Goal: Task Accomplishment & Management: Manage account settings

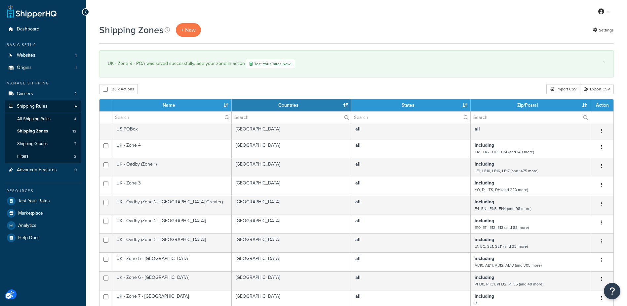
select select "15"
click at [35, 116] on span "All Shipping Rules" at bounding box center [33, 119] width 33 height 6
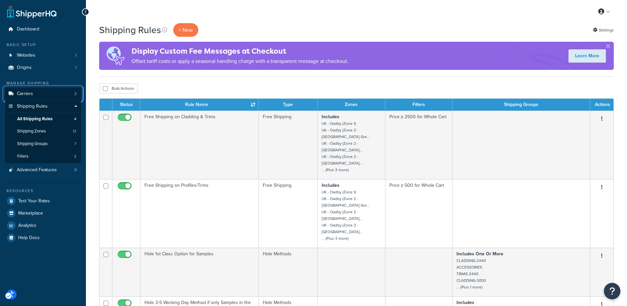
click at [34, 92] on link "Carriers 2" at bounding box center [43, 94] width 76 height 12
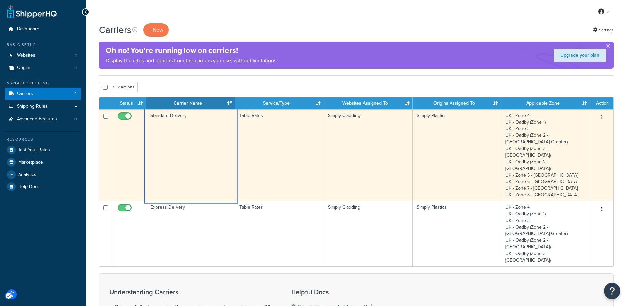
click at [180, 125] on td "Standard Delivery" at bounding box center [191, 155] width 89 height 92
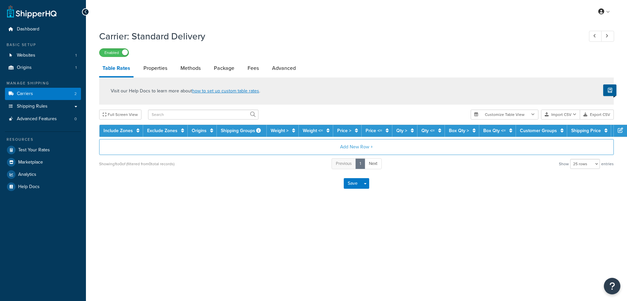
select select "25"
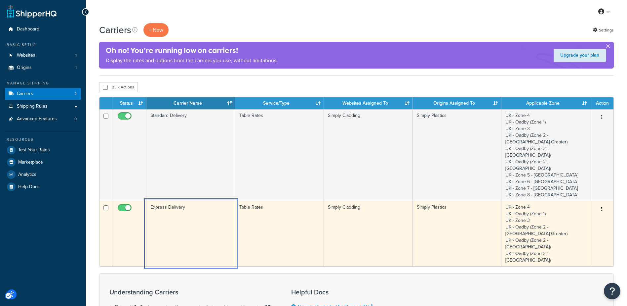
click at [195, 201] on td "Express Delivery" at bounding box center [191, 233] width 89 height 65
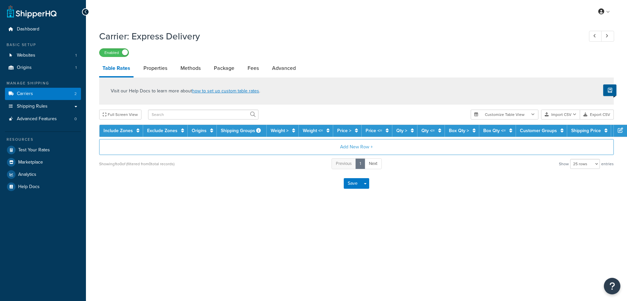
select select "25"
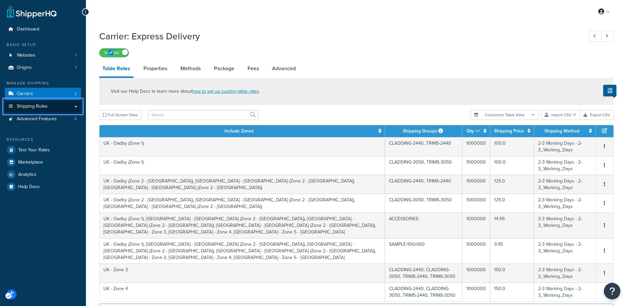
click at [33, 105] on span "Shipping Rules" at bounding box center [32, 107] width 31 height 6
click at [75, 105] on link "Shipping Rules" at bounding box center [43, 106] width 76 height 12
click at [10, 105] on icon "Page Menu" at bounding box center [11, 106] width 7 height 4
click at [74, 106] on link "Shipping Rules" at bounding box center [43, 106] width 76 height 12
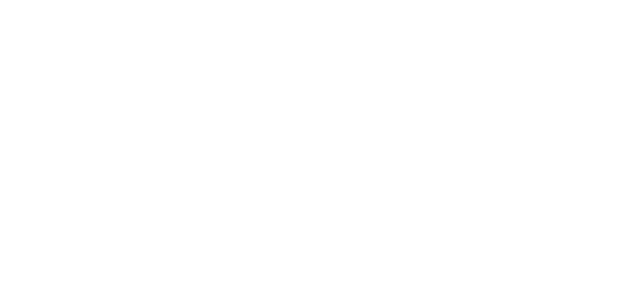
select select "25"
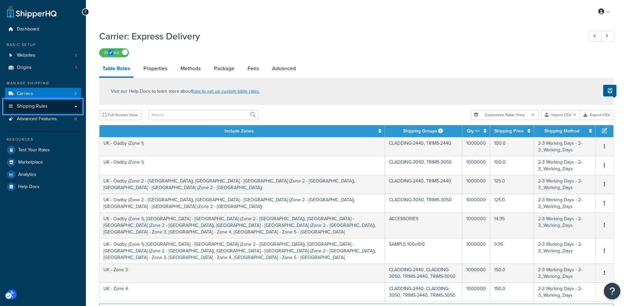
click at [43, 104] on span "Shipping Rules" at bounding box center [32, 107] width 31 height 6
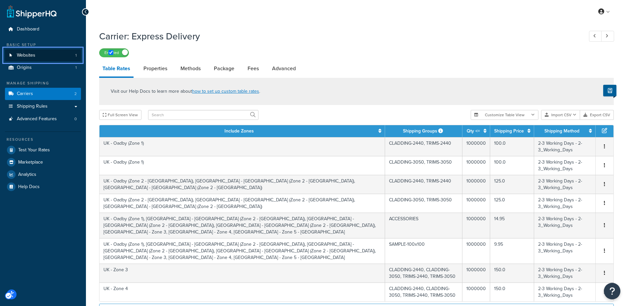
click at [28, 54] on span "Websites" at bounding box center [26, 56] width 19 height 6
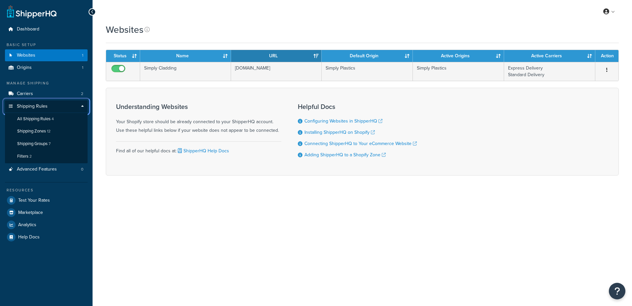
click at [32, 108] on span "Shipping Rules" at bounding box center [32, 107] width 31 height 6
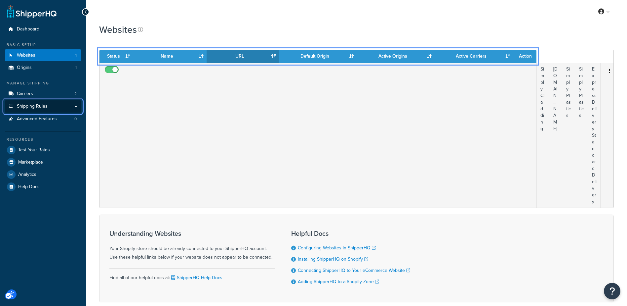
click at [76, 106] on link "Shipping Rules" at bounding box center [43, 106] width 76 height 12
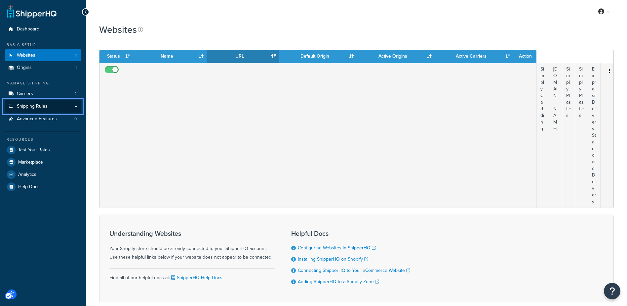
click at [11, 105] on icon "Page Menu" at bounding box center [11, 106] width 7 height 4
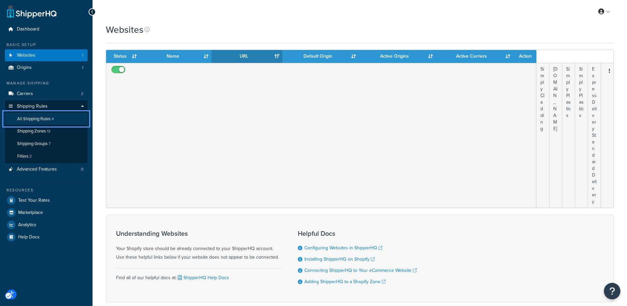
click at [46, 118] on span "All Shipping Rules" at bounding box center [33, 119] width 33 height 6
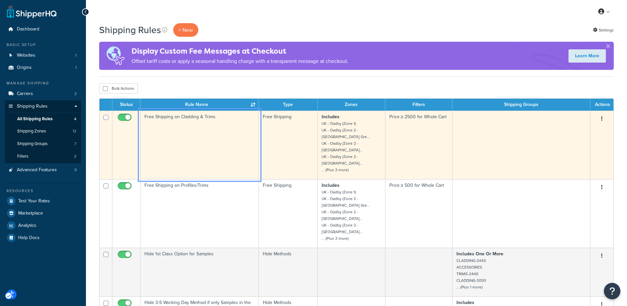
click at [214, 124] on td "Free Shipping on Cladding & Trims" at bounding box center [200, 144] width 118 height 68
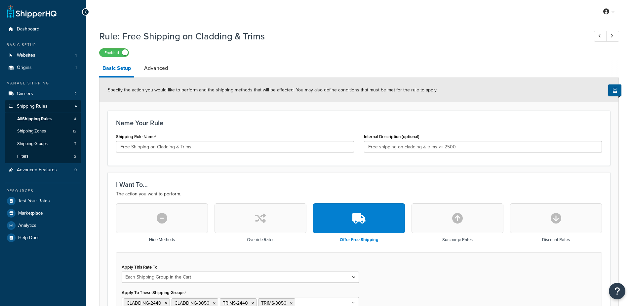
select select "SHIPPING_GROUP"
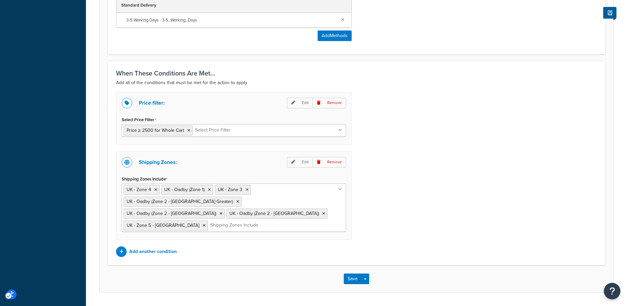
scroll to position [427, 0]
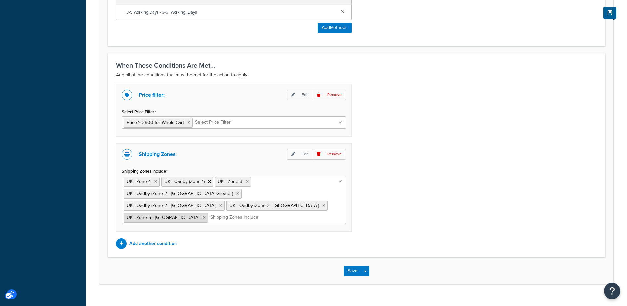
click at [206, 215] on icon at bounding box center [204, 217] width 3 height 4
click at [427, 181] on div "Price filter: Edit Remove Select Price Filter Price ≥ 2500 for Whole Cart Price…" at bounding box center [356, 165] width 491 height 163
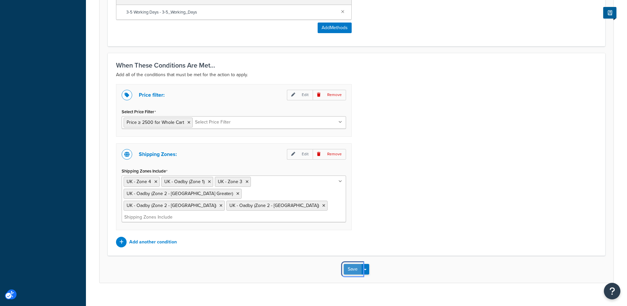
click at [356, 264] on button "Save" at bounding box center [353, 269] width 18 height 11
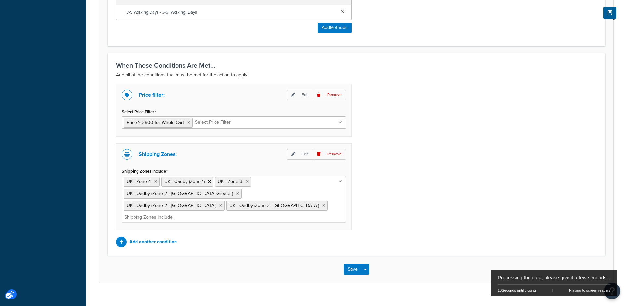
scroll to position [0, 0]
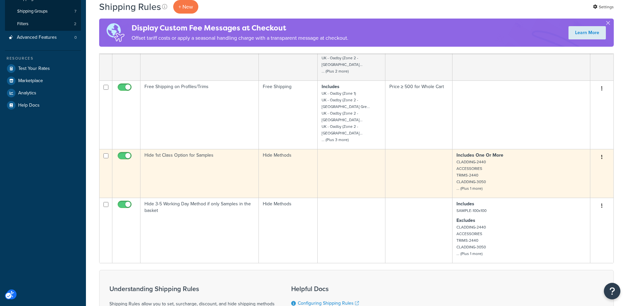
scroll to position [99, 0]
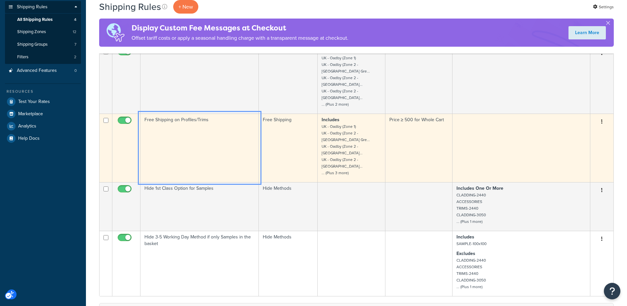
click at [206, 130] on td "Free Shipping on Profiles/Trims" at bounding box center [200, 147] width 118 height 68
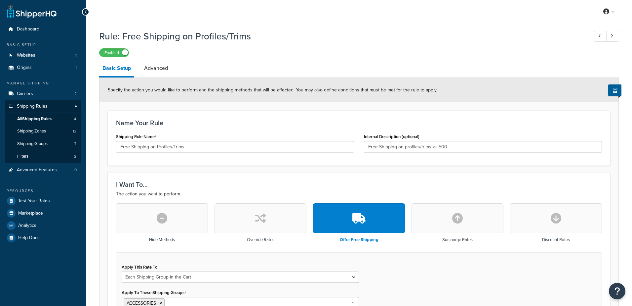
select select "SHIPPING_GROUP"
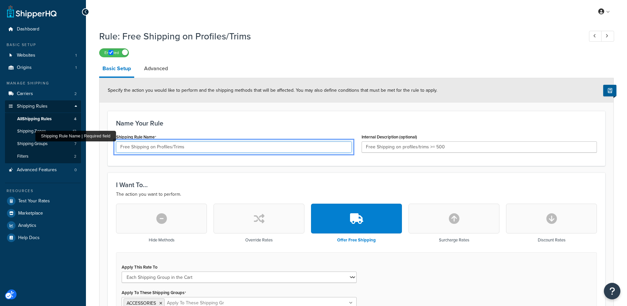
drag, startPoint x: 156, startPoint y: 144, endPoint x: 187, endPoint y: 144, distance: 30.8
click at [187, 144] on input "Free Shipping on Profiles/Trims" at bounding box center [234, 146] width 236 height 11
type input "Free Shipping on Accessories"
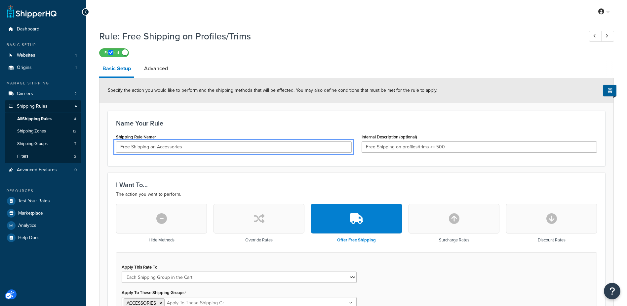
click at [227, 124] on h3 "Name Your Rule" at bounding box center [356, 122] width 481 height 7
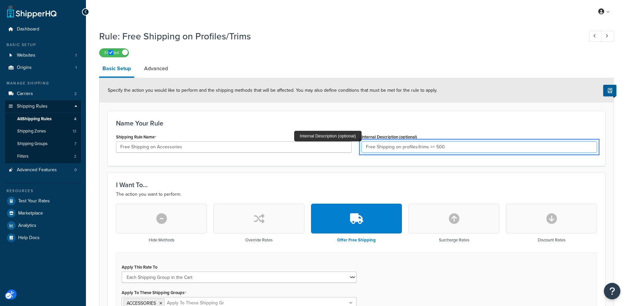
drag, startPoint x: 401, startPoint y: 146, endPoint x: 427, endPoint y: 147, distance: 25.8
click at [427, 147] on input "Free Shipping on profiles/trims >= 500" at bounding box center [480, 146] width 236 height 11
type input "Free Shipping on accessories >= 500"
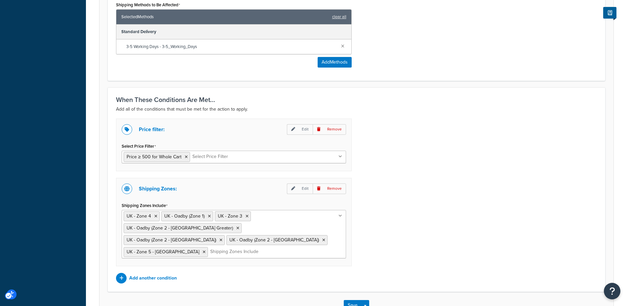
scroll to position [417, 0]
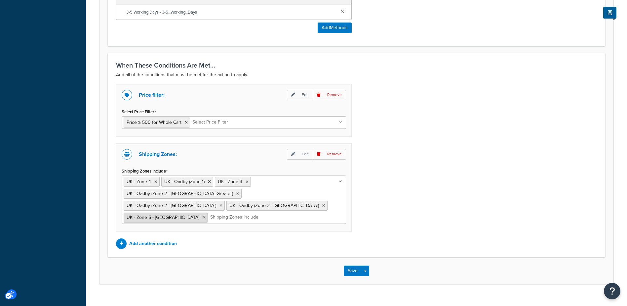
click at [206, 215] on icon at bounding box center [204, 217] width 3 height 4
click at [399, 180] on div "Price filter: Edit Remove Select Price Filter Price ≥ 500 for Whole Cart Price …" at bounding box center [356, 165] width 491 height 163
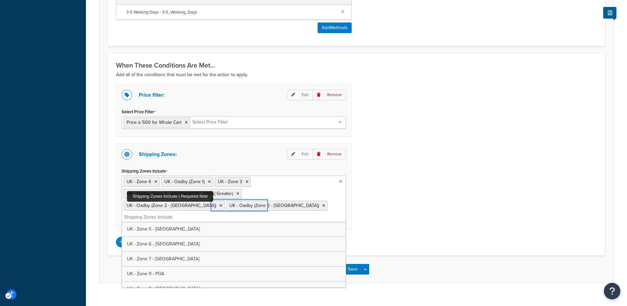
click at [182, 213] on input "Shipping Zones Include" at bounding box center [153, 216] width 59 height 7
click at [411, 193] on div "Price filter: Edit Remove Select Price Filter Price ≥ 500 for Whole Cart Price …" at bounding box center [356, 165] width 491 height 163
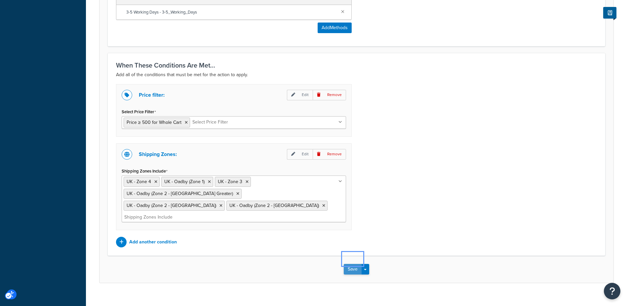
click at [355, 264] on button "Save" at bounding box center [353, 269] width 18 height 11
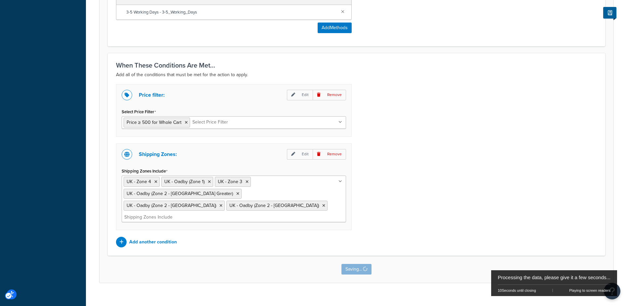
scroll to position [0, 0]
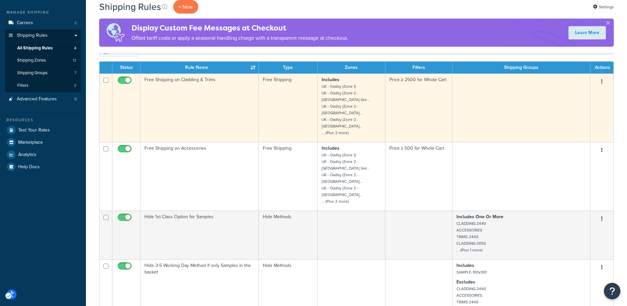
scroll to position [99, 0]
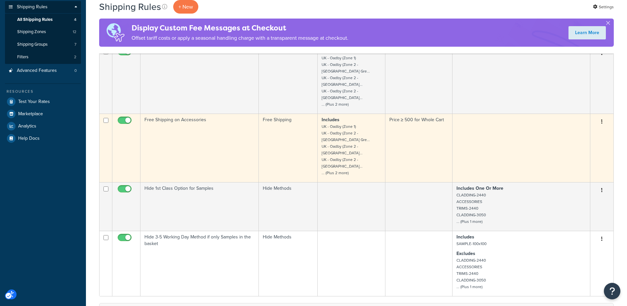
click at [182, 126] on td "Free Shipping on Accessories" at bounding box center [200, 147] width 118 height 68
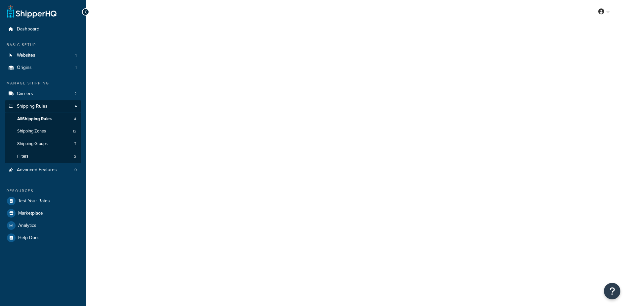
select select "SHIPPING_GROUP"
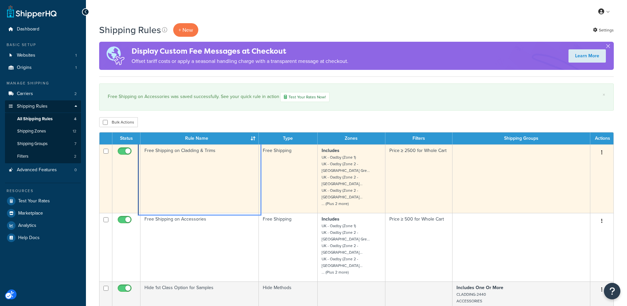
click at [200, 156] on td "Free Shipping on Cladding & Trims" at bounding box center [200, 178] width 118 height 68
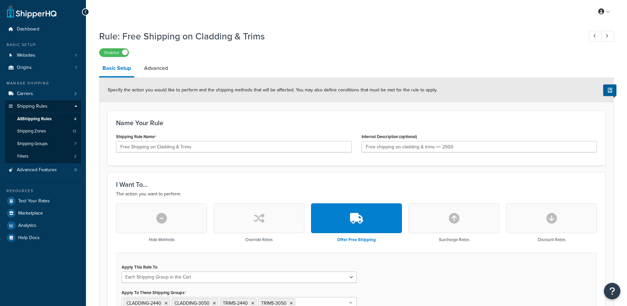
select select "SHIPPING_GROUP"
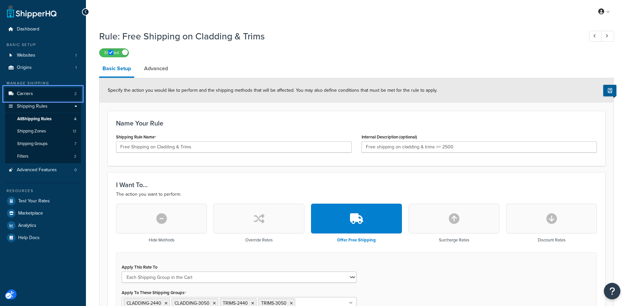
click at [33, 92] on link "Carriers 2" at bounding box center [43, 94] width 76 height 12
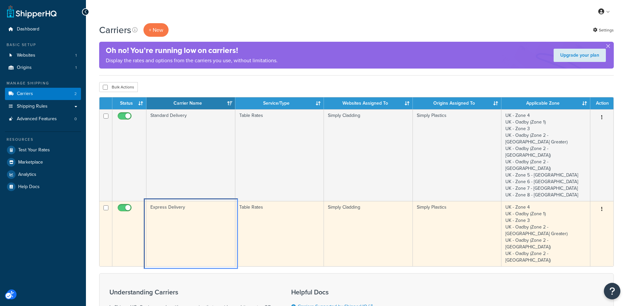
click at [195, 201] on td "Express Delivery" at bounding box center [191, 233] width 89 height 65
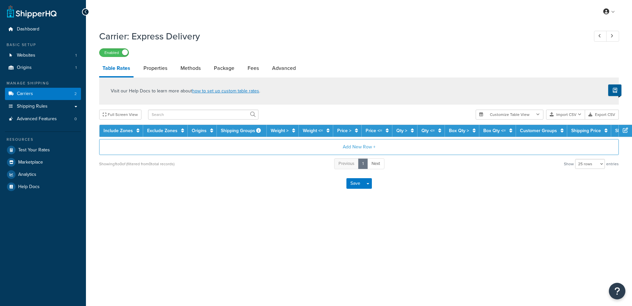
select select "25"
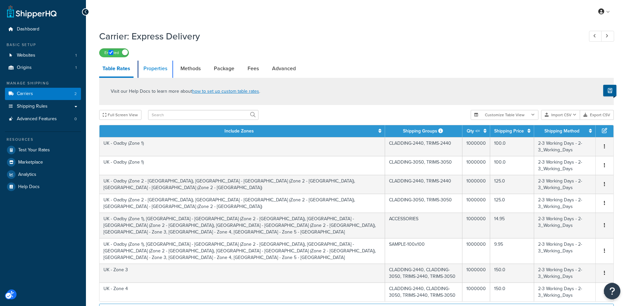
click at [152, 65] on link "Properties" at bounding box center [155, 69] width 30 height 16
select select "HIGHEST"
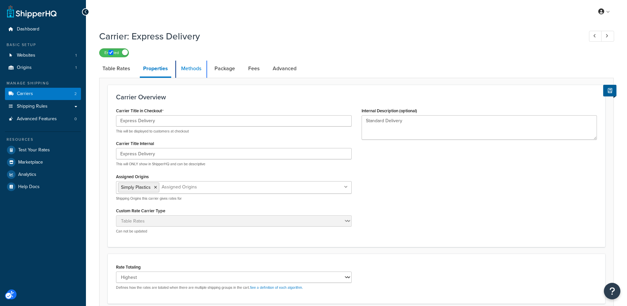
click at [193, 69] on link "Methods" at bounding box center [191, 69] width 27 height 16
select select "25"
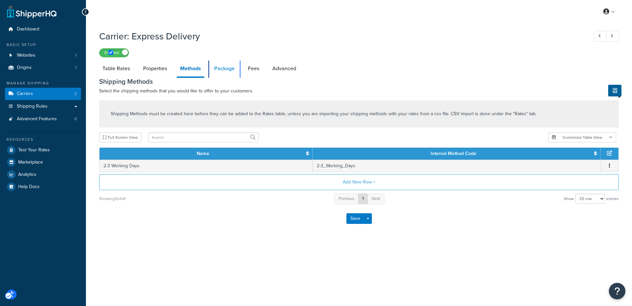
click at [227, 68] on link "Package" at bounding box center [224, 69] width 27 height 16
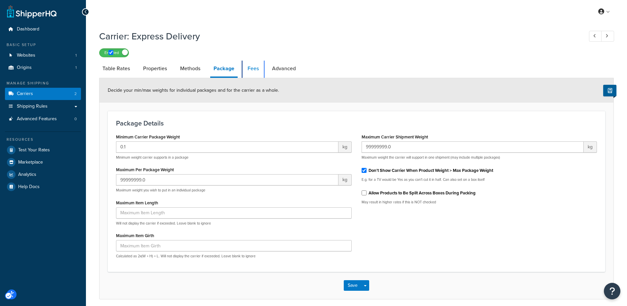
click at [256, 70] on link "Fees" at bounding box center [253, 69] width 18 height 16
select select "AFTER"
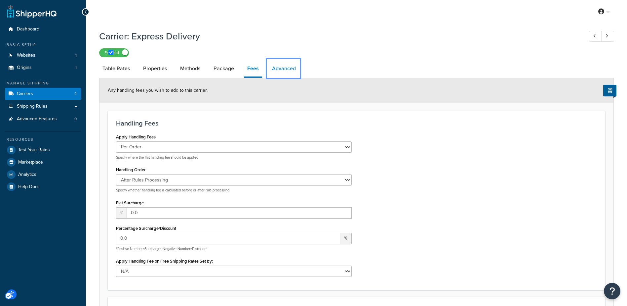
click at [286, 71] on link "Advanced" at bounding box center [284, 69] width 30 height 16
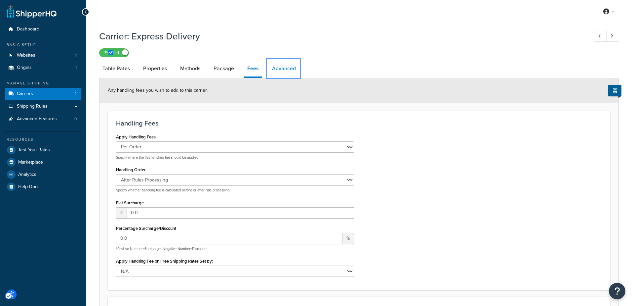
select select "false"
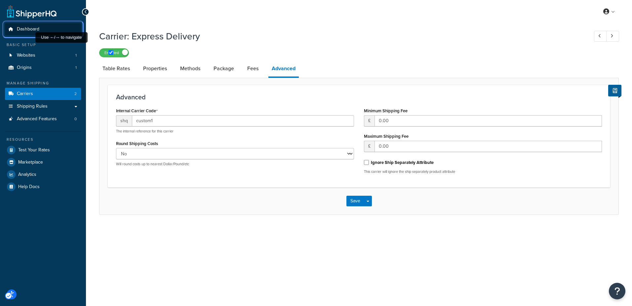
click at [31, 30] on span "Dashboard" at bounding box center [28, 29] width 22 height 6
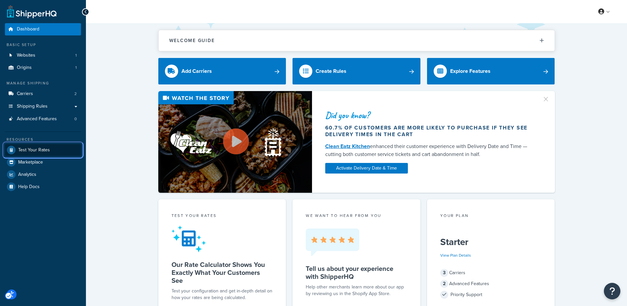
click at [37, 147] on span "Test Your Rates" at bounding box center [34, 150] width 32 height 6
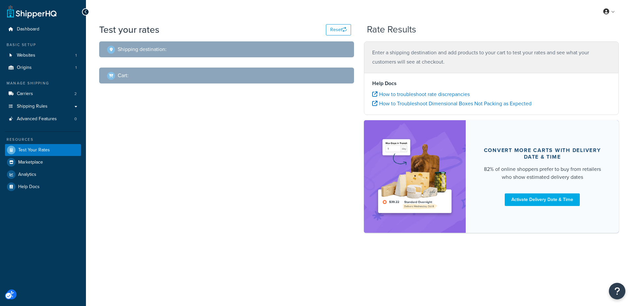
select select "TX"
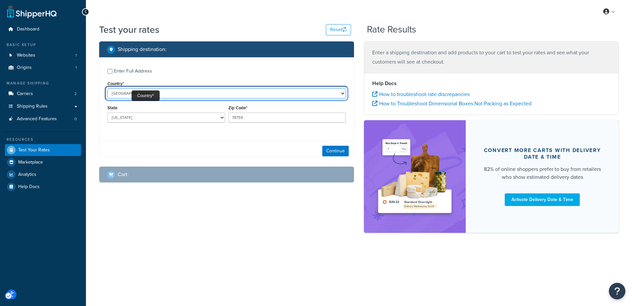
click at [134, 93] on select "United States United Kingdom Afghanistan Åland Islands Albania Algeria American…" at bounding box center [226, 93] width 238 height 10
select select "GB"
click at [107, 88] on select "United States United Kingdom Afghanistan Åland Islands Albania Algeria American…" at bounding box center [226, 93] width 238 height 10
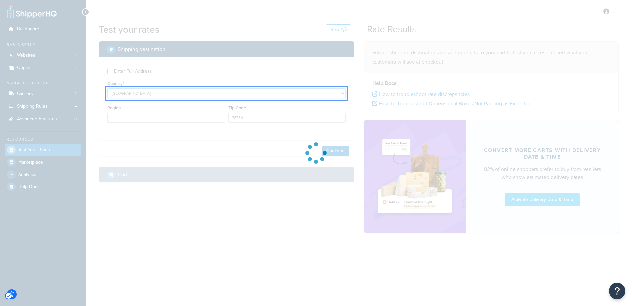
type input "TX"
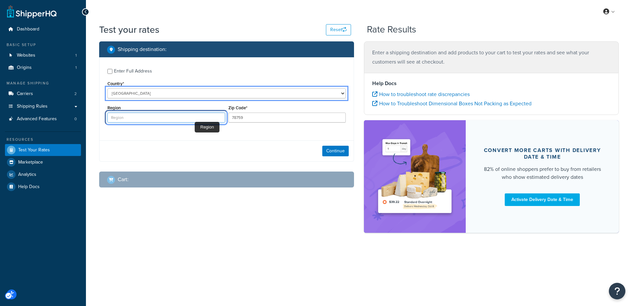
click at [160, 116] on input "Region" at bounding box center [166, 117] width 118 height 10
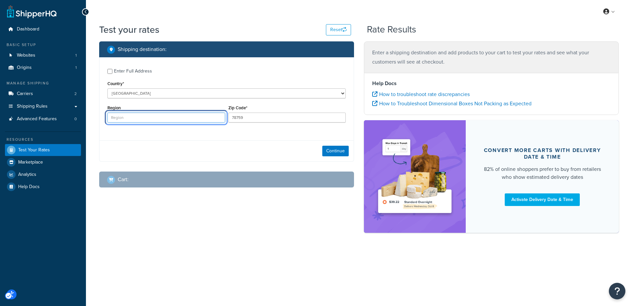
click at [153, 118] on input "Region" at bounding box center [166, 117] width 118 height 10
type input "newc"
drag, startPoint x: 136, startPoint y: 117, endPoint x: 98, endPoint y: 112, distance: 38.3
click at [98, 112] on div "Shipping destination : Enter Full Address Country* United States United Kingdom…" at bounding box center [226, 119] width 265 height 156
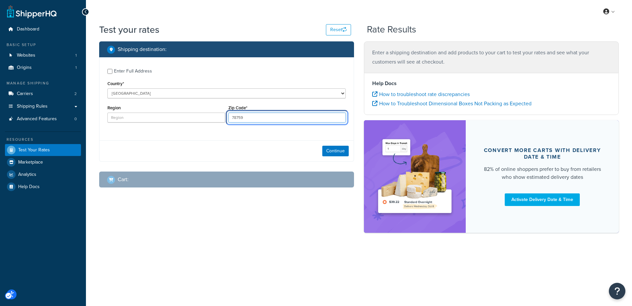
click at [253, 117] on input "78759" at bounding box center [288, 117] width 118 height 10
drag, startPoint x: 261, startPoint y: 117, endPoint x: 189, endPoint y: 122, distance: 72.6
click at [184, 110] on div "Region Zip Code* 78759" at bounding box center [227, 115] width 242 height 24
paste input "NE1 7XD"
type input "NE1 7XD"
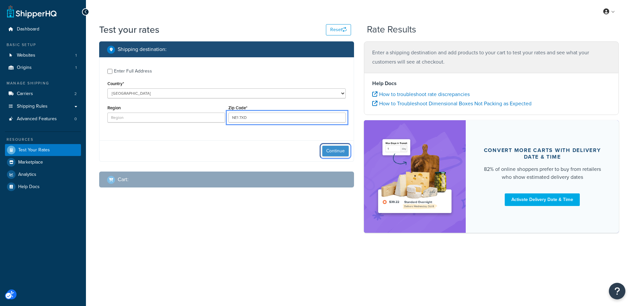
click at [339, 150] on button "Continue" at bounding box center [335, 151] width 26 height 11
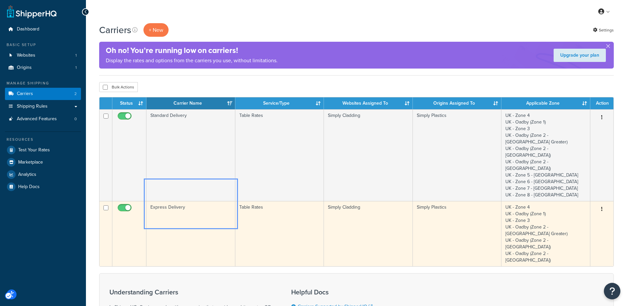
click at [193, 201] on td "Express Delivery" at bounding box center [191, 233] width 89 height 65
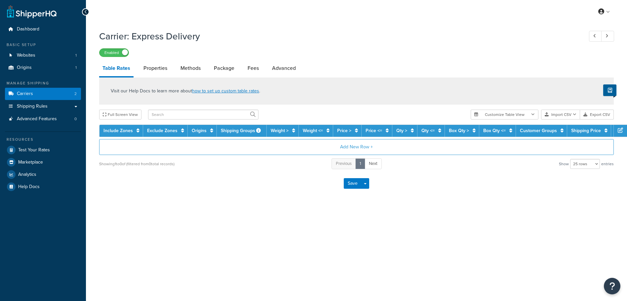
select select "25"
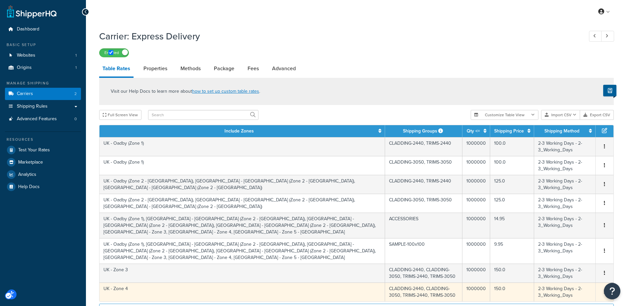
scroll to position [75, 0]
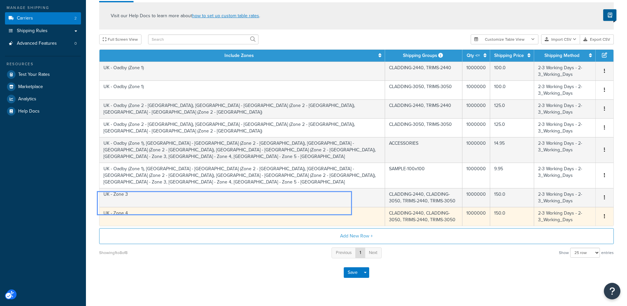
click at [156, 207] on td "UK - Zone 4" at bounding box center [243, 216] width 286 height 19
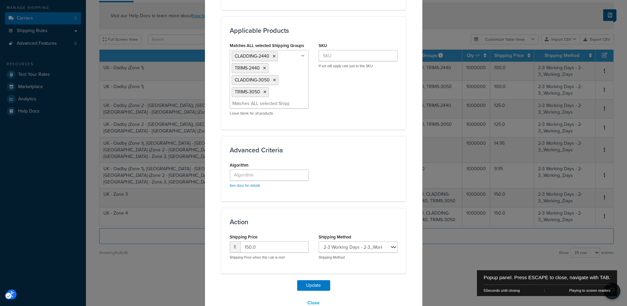
scroll to position [354, 0]
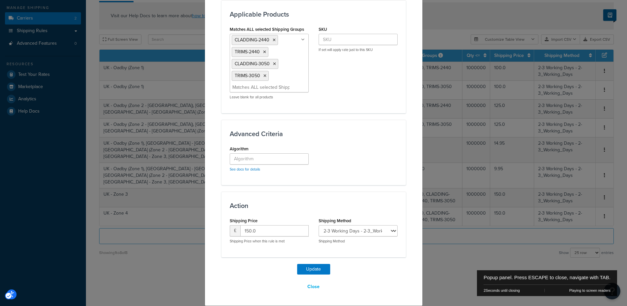
click at [380, 182] on div "Advanced Criteria Algorithm See docs for details | New Window" at bounding box center [314, 152] width 185 height 65
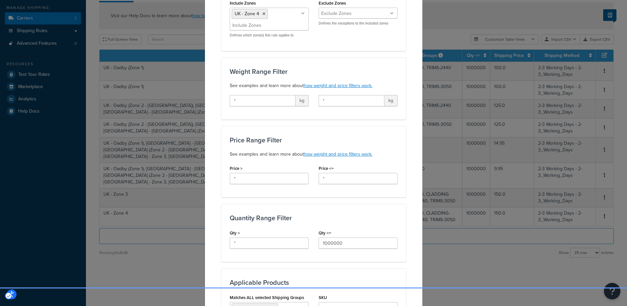
scroll to position [0, 0]
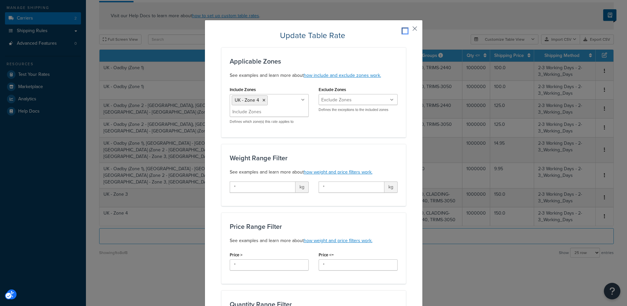
drag, startPoint x: 413, startPoint y: 27, endPoint x: 352, endPoint y: 35, distance: 61.4
click at [406, 30] on button "Popup" at bounding box center [405, 31] width 2 height 2
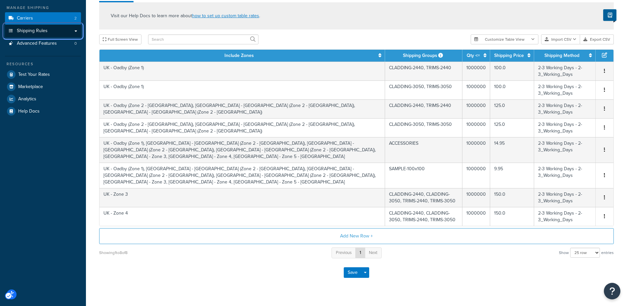
click at [39, 30] on span "Shipping Rules" at bounding box center [32, 31] width 31 height 6
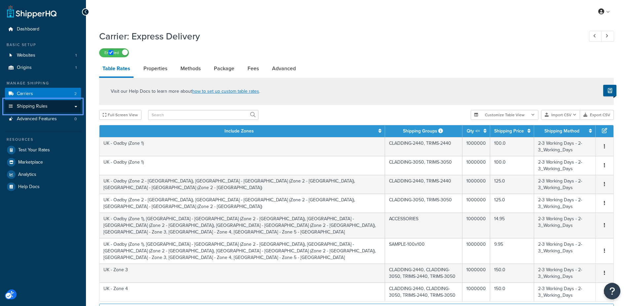
click at [11, 105] on icon "Page Menu" at bounding box center [11, 106] width 7 height 4
click at [91, 103] on div "Carrier: Express Delivery Previous Record Next Record Enabled Table Rates Prope…" at bounding box center [356, 201] width 541 height 351
click at [73, 106] on link "Shipping Rules" at bounding box center [43, 106] width 76 height 12
click at [75, 106] on link "Shipping Rules" at bounding box center [43, 106] width 76 height 12
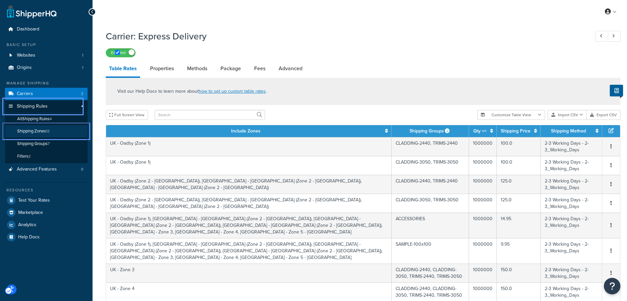
click at [27, 130] on span "Shipping Zones" at bounding box center [31, 131] width 29 height 6
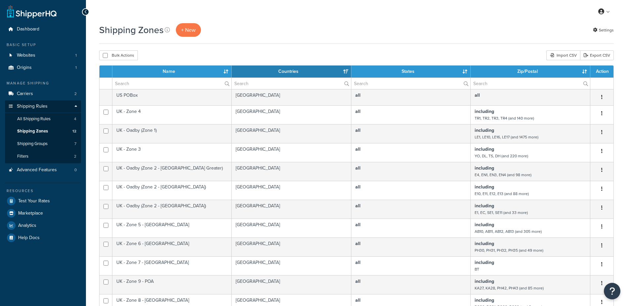
select select "15"
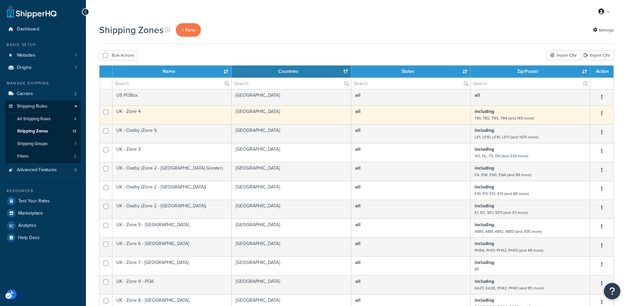
click at [140, 111] on td "UK - Zone 4" at bounding box center [171, 114] width 119 height 19
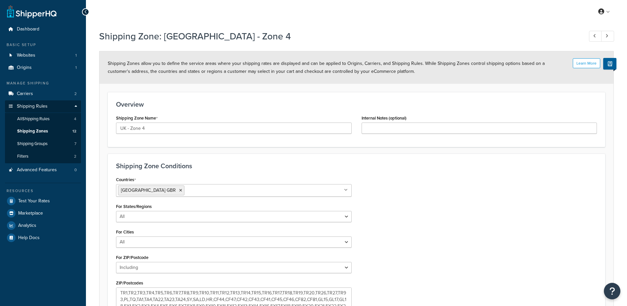
select select "including"
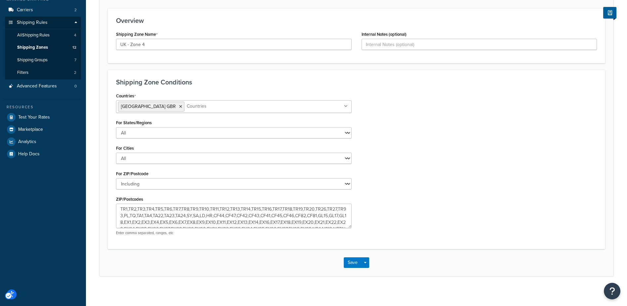
scroll to position [87, 0]
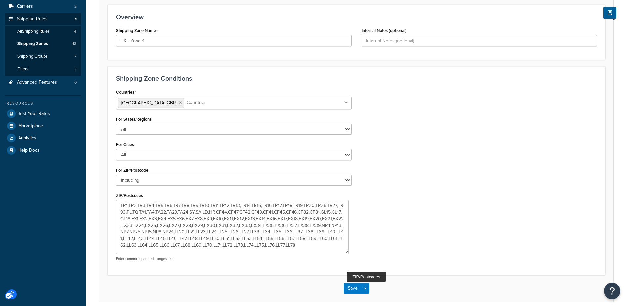
drag, startPoint x: 350, startPoint y: 224, endPoint x: 347, endPoint y: 253, distance: 29.6
click at [347, 253] on textarea "TR1,TR2,TR3,TR4,TR5,TR6,TR7,TR8,TR9,TR10,TR11,TR12,TR13,TR14,TR15,TR16,TR17,TR1…" at bounding box center [232, 227] width 233 height 54
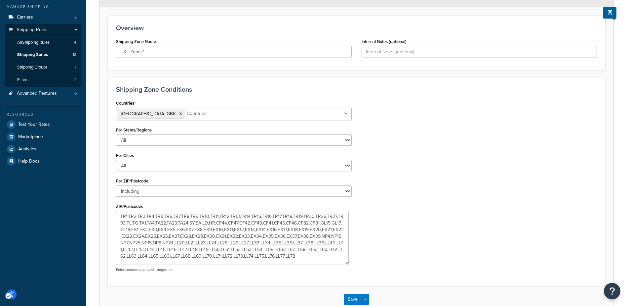
scroll to position [0, 0]
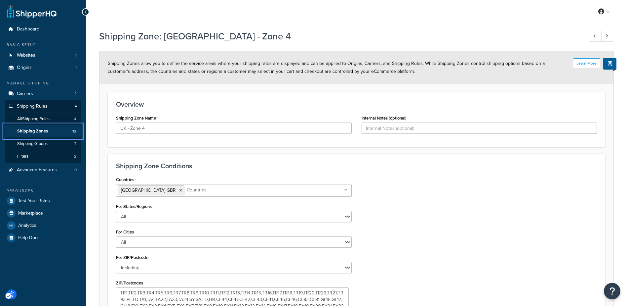
click at [35, 131] on span "Shipping Zones" at bounding box center [32, 131] width 31 height 6
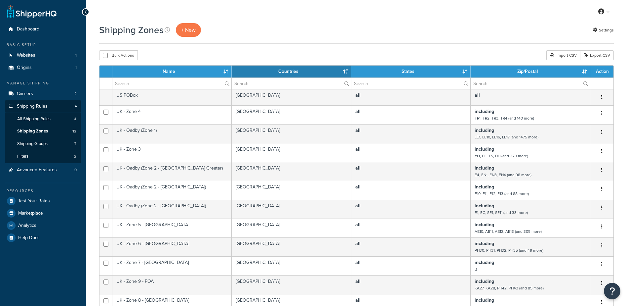
select select "15"
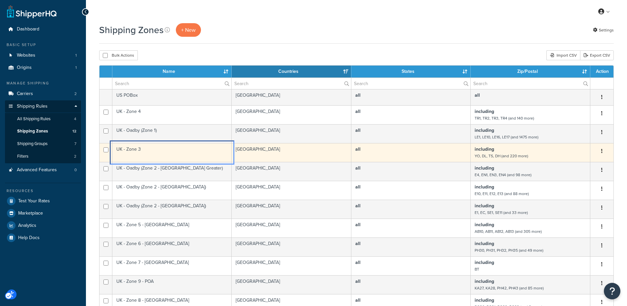
click at [133, 149] on td "UK - Zone 3" at bounding box center [171, 152] width 119 height 19
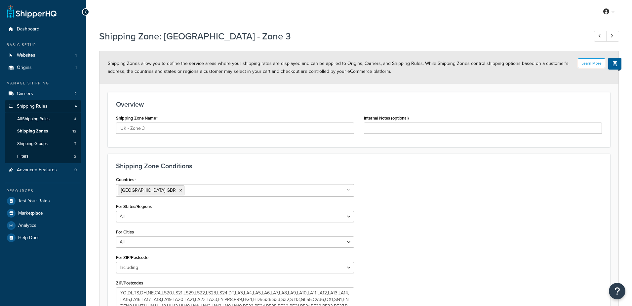
select select "including"
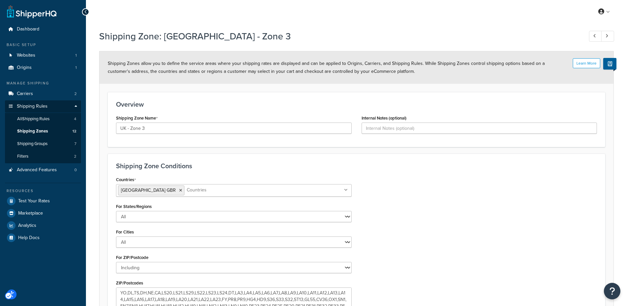
scroll to position [87, 0]
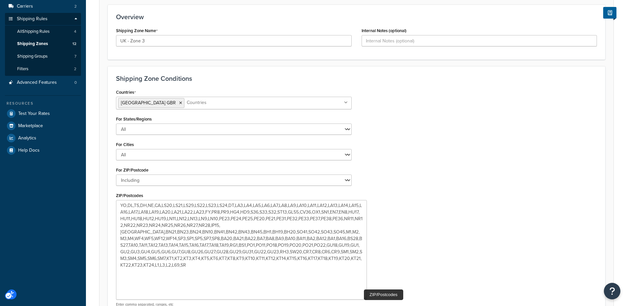
drag, startPoint x: 350, startPoint y: 222, endPoint x: 365, endPoint y: 298, distance: 77.7
click at [366, 298] on textarea "YO,DL,TS,DH,NE,CA,LS20,LS21,LS29,LS22,LS23,LS24,DT,LA3,LA4,LA5,LA6,LA7,LA8,LA9,…" at bounding box center [241, 250] width 251 height 100
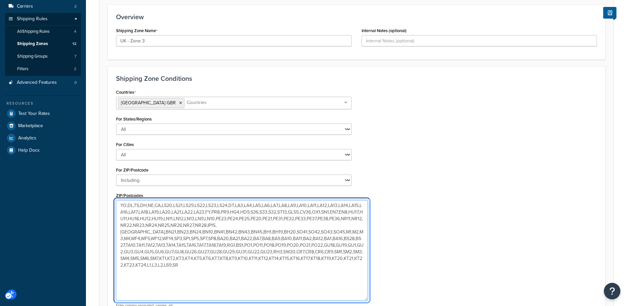
click at [160, 205] on textarea "YO,DL,TS,DH,NE,CA,LS20,LS21,LS29,LS22,LS23,LS24,DT,LA3,LA4,LA5,LA6,LA7,LA8,LA9,…" at bounding box center [242, 250] width 252 height 101
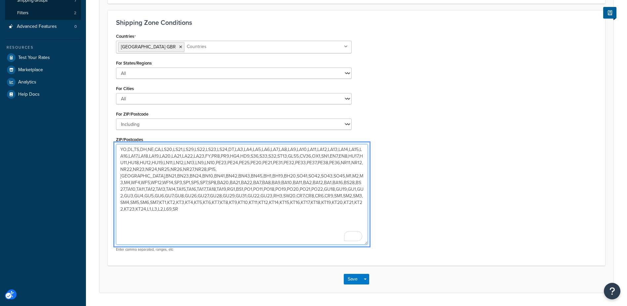
scroll to position [163, 0]
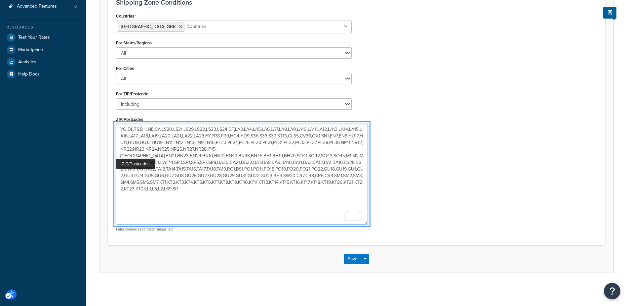
click at [287, 189] on textarea "YO,DL,TS,DH,NE,CA,LS20,LS21,LS29,LS22,LS23,LS24,DT,LA3,LA4,LA5,LA6,LA7,LA8,LA9,…" at bounding box center [242, 174] width 252 height 101
click at [155, 128] on textarea "YO,DL,TS,DH,NE,CA,LS20,LS21,LS29,LS22,LS23,LS24,DT,LA3,LA4,LA5,LA6,LA7,LA8,LA9,…" at bounding box center [242, 174] width 252 height 101
type textarea "YO,DL,TS,DH,NE,NE1,CA,LS20,LS21,LS29,LS22,LS23,LS24,DT,LA3,LA4,LA5,LA6,LA7,LA8,…"
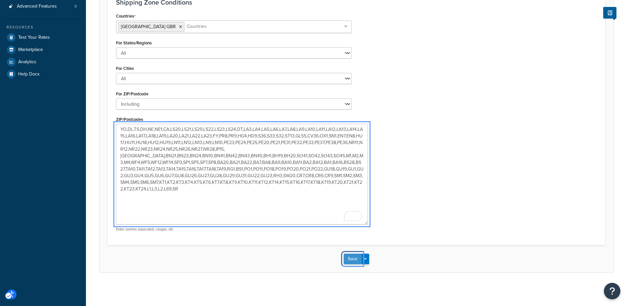
click at [355, 257] on button "Save" at bounding box center [353, 258] width 18 height 11
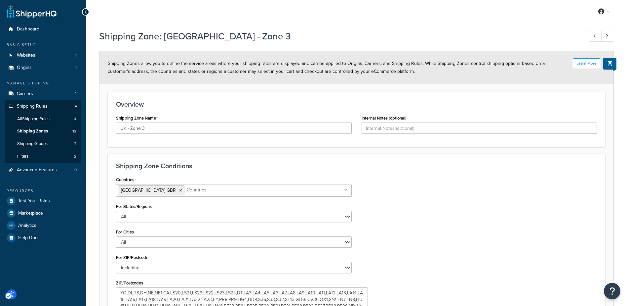
scroll to position [132, 0]
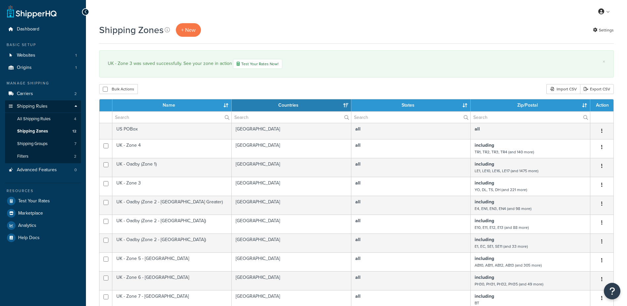
select select "15"
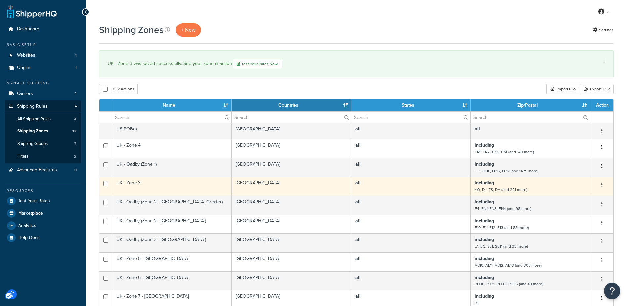
click at [164, 185] on td "UK - Zone 3" at bounding box center [171, 186] width 119 height 19
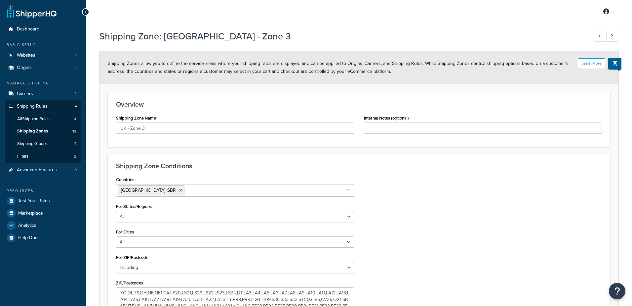
select select "including"
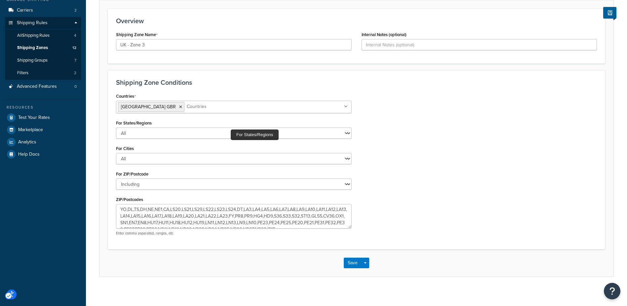
scroll to position [87, 0]
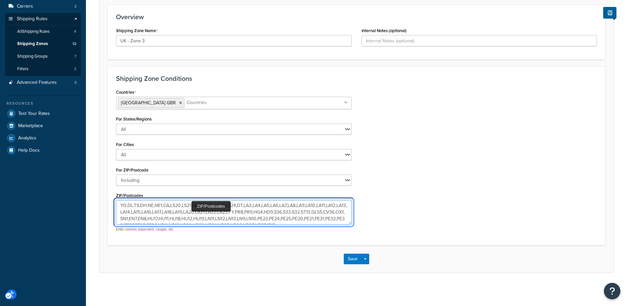
drag, startPoint x: 162, startPoint y: 205, endPoint x: 165, endPoint y: 211, distance: 6.5
click at [163, 205] on textarea "YO,DL,TS,DH,NE,NE1,CA,LS20,LS21,LS29,LS22,LS23,LS24,DT,LA3,LA4,LA5,LA6,LA7,LA8,…" at bounding box center [234, 212] width 236 height 24
type textarea "YO,DL,TS,DH,NE,CA,LS20,LS21,LS29,LS22,LS23,LS24,DT,LA3,LA4,LA5,LA6,LA7,LA8,LA9,…"
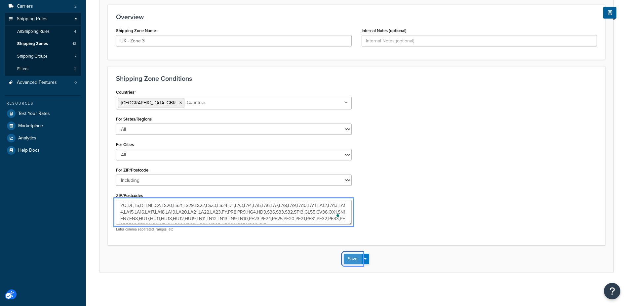
click at [352, 261] on button "Save" at bounding box center [353, 258] width 18 height 11
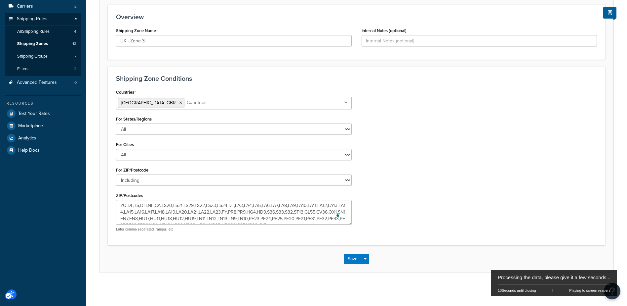
scroll to position [0, 0]
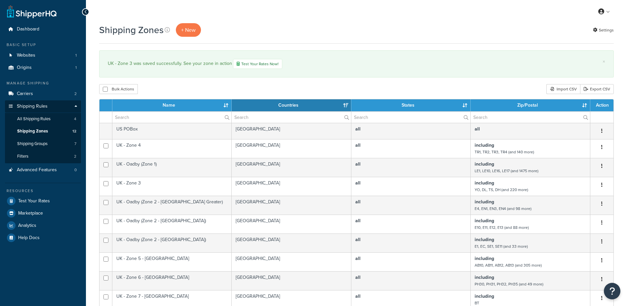
select select "15"
click at [36, 92] on link "Carriers 2" at bounding box center [43, 94] width 76 height 12
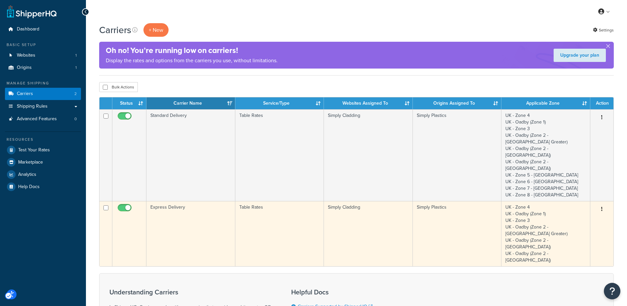
click at [176, 201] on td "Express Delivery" at bounding box center [191, 233] width 89 height 65
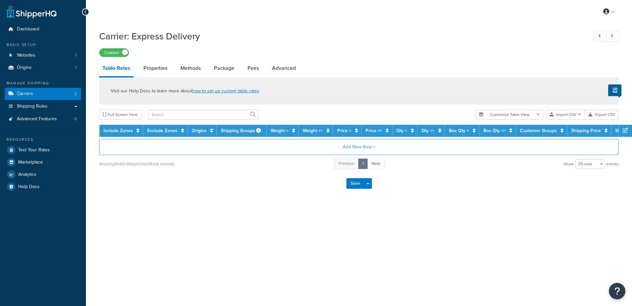
select select "25"
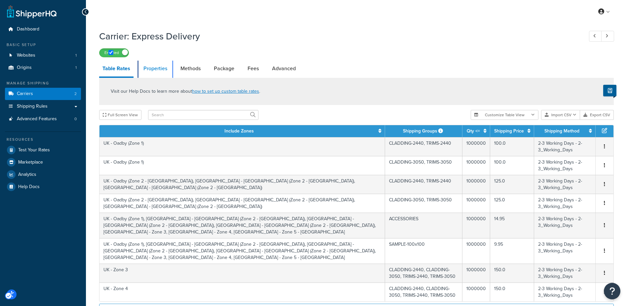
click at [157, 68] on link "Properties" at bounding box center [155, 69] width 30 height 16
select select "HIGHEST"
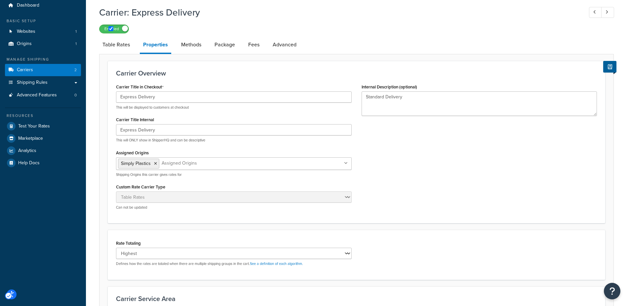
scroll to position [23, 0]
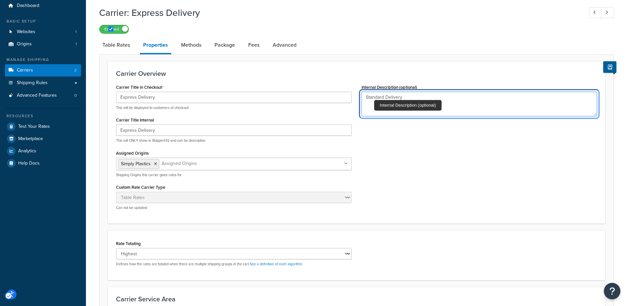
click at [428, 94] on textarea "Standard Delivery" at bounding box center [480, 104] width 236 height 24
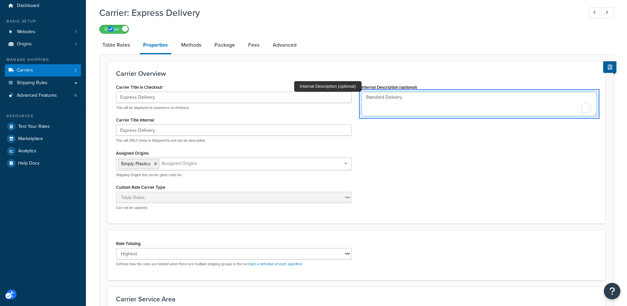
drag, startPoint x: 434, startPoint y: 95, endPoint x: 332, endPoint y: 90, distance: 101.6
click at [332, 91] on div "Carrier Title in Checkout Express Delivery This will be displayed to customers …" at bounding box center [356, 148] width 491 height 133
click at [458, 146] on div "Carrier Title in Checkout Express Delivery This will be displayed to customers …" at bounding box center [356, 148] width 491 height 133
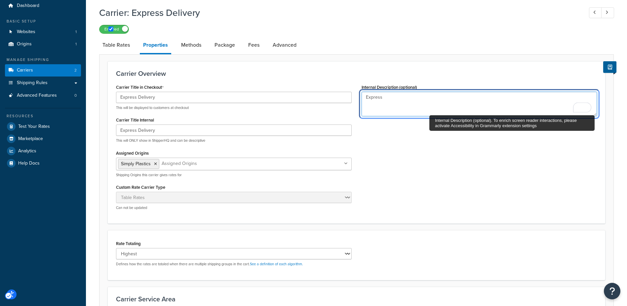
click at [404, 98] on textarea "Express" at bounding box center [480, 104] width 236 height 24
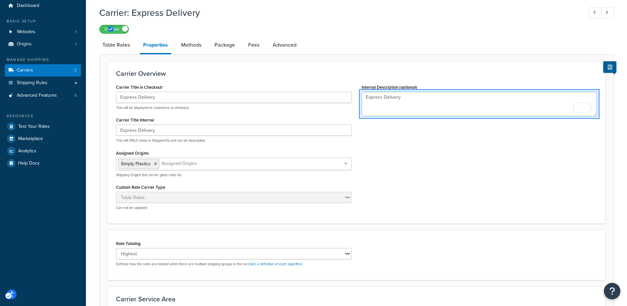
scroll to position [156, 0]
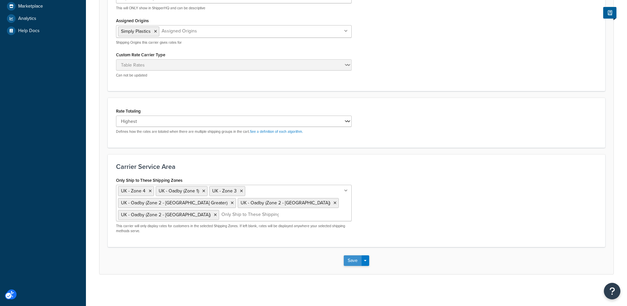
type textarea "Express Delivery"
click at [352, 258] on button "Save" at bounding box center [353, 260] width 18 height 11
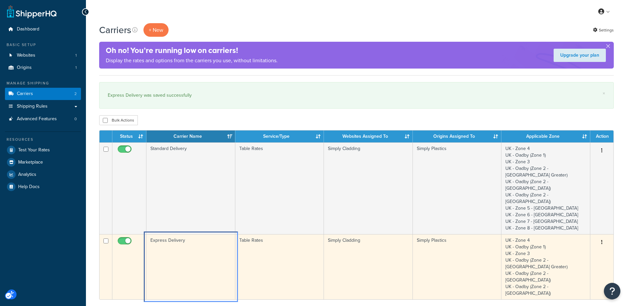
click at [180, 237] on td "Express Delivery" at bounding box center [191, 266] width 89 height 65
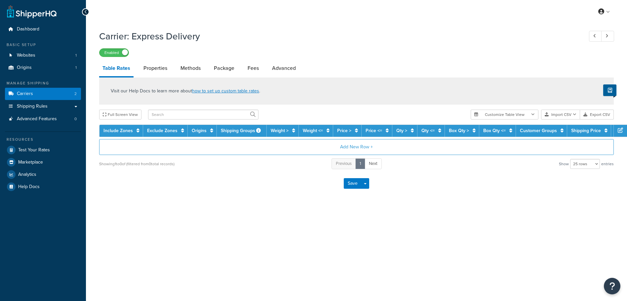
select select "25"
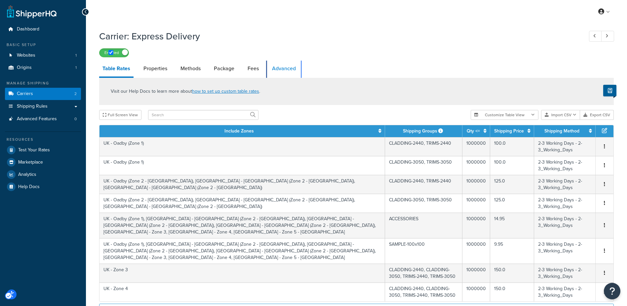
click at [283, 68] on link "Advanced" at bounding box center [284, 69] width 30 height 16
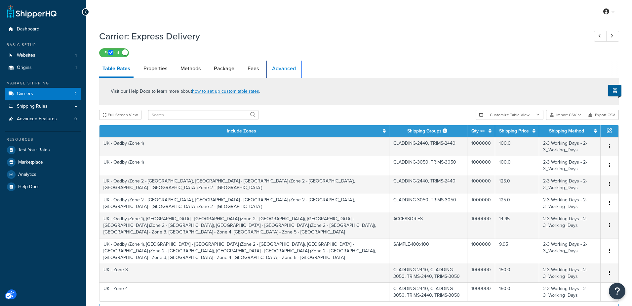
select select "false"
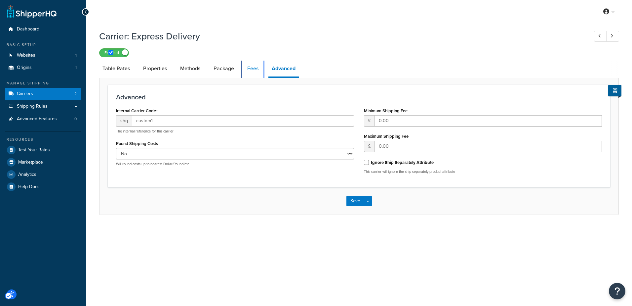
click at [251, 67] on link "Fees" at bounding box center [253, 69] width 18 height 16
select select "AFTER"
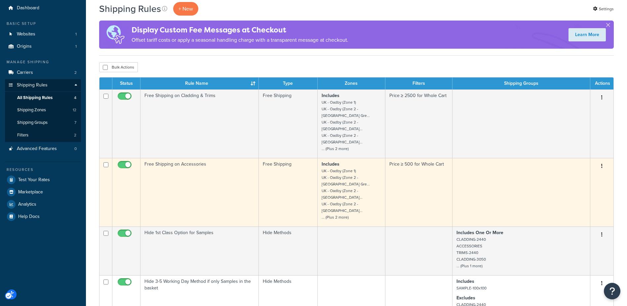
scroll to position [33, 0]
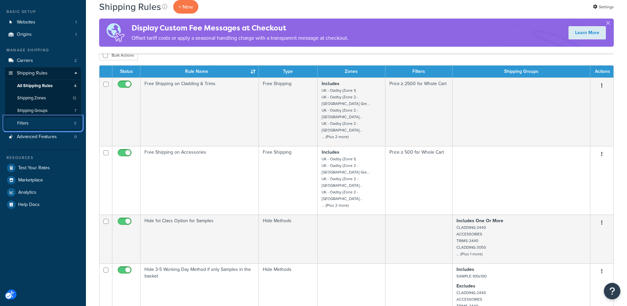
click at [33, 120] on link "Filters 2" at bounding box center [43, 123] width 76 height 12
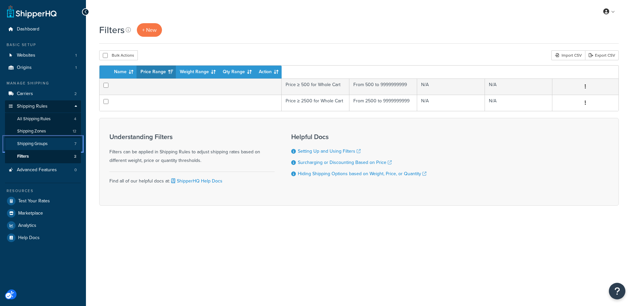
click at [41, 143] on span "Shipping Groups" at bounding box center [32, 144] width 30 height 6
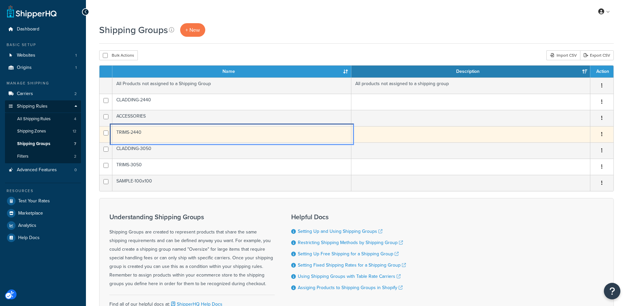
click at [131, 130] on td "TRIMS-2440" at bounding box center [231, 134] width 239 height 16
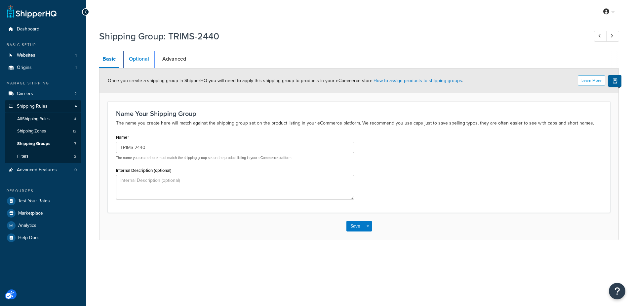
click at [140, 54] on link "Optional" at bounding box center [139, 59] width 27 height 16
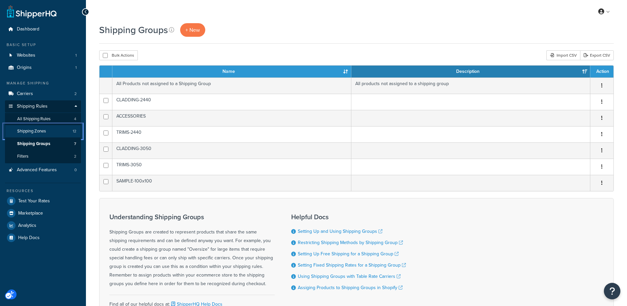
click at [32, 130] on span "Shipping Zones" at bounding box center [31, 131] width 29 height 6
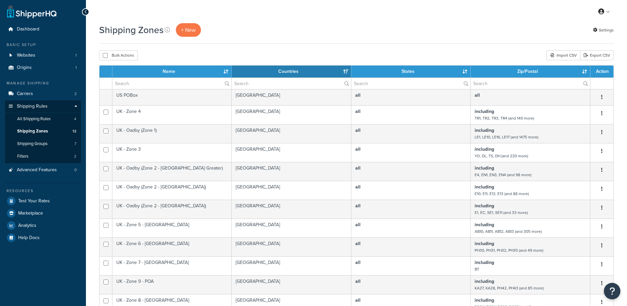
select select "15"
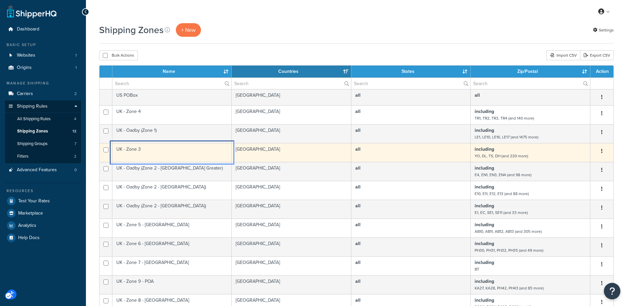
click at [137, 148] on td "UK - Zone 3" at bounding box center [171, 152] width 119 height 19
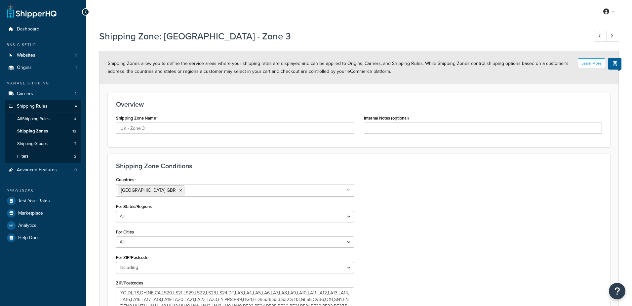
select select "including"
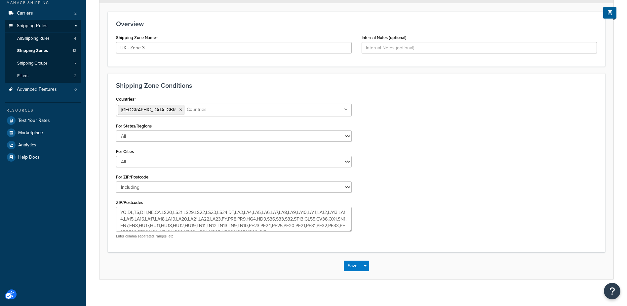
scroll to position [87, 0]
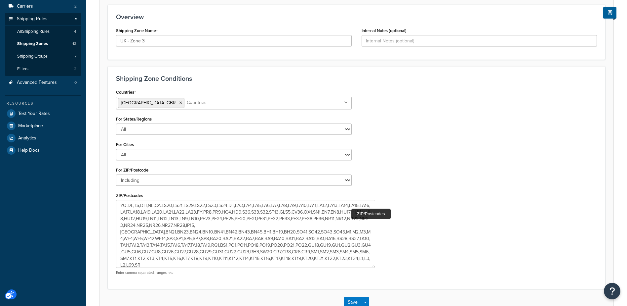
drag, startPoint x: 348, startPoint y: 222, endPoint x: 372, endPoint y: 266, distance: 50.5
click at [372, 266] on textarea "YO,DL,TS,DH,NE,CA,LS20,LS21,LS29,LS22,LS23,LS24,DT,LA3,LA4,LA5,LA6,LA7,LA8,LA9,…" at bounding box center [245, 234] width 259 height 68
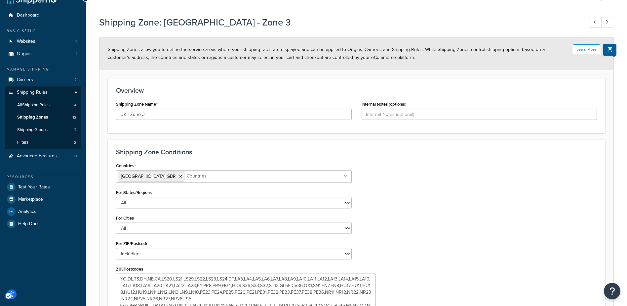
scroll to position [0, 0]
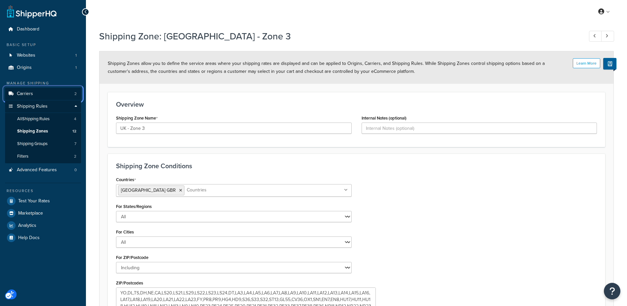
click at [29, 92] on span "Carriers" at bounding box center [25, 94] width 16 height 6
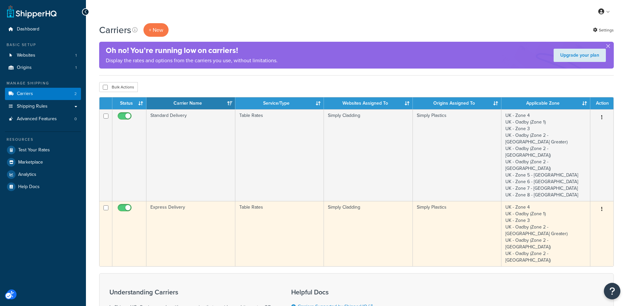
click at [175, 201] on td "Express Delivery" at bounding box center [191, 233] width 89 height 65
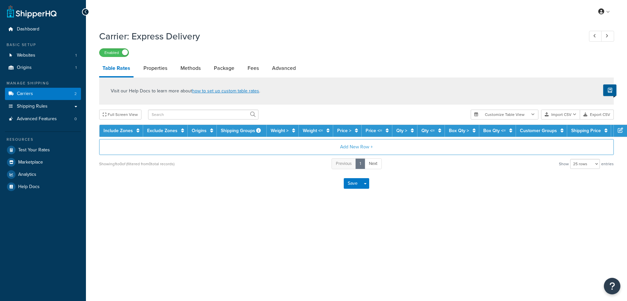
select select "25"
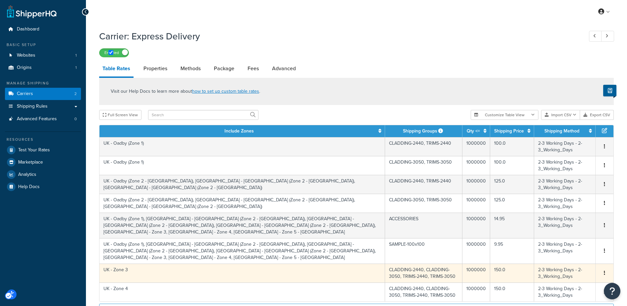
click at [192, 263] on td "UK - Zone 3" at bounding box center [243, 272] width 286 height 19
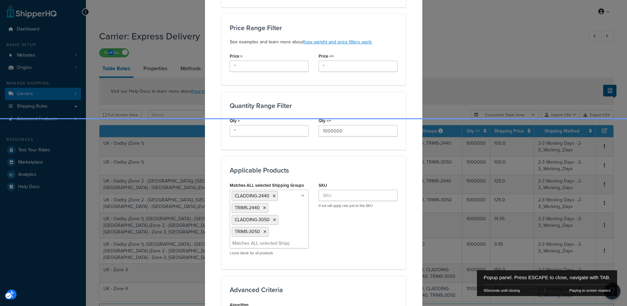
scroll to position [255, 0]
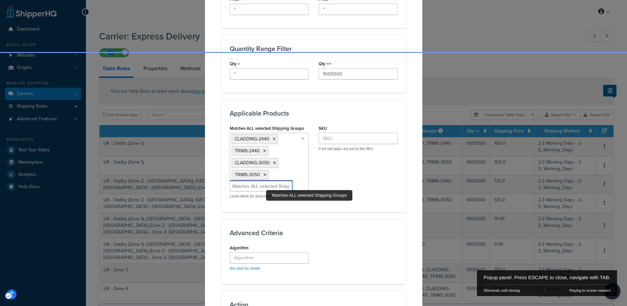
click at [263, 186] on input "Matches ALL selected Shipping Groups" at bounding box center [261, 186] width 59 height 7
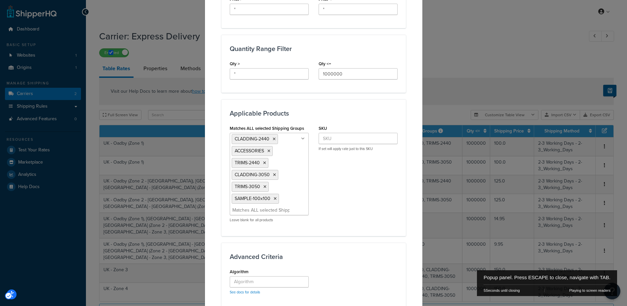
click at [346, 210] on div "Matches ALL selected Shipping Groups CLADDING-2440 ACCESSORIES TRIMS-2440 CLADD…" at bounding box center [314, 175] width 178 height 104
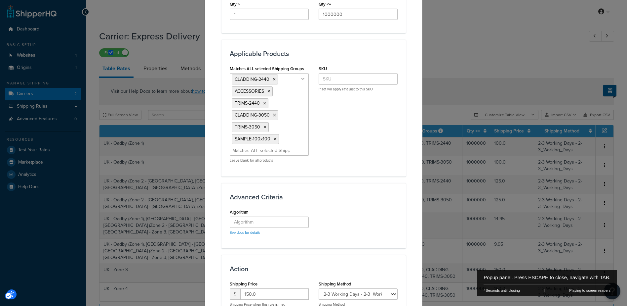
scroll to position [378, 0]
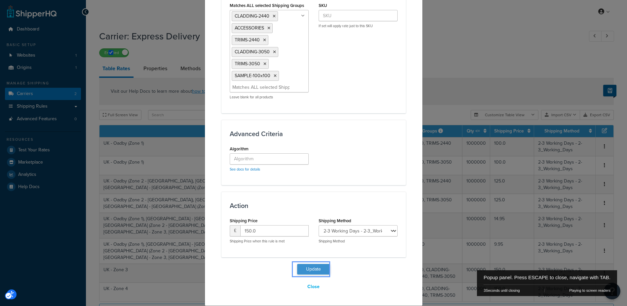
click at [310, 268] on button "Update" at bounding box center [313, 269] width 33 height 11
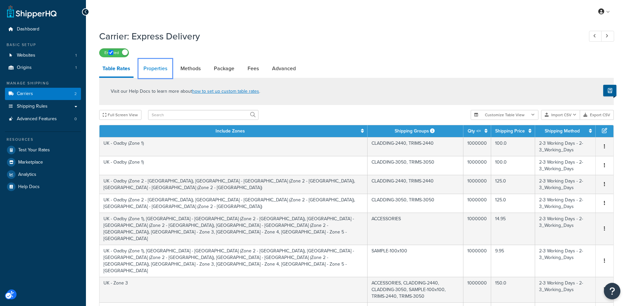
click at [154, 65] on link "Properties" at bounding box center [155, 69] width 30 height 16
select select "HIGHEST"
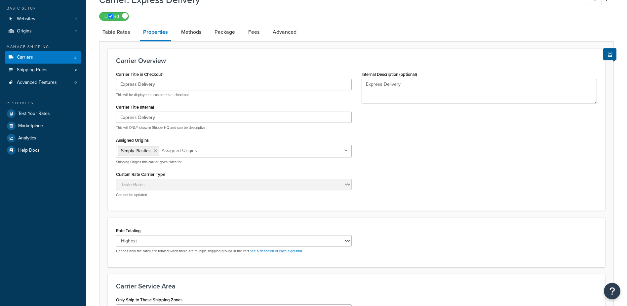
scroll to position [156, 0]
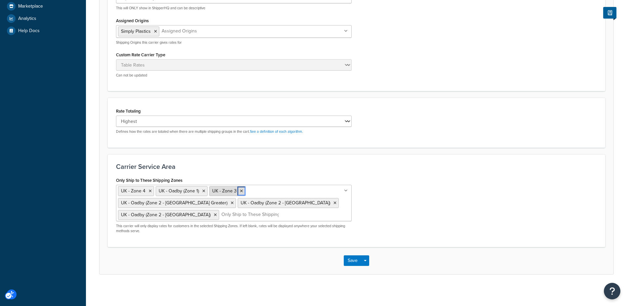
click at [240, 190] on icon at bounding box center [241, 191] width 3 height 4
click at [433, 205] on div "Only Ship to These Shipping Zones UK - Zone 4 UK - Oadby (Zone 1) UK - Zone 3 U…" at bounding box center [356, 206] width 491 height 63
click at [351, 259] on button "Save" at bounding box center [353, 260] width 18 height 11
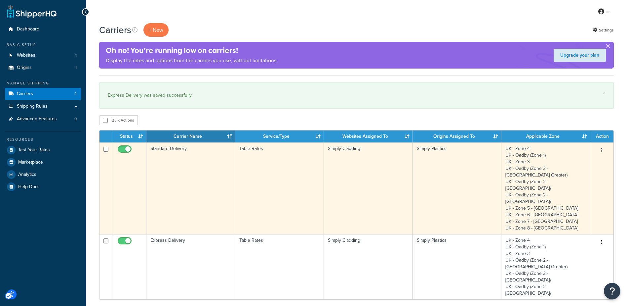
click at [128, 147] on span at bounding box center [125, 149] width 14 height 8
click at [121, 147] on input "Status" at bounding box center [118, 149] width 5 height 5
checkbox input "false"
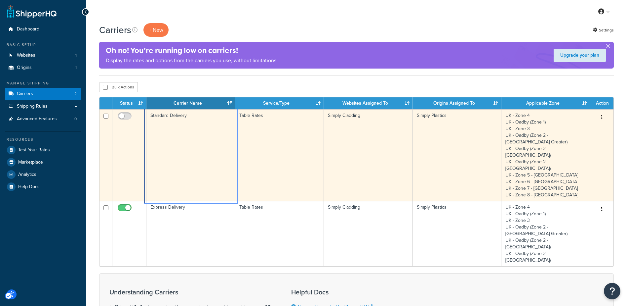
click at [219, 131] on td "Standard Delivery" at bounding box center [191, 155] width 89 height 92
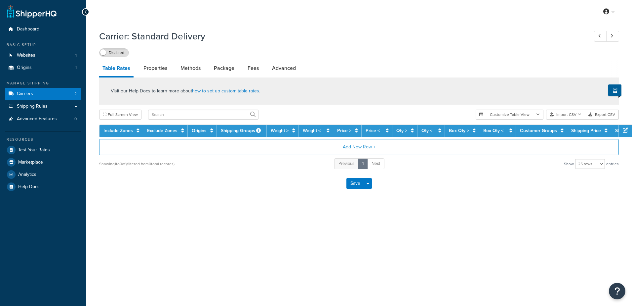
select select "25"
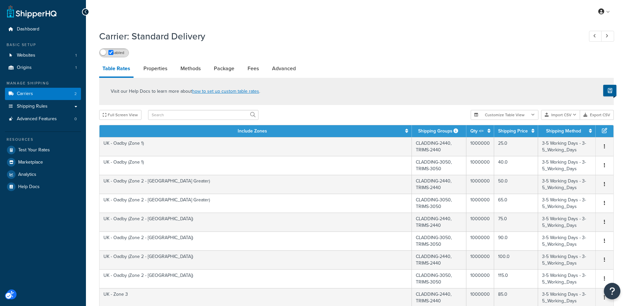
click at [103, 51] on span at bounding box center [103, 52] width 6 height 6
click at [25, 95] on span "Carriers" at bounding box center [25, 94] width 16 height 6
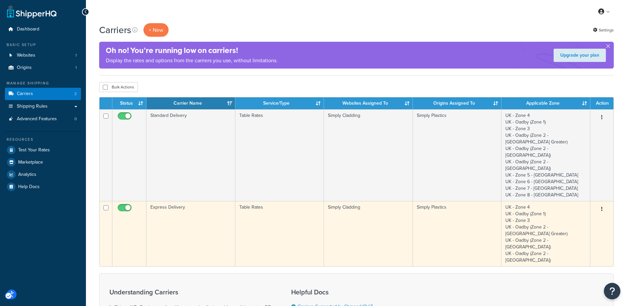
click at [164, 201] on td "Express Delivery" at bounding box center [191, 233] width 89 height 65
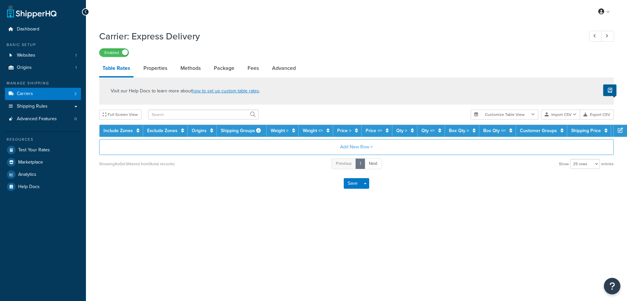
select select "25"
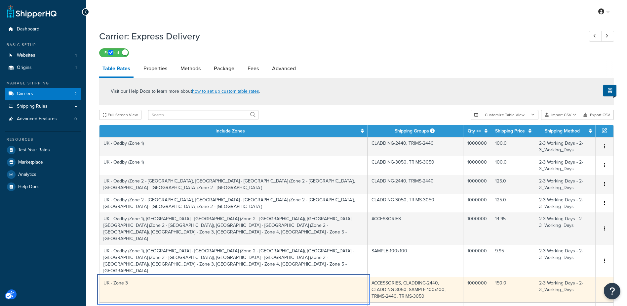
click at [201, 276] on td "UK - Zone 3" at bounding box center [234, 288] width 268 height 25
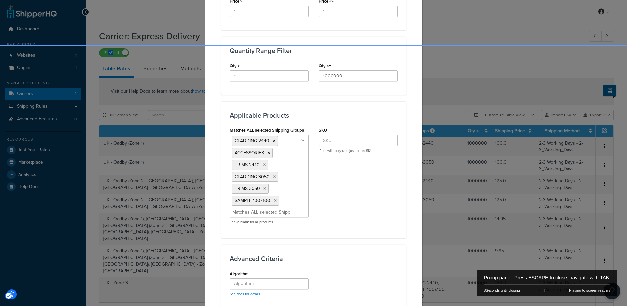
scroll to position [265, 0]
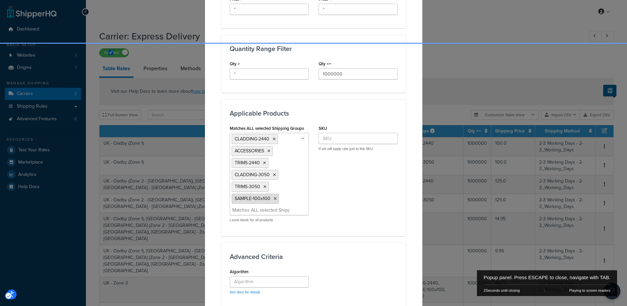
click at [274, 200] on icon "Popup" at bounding box center [275, 198] width 3 height 4
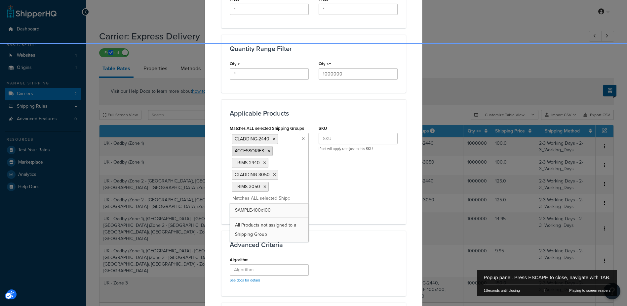
click at [268, 150] on icon "Popup" at bounding box center [269, 151] width 3 height 4
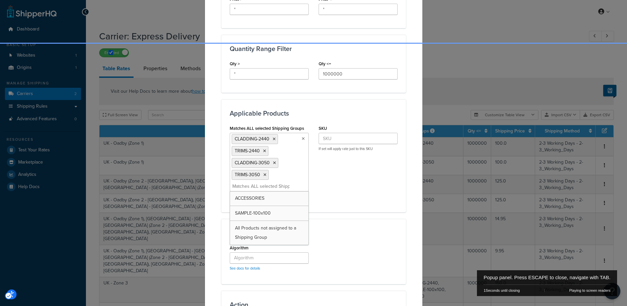
click at [358, 188] on div "Matches ALL selected Shipping Groups CLADDING-2440 TRIMS-2440 CLADDING-3050 TRI…" at bounding box center [314, 163] width 178 height 80
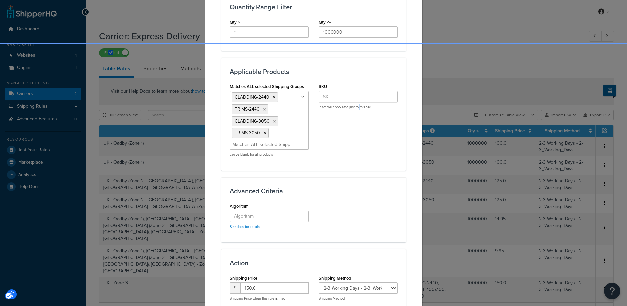
scroll to position [363, 0]
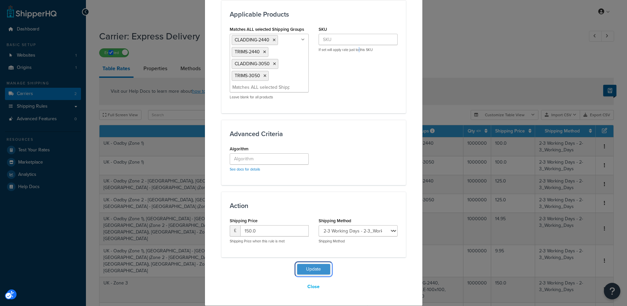
click at [306, 267] on button "Update" at bounding box center [313, 269] width 33 height 11
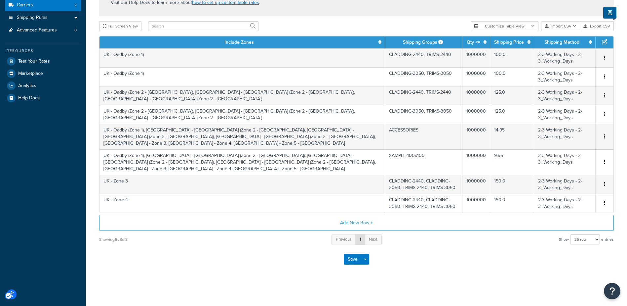
scroll to position [75, 0]
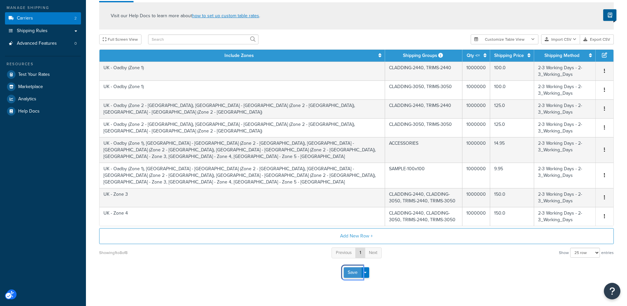
click at [354, 267] on button "Save" at bounding box center [353, 272] width 18 height 11
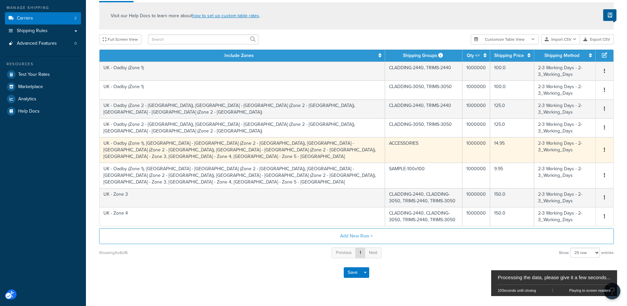
scroll to position [0, 0]
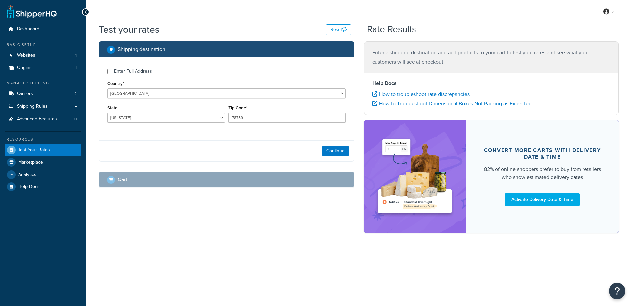
select select "[GEOGRAPHIC_DATA]"
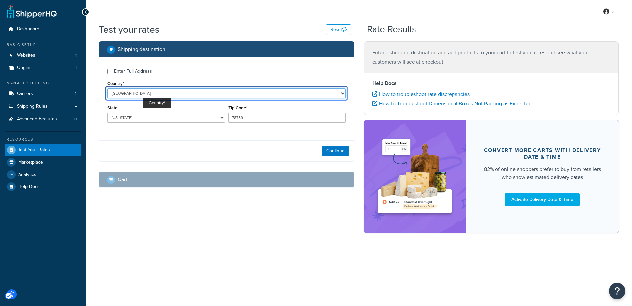
click at [147, 94] on select "[GEOGRAPHIC_DATA] [GEOGRAPHIC_DATA] [GEOGRAPHIC_DATA] [GEOGRAPHIC_DATA] [GEOGRA…" at bounding box center [226, 93] width 238 height 10
select select "GB"
click at [107, 88] on select "[GEOGRAPHIC_DATA] [GEOGRAPHIC_DATA] [GEOGRAPHIC_DATA] [GEOGRAPHIC_DATA] [GEOGRA…" at bounding box center [226, 93] width 238 height 10
type input "[GEOGRAPHIC_DATA]"
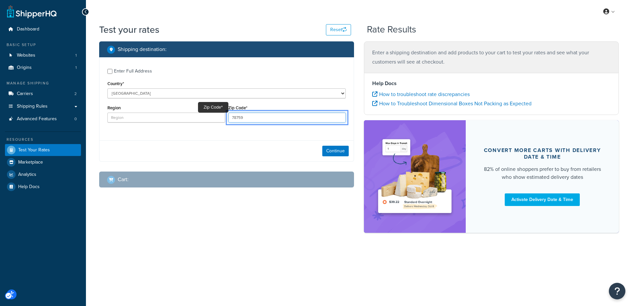
click at [251, 114] on input "78759" at bounding box center [288, 117] width 118 height 10
click at [212, 113] on div "Region Zip Code* 78759" at bounding box center [227, 115] width 242 height 24
paste input "NE1 7XD"
type input "NE1 7XD"
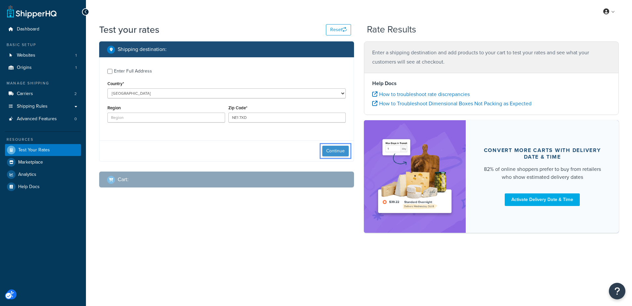
click at [337, 151] on button "Continue" at bounding box center [335, 151] width 26 height 11
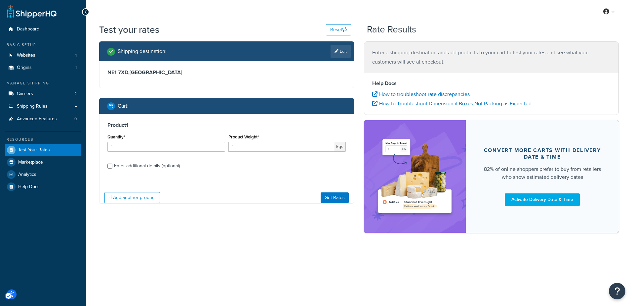
click at [149, 163] on div "Enter additional details (optional)" at bounding box center [147, 165] width 66 height 9
click at [112, 163] on input "Enter additional details (optional)" at bounding box center [109, 165] width 5 height 5
checkbox input "true"
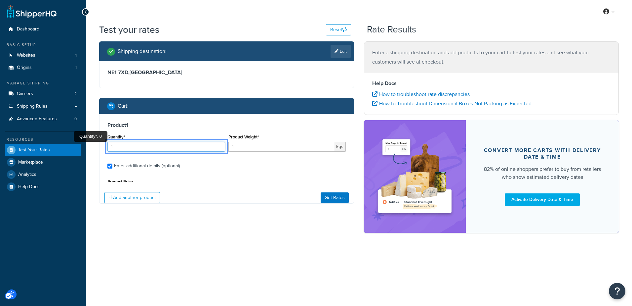
click at [203, 145] on input "1" at bounding box center [166, 147] width 118 height 10
type input "1"
click at [334, 199] on button "Get Rates" at bounding box center [335, 197] width 28 height 11
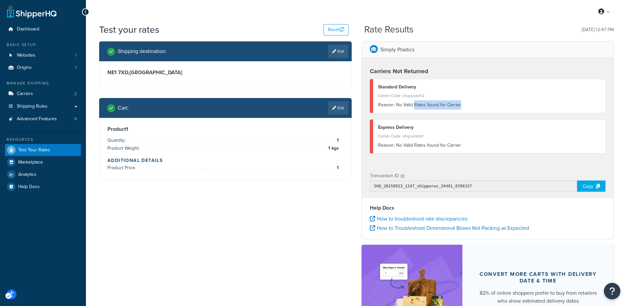
drag, startPoint x: 415, startPoint y: 104, endPoint x: 470, endPoint y: 104, distance: 55.2
click at [470, 104] on div "Reason: No Valid Rates found for Carrier" at bounding box center [489, 104] width 223 height 9
drag, startPoint x: 470, startPoint y: 104, endPoint x: 410, endPoint y: 148, distance: 74.7
click at [410, 148] on div "Reason: No Valid Rates found for Carrier" at bounding box center [489, 145] width 223 height 9
drag, startPoint x: 405, startPoint y: 146, endPoint x: 460, endPoint y: 146, distance: 54.6
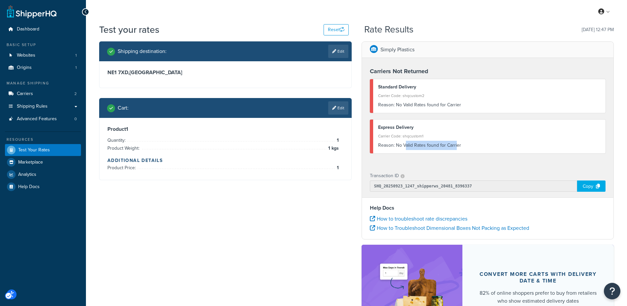
click at [460, 146] on div "Reason: No Valid Rates found for Carrier" at bounding box center [489, 145] width 223 height 9
drag, startPoint x: 460, startPoint y: 146, endPoint x: 464, endPoint y: 146, distance: 4.6
click at [464, 146] on div "Reason: No Valid Rates found for Carrier" at bounding box center [489, 145] width 223 height 9
click at [344, 106] on link "Edit" at bounding box center [338, 107] width 20 height 13
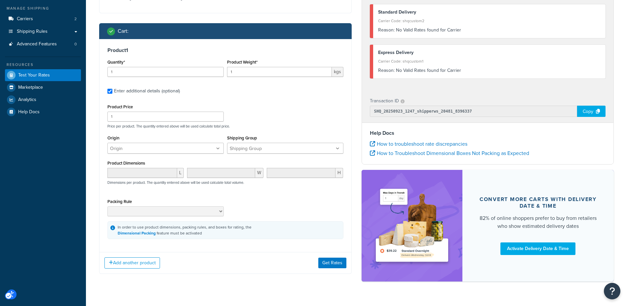
scroll to position [90, 0]
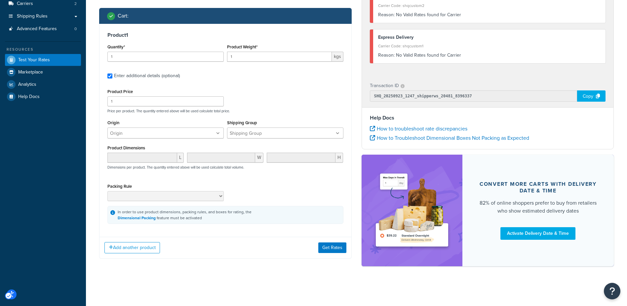
click at [218, 131] on icon at bounding box center [218, 133] width 4 height 4
click at [286, 138] on ul at bounding box center [285, 132] width 116 height 11
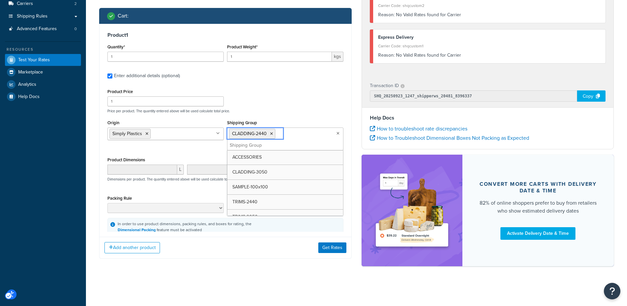
click at [299, 99] on div "Product Price 1 Price per product. The quantity entered above will be used calc…" at bounding box center [225, 100] width 239 height 26
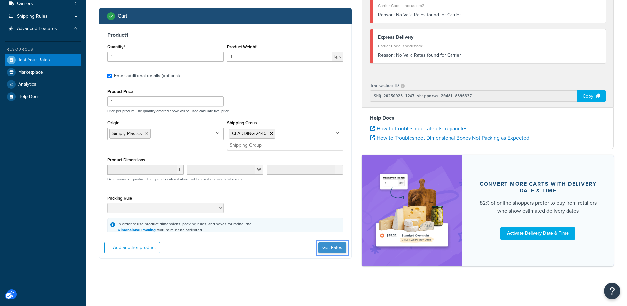
click at [330, 246] on button "Get Rates" at bounding box center [332, 247] width 28 height 11
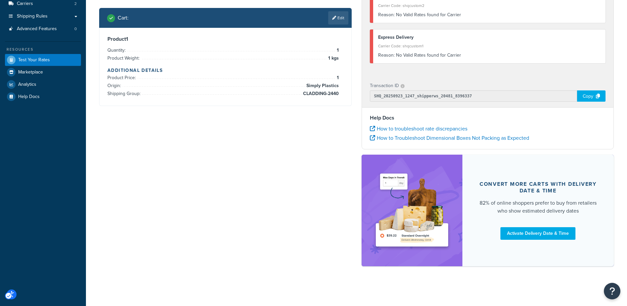
scroll to position [0, 0]
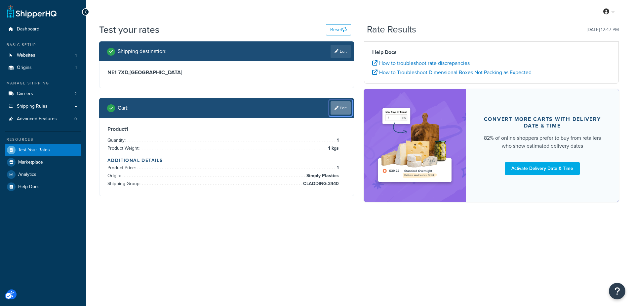
click at [339, 108] on link "Edit" at bounding box center [341, 107] width 20 height 13
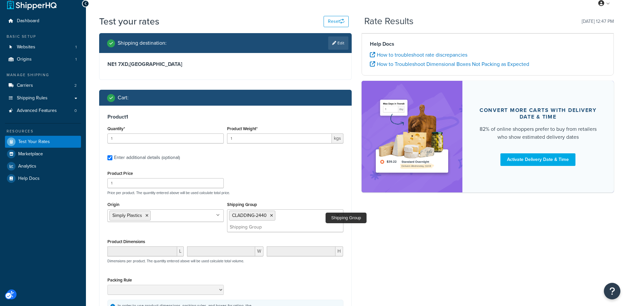
scroll to position [87, 0]
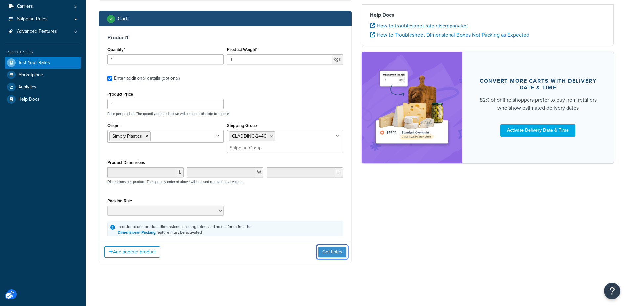
click at [329, 253] on button "Get Rates" at bounding box center [332, 251] width 28 height 11
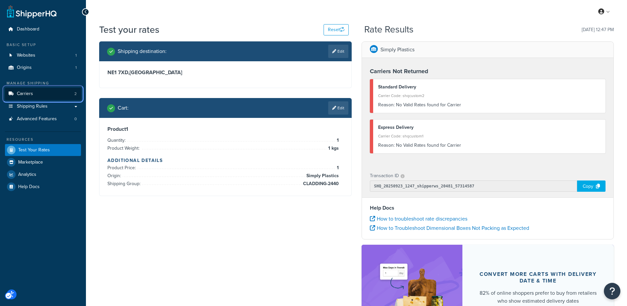
click at [35, 95] on link "Carriers 2" at bounding box center [43, 94] width 76 height 12
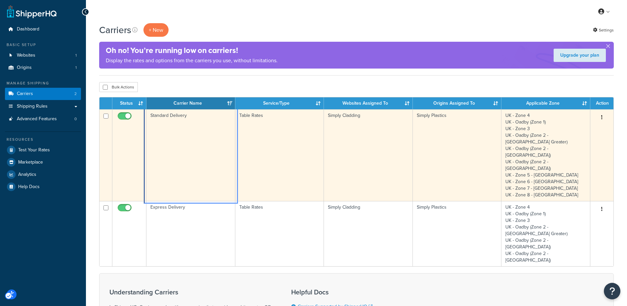
click at [191, 133] on td "Standard Delivery" at bounding box center [191, 155] width 89 height 92
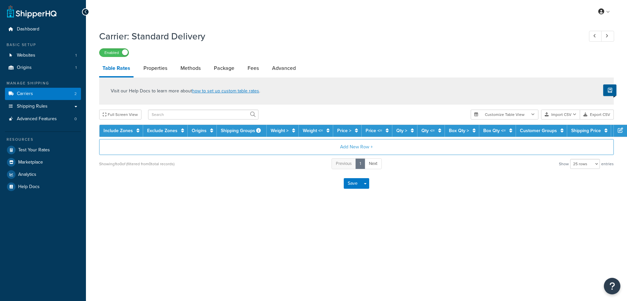
select select "25"
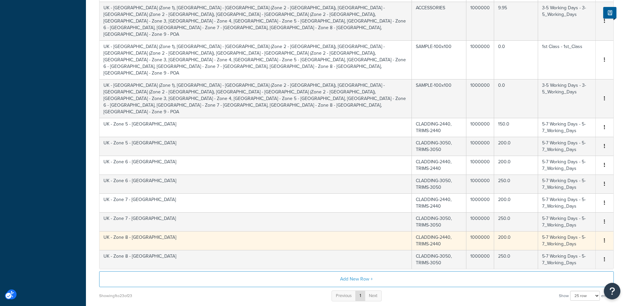
scroll to position [378, 0]
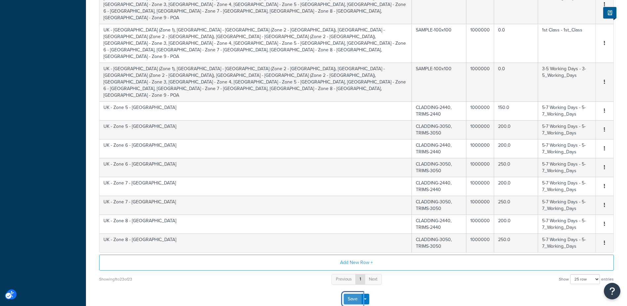
click at [352, 293] on button "Save" at bounding box center [353, 298] width 18 height 11
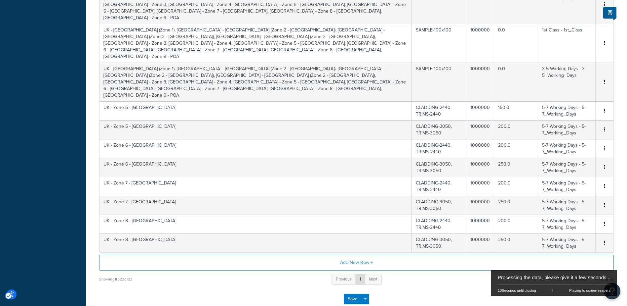
scroll to position [0, 0]
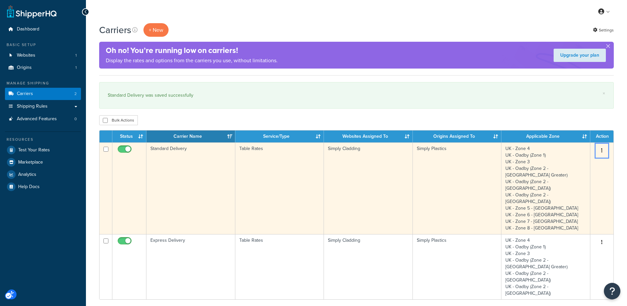
click at [602, 149] on icon "Menu" at bounding box center [602, 150] width 1 height 5
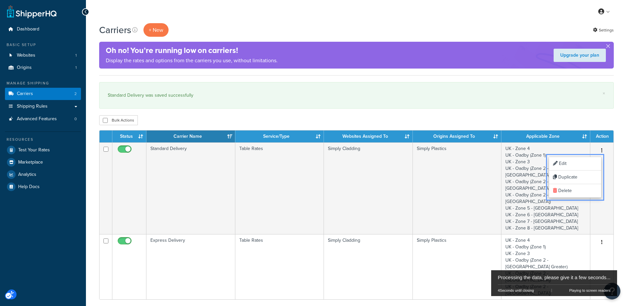
click at [621, 118] on div "Carriers + New Settings Settings Purple abstract shapes with sparkles on a blac…" at bounding box center [356, 237] width 541 height 428
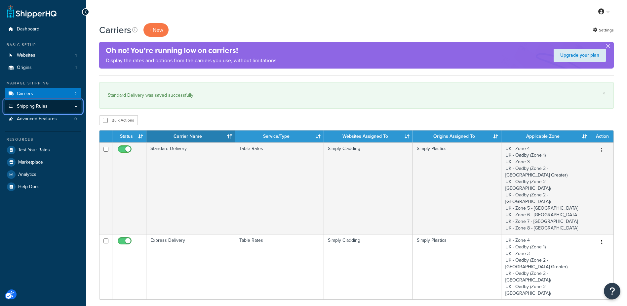
click at [41, 106] on span "Shipping Rules" at bounding box center [32, 107] width 31 height 6
click at [35, 107] on span "Shipping Rules" at bounding box center [32, 107] width 31 height 6
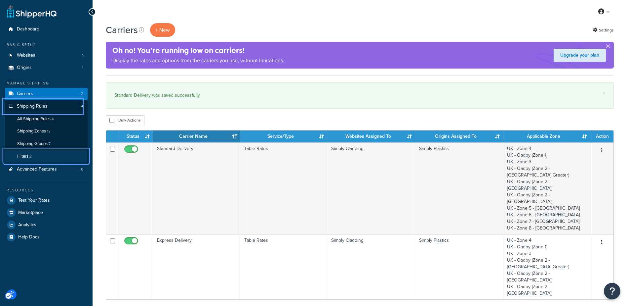
click at [29, 155] on link "Filters 2" at bounding box center [46, 156] width 83 height 12
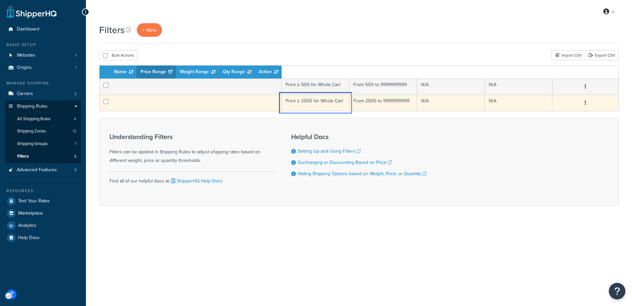
click at [314, 102] on td "Price ≥ 2500 for Whole Cart" at bounding box center [316, 103] width 68 height 16
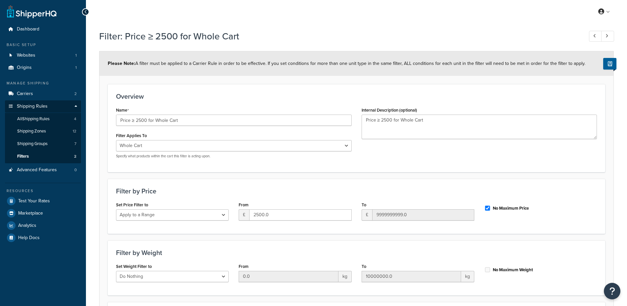
select select "range"
click at [44, 121] on span "All Shipping Rules" at bounding box center [33, 119] width 32 height 6
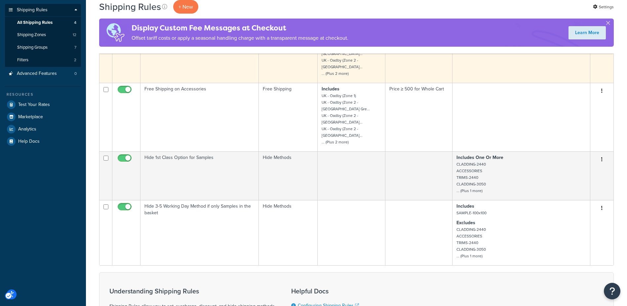
scroll to position [99, 0]
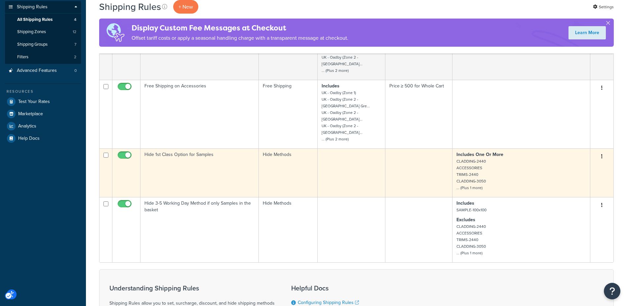
click at [208, 167] on td "Hide 1st Class Option for Samples" at bounding box center [200, 172] width 118 height 49
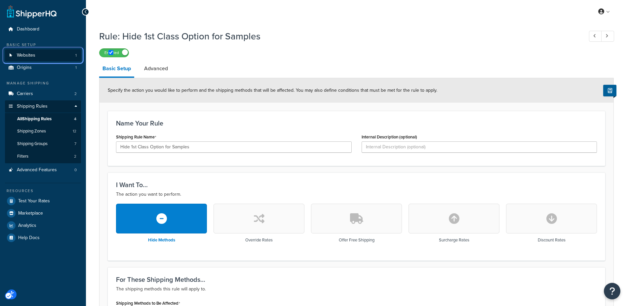
click at [36, 56] on link "Websites 1" at bounding box center [43, 55] width 76 height 12
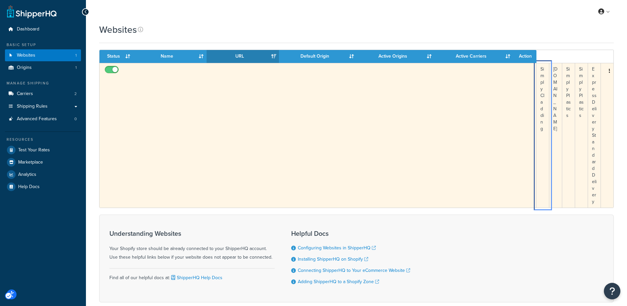
click at [544, 82] on td "Simply Cladding" at bounding box center [543, 135] width 13 height 145
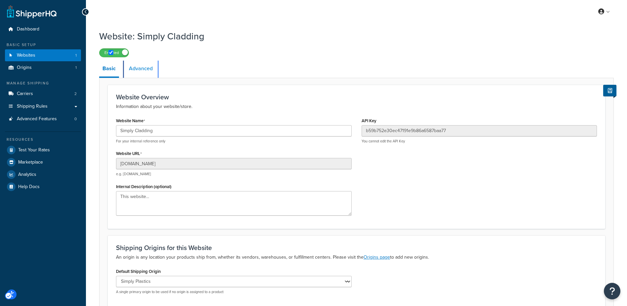
click at [147, 64] on link "Advanced" at bounding box center [141, 69] width 30 height 16
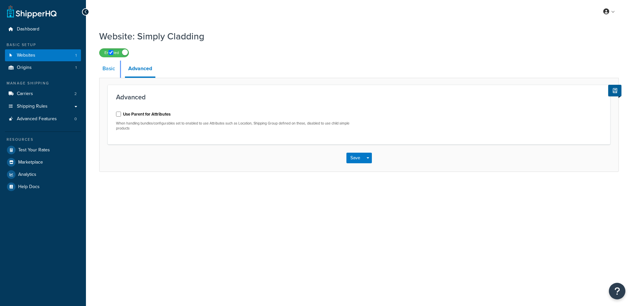
click at [103, 70] on link "Basic" at bounding box center [108, 69] width 19 height 16
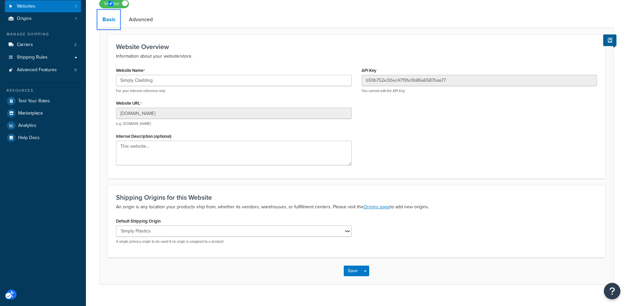
scroll to position [61, 0]
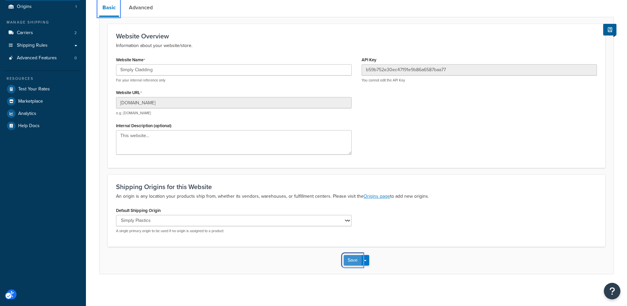
click at [354, 257] on button "Save" at bounding box center [353, 260] width 18 height 11
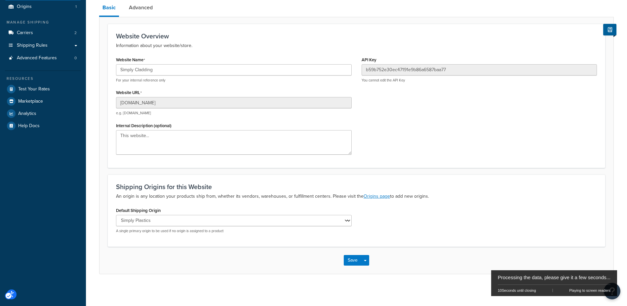
scroll to position [0, 0]
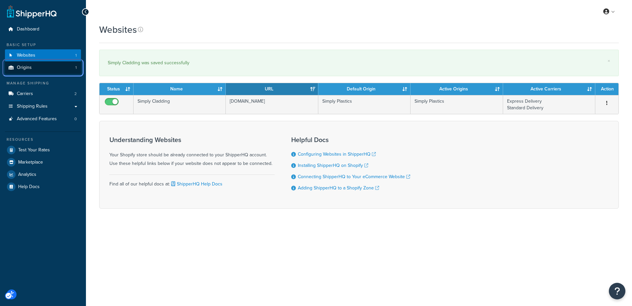
click at [27, 63] on link "Origins 1" at bounding box center [43, 68] width 76 height 12
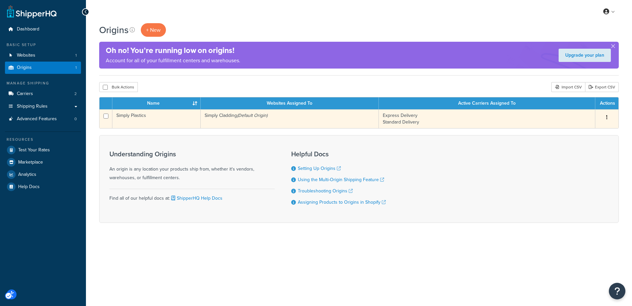
click at [226, 117] on td "Simply Cladding (Default Origin)" at bounding box center [290, 118] width 178 height 19
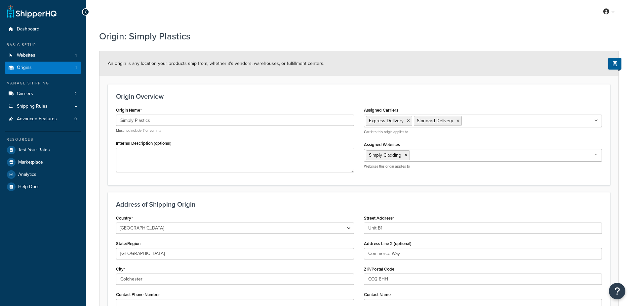
select select "1226"
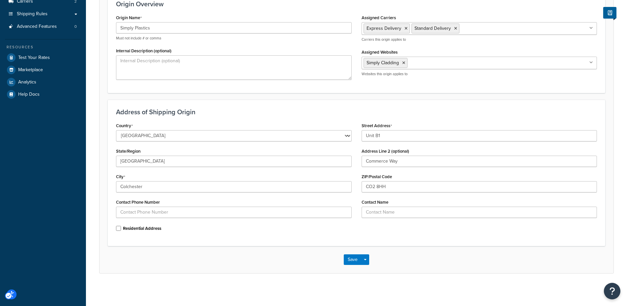
scroll to position [93, 0]
drag, startPoint x: 352, startPoint y: 259, endPoint x: 348, endPoint y: 268, distance: 9.8
click at [352, 259] on button "Save" at bounding box center [353, 258] width 18 height 11
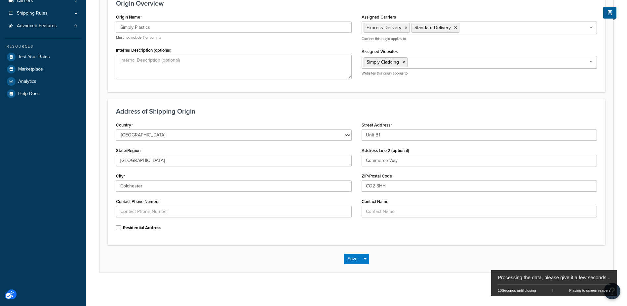
scroll to position [0, 0]
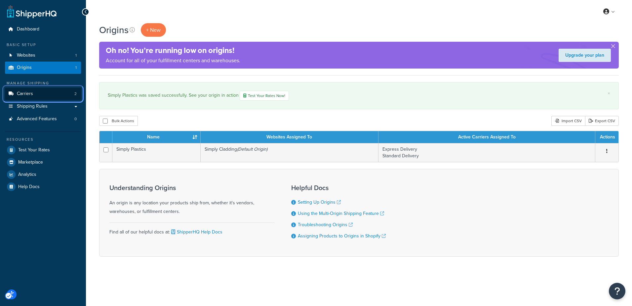
click at [27, 92] on span "Carriers" at bounding box center [25, 94] width 16 height 6
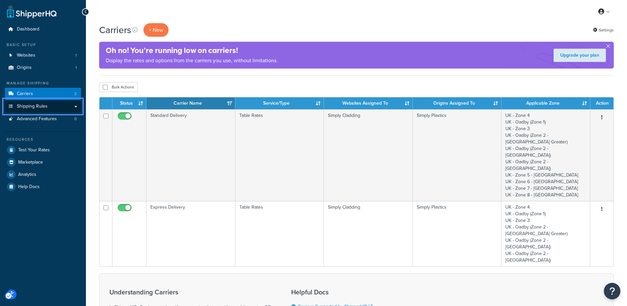
click at [27, 106] on span "Shipping Rules" at bounding box center [32, 107] width 31 height 6
click at [36, 107] on span "Shipping Rules" at bounding box center [32, 107] width 31 height 6
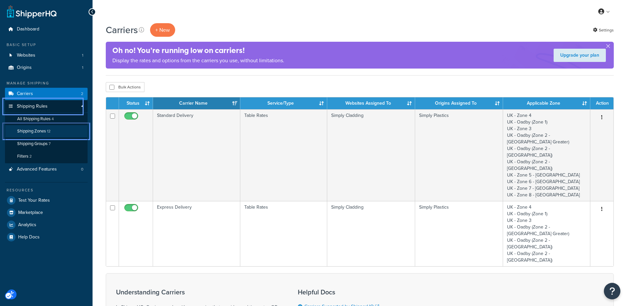
click at [37, 132] on span "Shipping Zones" at bounding box center [31, 131] width 29 height 6
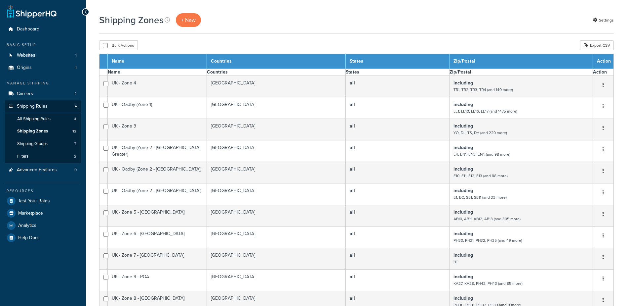
select select "15"
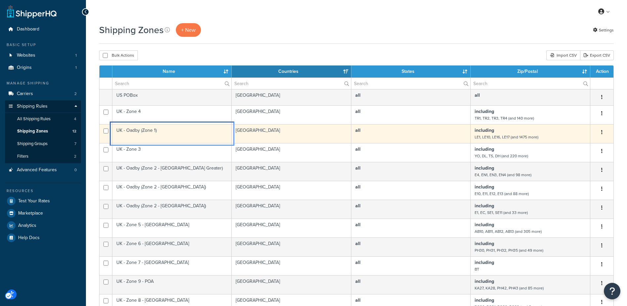
click at [173, 132] on td "UK - Oadby (Zone 1)" at bounding box center [171, 133] width 119 height 19
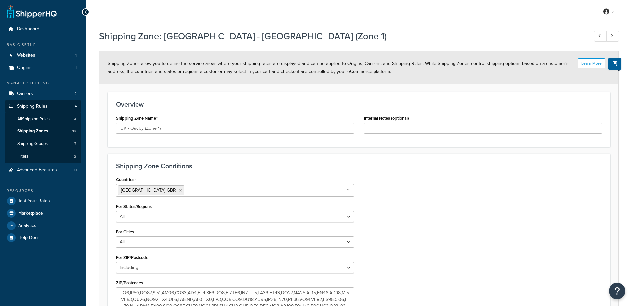
select select "including"
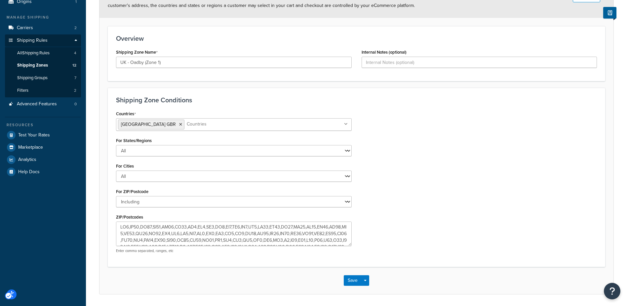
scroll to position [66, 0]
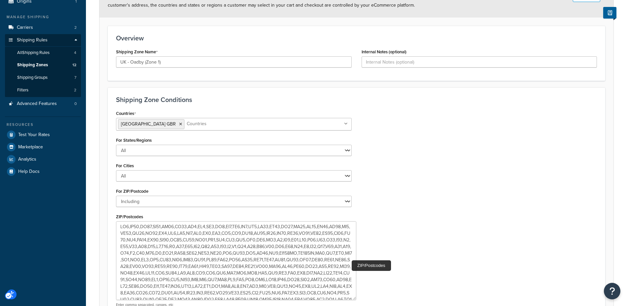
drag, startPoint x: 350, startPoint y: 242, endPoint x: 355, endPoint y: 296, distance: 54.4
click at [355, 296] on textarea "ZIP/Postcodes" at bounding box center [236, 260] width 240 height 79
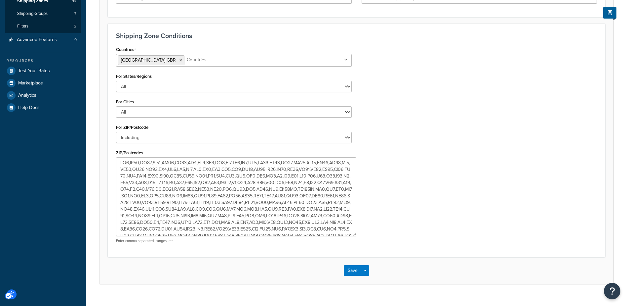
scroll to position [142, 0]
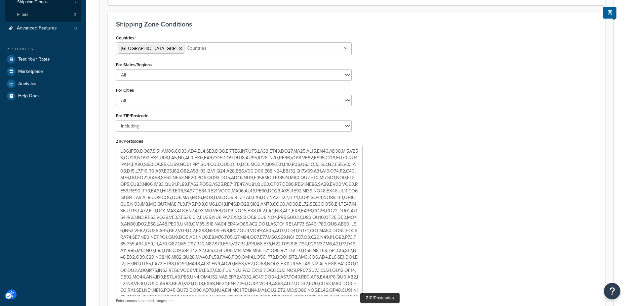
drag, startPoint x: 354, startPoint y: 222, endPoint x: 360, endPoint y: 293, distance: 71.7
click at [360, 293] on textarea "ZIP/Postcodes" at bounding box center [239, 221] width 247 height 150
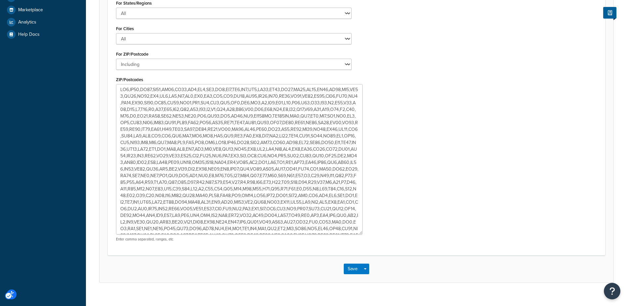
scroll to position [208, 0]
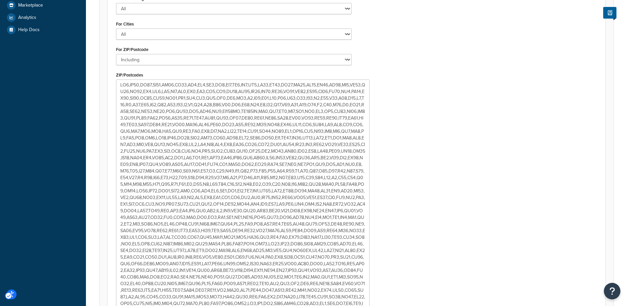
drag, startPoint x: 360, startPoint y: 225, endPoint x: 367, endPoint y: 315, distance: 90.6
click at [367, 305] on html "Accessibility Screen-Reader Guide, Feedback, and Issue Reporting | New window S…" at bounding box center [313, 96] width 627 height 609
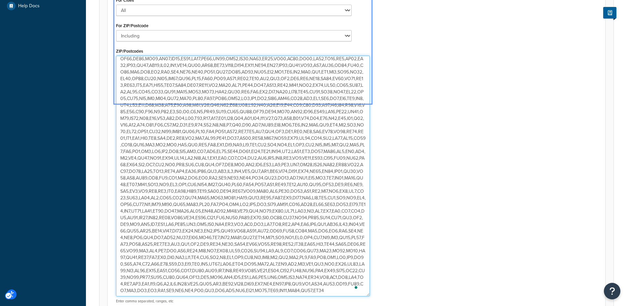
scroll to position [303, 0]
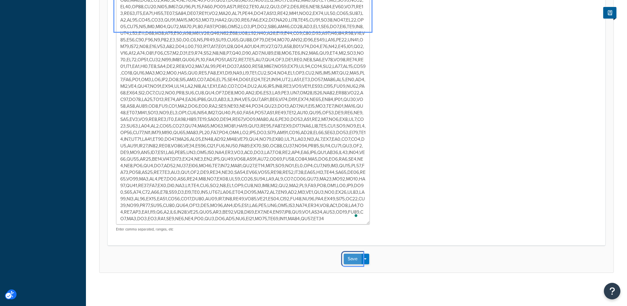
click at [351, 257] on button "Save" at bounding box center [353, 258] width 18 height 11
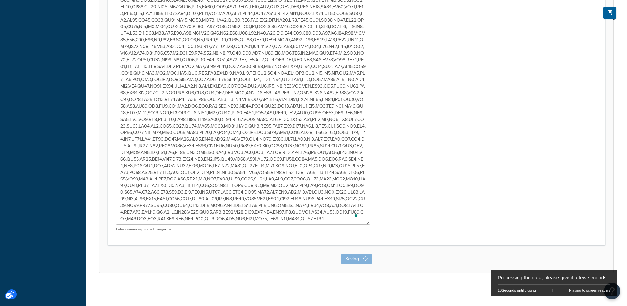
scroll to position [0, 0]
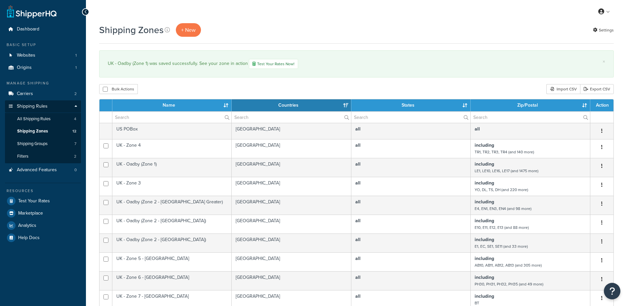
select select "15"
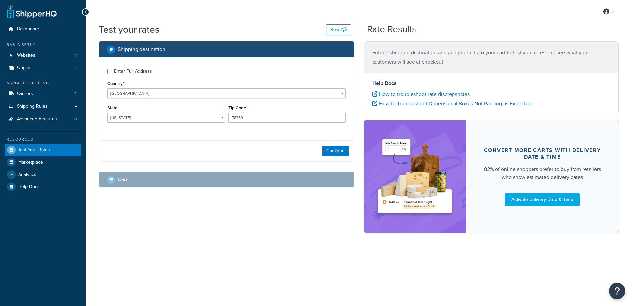
select select "[GEOGRAPHIC_DATA]"
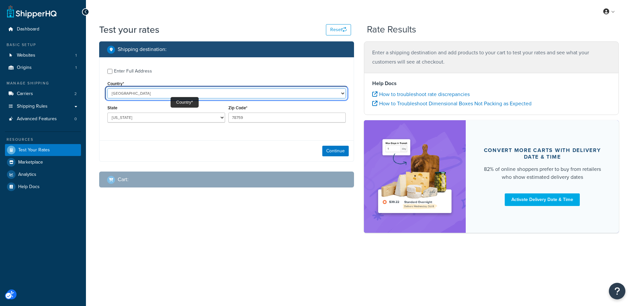
click at [172, 89] on select "United States United Kingdom Afghanistan Åland Islands Albania Algeria American…" at bounding box center [226, 93] width 238 height 10
select select "GB"
click at [107, 88] on select "United States United Kingdom Afghanistan Åland Islands Albania Algeria American…" at bounding box center [226, 93] width 238 height 10
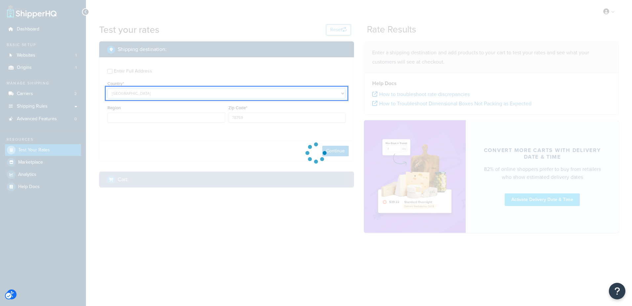
type input "TX"
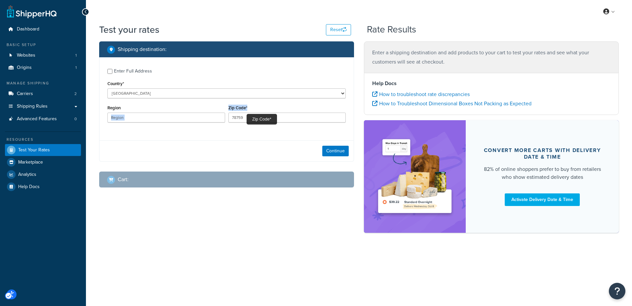
drag, startPoint x: 238, startPoint y: 114, endPoint x: 132, endPoint y: 101, distance: 106.3
click at [132, 101] on div "Enter Full Address Country* United States United Kingdom Afghanistan Åland Isla…" at bounding box center [227, 96] width 254 height 78
click at [248, 112] on div "Zip Code* 78759" at bounding box center [288, 112] width 118 height 19
click at [248, 116] on input "78759" at bounding box center [288, 117] width 118 height 10
drag, startPoint x: 250, startPoint y: 117, endPoint x: 198, endPoint y: 113, distance: 51.7
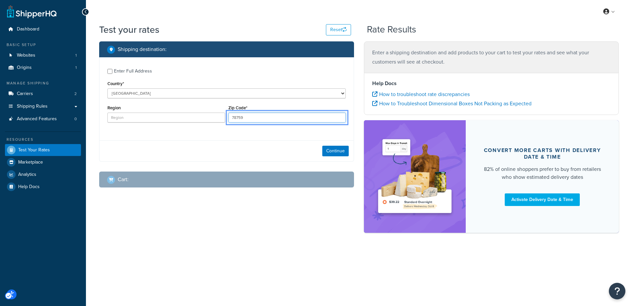
click at [198, 113] on div "Region Zip Code* 78759" at bounding box center [227, 115] width 242 height 24
paste input "NE1 7XD"
drag, startPoint x: 261, startPoint y: 116, endPoint x: 203, endPoint y: 111, distance: 58.8
click at [203, 114] on div "Region Zip Code* NE1 7XD" at bounding box center [227, 115] width 242 height 24
type input "CM11 1AN"
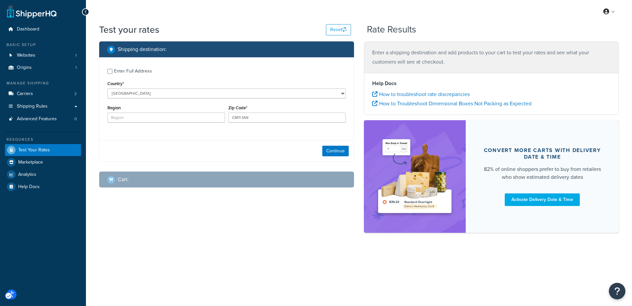
click at [189, 137] on div "Enter Full Address Country* United States United Kingdom Afghanistan Åland Isla…" at bounding box center [226, 109] width 255 height 104
click at [338, 151] on button "Continue" at bounding box center [335, 151] width 26 height 11
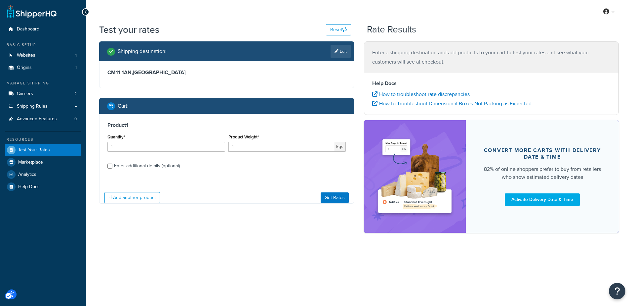
click at [155, 163] on div "Enter additional details (optional)" at bounding box center [147, 165] width 66 height 9
click at [112, 163] on input "Enter additional details (optional)" at bounding box center [109, 165] width 5 height 5
checkbox input "true"
click at [331, 197] on button "Get Rates" at bounding box center [335, 197] width 28 height 11
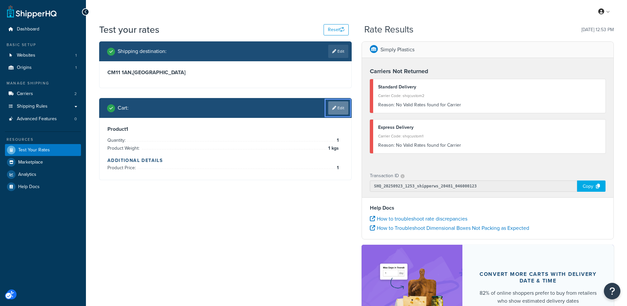
click at [339, 105] on link "Edit" at bounding box center [338, 107] width 20 height 13
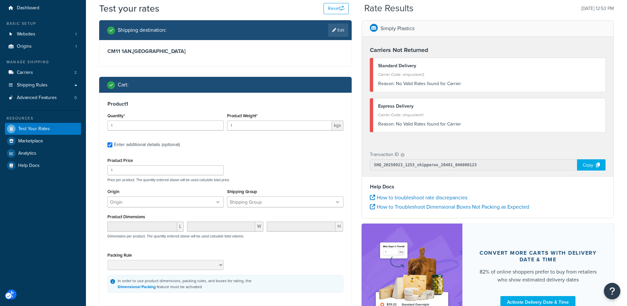
scroll to position [90, 0]
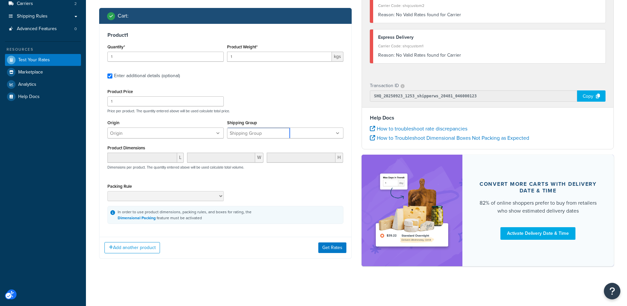
click at [341, 133] on ul at bounding box center [285, 132] width 116 height 11
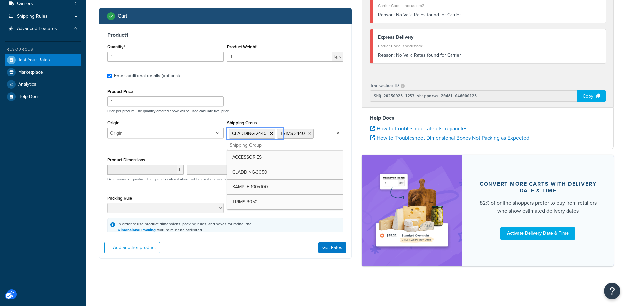
click at [282, 285] on div "Test your rates Reset Rate Results 23/09/2025, 12:53 PM Shipping destination : …" at bounding box center [356, 111] width 541 height 356
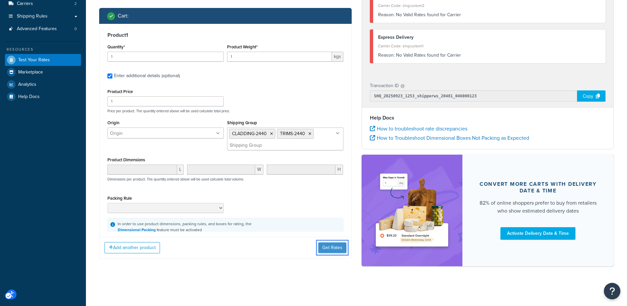
click at [330, 246] on button "Get Rates" at bounding box center [332, 247] width 28 height 11
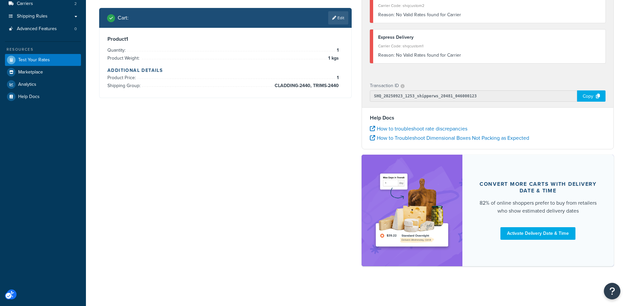
scroll to position [0, 0]
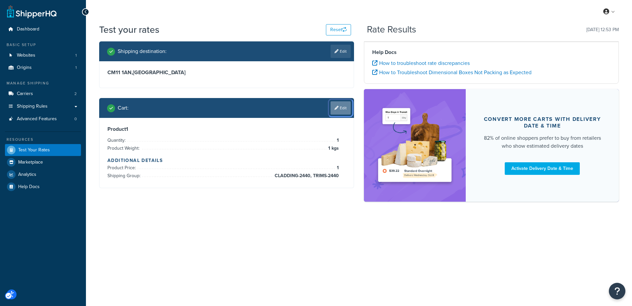
click at [340, 106] on link "Edit" at bounding box center [341, 107] width 20 height 13
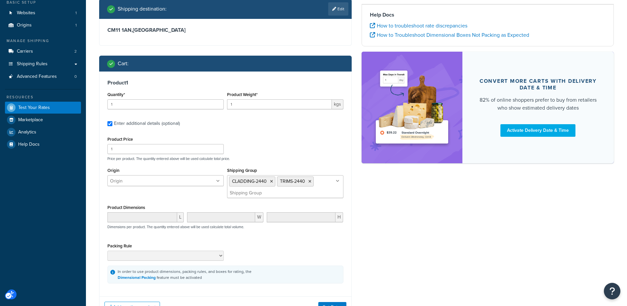
scroll to position [98, 0]
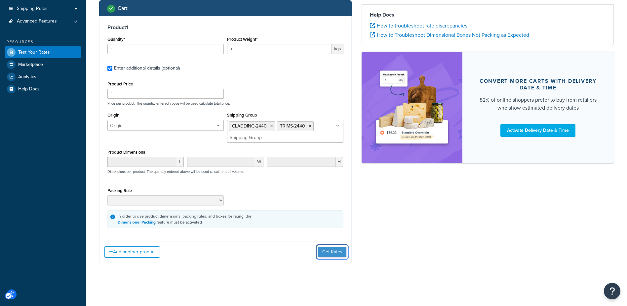
click at [335, 250] on button "Get Rates" at bounding box center [332, 251] width 28 height 11
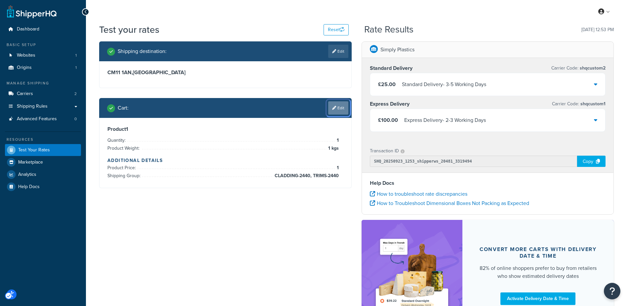
click at [337, 107] on link "Edit" at bounding box center [338, 107] width 20 height 13
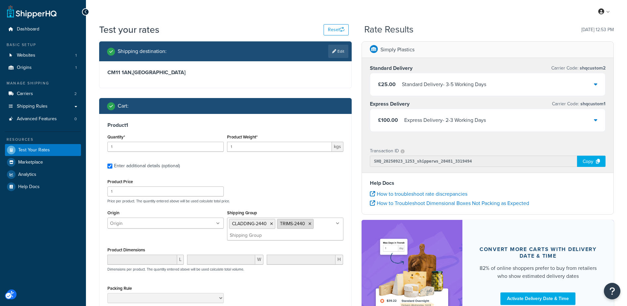
click at [309, 224] on icon at bounding box center [310, 224] width 3 height 4
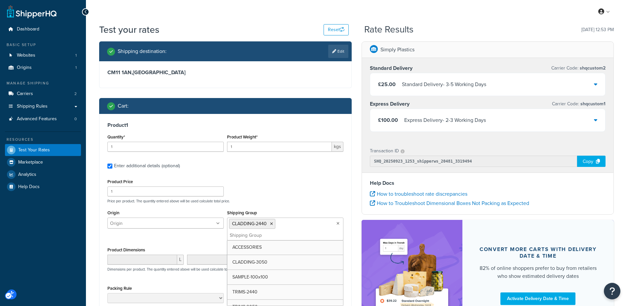
click at [315, 171] on div "Product 1 Quantity* 1 Product Weight* 1 kgs Enter additional details (optional)…" at bounding box center [226, 218] width 252 height 209
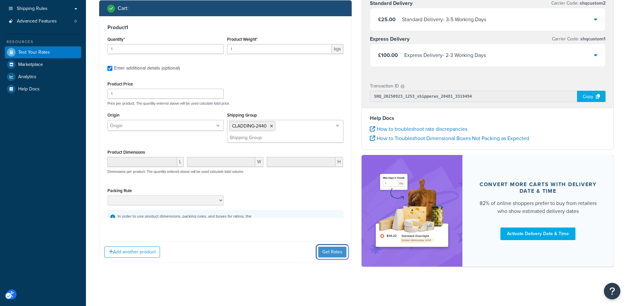
click at [335, 250] on button "Get Rates" at bounding box center [332, 251] width 28 height 11
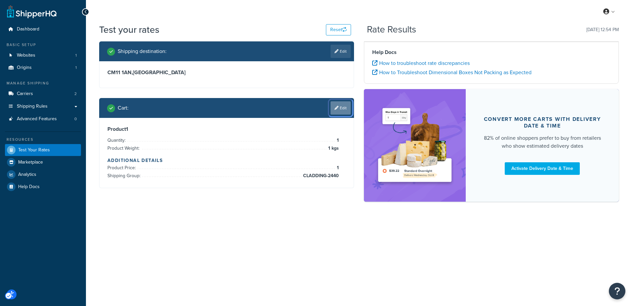
click at [344, 108] on link "Edit" at bounding box center [341, 107] width 20 height 13
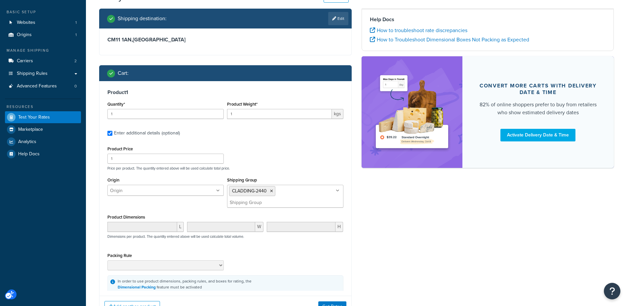
scroll to position [87, 0]
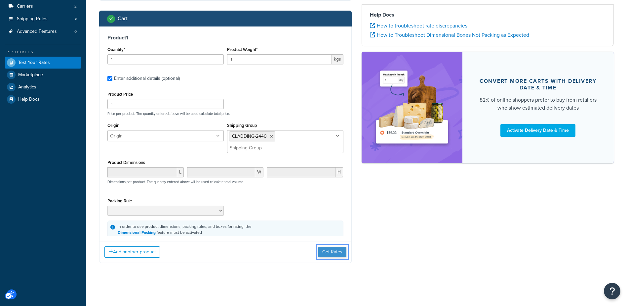
click at [330, 249] on button "Get Rates" at bounding box center [332, 251] width 28 height 11
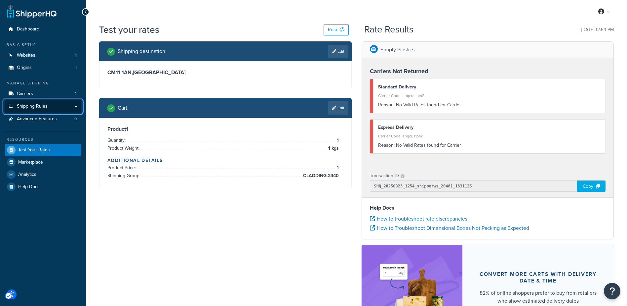
click at [46, 105] on span "Shipping Rules" at bounding box center [32, 107] width 31 height 6
click at [41, 106] on span "Shipping Rules" at bounding box center [32, 107] width 31 height 6
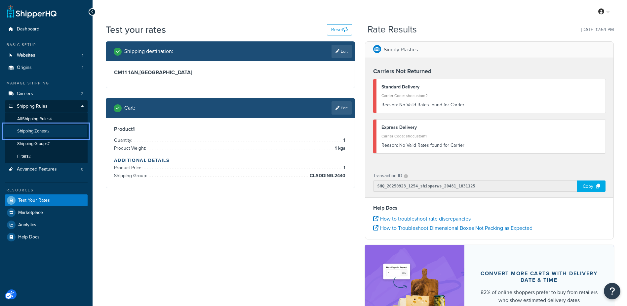
click at [41, 130] on span "Shipping Zones" at bounding box center [31, 131] width 29 height 6
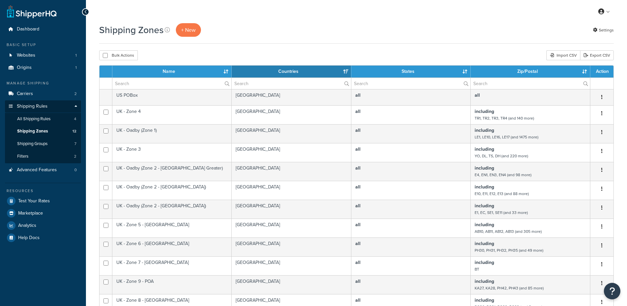
select select "15"
click at [37, 142] on span "Shipping Groups" at bounding box center [32, 144] width 30 height 6
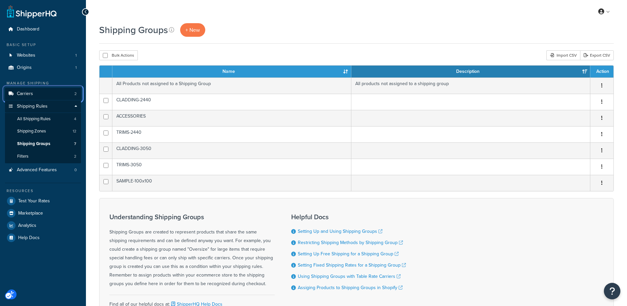
click at [38, 93] on link "Carriers 2" at bounding box center [43, 94] width 76 height 12
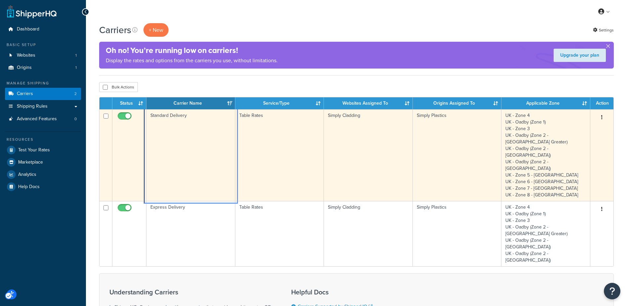
click at [202, 123] on td "Standard Delivery" at bounding box center [191, 155] width 89 height 92
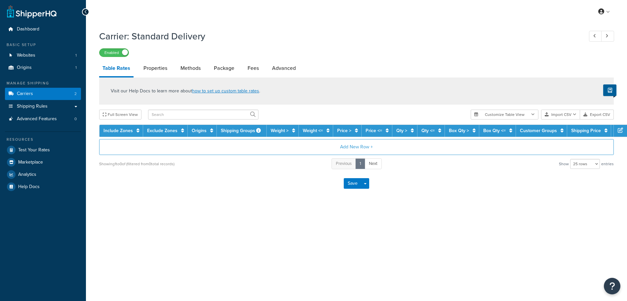
select select "25"
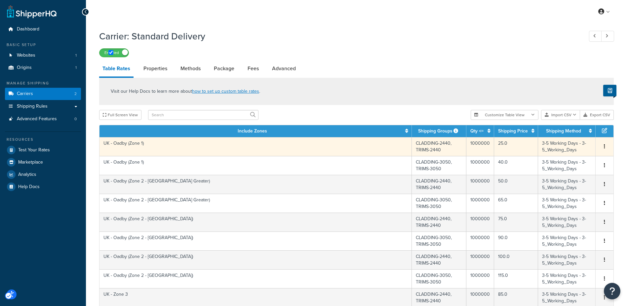
click at [347, 146] on td "UK - Oadby (Zone 1)" at bounding box center [256, 146] width 313 height 19
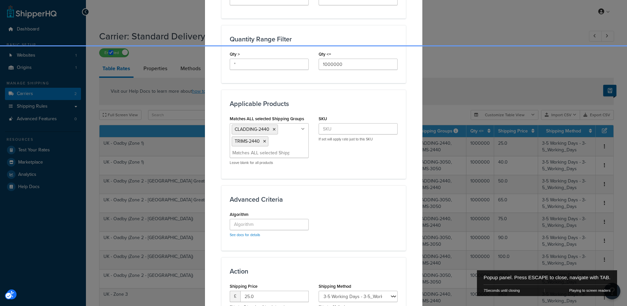
scroll to position [298, 0]
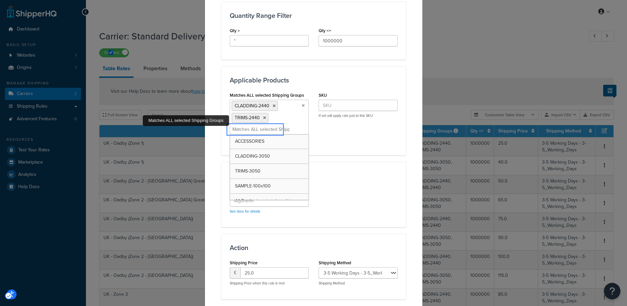
click at [269, 129] on input "Matches ALL selected Shipping Groups" at bounding box center [261, 129] width 59 height 7
click at [267, 129] on input "Matches ALL selected Shipping Groups" at bounding box center [261, 129] width 59 height 7
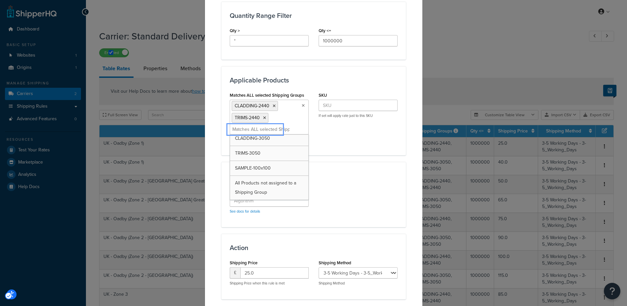
scroll to position [0, 0]
click at [360, 146] on div "Matches ALL selected Shipping Groups CLADDING-2440 TRIMS-2440 ACCESSORIES CLADD…" at bounding box center [314, 118] width 178 height 56
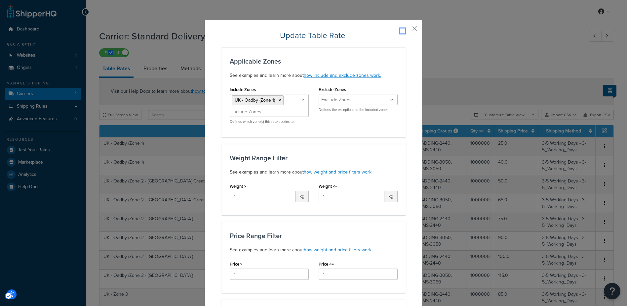
click at [406, 30] on button "Popup" at bounding box center [405, 31] width 2 height 2
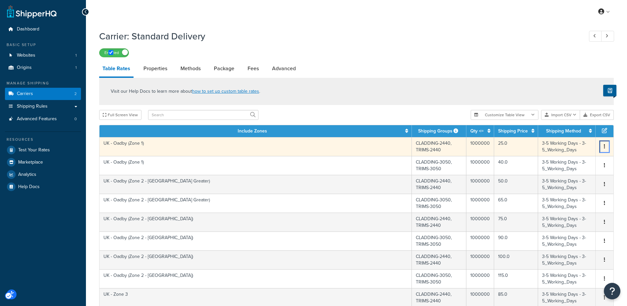
click at [606, 145] on button "Unlabelled" at bounding box center [604, 146] width 5 height 7
click at [568, 146] on div "Duplicate" at bounding box center [571, 147] width 47 height 14
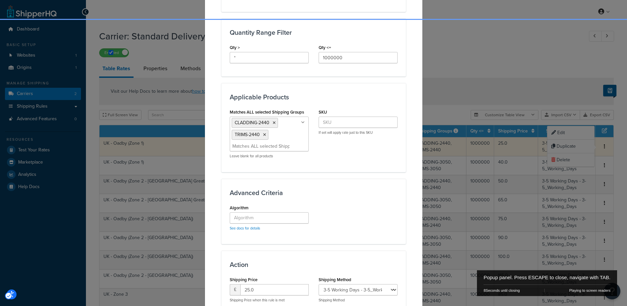
scroll to position [288, 0]
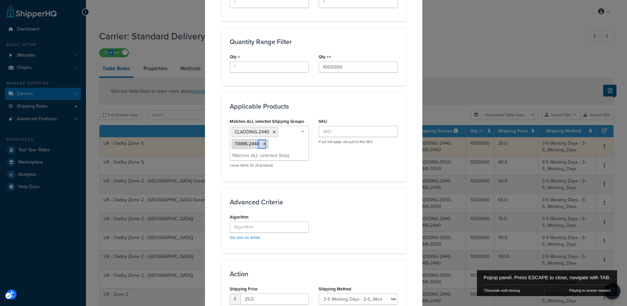
click at [263, 143] on icon "Popup" at bounding box center [264, 144] width 3 height 4
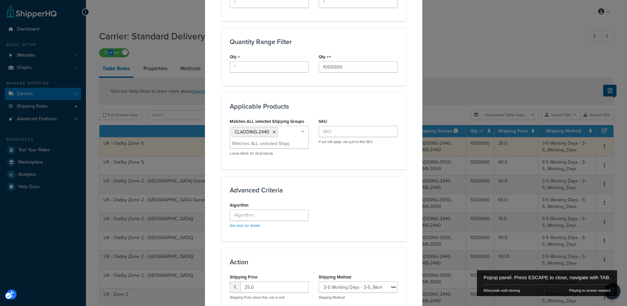
click at [378, 173] on div "Applicable Zones See examples and learn more about how include and exclude zone…" at bounding box center [314, 49] width 185 height 528
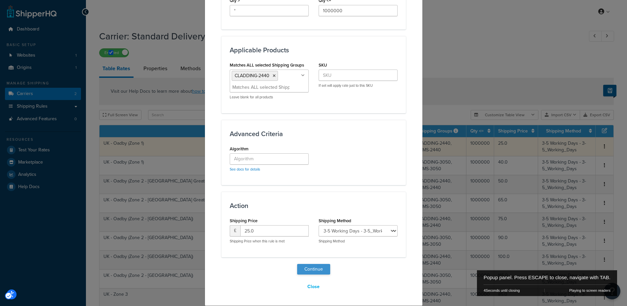
scroll to position [66, 0]
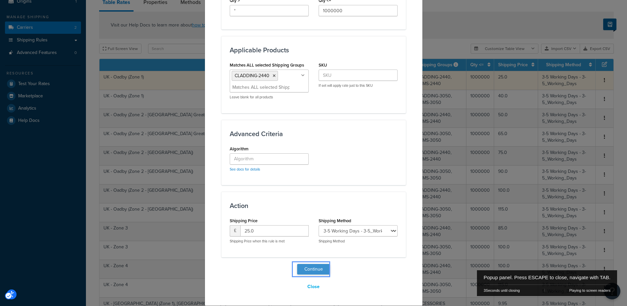
click at [309, 268] on button "Continue" at bounding box center [313, 269] width 33 height 11
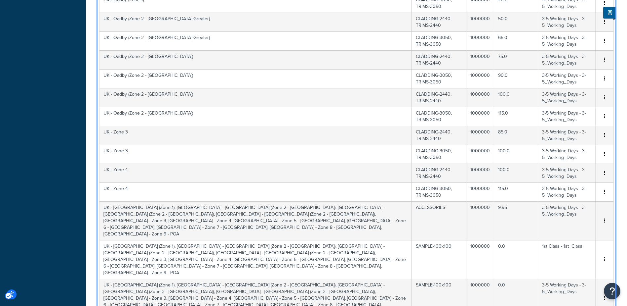
scroll to position [397, 0]
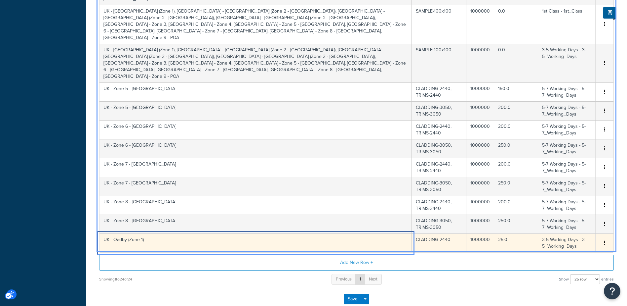
click at [202, 233] on td "UK - Oadby (Zone 1)" at bounding box center [256, 242] width 313 height 19
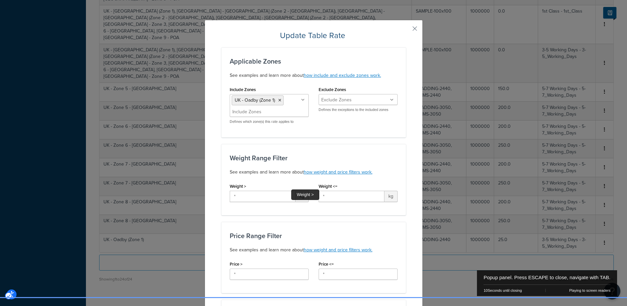
scroll to position [198, 0]
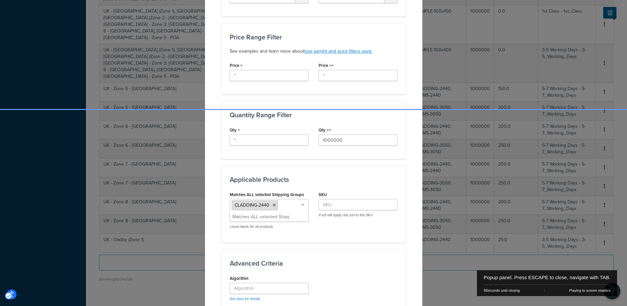
click at [273, 204] on icon "Popup" at bounding box center [274, 205] width 3 height 4
click at [346, 163] on div "Applicable Zones See examples and learn more about how include and exclude zone…" at bounding box center [314, 117] width 185 height 537
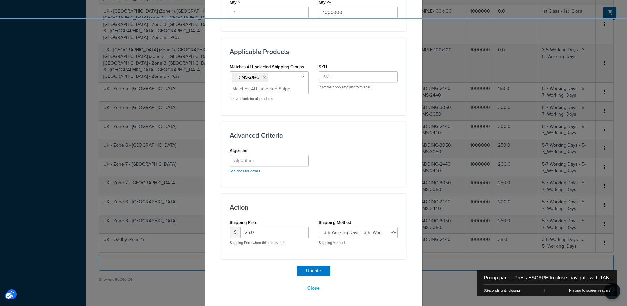
scroll to position [328, 0]
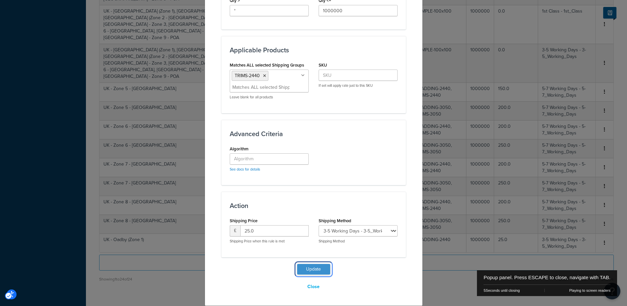
click at [314, 269] on button "Update" at bounding box center [313, 269] width 33 height 11
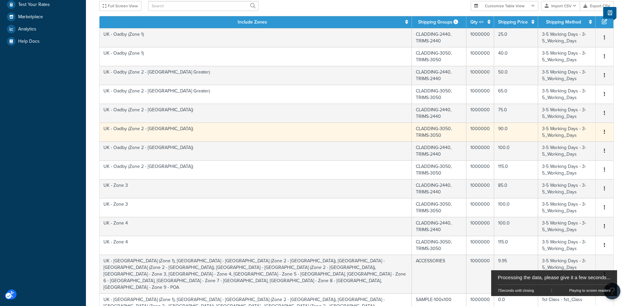
scroll to position [136, 0]
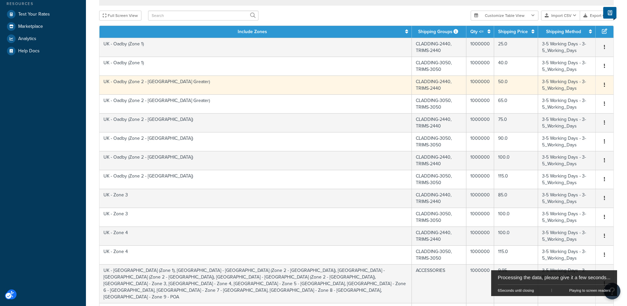
click at [384, 48] on td "UK - Oadby (Zone 1)" at bounding box center [256, 47] width 313 height 19
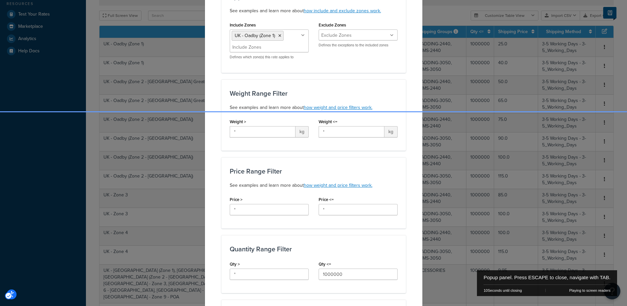
scroll to position [198, 0]
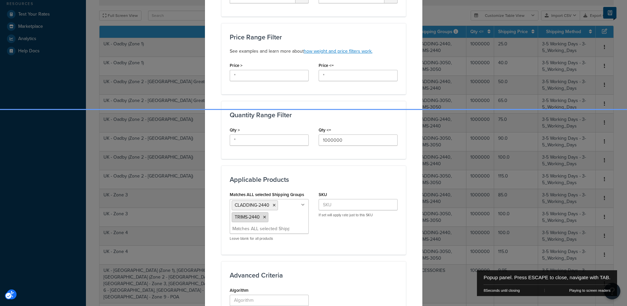
click at [263, 218] on icon "Popup" at bounding box center [264, 217] width 3 height 4
click at [398, 172] on div "Applicable Products Matches ALL selected Shipping Groups CLADDING-2440 ACCESSOR…" at bounding box center [314, 203] width 185 height 77
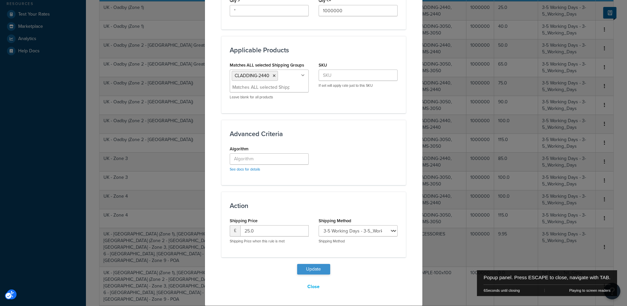
scroll to position [301, 0]
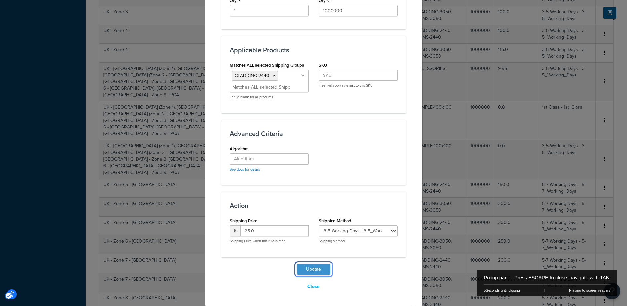
click at [309, 269] on button "Update" at bounding box center [313, 269] width 33 height 11
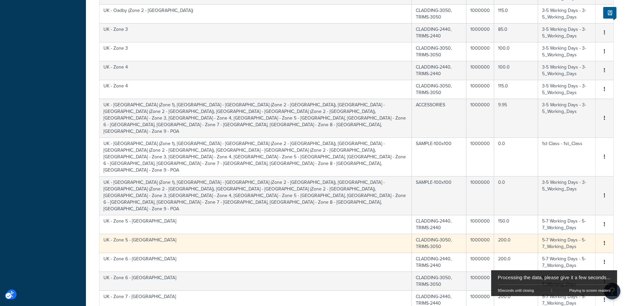
scroll to position [103, 0]
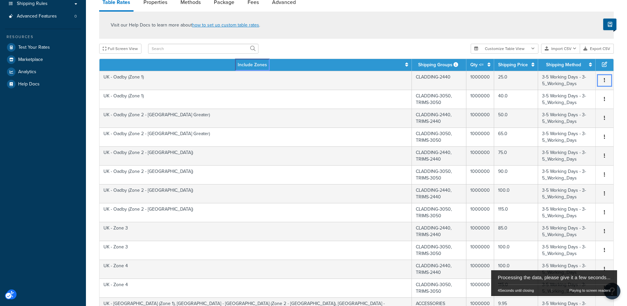
click at [405, 63] on icon at bounding box center [406, 64] width 3 height 5
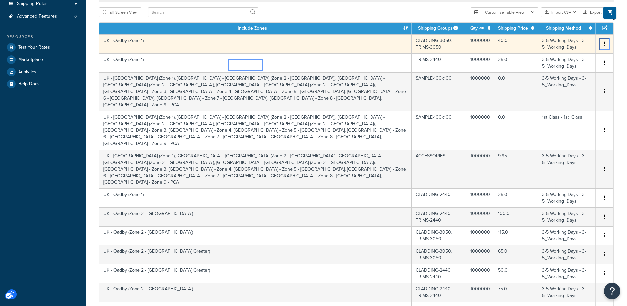
click at [605, 42] on icon "Unlabelled" at bounding box center [604, 43] width 1 height 5
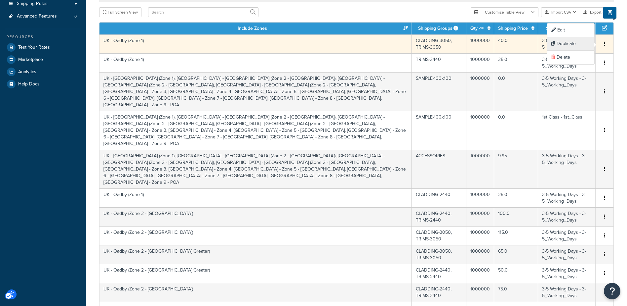
click at [571, 46] on div "Duplicate" at bounding box center [571, 44] width 47 height 14
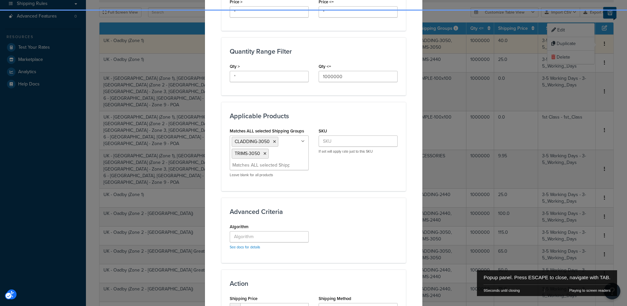
scroll to position [298, 0]
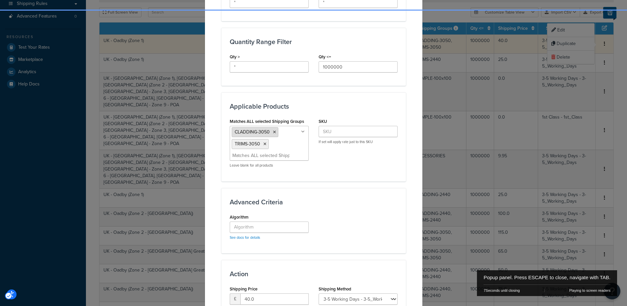
click at [273, 131] on icon "Popup" at bounding box center [274, 132] width 3 height 4
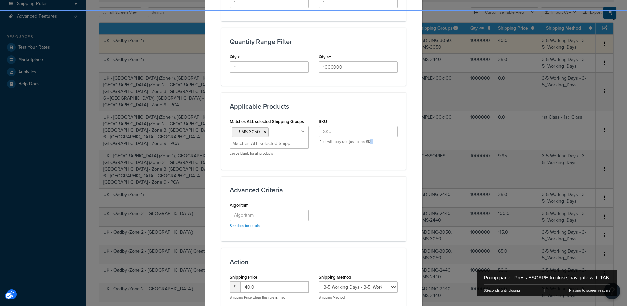
click at [370, 160] on div "Matches ALL selected Shipping Groups TRIMS-3050 CLADDING-2440 ACCESSORIES TRIMS…" at bounding box center [314, 138] width 178 height 44
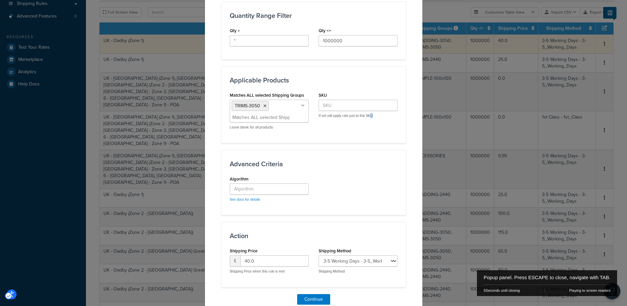
scroll to position [354, 0]
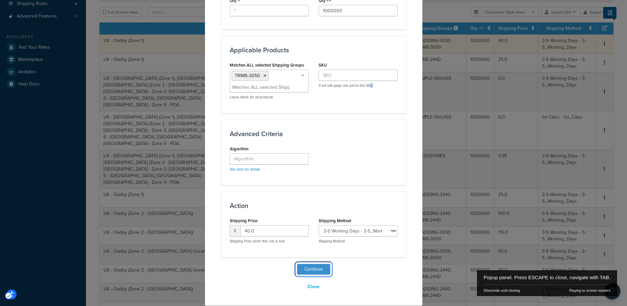
click at [317, 267] on button "Continue" at bounding box center [313, 269] width 33 height 11
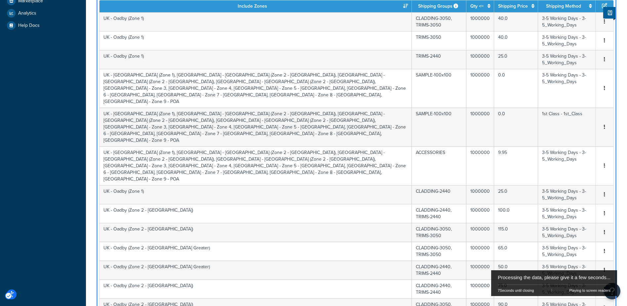
scroll to position [29, 0]
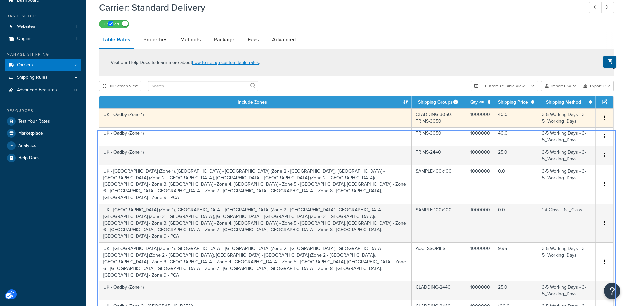
click at [322, 116] on td "UK - Oadby (Zone 1)" at bounding box center [256, 117] width 313 height 19
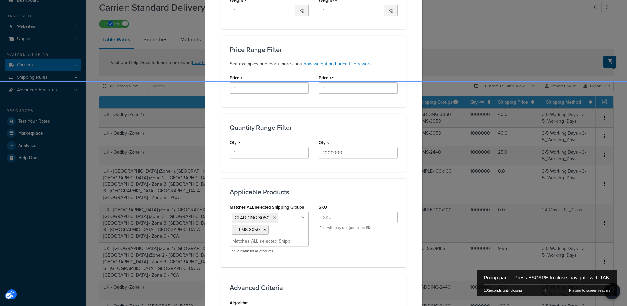
scroll to position [231, 0]
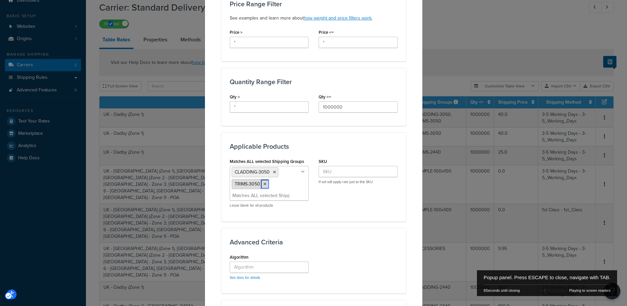
click at [264, 184] on icon "Close" at bounding box center [265, 184] width 3 height 4
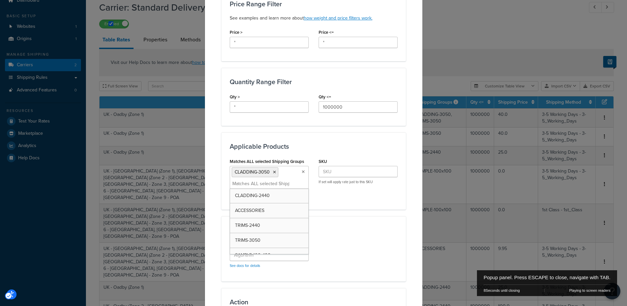
scroll to position [328, 0]
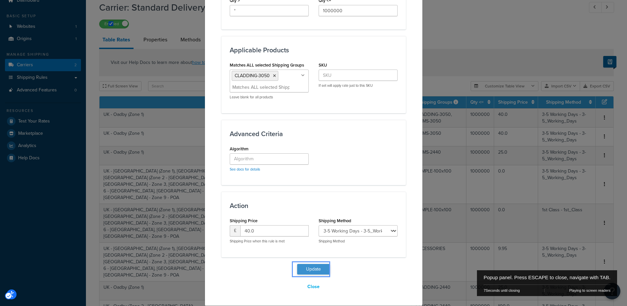
click at [310, 265] on button "Update" at bounding box center [313, 269] width 33 height 11
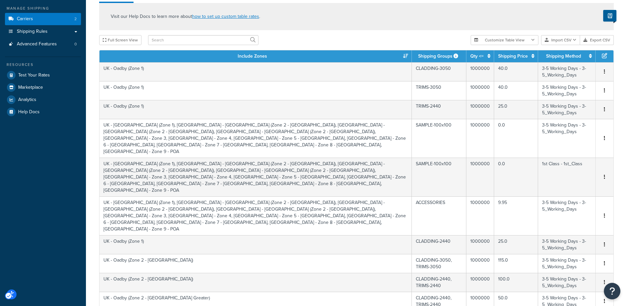
scroll to position [128, 0]
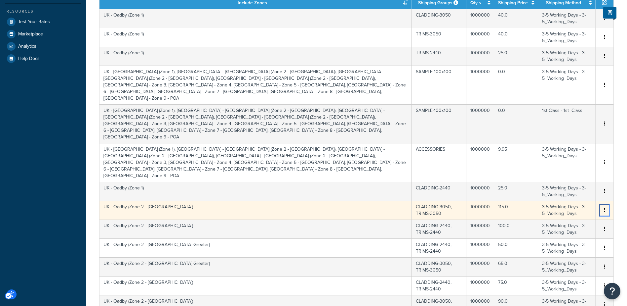
click at [605, 207] on icon "Unlabelled" at bounding box center [604, 209] width 1 height 5
click at [576, 171] on div "Duplicate" at bounding box center [571, 170] width 47 height 14
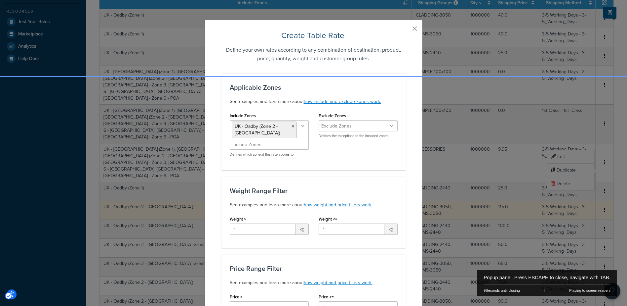
scroll to position [231, 0]
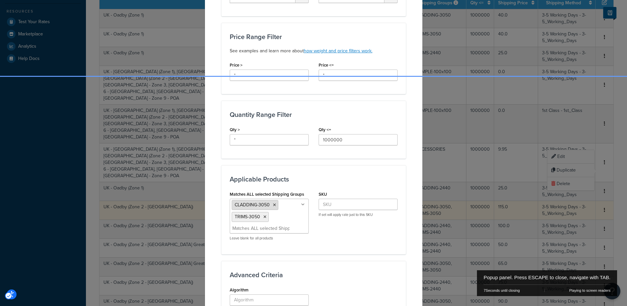
click at [273, 204] on icon "Popup" at bounding box center [274, 205] width 3 height 4
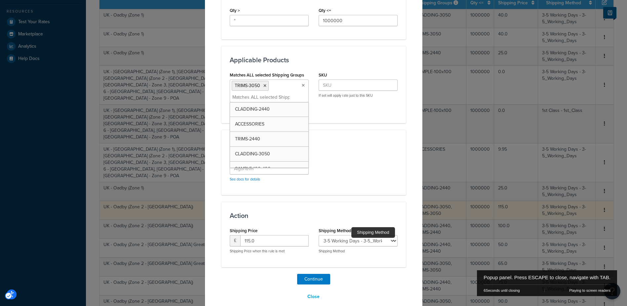
scroll to position [351, 0]
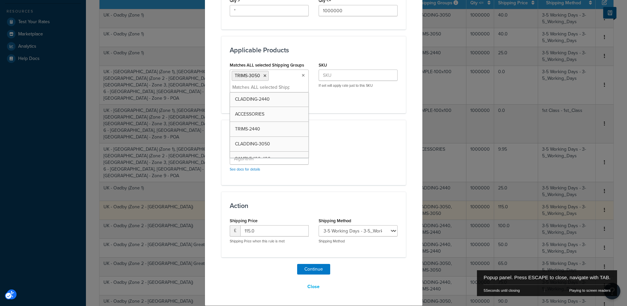
click at [386, 193] on div "Action Shipping Price £ 115.0 Shipping Price when this rule is met Shipping Met…" at bounding box center [314, 223] width 185 height 65
click at [313, 268] on button "Continue" at bounding box center [313, 269] width 33 height 11
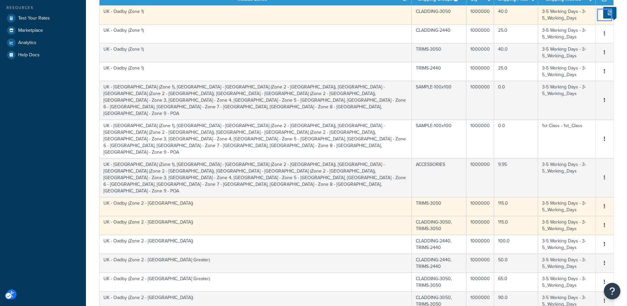
scroll to position [161, 0]
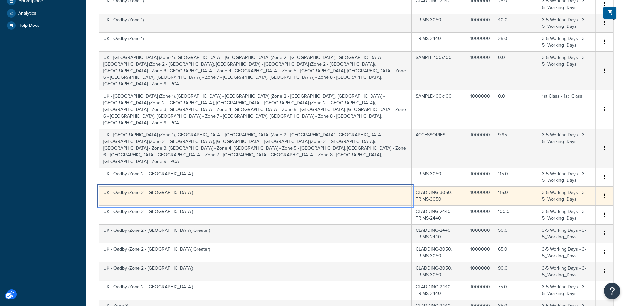
click at [269, 186] on td "UK - Oadby (Zone 2 - [GEOGRAPHIC_DATA])" at bounding box center [256, 195] width 313 height 19
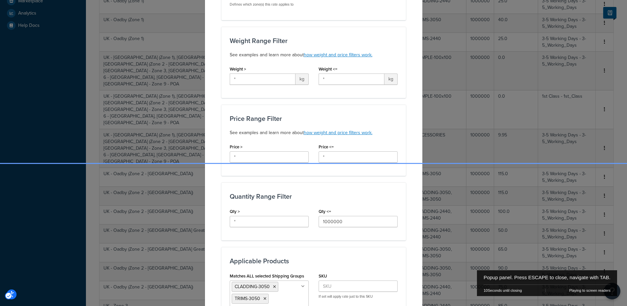
scroll to position [198, 0]
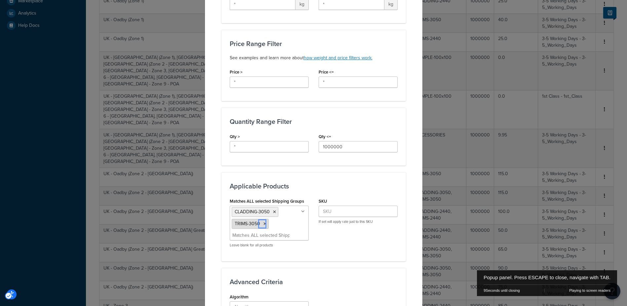
click at [264, 224] on icon "Popup" at bounding box center [265, 224] width 3 height 4
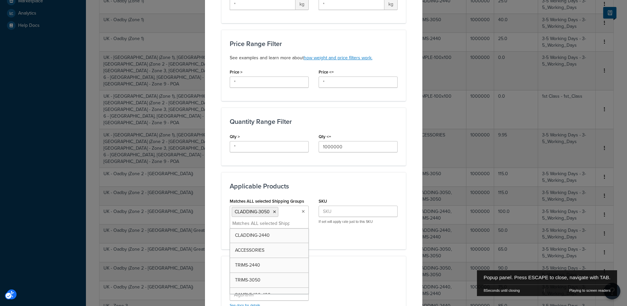
click at [345, 237] on div "Matches ALL selected Shipping Groups CLADDING-3050 CLADDING-2440 ACCESSORIES TR…" at bounding box center [314, 218] width 178 height 44
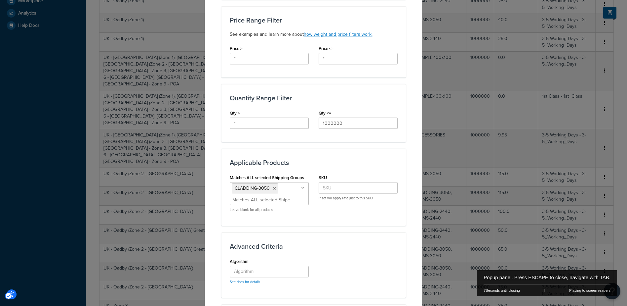
scroll to position [334, 0]
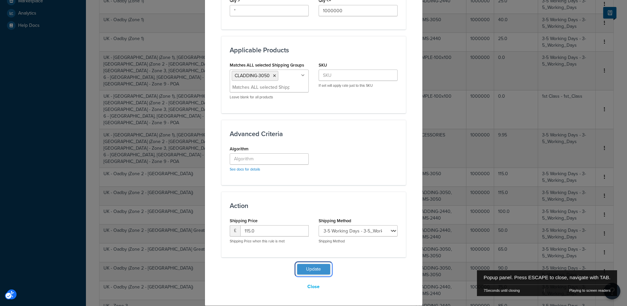
click at [316, 267] on button "Update" at bounding box center [313, 269] width 33 height 11
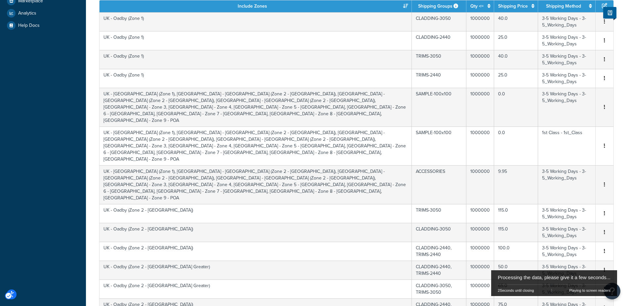
click at [622, 197] on div "× Shipping Rate has been updated successfully Carrier: Standard Delivery Previo…" at bounding box center [356, 146] width 541 height 569
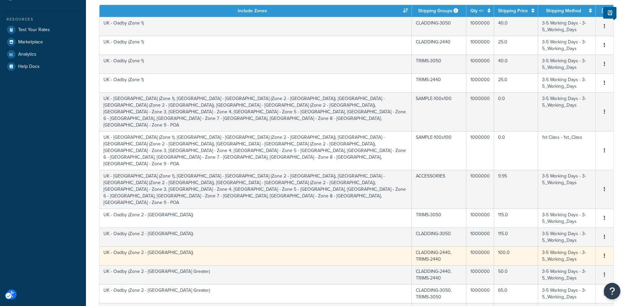
scroll to position [194, 0]
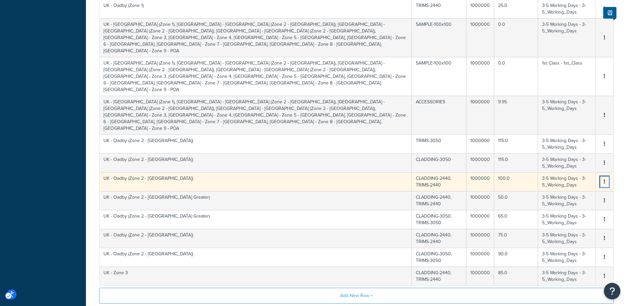
click at [605, 179] on icon "Unlabelled" at bounding box center [604, 181] width 1 height 5
click at [579, 143] on div "Duplicate" at bounding box center [571, 142] width 47 height 14
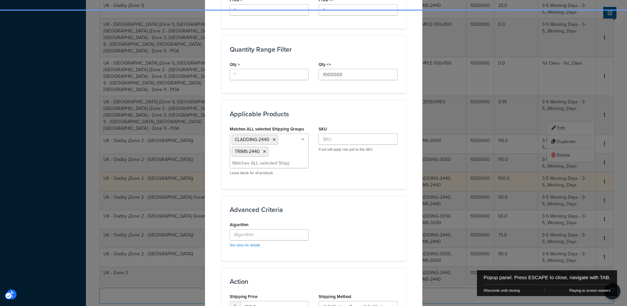
scroll to position [298, 0]
click at [273, 137] on icon "Popup" at bounding box center [274, 139] width 3 height 4
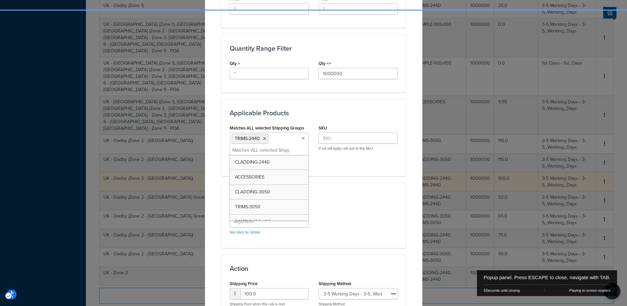
click at [397, 171] on div "Applicable Products Matches ALL selected Shipping Groups TRIMS-2440 CLADDING-24…" at bounding box center [314, 137] width 185 height 77
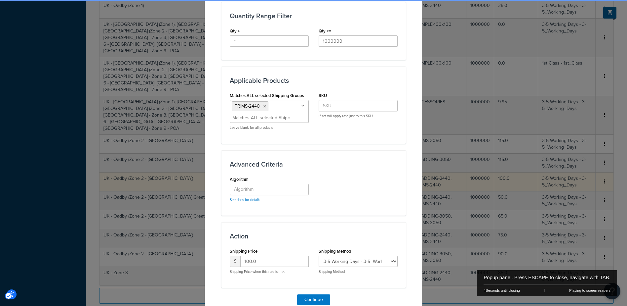
scroll to position [360, 0]
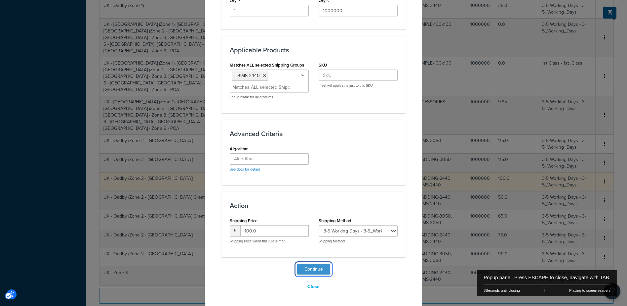
click at [312, 268] on button "Continue" at bounding box center [313, 269] width 33 height 11
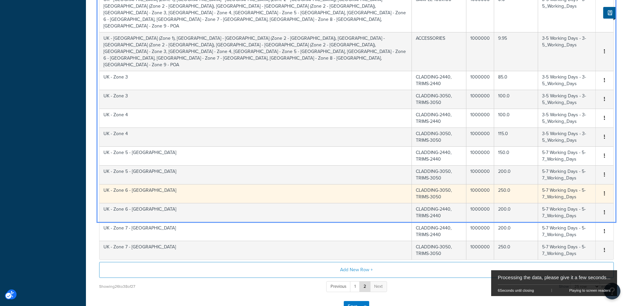
scroll to position [226, 0]
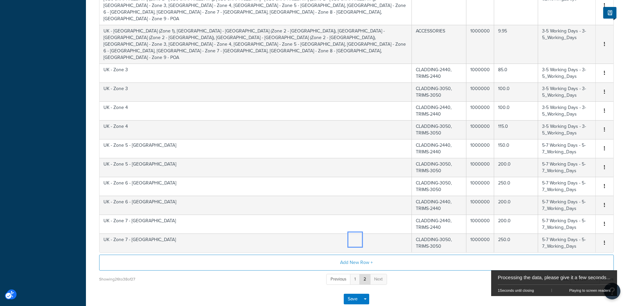
click at [356, 273] on link "1" at bounding box center [355, 278] width 10 height 11
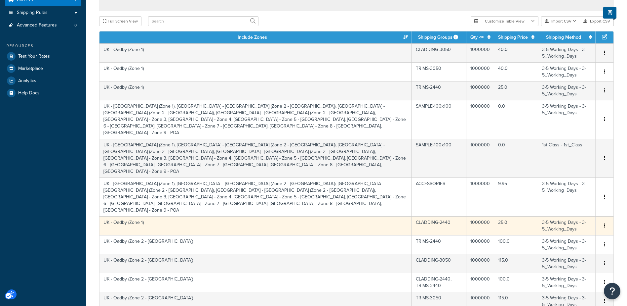
scroll to position [127, 0]
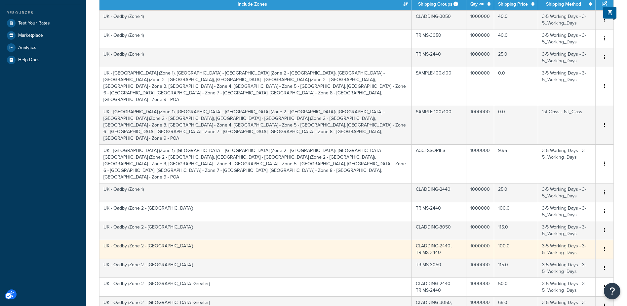
click at [441, 239] on td "CLADDING-2440, TRIMS-2440" at bounding box center [439, 248] width 55 height 19
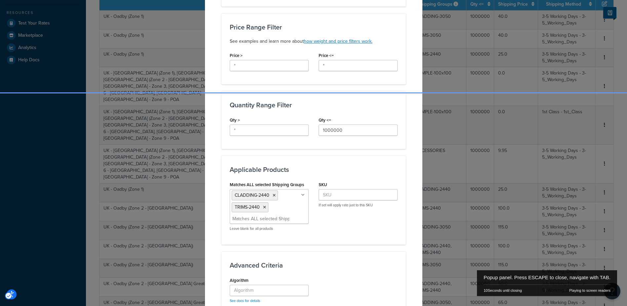
scroll to position [231, 0]
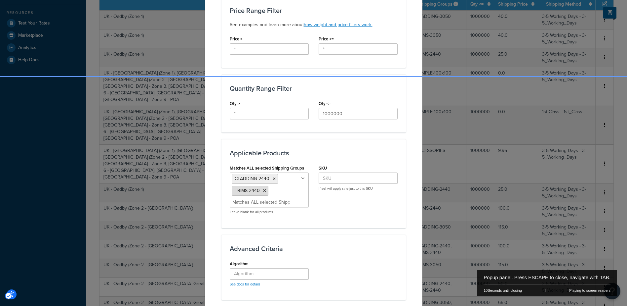
click at [263, 190] on icon "Popup" at bounding box center [264, 191] width 3 height 4
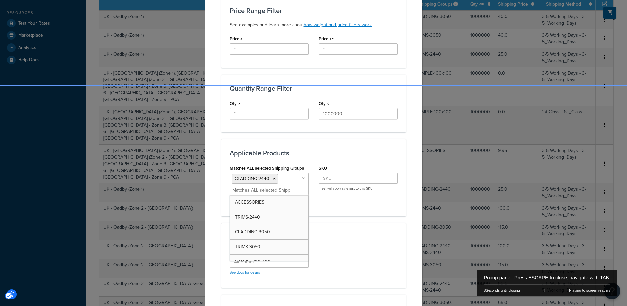
click at [406, 213] on div "Update Table Rate Applicable Zones See examples and learn more about how includ…" at bounding box center [314, 103] width 218 height 611
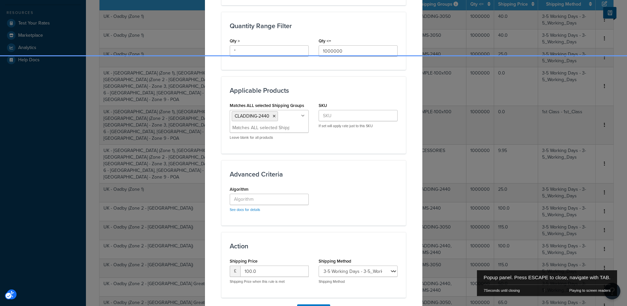
scroll to position [325, 0]
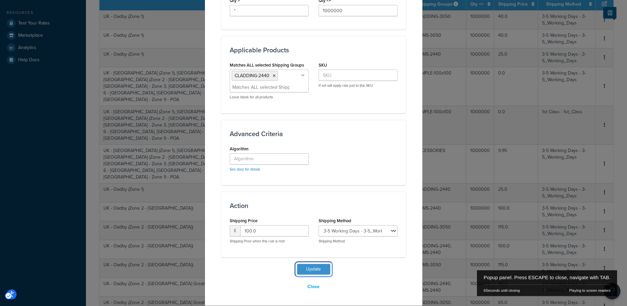
click at [316, 267] on button "Update" at bounding box center [313, 269] width 33 height 11
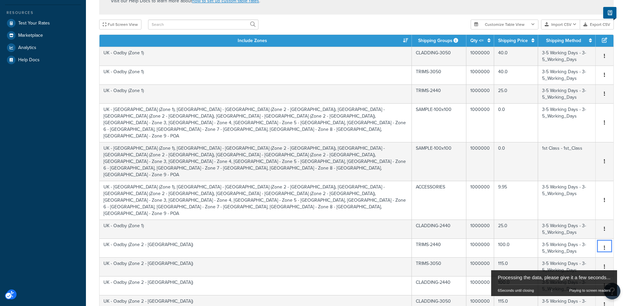
click at [618, 173] on div "Visit our Help Docs to learn more about how to set up custom table rates | New …" at bounding box center [356, 204] width 525 height 435
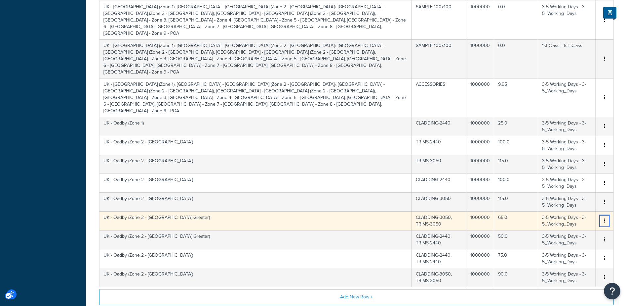
click at [606, 217] on button "Unlabelled" at bounding box center [604, 220] width 5 height 7
click at [571, 181] on div "Duplicate" at bounding box center [571, 181] width 47 height 14
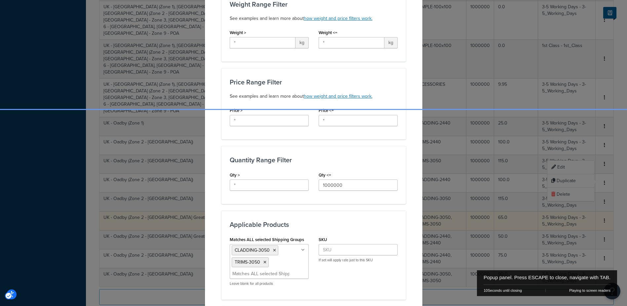
scroll to position [198, 0]
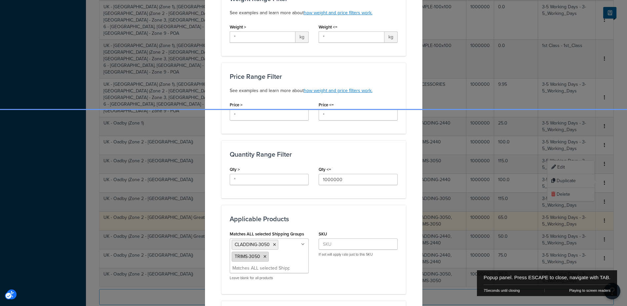
click at [264, 254] on icon "Popup" at bounding box center [265, 256] width 3 height 4
click at [403, 195] on div "Applicable Zones See examples and learn more about how include and exclude zone…" at bounding box center [314, 150] width 185 height 551
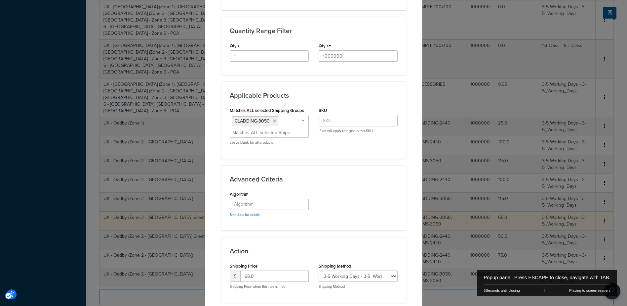
scroll to position [360, 0]
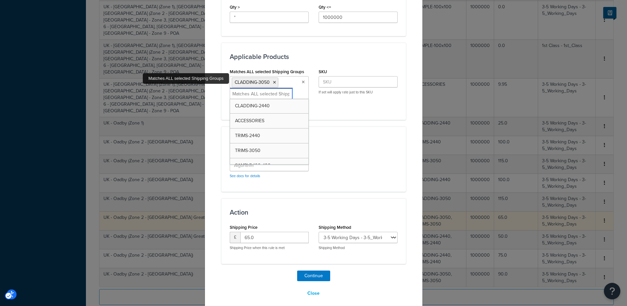
click at [285, 87] on ul "CLADDING-3050" at bounding box center [269, 87] width 79 height 23
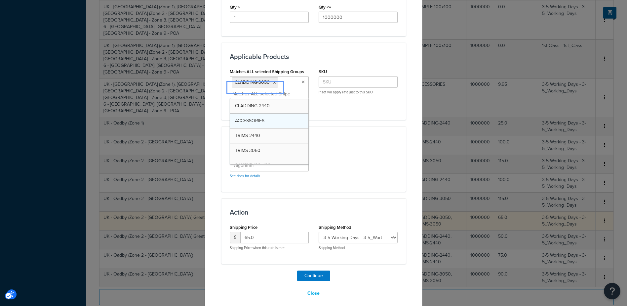
drag, startPoint x: 257, startPoint y: 141, endPoint x: 260, endPoint y: 127, distance: 14.5
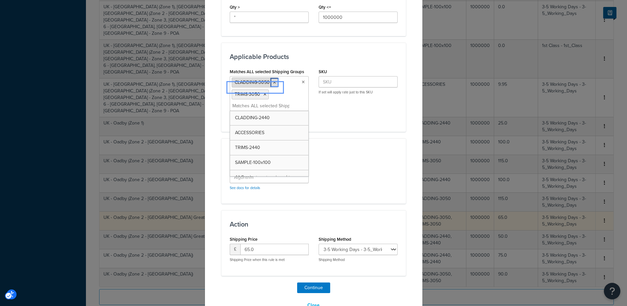
click at [273, 80] on icon "Popup" at bounding box center [274, 82] width 3 height 4
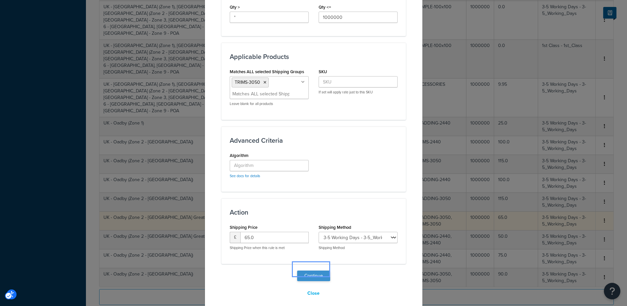
click at [310, 270] on button "Continue" at bounding box center [313, 275] width 33 height 11
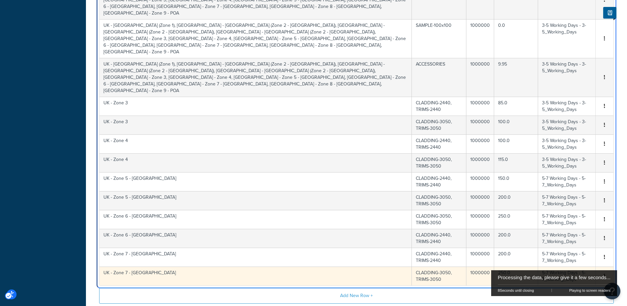
scroll to position [161, 0]
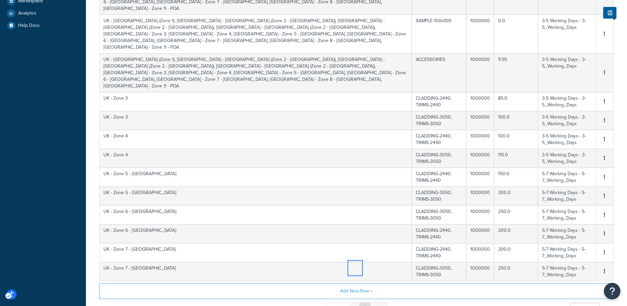
click at [356, 300] on link "1" at bounding box center [355, 307] width 10 height 11
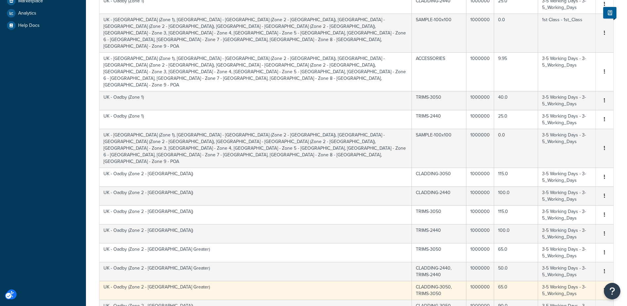
click at [426, 280] on td "CLADDING-3050, TRIMS-3050" at bounding box center [439, 289] width 55 height 19
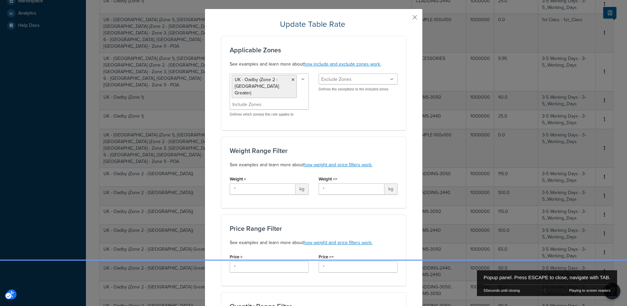
scroll to position [0, 0]
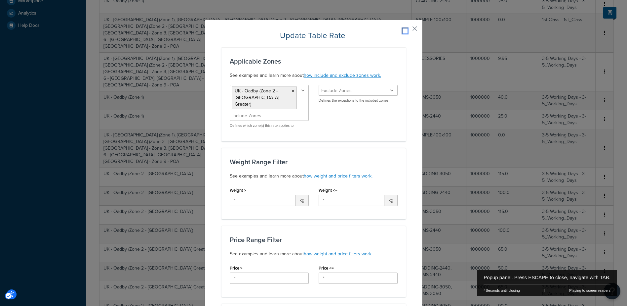
drag, startPoint x: 412, startPoint y: 26, endPoint x: 404, endPoint y: 51, distance: 26.3
click at [406, 30] on button "Popup" at bounding box center [405, 31] width 2 height 2
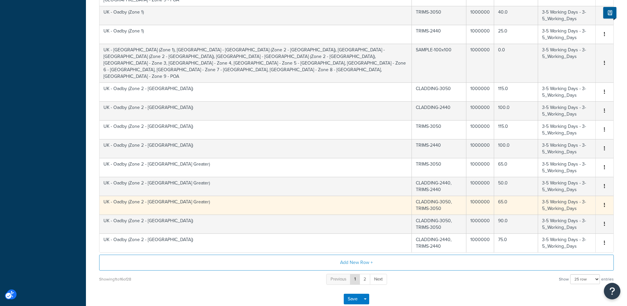
click at [183, 195] on td "UK - Oadby (Zone 2 - [GEOGRAPHIC_DATA] Greater)" at bounding box center [256, 204] width 313 height 19
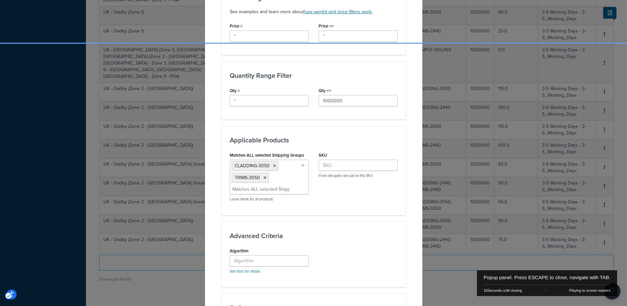
scroll to position [265, 0]
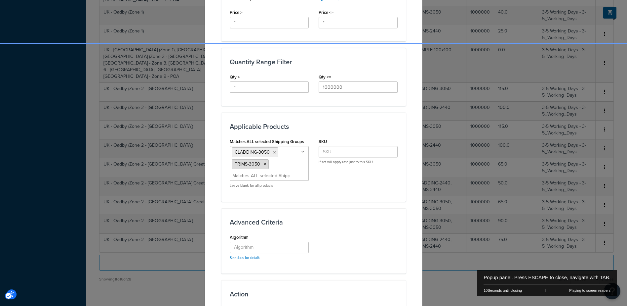
click at [264, 162] on icon "Popup" at bounding box center [265, 164] width 3 height 4
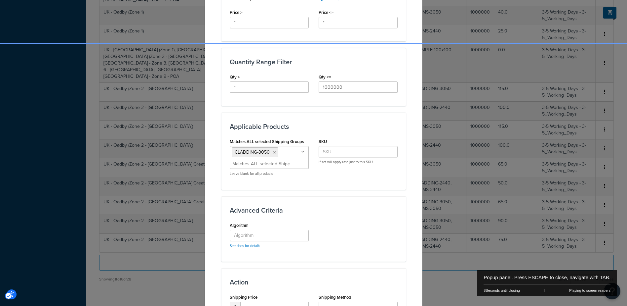
click at [400, 196] on div "Advanced Criteria Algorithm See docs for details | New Window" at bounding box center [314, 228] width 185 height 65
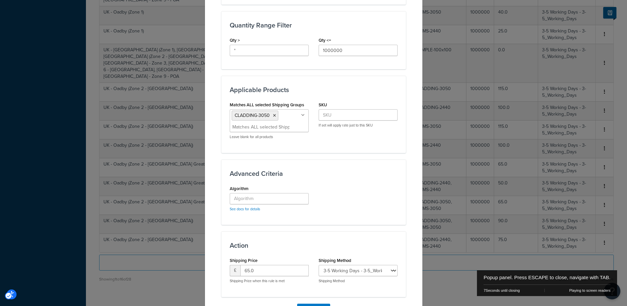
scroll to position [334, 0]
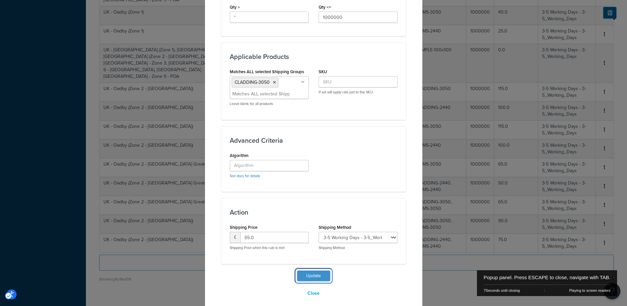
click at [314, 270] on button "Update" at bounding box center [313, 275] width 33 height 11
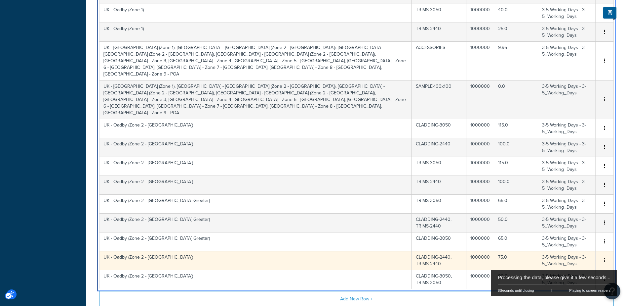
scroll to position [189, 0]
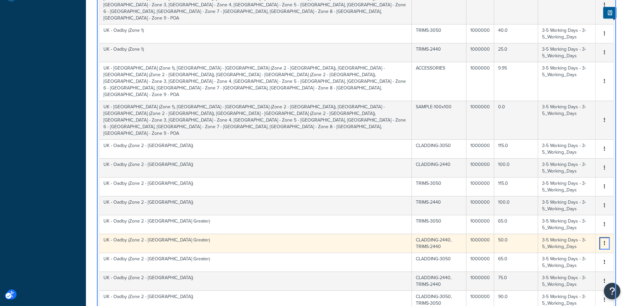
click at [605, 240] on icon "Unlabelled" at bounding box center [604, 242] width 1 height 5
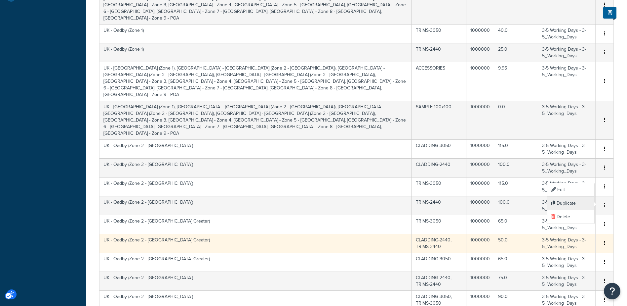
click at [571, 202] on div "Duplicate" at bounding box center [571, 203] width 47 height 14
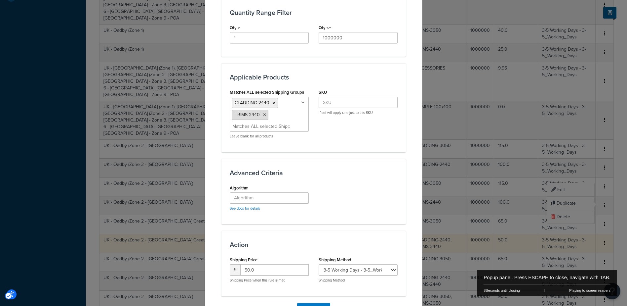
scroll to position [321, 0]
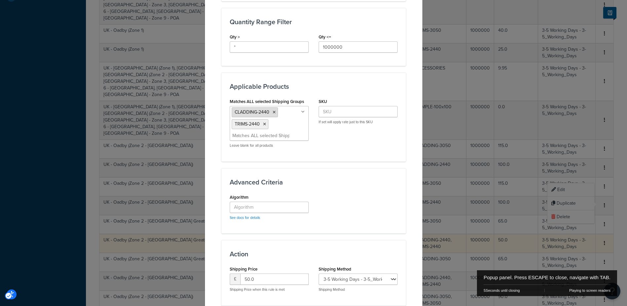
click at [273, 110] on icon "Popup" at bounding box center [274, 112] width 3 height 4
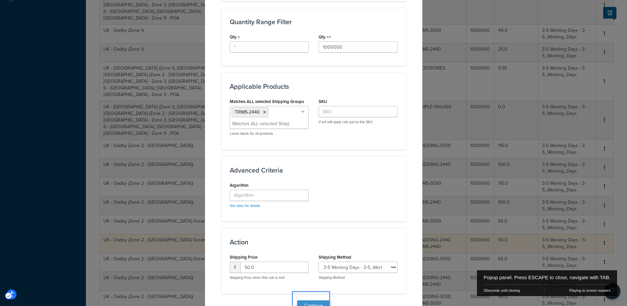
click at [310, 300] on button "Continue" at bounding box center [313, 305] width 33 height 11
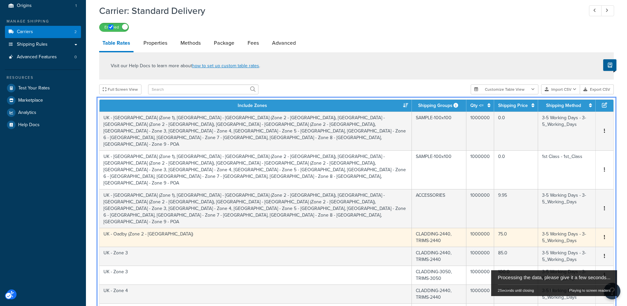
scroll to position [194, 0]
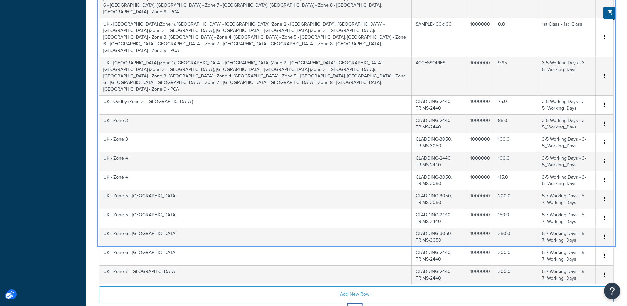
click at [356, 300] on link "1" at bounding box center [355, 310] width 10 height 11
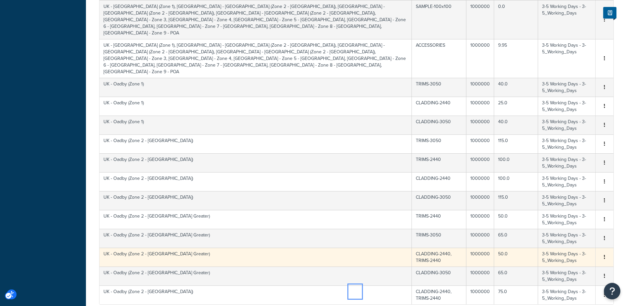
click at [225, 247] on td "UK - Oadby (Zone 2 - [GEOGRAPHIC_DATA] Greater)" at bounding box center [256, 256] width 313 height 19
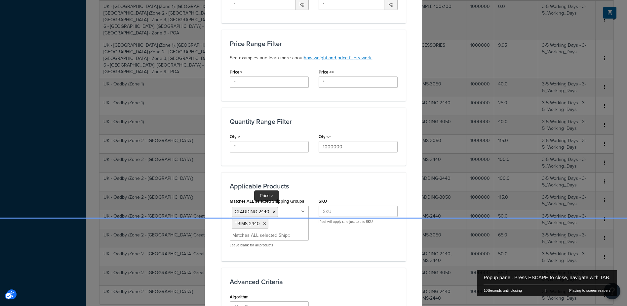
scroll to position [231, 0]
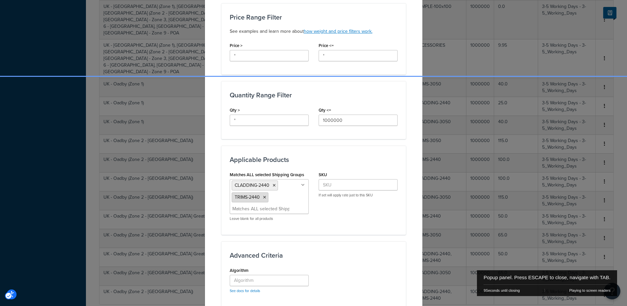
click at [263, 195] on icon "Popup" at bounding box center [264, 197] width 3 height 4
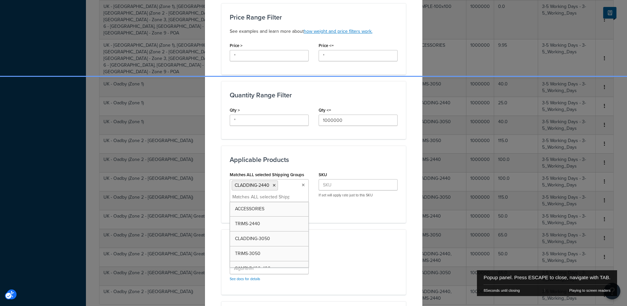
click at [373, 215] on div "Applicable Products Matches ALL selected Shipping Groups CLADDING-2440 ACCESSOR…" at bounding box center [314, 184] width 185 height 77
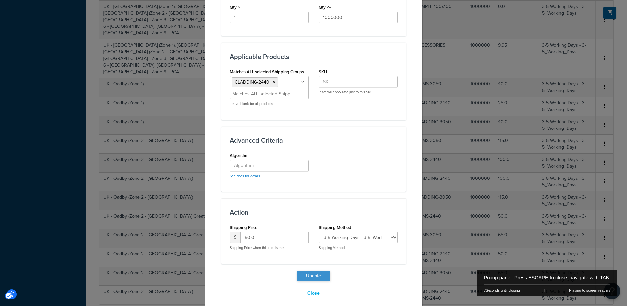
scroll to position [246, 0]
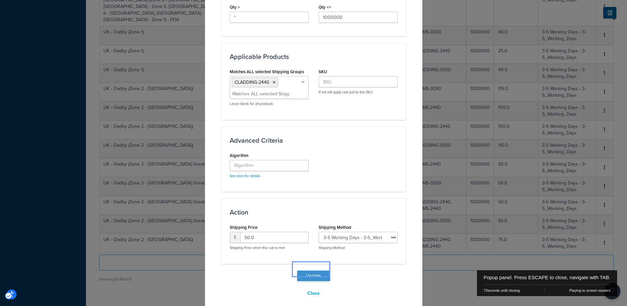
click at [315, 270] on button "Update" at bounding box center [313, 275] width 33 height 11
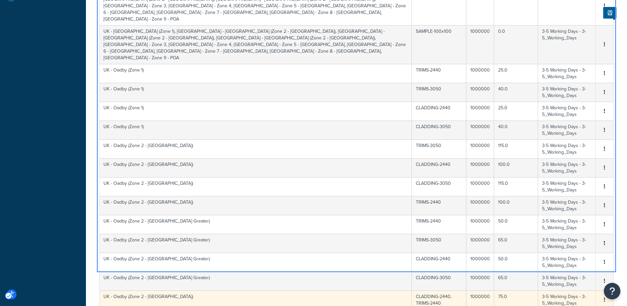
scroll to position [222, 0]
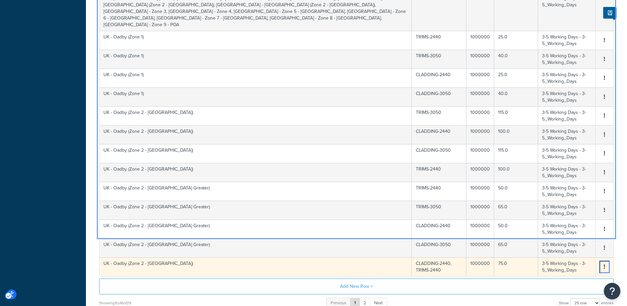
click at [605, 264] on icon "Unlabelled" at bounding box center [604, 266] width 1 height 5
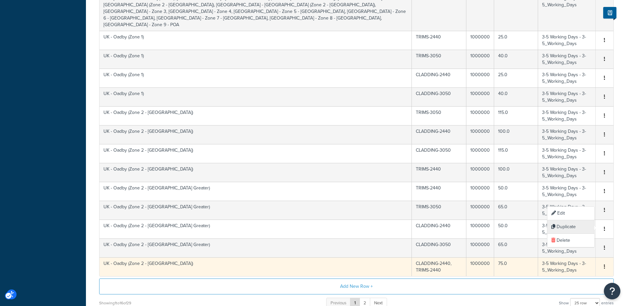
click at [576, 227] on div "Duplicate" at bounding box center [571, 227] width 47 height 14
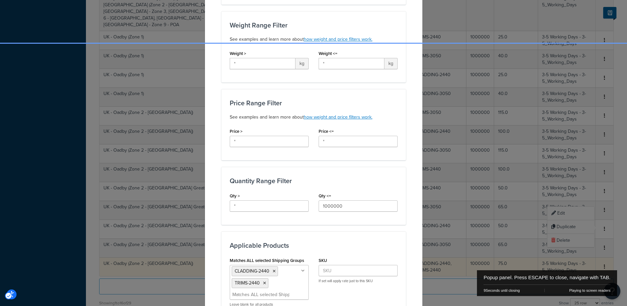
scroll to position [265, 0]
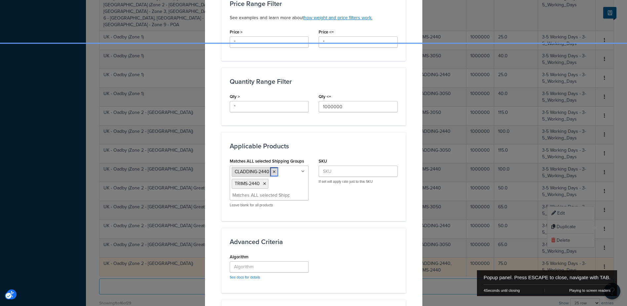
click at [273, 171] on icon "Popup" at bounding box center [274, 172] width 3 height 4
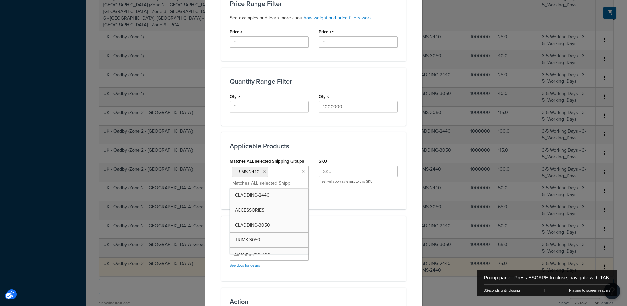
click at [411, 207] on div "Create Table Rate Define your own rates according to any combination of destina…" at bounding box center [314, 78] width 218 height 646
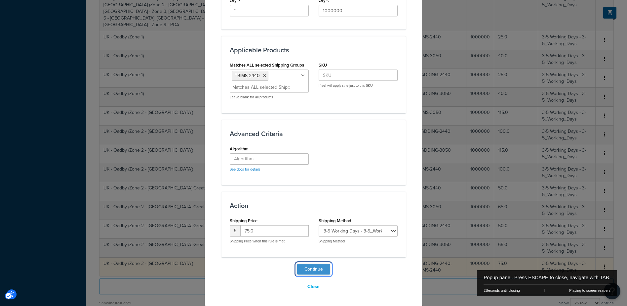
click at [314, 267] on button "Continue" at bounding box center [313, 269] width 33 height 11
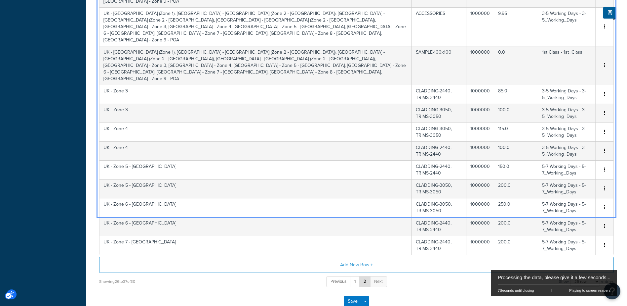
scroll to position [207, 0]
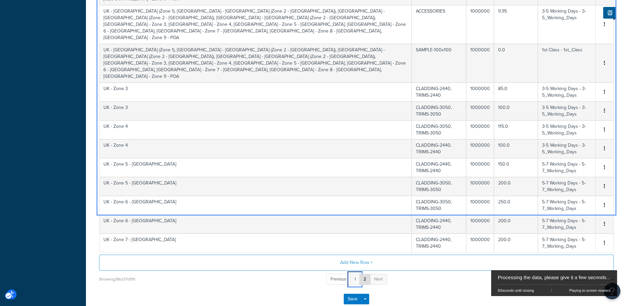
click at [355, 273] on link "1" at bounding box center [355, 278] width 10 height 11
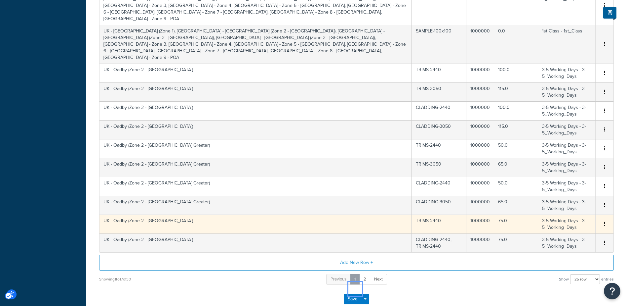
scroll to position [290, 0]
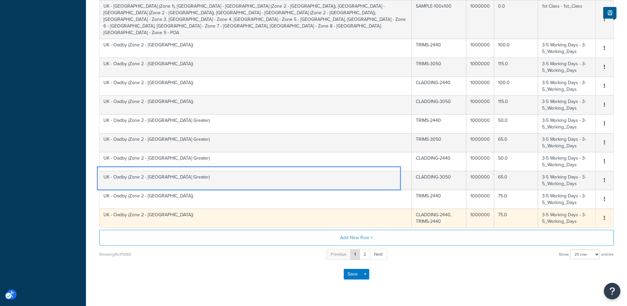
click at [241, 182] on tbody "UK - Oadby (Zone 1) CLADDING-3050 1000000 40.0 3-5 Working Days - 3-5_Working_D…" at bounding box center [357, 37] width 514 height 380
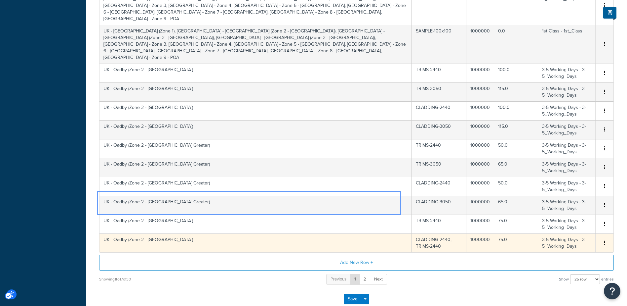
click at [206, 233] on td "UK - Oadby (Zone 2 - London Mid)" at bounding box center [256, 242] width 313 height 19
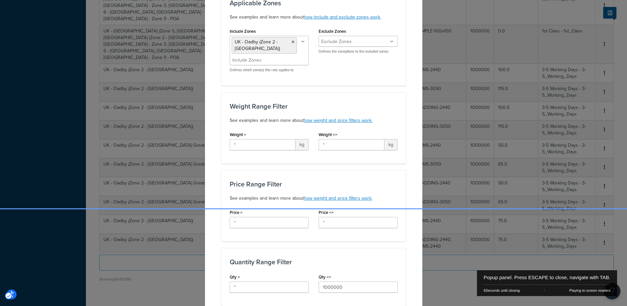
scroll to position [0, 0]
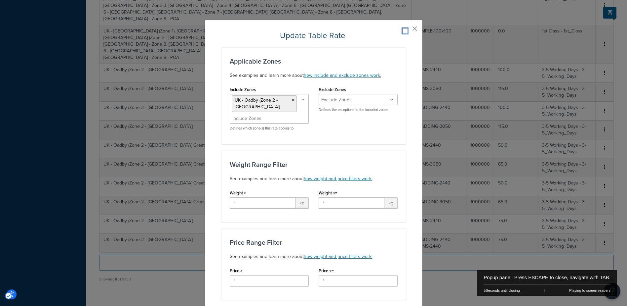
click at [406, 31] on button "Popup" at bounding box center [405, 31] width 2 height 2
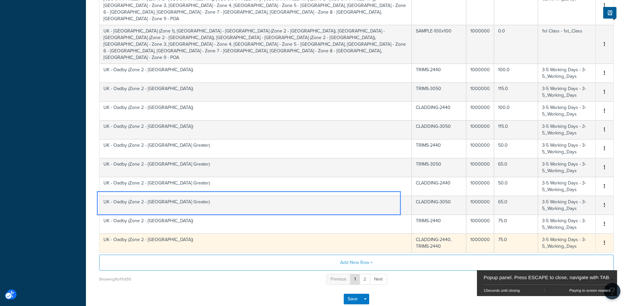
click at [228, 233] on td "UK - Oadby (Zone 2 - [GEOGRAPHIC_DATA])" at bounding box center [256, 242] width 313 height 19
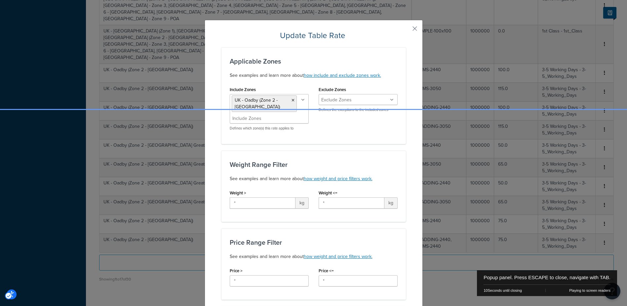
scroll to position [198, 0]
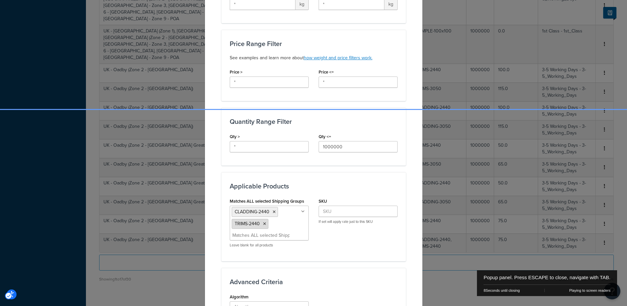
click at [263, 224] on icon "Popup" at bounding box center [264, 224] width 3 height 4
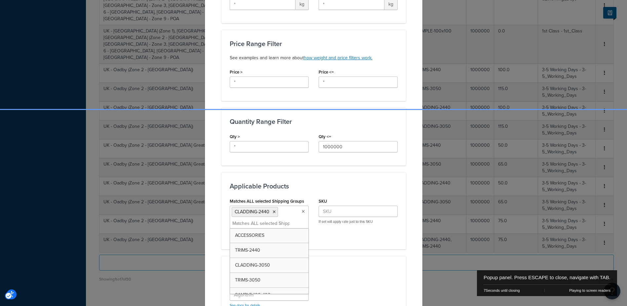
click at [381, 232] on div "Matches ALL selected Shipping Groups CLADDING-2440 ACCESSORIES TRIMS-2440 CLADD…" at bounding box center [314, 218] width 178 height 44
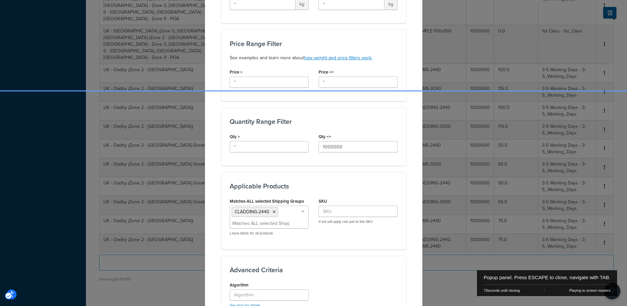
scroll to position [334, 0]
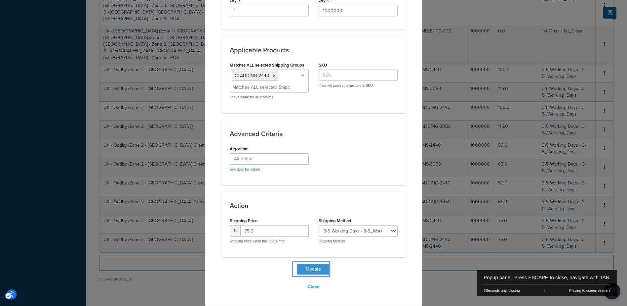
click at [311, 268] on button "Update" at bounding box center [313, 269] width 33 height 11
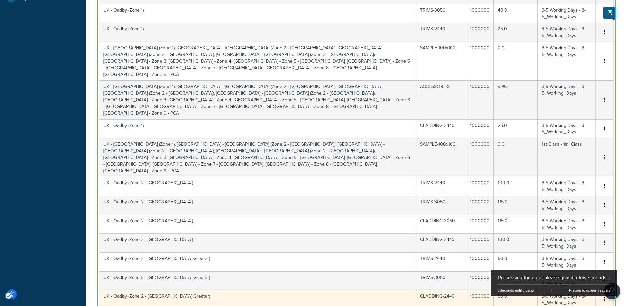
scroll to position [281, 0]
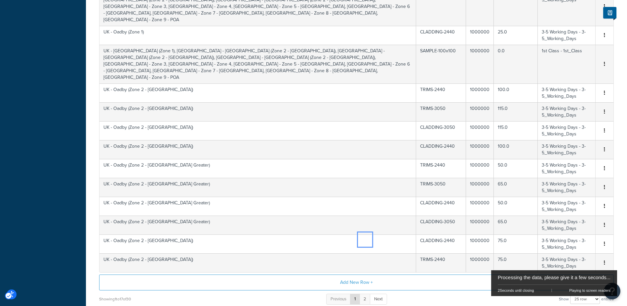
click at [365, 293] on link "2" at bounding box center [364, 298] width 11 height 11
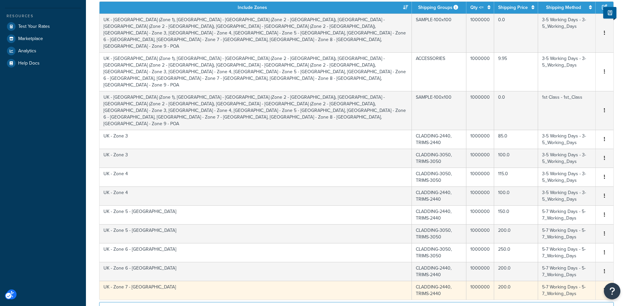
scroll to position [171, 0]
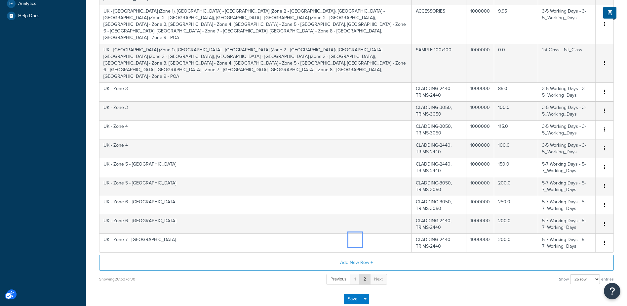
click at [353, 273] on link "1" at bounding box center [355, 278] width 10 height 11
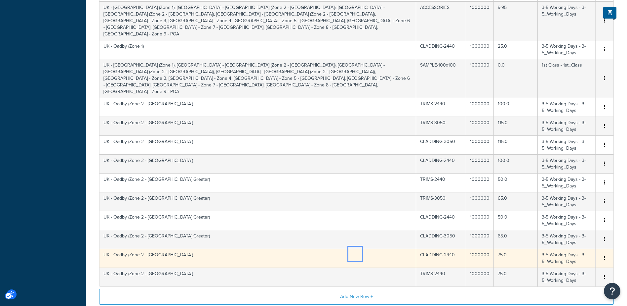
scroll to position [237, 0]
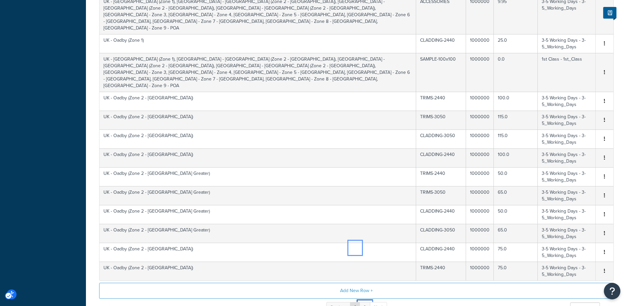
click at [364, 302] on link "2" at bounding box center [364, 307] width 11 height 11
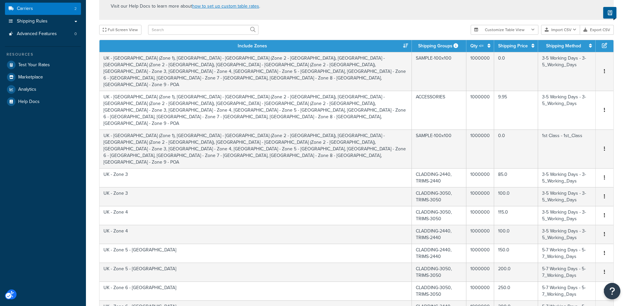
scroll to position [171, 0]
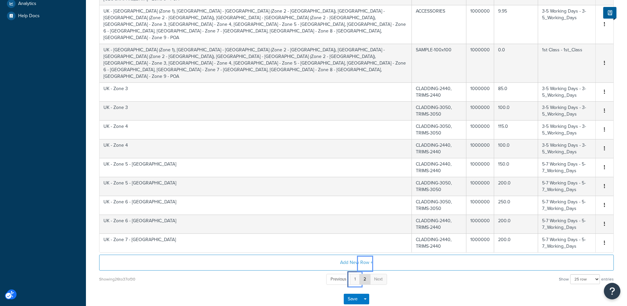
click at [356, 273] on link "1" at bounding box center [355, 278] width 10 height 11
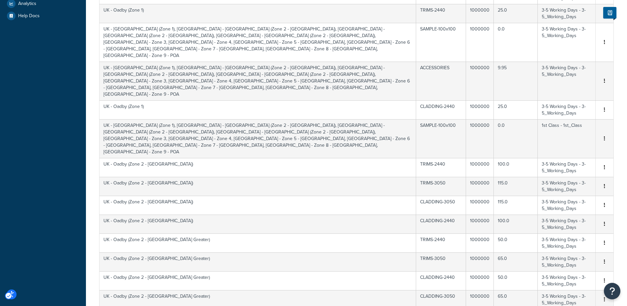
scroll to position [245, 0]
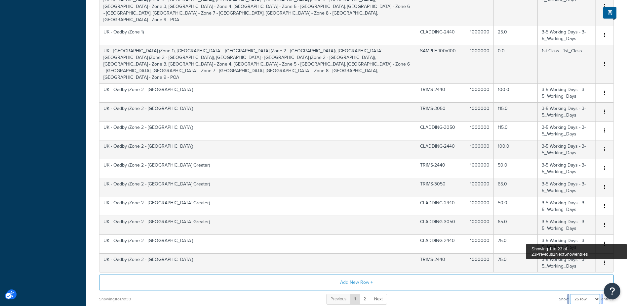
click at [589, 294] on select "10 rows 15 rows 25 rows 50 rows 100 rows 1000 rows" at bounding box center [585, 299] width 30 height 10
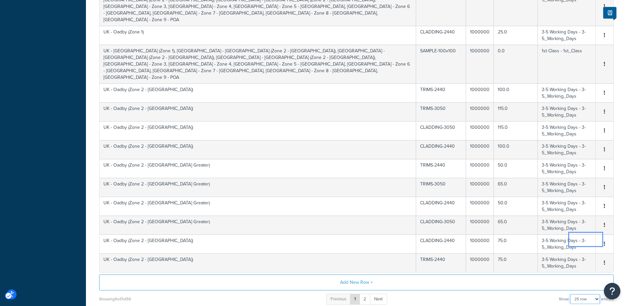
select select "100"
click at [571, 294] on select "10 rows 15 rows 25 rows 50 rows 100 rows 1000 rows" at bounding box center [585, 299] width 30 height 10
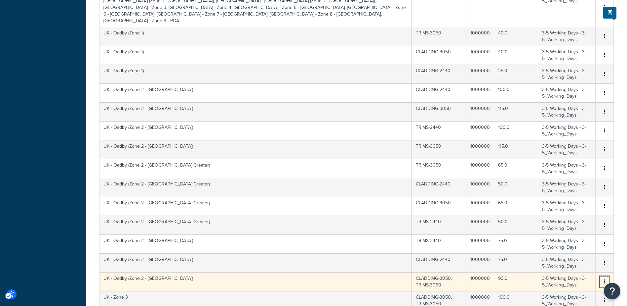
click at [605, 279] on icon "button" at bounding box center [604, 281] width 1 height 5
click at [572, 242] on div "Duplicate" at bounding box center [571, 242] width 47 height 14
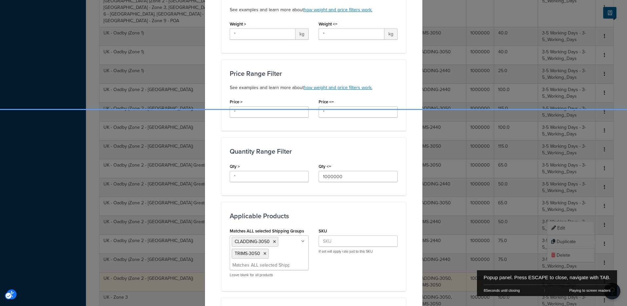
scroll to position [198, 0]
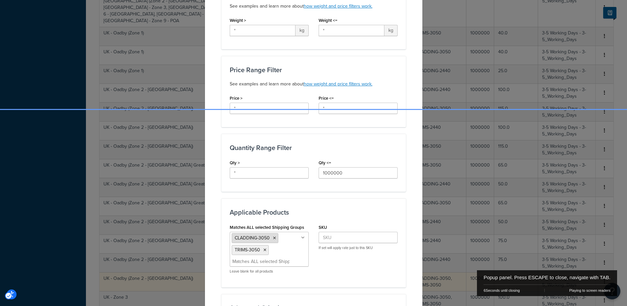
click at [273, 237] on icon "Popup" at bounding box center [274, 238] width 3 height 4
click at [404, 165] on div "Create Table Rate Define your own rates according to any combination of destina…" at bounding box center [314, 144] width 218 height 646
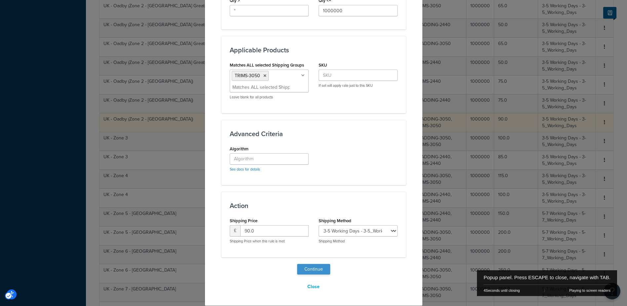
scroll to position [410, 0]
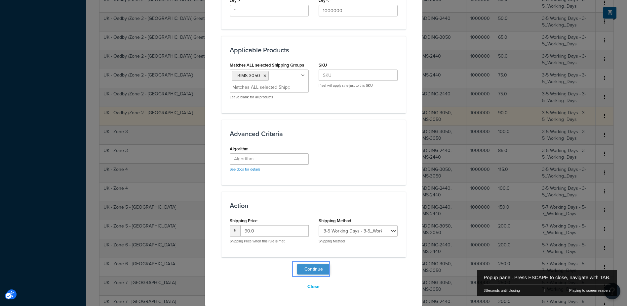
click at [315, 267] on button "Continue" at bounding box center [313, 269] width 33 height 11
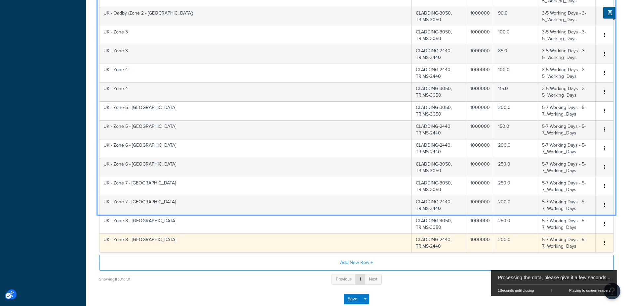
scroll to position [268, 0]
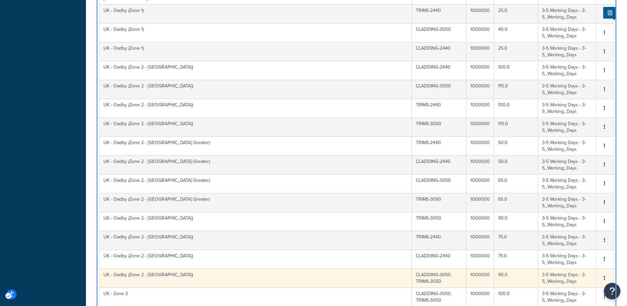
click at [187, 268] on td "UK - Oadby (Zone 2 - London Mid)" at bounding box center [256, 277] width 313 height 19
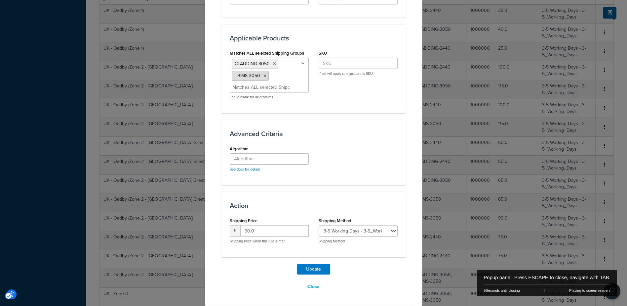
click at [264, 75] on icon "Popup" at bounding box center [265, 76] width 3 height 4
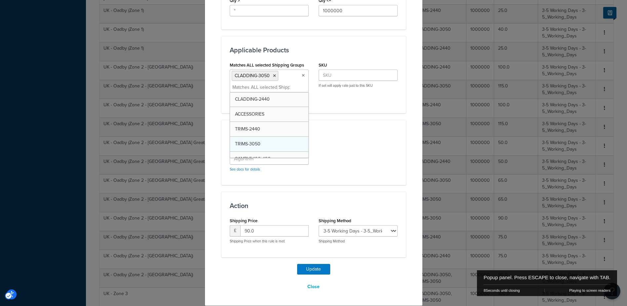
scroll to position [334, 0]
click at [316, 272] on button "Update" at bounding box center [313, 269] width 33 height 11
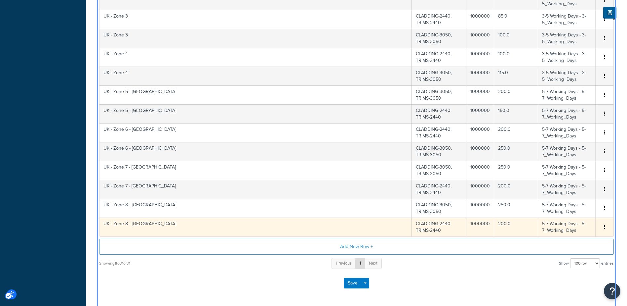
scroll to position [346, 0]
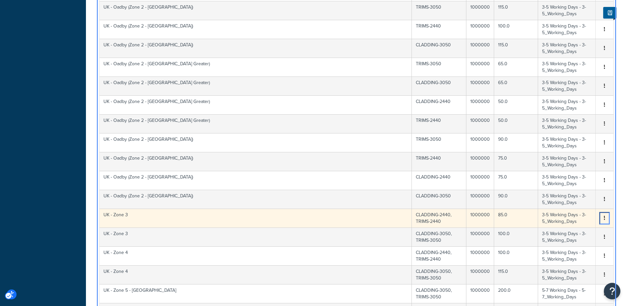
click at [606, 214] on button "button" at bounding box center [604, 217] width 5 height 7
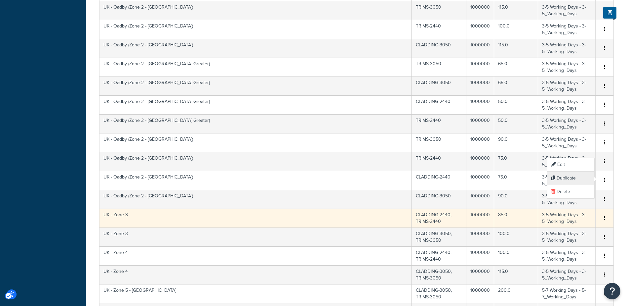
click at [573, 179] on div "Duplicate" at bounding box center [571, 178] width 47 height 14
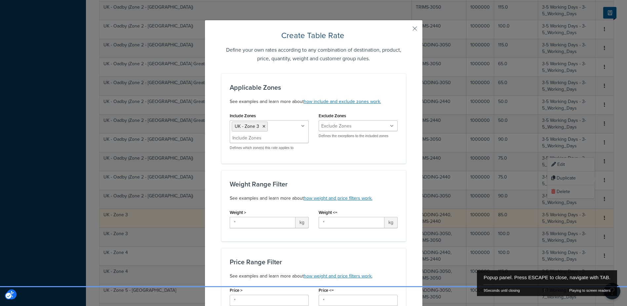
scroll to position [165, 0]
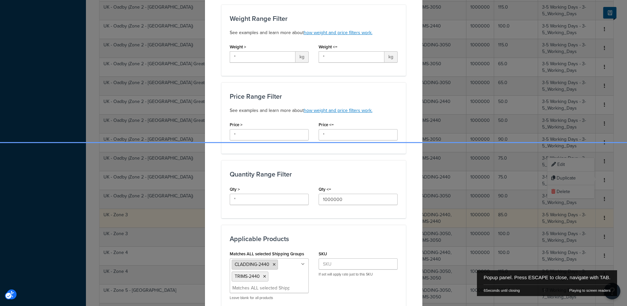
click at [273, 265] on icon "Popup" at bounding box center [274, 264] width 3 height 4
click at [408, 208] on div "Create Table Rate Define your own rates according to any combination of destina…" at bounding box center [314, 174] width 218 height 640
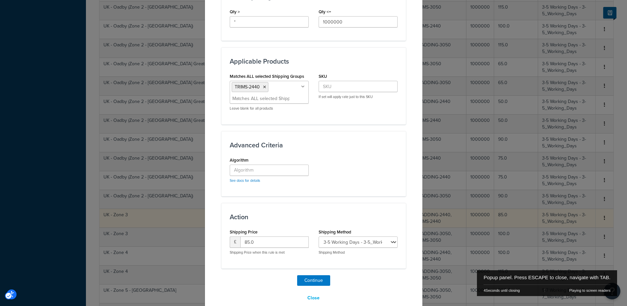
scroll to position [354, 0]
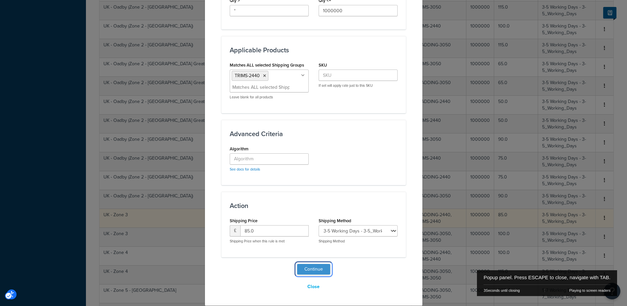
click at [318, 269] on button "Continue" at bounding box center [313, 269] width 33 height 11
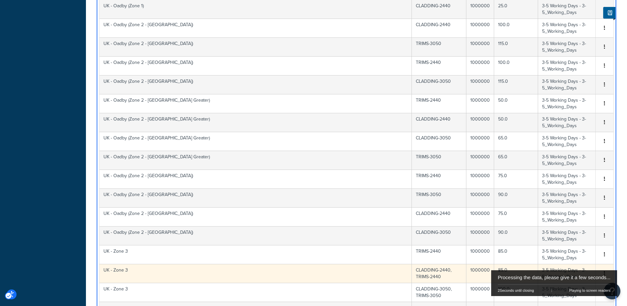
click at [418, 264] on td "CLADDING-2440, TRIMS-2440" at bounding box center [439, 273] width 55 height 19
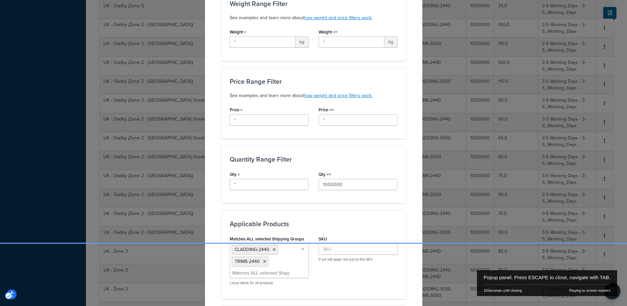
scroll to position [165, 0]
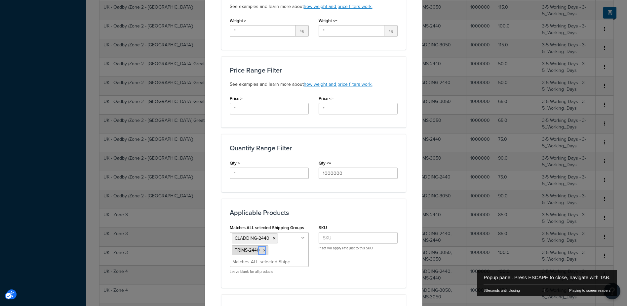
click at [263, 250] on icon "Popup" at bounding box center [264, 250] width 3 height 4
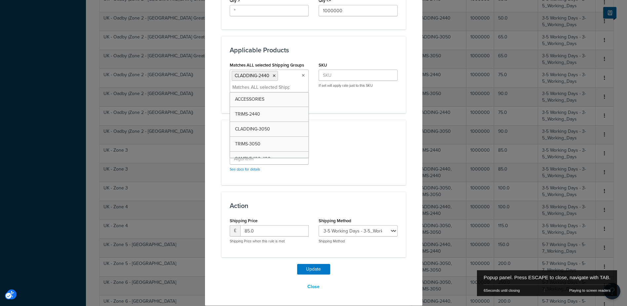
scroll to position [445, 0]
click at [315, 269] on button "Update" at bounding box center [313, 269] width 33 height 11
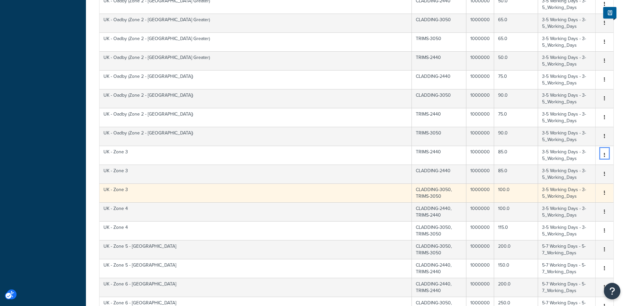
click at [606, 189] on button "button" at bounding box center [604, 192] width 5 height 7
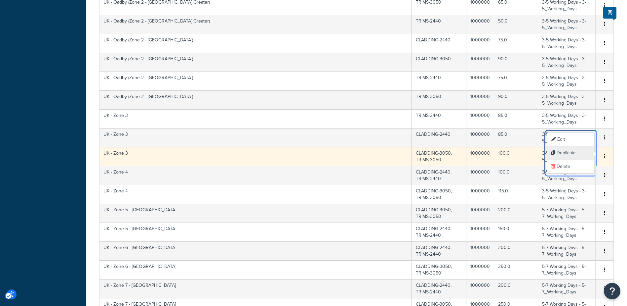
click at [580, 155] on div "Duplicate" at bounding box center [571, 153] width 47 height 14
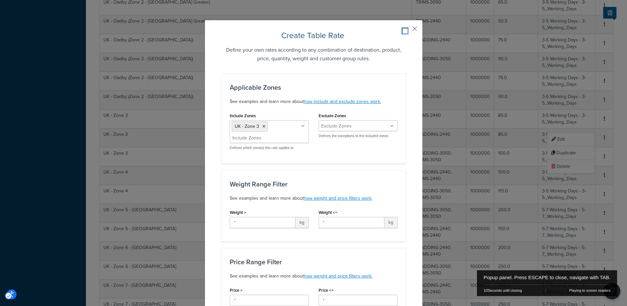
click at [406, 30] on button "Popup" at bounding box center [405, 31] width 2 height 2
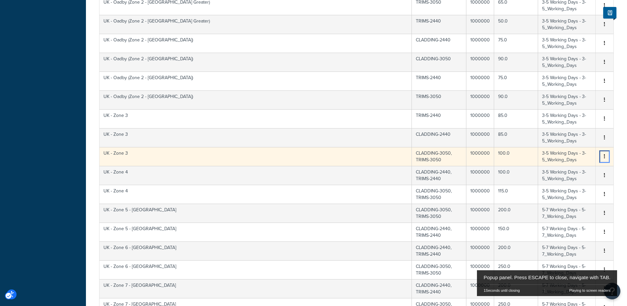
click at [604, 154] on icon "Unlabelled" at bounding box center [604, 156] width 1 height 5
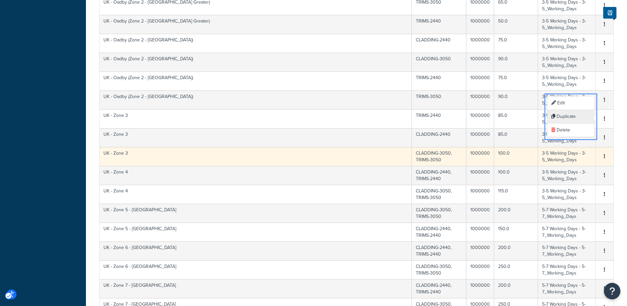
click at [576, 118] on div "Duplicate" at bounding box center [571, 117] width 47 height 14
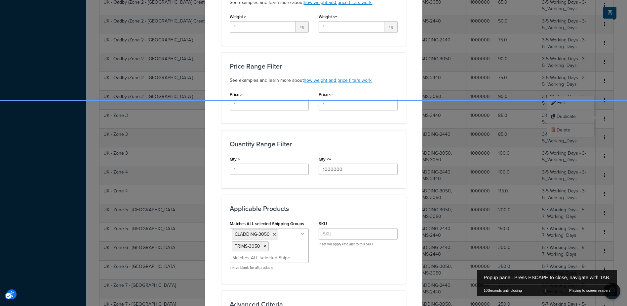
scroll to position [265, 0]
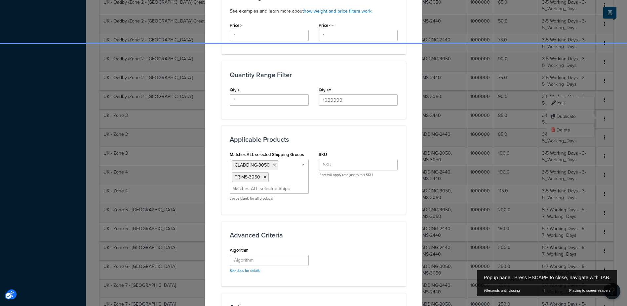
click at [273, 164] on icon "Popup" at bounding box center [274, 165] width 3 height 4
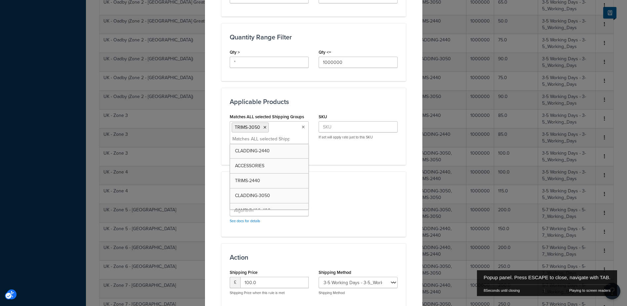
scroll to position [354, 0]
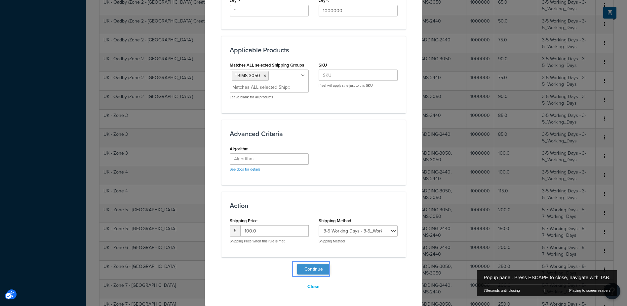
click at [315, 265] on button "Continue" at bounding box center [313, 269] width 33 height 11
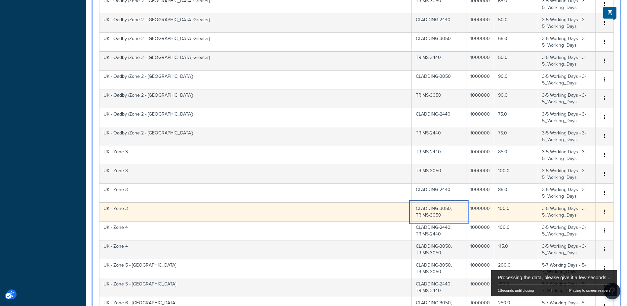
click at [438, 202] on td "CLADDING-3050, TRIMS-3050" at bounding box center [439, 211] width 55 height 19
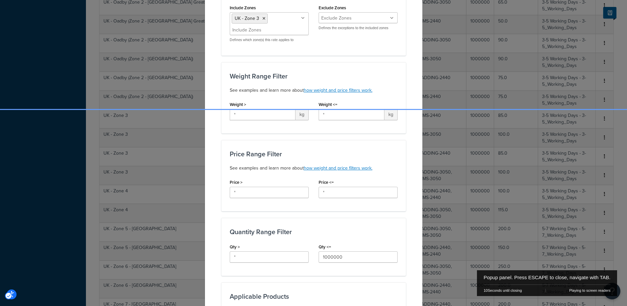
scroll to position [198, 0]
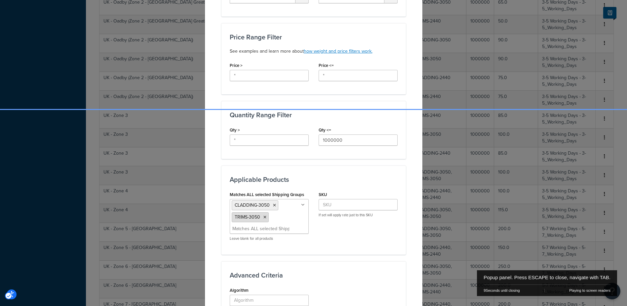
click at [264, 217] on icon "Popup" at bounding box center [265, 217] width 3 height 4
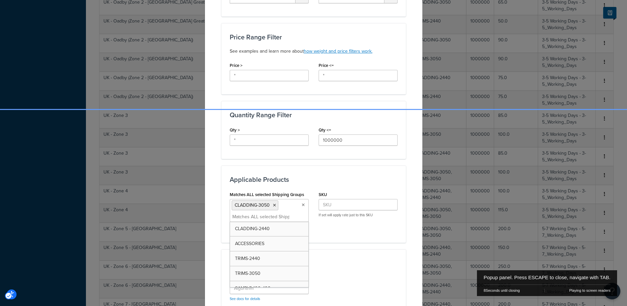
click at [412, 149] on div "Update Table Rate Applicable Zones See examples and learn more about how includ…" at bounding box center [314, 127] width 218 height 613
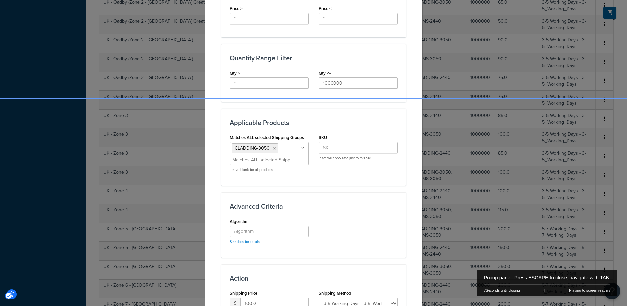
scroll to position [328, 0]
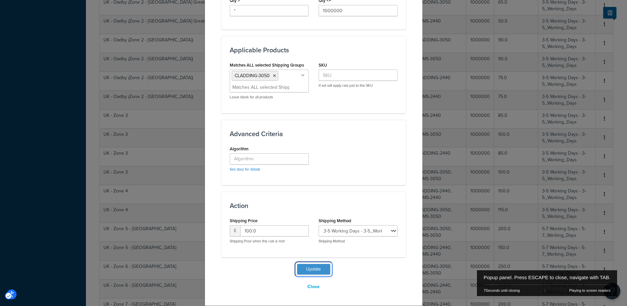
click at [318, 271] on button "Update" at bounding box center [313, 269] width 33 height 11
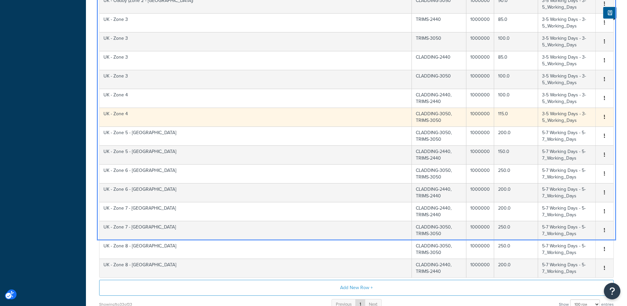
scroll to position [566, 0]
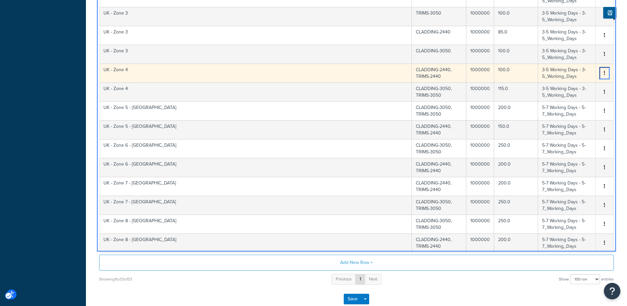
click at [605, 70] on icon "button" at bounding box center [604, 72] width 1 height 5
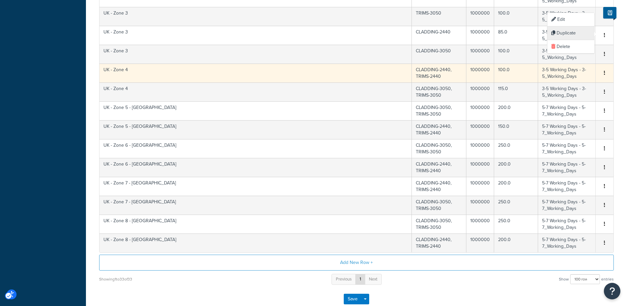
click at [566, 33] on div "Duplicate" at bounding box center [571, 33] width 47 height 14
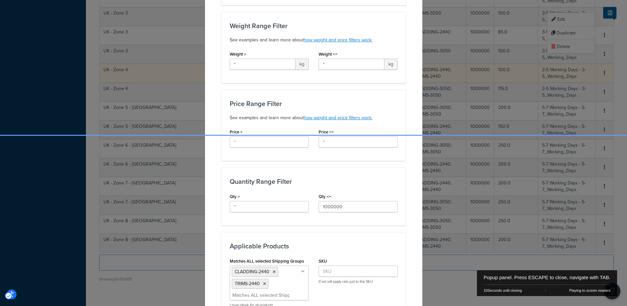
scroll to position [198, 0]
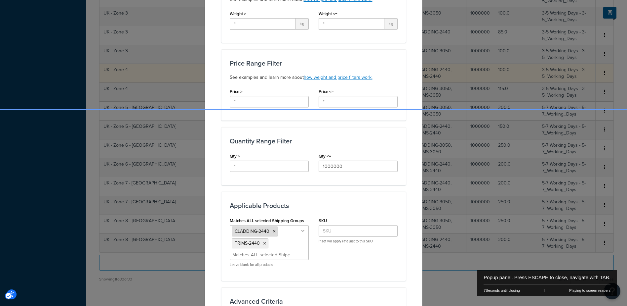
click at [273, 231] on icon "Popup" at bounding box center [274, 231] width 3 height 4
click at [389, 201] on div "Applicable Products Matches ALL selected Shipping Groups TRIMS-2440 CLADDING-24…" at bounding box center [314, 229] width 185 height 77
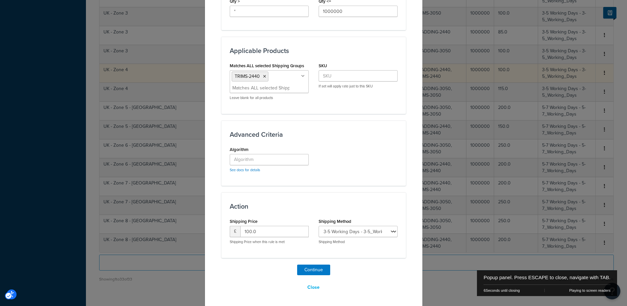
scroll to position [354, 0]
click at [312, 268] on button "Continue" at bounding box center [313, 269] width 33 height 11
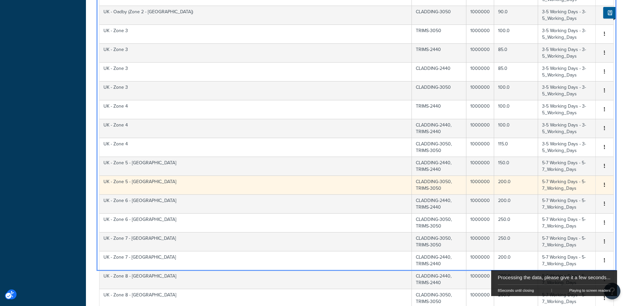
scroll to position [529, 0]
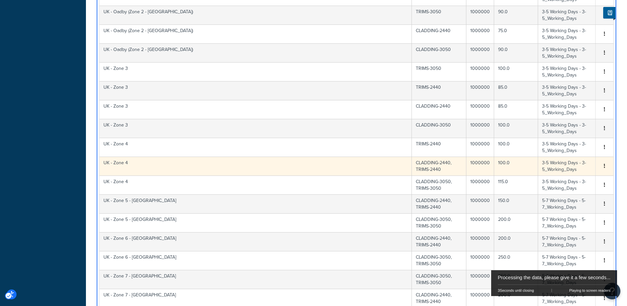
click at [425, 156] on td "CLADDING-2440, TRIMS-2440" at bounding box center [439, 165] width 55 height 19
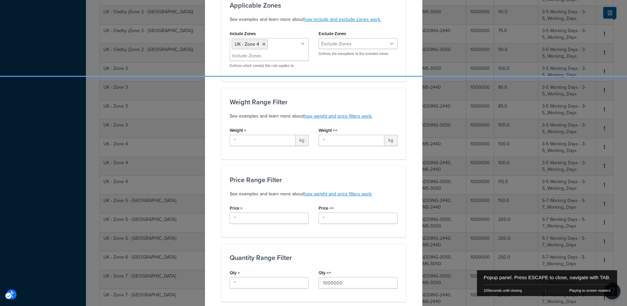
scroll to position [231, 0]
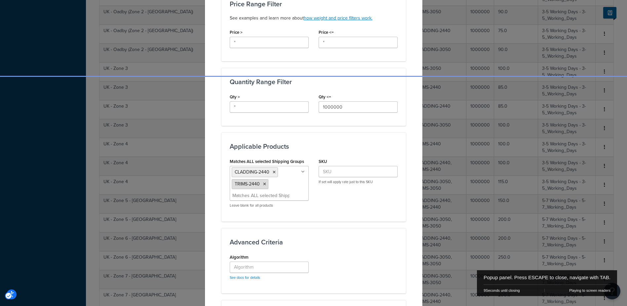
click at [263, 183] on icon "Popup" at bounding box center [264, 184] width 3 height 4
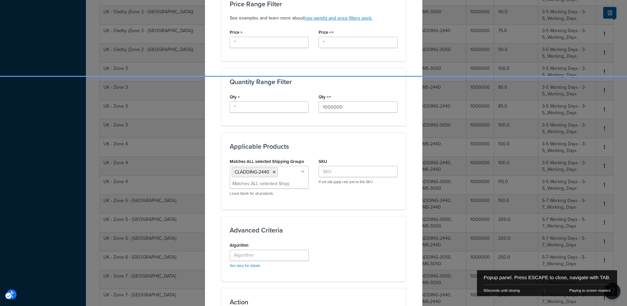
click at [396, 208] on div "Applicable Products Matches ALL selected Shipping Groups CLADDING-2440 ACCESSOR…" at bounding box center [314, 170] width 185 height 77
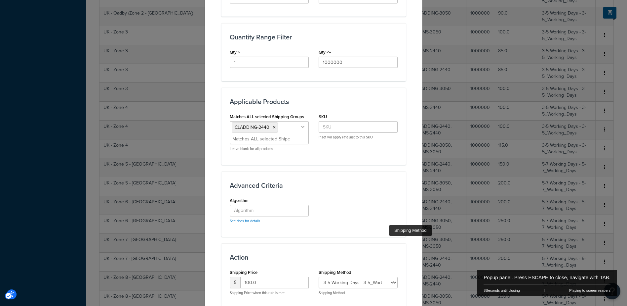
scroll to position [328, 0]
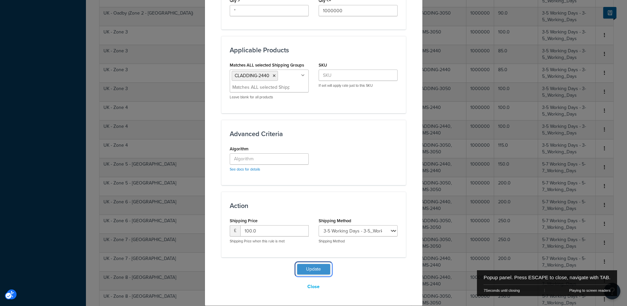
click at [319, 270] on button "Update" at bounding box center [313, 269] width 33 height 11
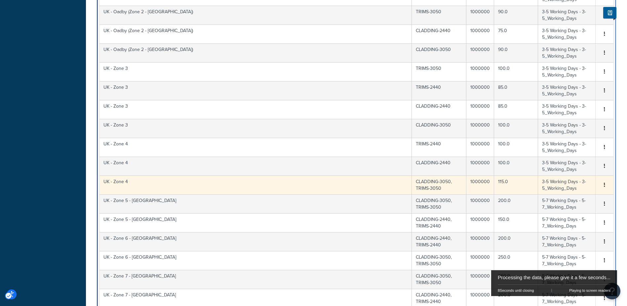
scroll to position [528, 0]
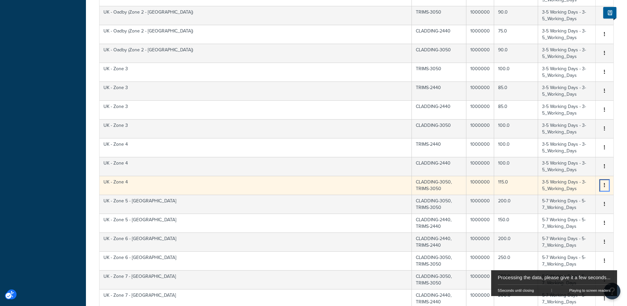
click at [604, 182] on button "Unlabelled" at bounding box center [604, 185] width 5 height 7
click at [576, 144] on div "Duplicate" at bounding box center [571, 146] width 47 height 14
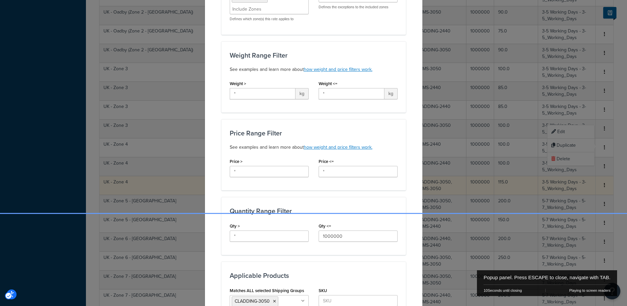
scroll to position [132, 0]
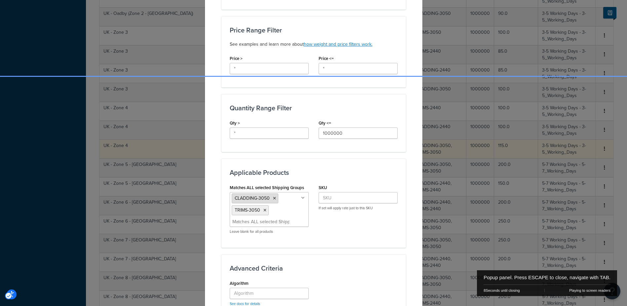
click at [273, 198] on icon "Popup" at bounding box center [274, 198] width 3 height 4
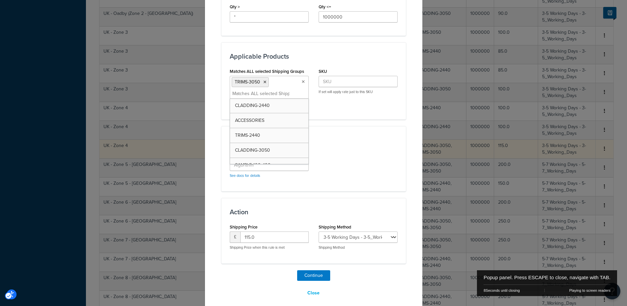
scroll to position [354, 0]
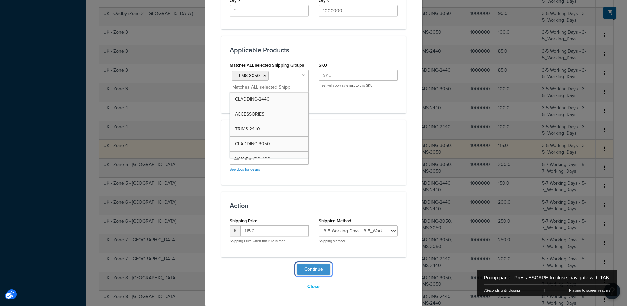
click at [316, 267] on button "Continue" at bounding box center [313, 269] width 33 height 11
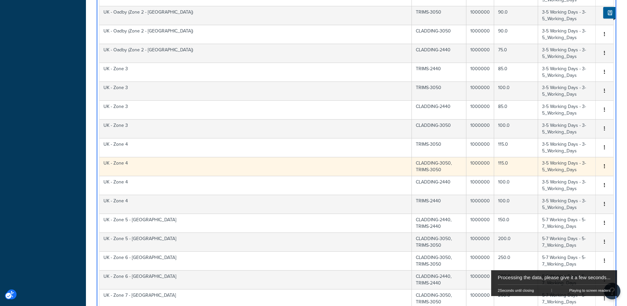
click at [218, 157] on td "UK - Zone 4" at bounding box center [256, 166] width 313 height 19
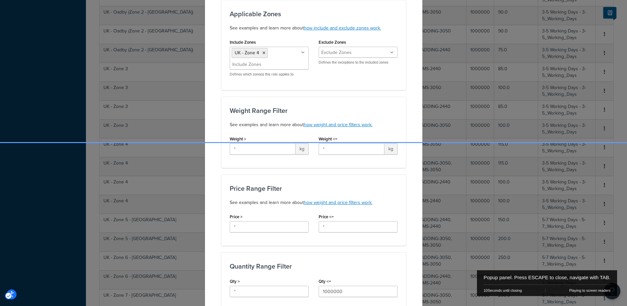
scroll to position [165, 0]
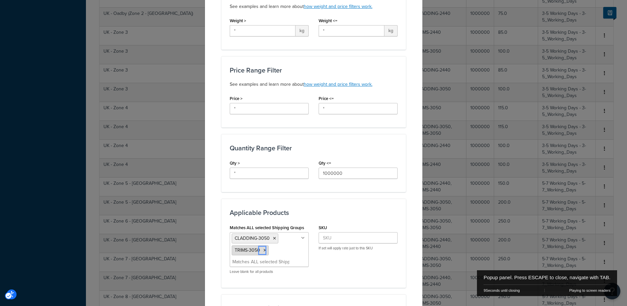
click at [264, 249] on icon "Popup" at bounding box center [265, 250] width 3 height 4
click at [413, 191] on div "Update Table Rate Applicable Zones See examples and learn more about how includ…" at bounding box center [314, 160] width 218 height 613
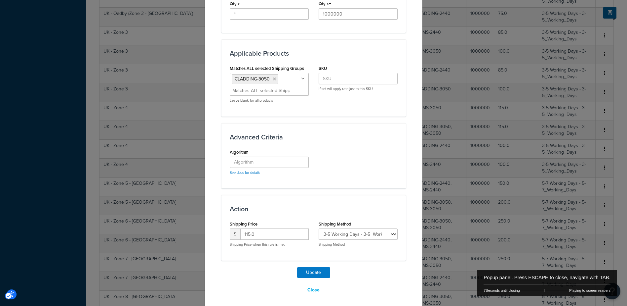
scroll to position [328, 0]
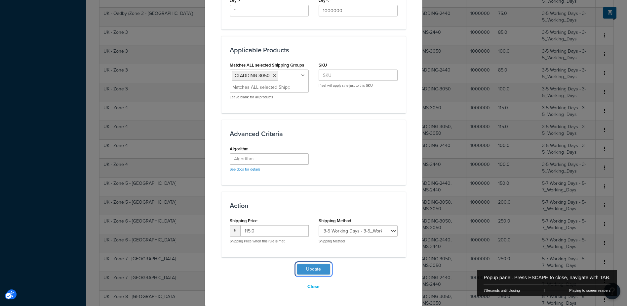
click at [311, 268] on button "Update" at bounding box center [313, 269] width 33 height 11
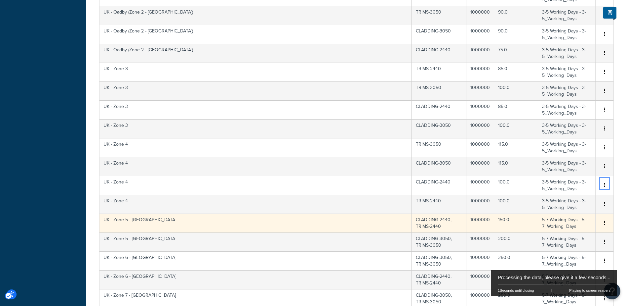
click at [605, 220] on icon "button" at bounding box center [604, 222] width 1 height 5
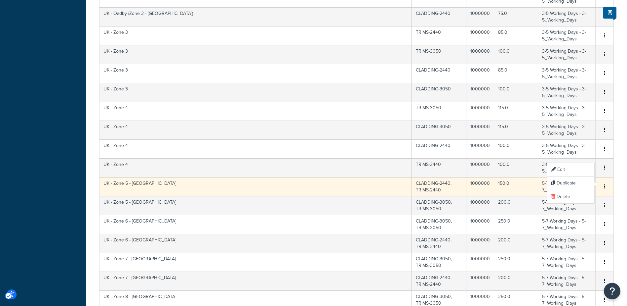
click at [605, 184] on icon "button" at bounding box center [604, 186] width 1 height 5
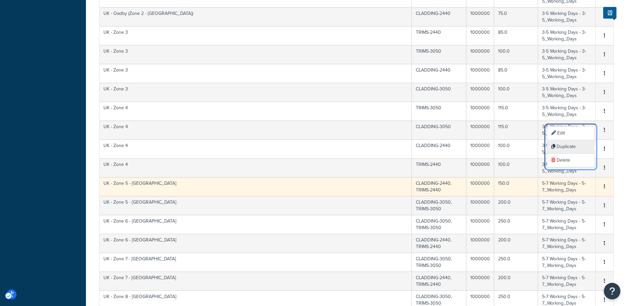
click at [576, 148] on div "Duplicate" at bounding box center [571, 147] width 47 height 14
select select "183164"
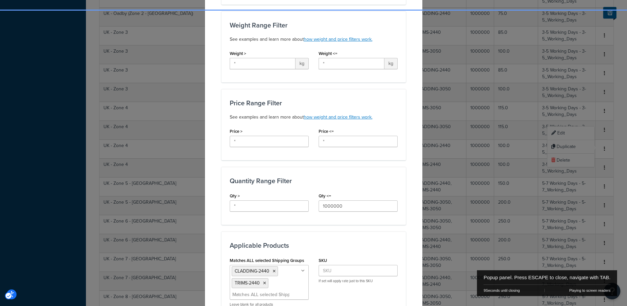
scroll to position [298, 0]
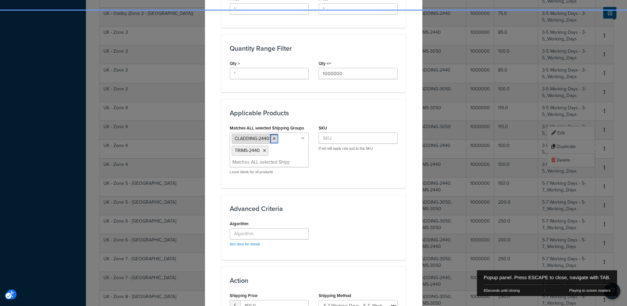
click at [273, 137] on icon "Popup" at bounding box center [274, 139] width 3 height 4
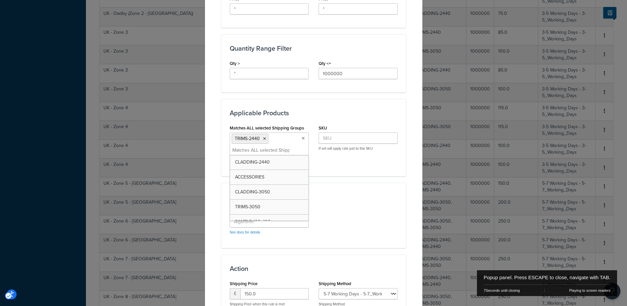
click at [404, 166] on div "Create Table Rate Define your own rates according to any combination of destina…" at bounding box center [314, 45] width 218 height 646
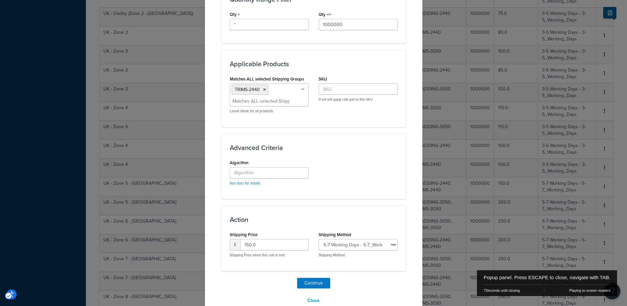
scroll to position [354, 0]
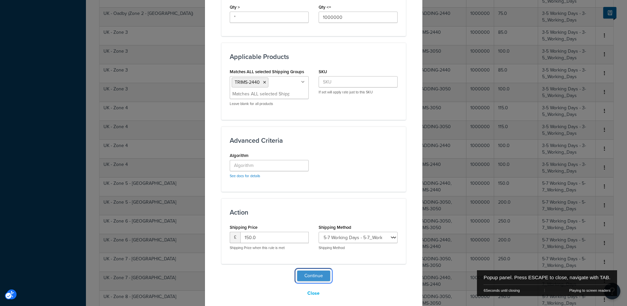
click at [310, 270] on button "Continue" at bounding box center [313, 275] width 33 height 11
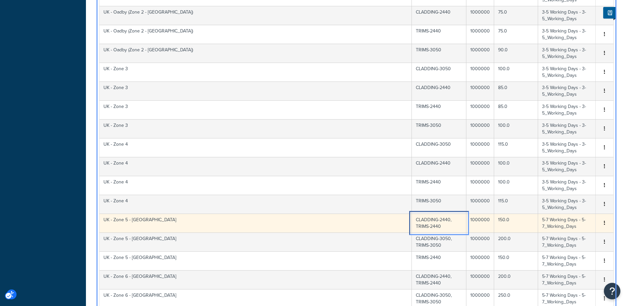
click at [431, 213] on td "CLADDING-2440, TRIMS-2440" at bounding box center [439, 222] width 55 height 19
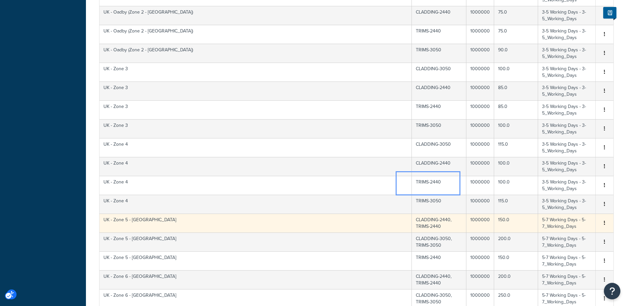
select select "183164"
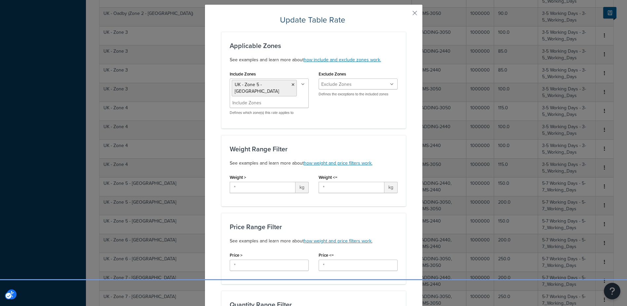
scroll to position [0, 0]
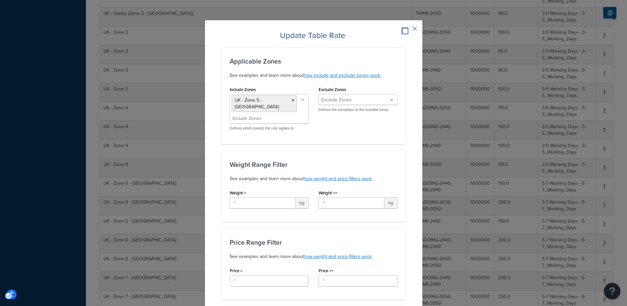
click at [406, 30] on button "Popup" at bounding box center [405, 31] width 2 height 2
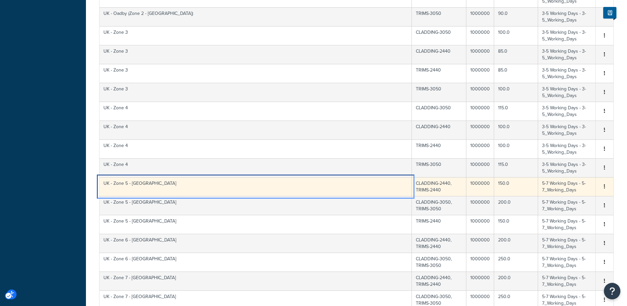
click at [203, 177] on td "UK - Zone 5 - Scotland" at bounding box center [256, 186] width 313 height 19
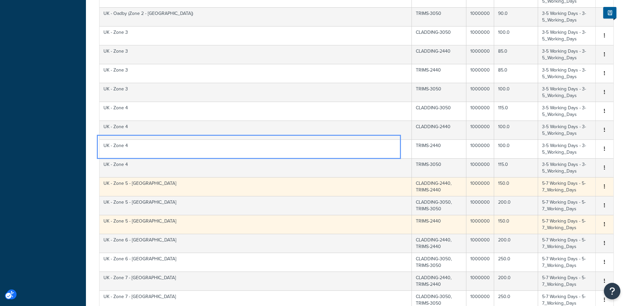
select select "183164"
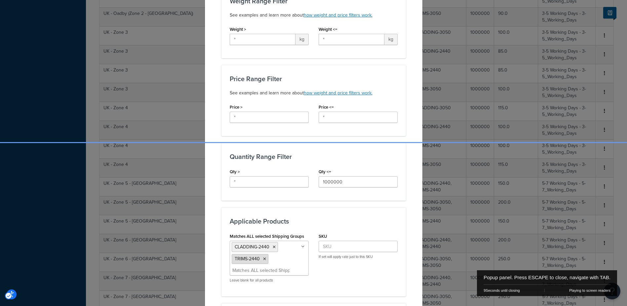
scroll to position [290, 0]
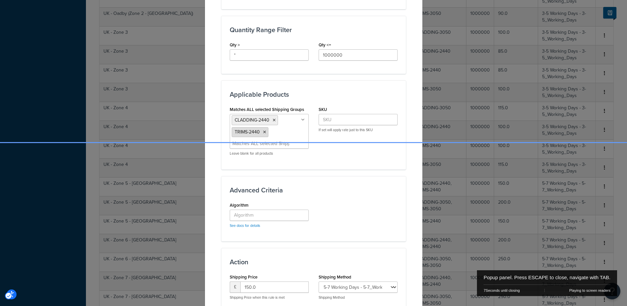
click at [263, 130] on icon "Popup" at bounding box center [264, 132] width 3 height 4
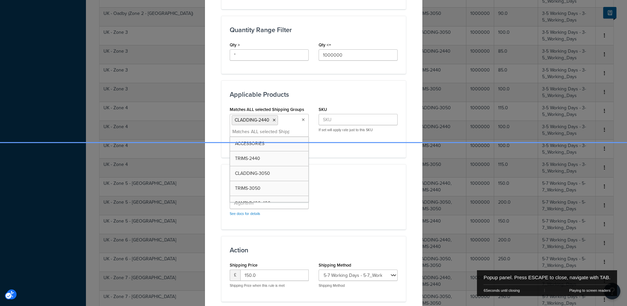
click at [359, 133] on div "Matches ALL selected Shipping Groups CLADDING-2440 ACCESSORIES TRIMS-2440 CLADD…" at bounding box center [314, 127] width 178 height 44
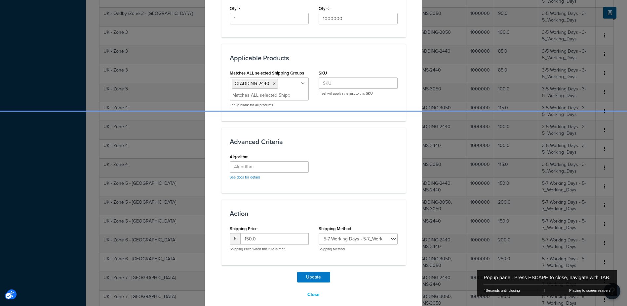
scroll to position [328, 0]
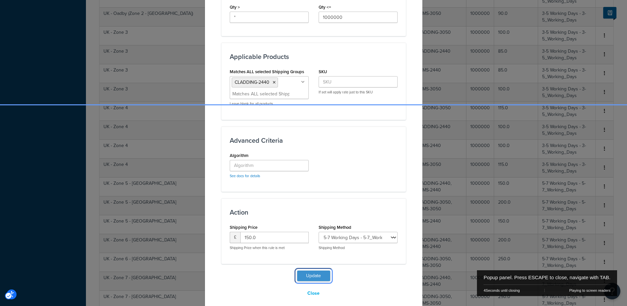
click at [316, 270] on button "Update" at bounding box center [313, 275] width 33 height 11
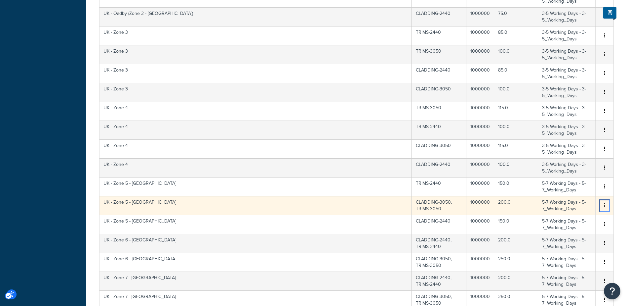
click at [605, 203] on icon "button" at bounding box center [604, 205] width 1 height 5
click at [570, 164] on div "Duplicate" at bounding box center [571, 166] width 47 height 14
select select "183164"
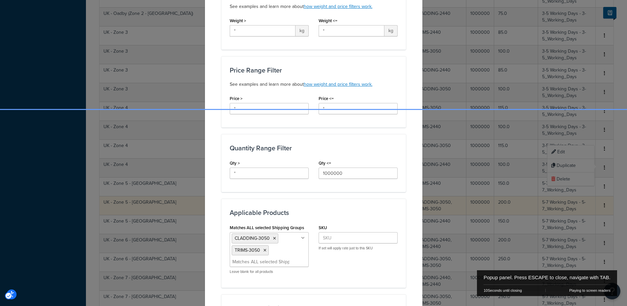
scroll to position [198, 0]
click at [273, 236] on icon "Popup" at bounding box center [274, 238] width 3 height 4
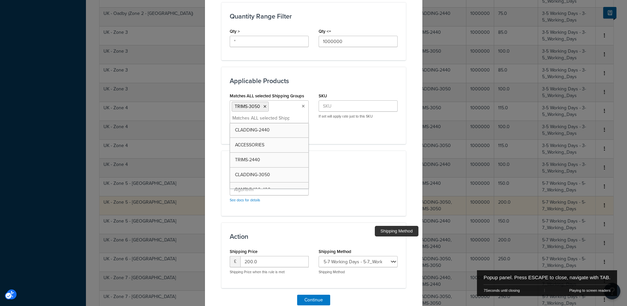
scroll to position [354, 0]
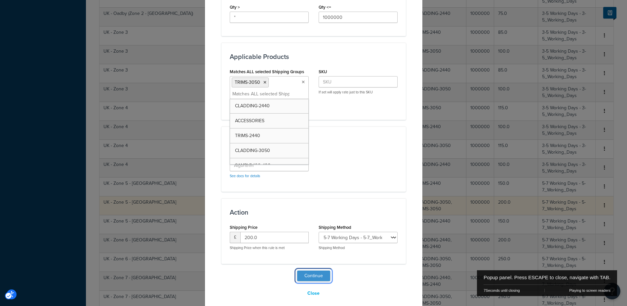
click at [317, 270] on button "Continue" at bounding box center [313, 275] width 33 height 11
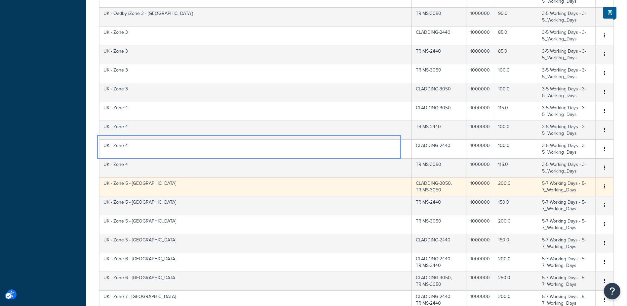
click at [309, 177] on td "UK - Zone 5 - Scotland" at bounding box center [256, 186] width 313 height 19
select select "183164"
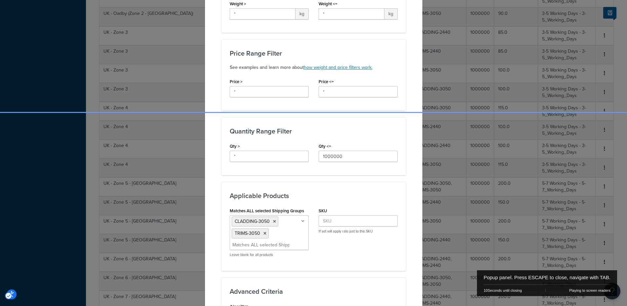
scroll to position [198, 0]
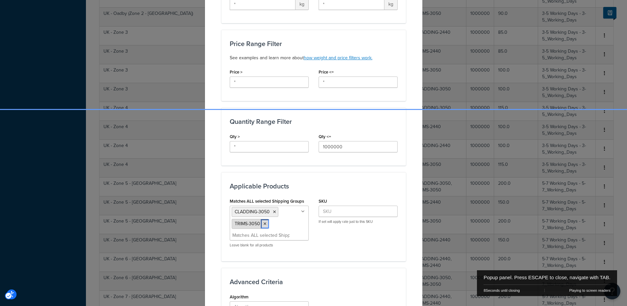
click at [264, 222] on icon "Close" at bounding box center [265, 224] width 3 height 4
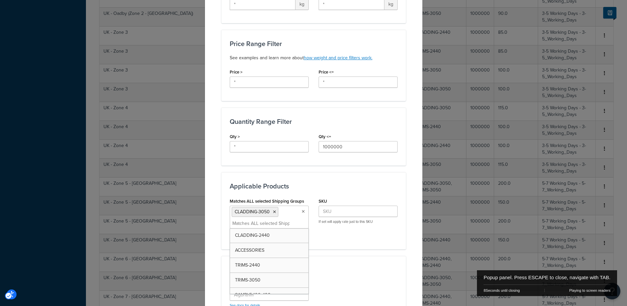
click at [367, 227] on div "Matches ALL selected Shipping Groups CLADDING-3050 CLADDING-2440 ACCESSORIES TR…" at bounding box center [314, 218] width 178 height 44
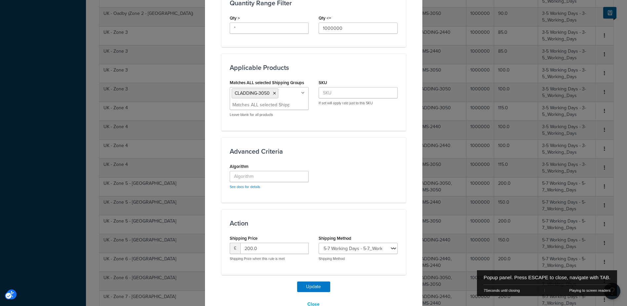
scroll to position [328, 0]
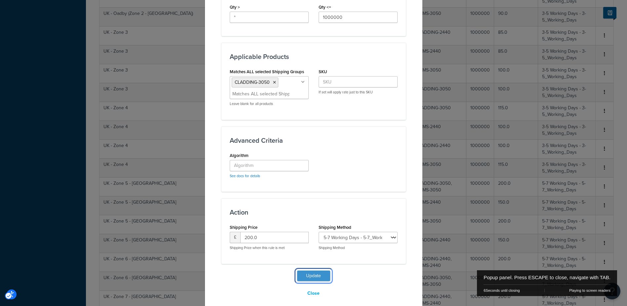
click at [314, 270] on button "Update" at bounding box center [313, 275] width 33 height 11
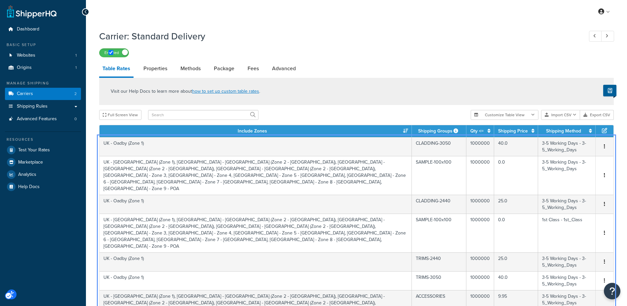
select select "100"
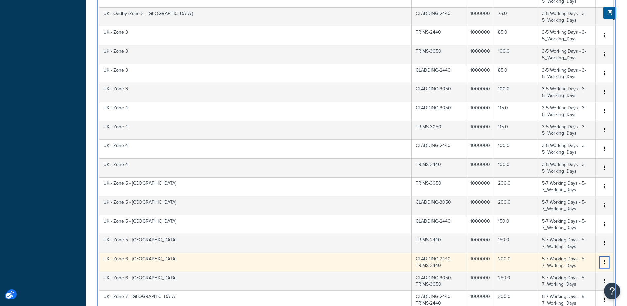
click at [605, 259] on icon "Unlabelled" at bounding box center [604, 261] width 1 height 5
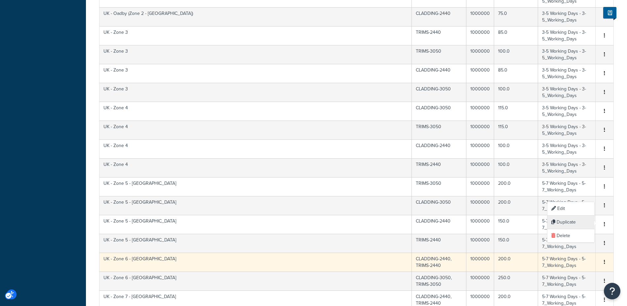
click at [564, 220] on div "Duplicate" at bounding box center [571, 222] width 47 height 14
select select "183164"
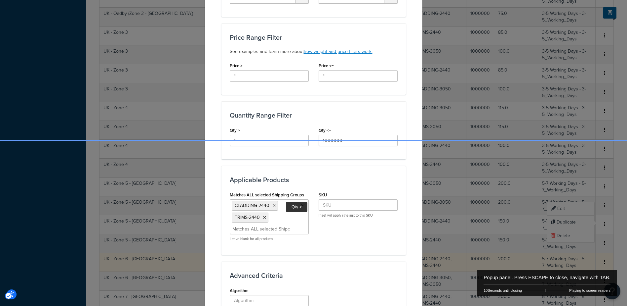
scroll to position [231, 0]
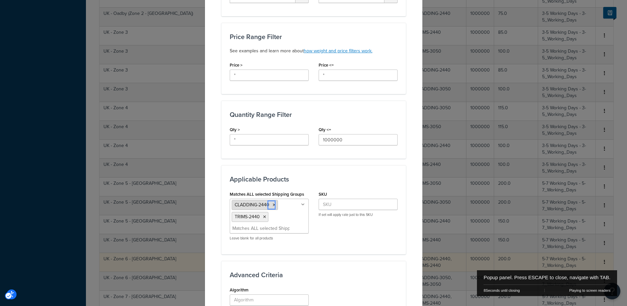
click at [273, 204] on icon "Popup" at bounding box center [274, 205] width 3 height 4
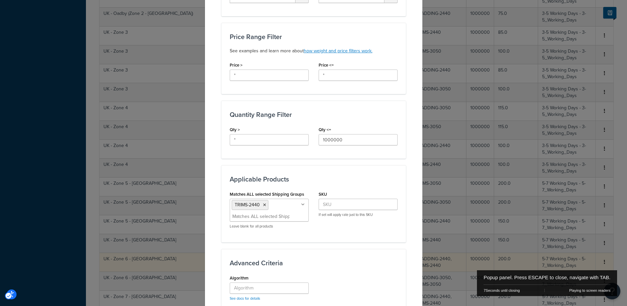
click at [391, 179] on h3 "Applicable Products" at bounding box center [314, 178] width 168 height 7
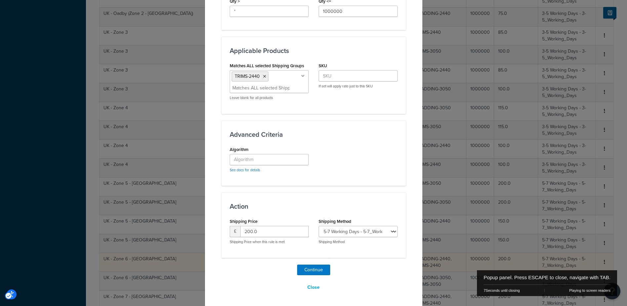
scroll to position [360, 0]
click at [317, 266] on button "Continue" at bounding box center [313, 269] width 33 height 11
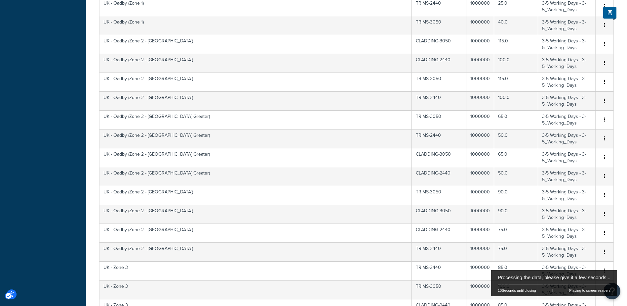
scroll to position [562, 0]
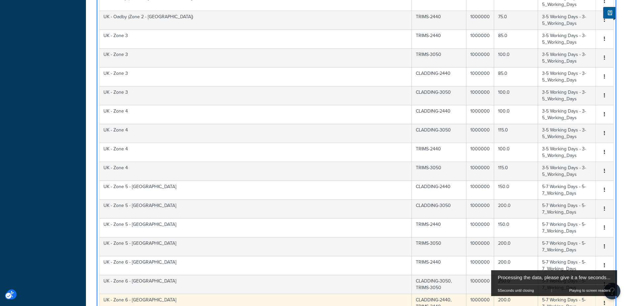
click at [369, 293] on td "UK - Zone 6 - [GEOGRAPHIC_DATA]" at bounding box center [256, 302] width 313 height 19
select select "183164"
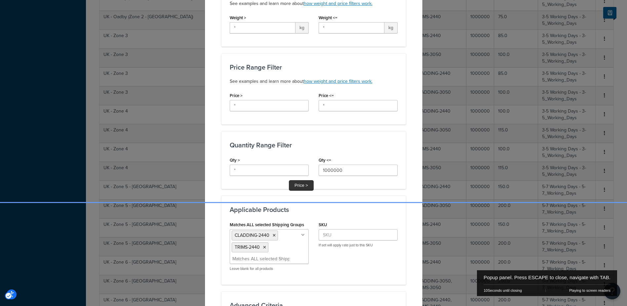
scroll to position [231, 0]
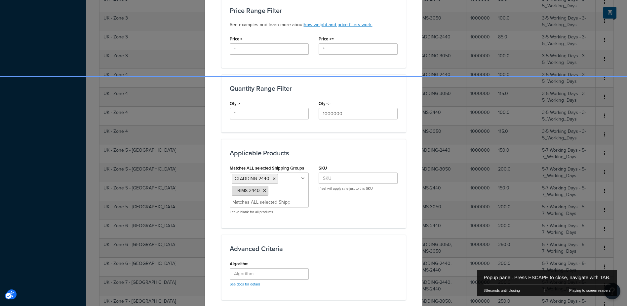
click at [263, 191] on icon "Popup" at bounding box center [264, 191] width 3 height 4
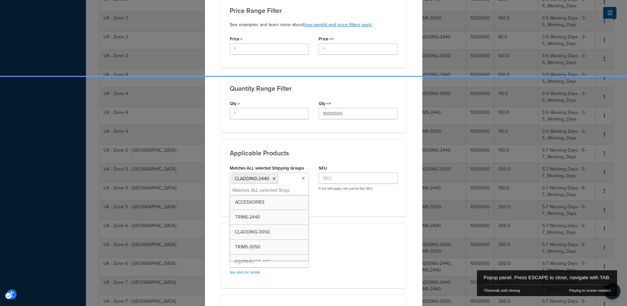
click at [403, 178] on div "Update Table Rate Applicable Zones See examples and learn more about how includ…" at bounding box center [314, 98] width 218 height 620
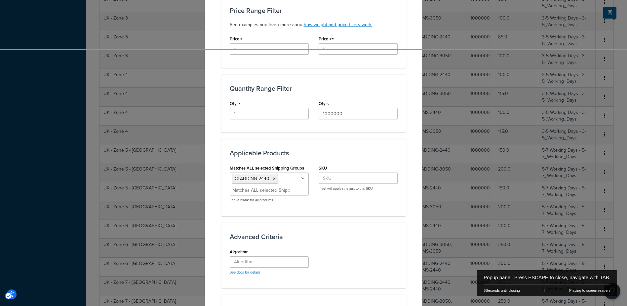
scroll to position [334, 0]
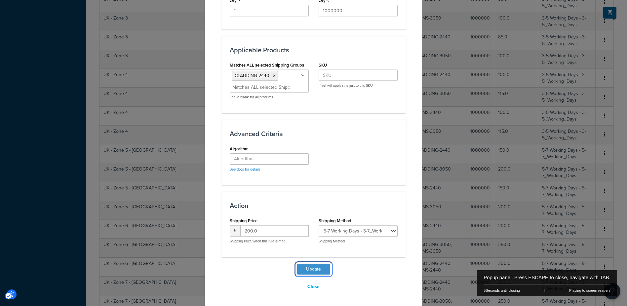
click at [317, 267] on button "Update" at bounding box center [313, 269] width 33 height 11
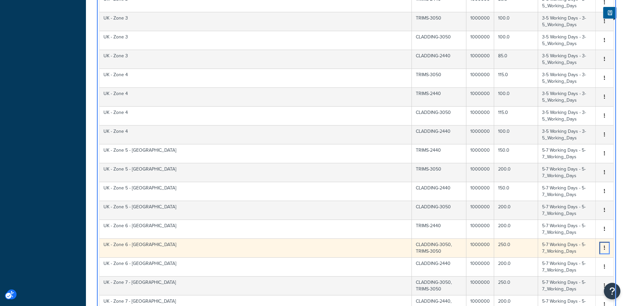
click at [605, 245] on icon "button" at bounding box center [604, 247] width 1 height 5
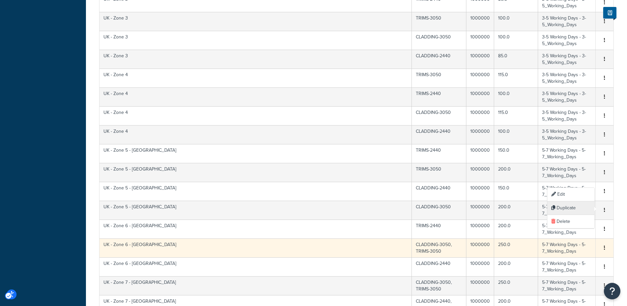
click at [569, 206] on div "Duplicate" at bounding box center [571, 208] width 47 height 14
select select "183164"
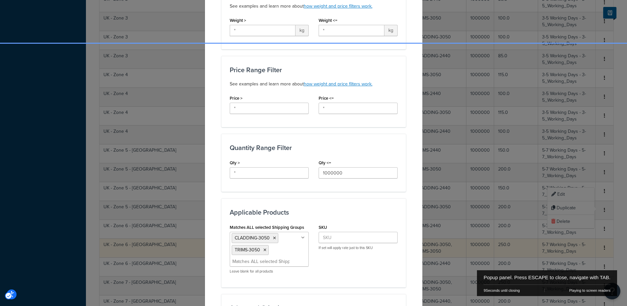
scroll to position [265, 0]
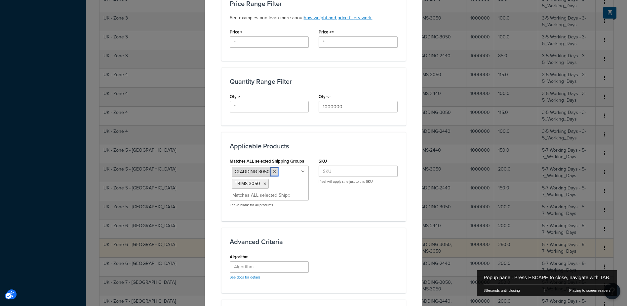
click at [273, 171] on icon "Popup" at bounding box center [274, 172] width 3 height 4
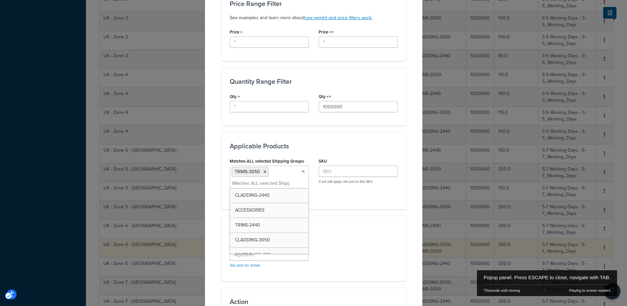
click at [422, 207] on div "Create Table Rate Define your own rates according to any combination of destina…" at bounding box center [313, 153] width 627 height 306
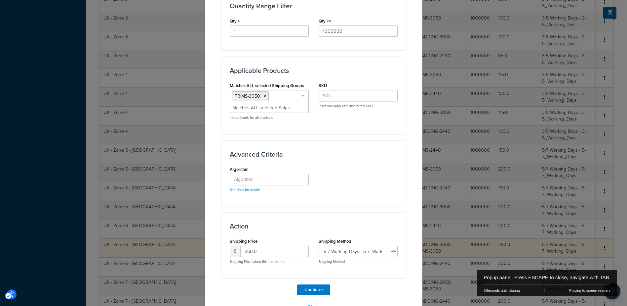
scroll to position [360, 0]
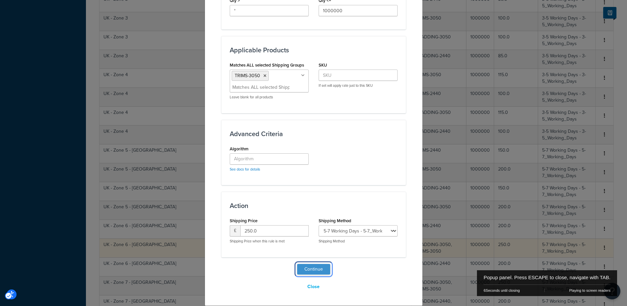
click at [324, 268] on button "Continue" at bounding box center [313, 269] width 33 height 11
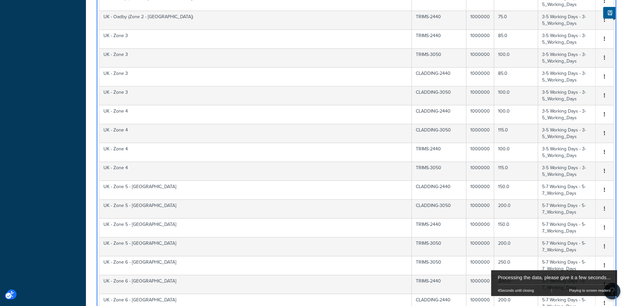
scroll to position [661, 0]
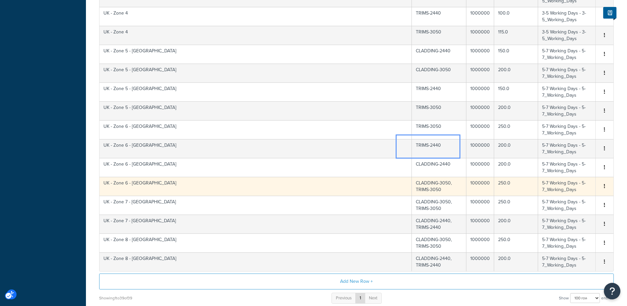
click at [426, 177] on td "CLADDING-3050, TRIMS-3050" at bounding box center [439, 186] width 55 height 19
select select "183164"
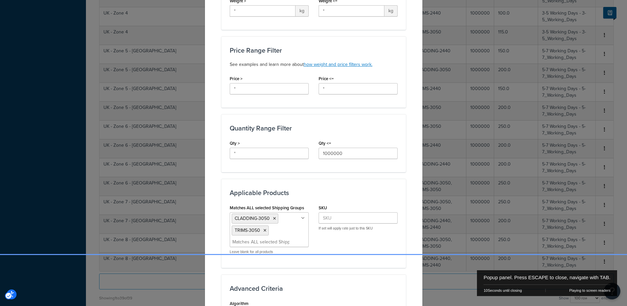
scroll to position [198, 0]
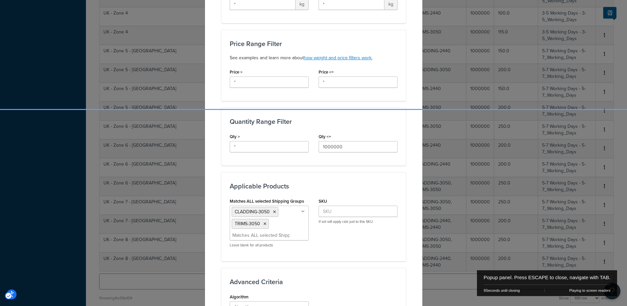
click at [264, 224] on icon "Popup" at bounding box center [265, 224] width 3 height 4
click at [375, 234] on div "Matches ALL selected Shipping Groups CLADDING-3050 CLADDING-2440 ACCESSORIES TR…" at bounding box center [314, 218] width 178 height 44
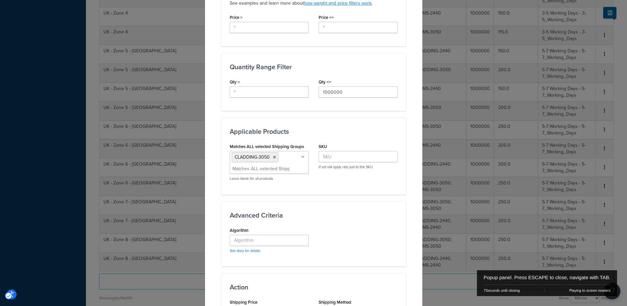
scroll to position [334, 0]
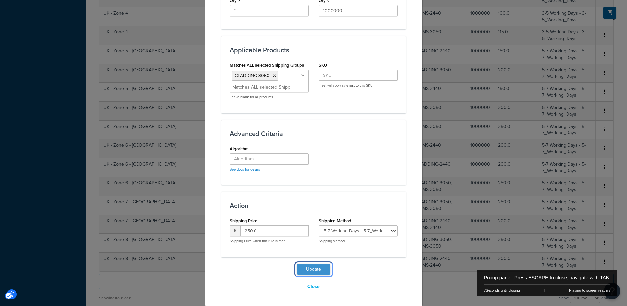
click at [316, 269] on button "Update" at bounding box center [313, 269] width 33 height 11
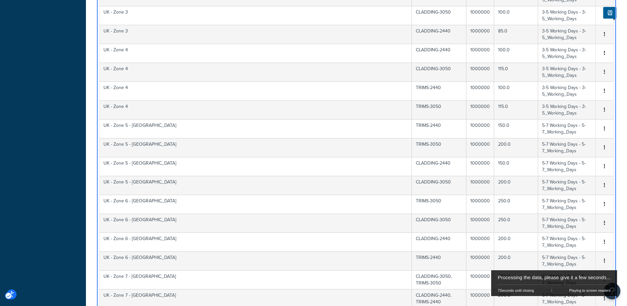
scroll to position [716, 0]
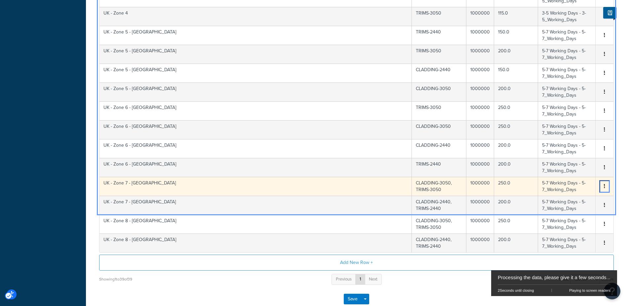
click at [605, 184] on icon "button" at bounding box center [604, 186] width 1 height 5
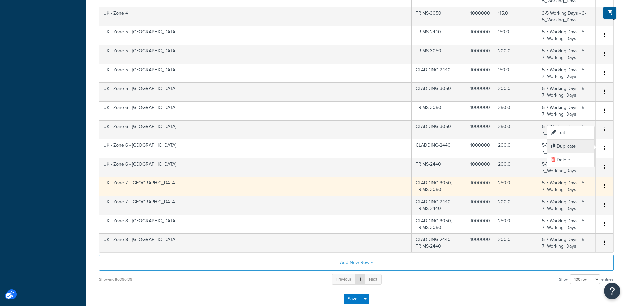
click at [564, 144] on div "Duplicate" at bounding box center [571, 147] width 47 height 14
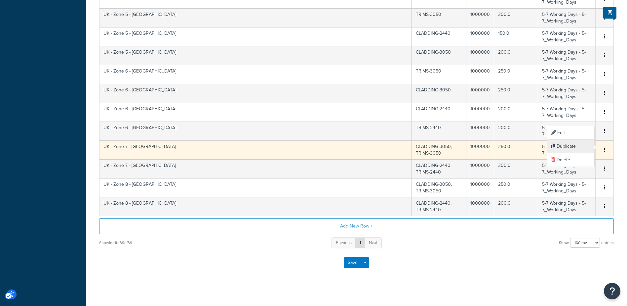
scroll to position [680, 0]
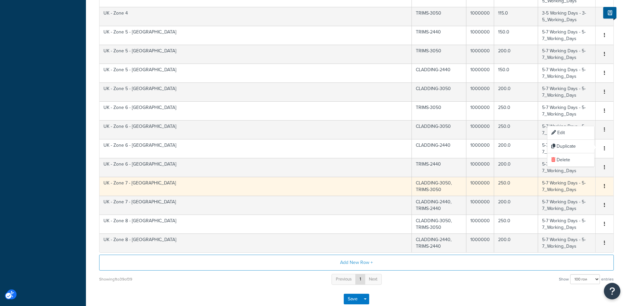
select select "183164"
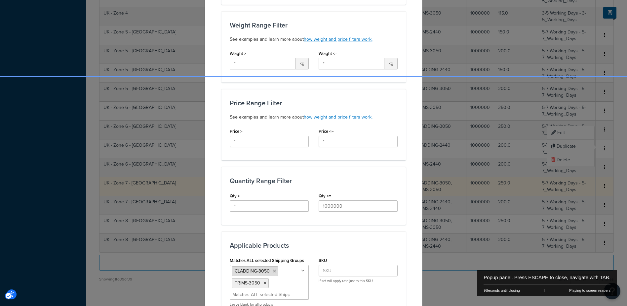
scroll to position [231, 0]
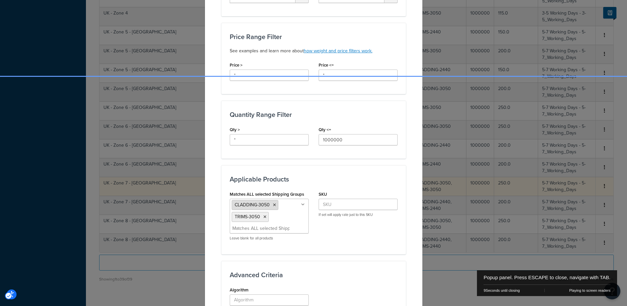
click at [273, 204] on icon "Popup" at bounding box center [274, 205] width 3 height 4
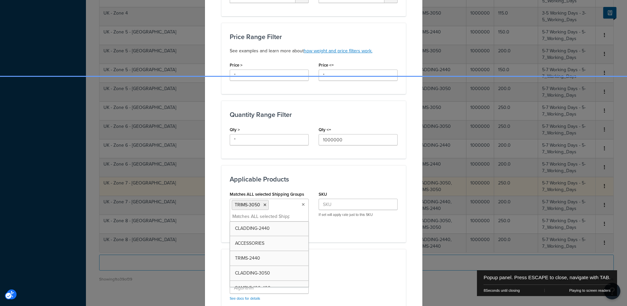
click at [390, 239] on div "Applicable Products Matches ALL selected Shipping Groups TRIMS-3050 CLADDING-24…" at bounding box center [314, 203] width 185 height 77
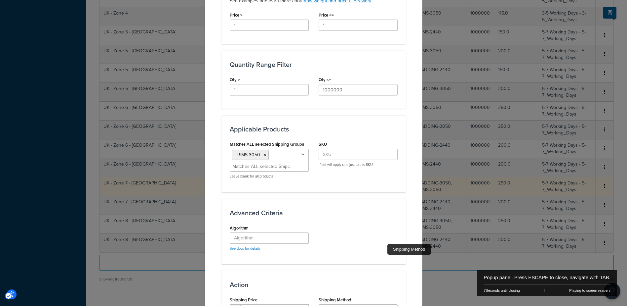
scroll to position [360, 0]
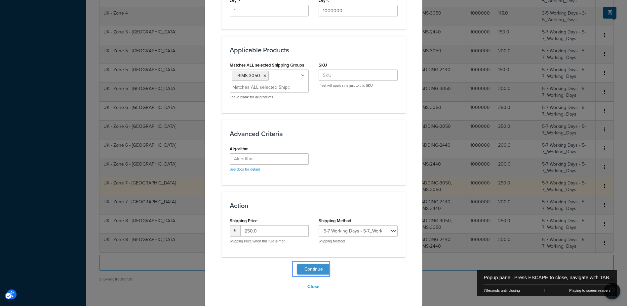
click at [314, 268] on button "Continue" at bounding box center [313, 269] width 33 height 11
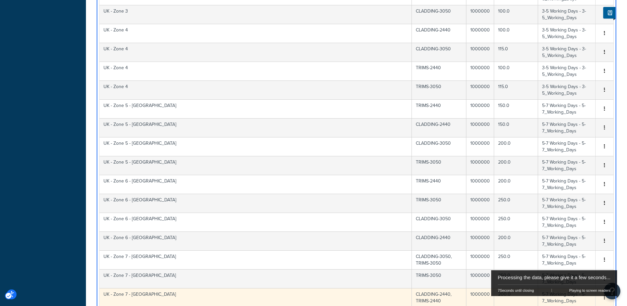
scroll to position [735, 0]
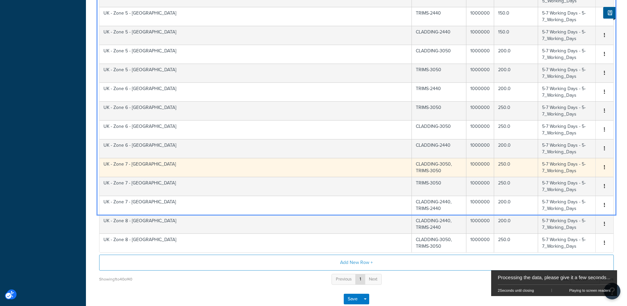
click at [427, 158] on td "CLADDING-3050, TRIMS-3050" at bounding box center [439, 167] width 55 height 19
select select "183164"
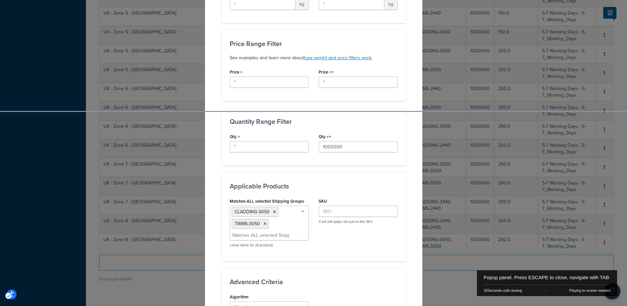
scroll to position [698, 0]
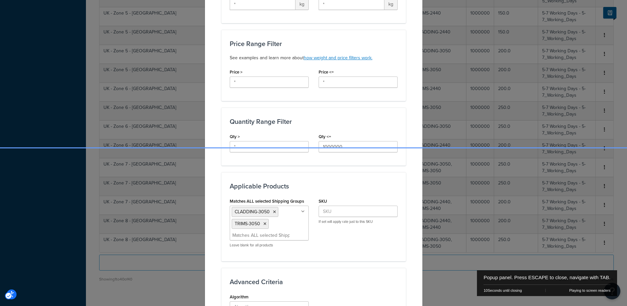
click at [264, 224] on icon "Popup" at bounding box center [265, 224] width 3 height 4
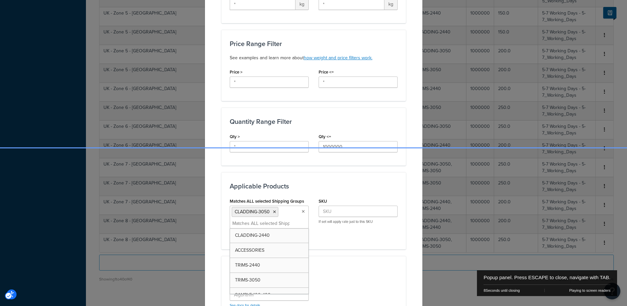
click at [350, 246] on div "Applicable Products Matches ALL selected Shipping Groups CLADDING-3050 CLADDING…" at bounding box center [314, 210] width 185 height 77
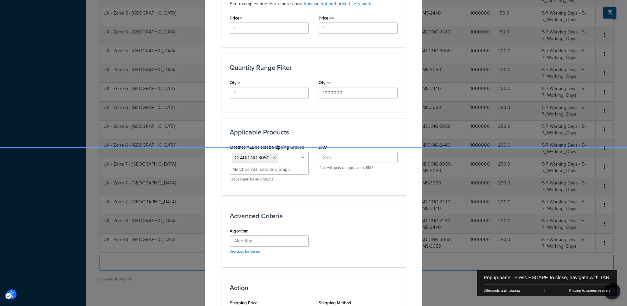
scroll to position [334, 0]
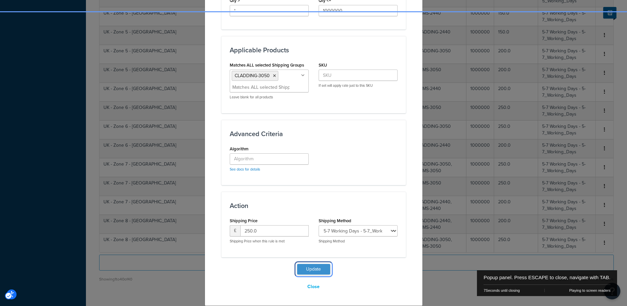
click at [313, 269] on button "Update" at bounding box center [313, 269] width 33 height 11
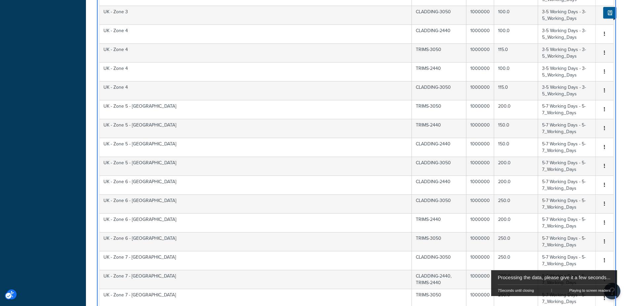
scroll to position [735, 0]
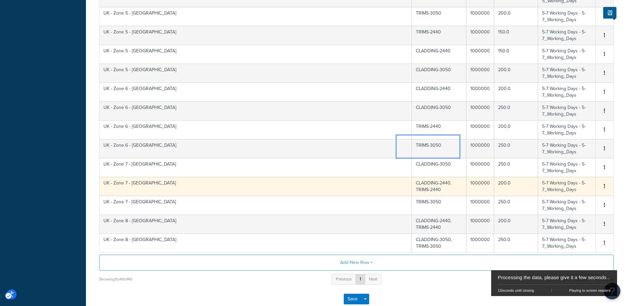
click at [428, 177] on td "CLADDING-2440, TRIMS-2440" at bounding box center [439, 186] width 55 height 19
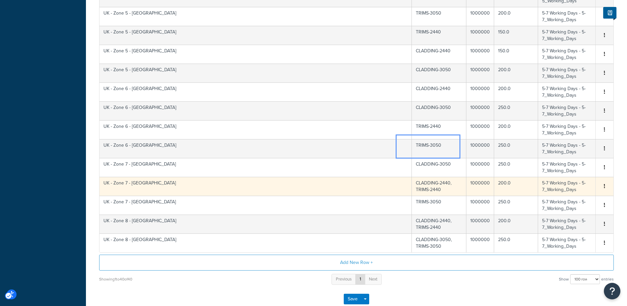
select select "183164"
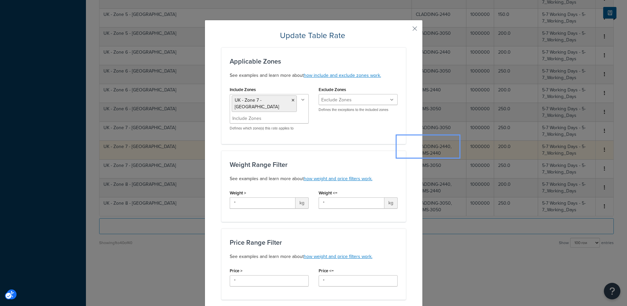
scroll to position [698, 0]
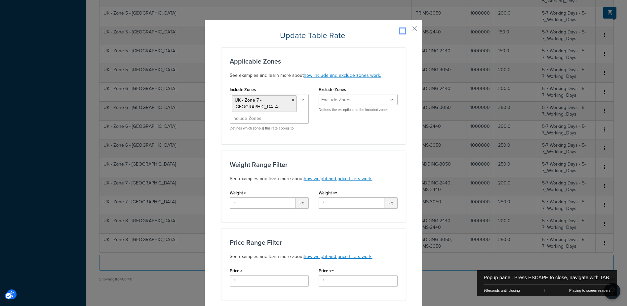
click at [406, 30] on button "Popup" at bounding box center [405, 31] width 2 height 2
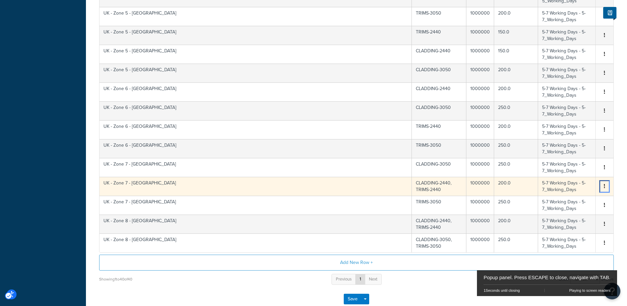
click at [606, 183] on button "Unlabelled" at bounding box center [604, 186] width 5 height 7
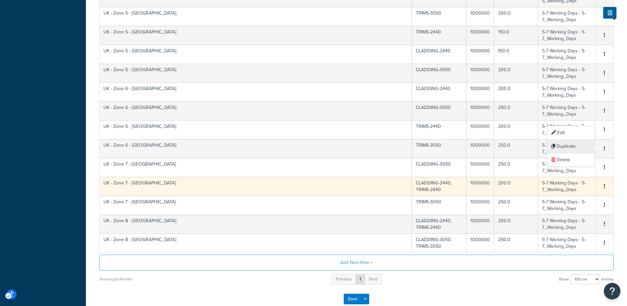
click at [571, 147] on div "Duplicate" at bounding box center [571, 147] width 47 height 14
select select "183164"
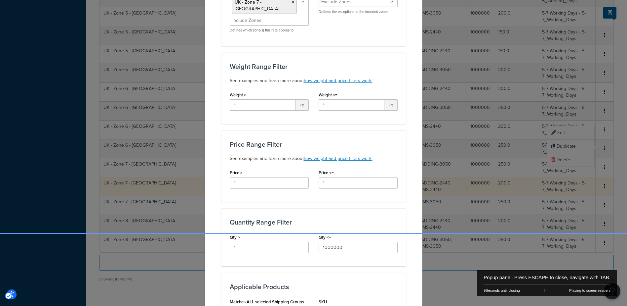
scroll to position [165, 0]
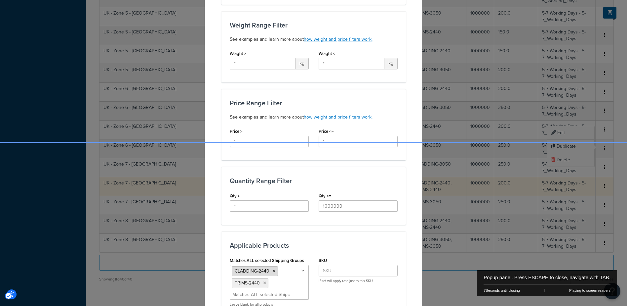
click at [273, 271] on icon "Popup" at bounding box center [274, 271] width 3 height 4
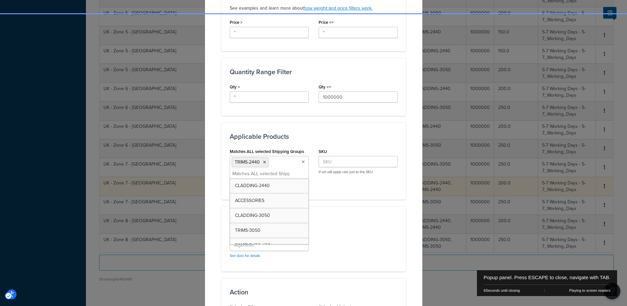
scroll to position [360, 0]
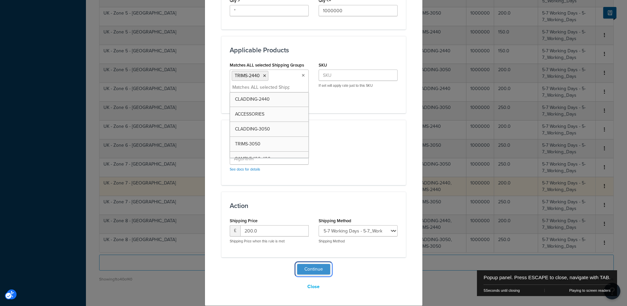
click at [315, 268] on button "Continue" at bounding box center [313, 269] width 33 height 11
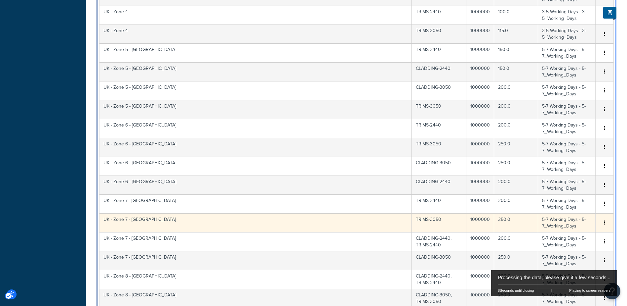
scroll to position [661, 0]
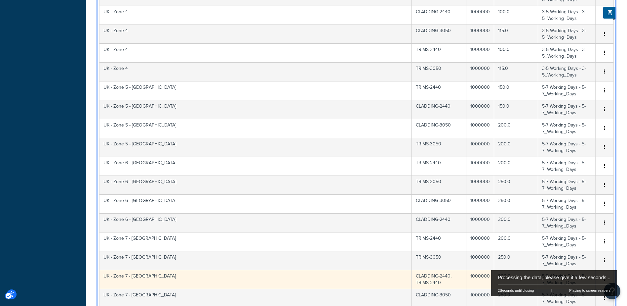
click at [189, 270] on td "UK - Zone 7 - [GEOGRAPHIC_DATA]" at bounding box center [256, 279] width 313 height 19
select select "183164"
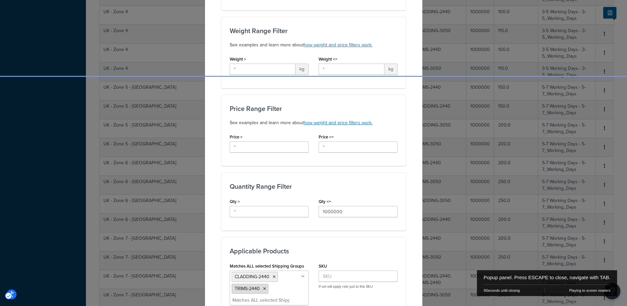
scroll to position [231, 0]
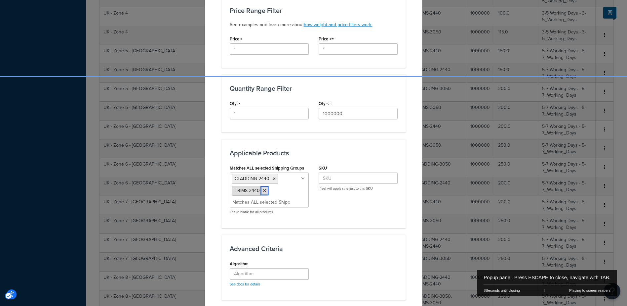
click at [263, 189] on icon "Popup" at bounding box center [264, 191] width 3 height 4
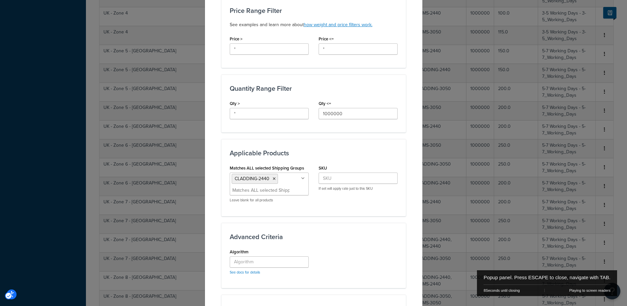
click at [395, 209] on div "Applicable Products Matches ALL selected Shipping Groups CLADDING-2440 ACCESSOR…" at bounding box center [314, 177] width 185 height 77
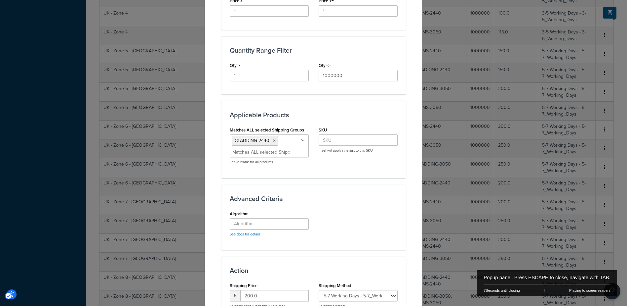
scroll to position [334, 0]
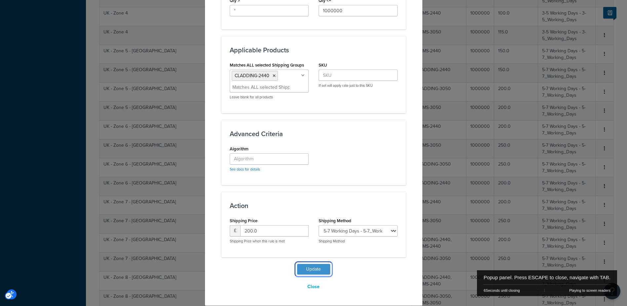
click at [314, 267] on button "Update" at bounding box center [313, 269] width 33 height 11
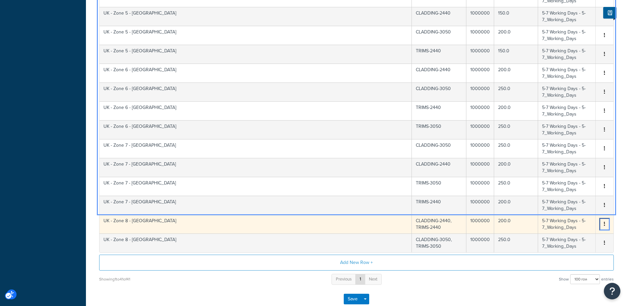
scroll to position [717, 0]
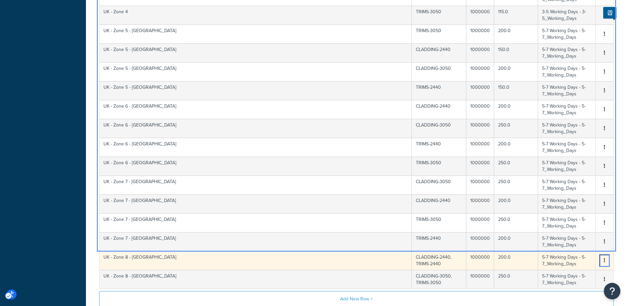
click at [604, 258] on icon "button" at bounding box center [604, 260] width 1 height 5
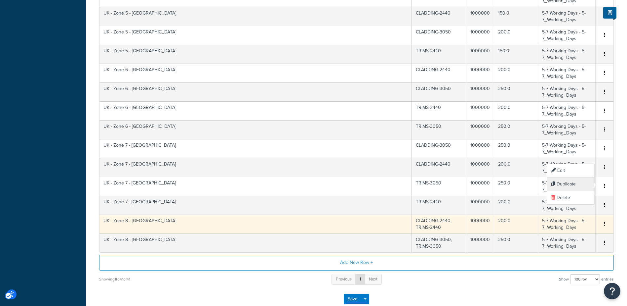
click at [570, 185] on div "Duplicate" at bounding box center [571, 184] width 47 height 14
select select "183164"
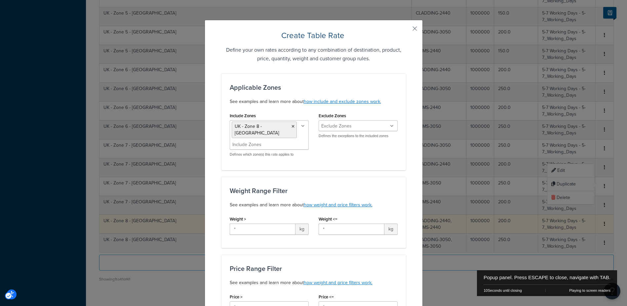
scroll to position [231, 0]
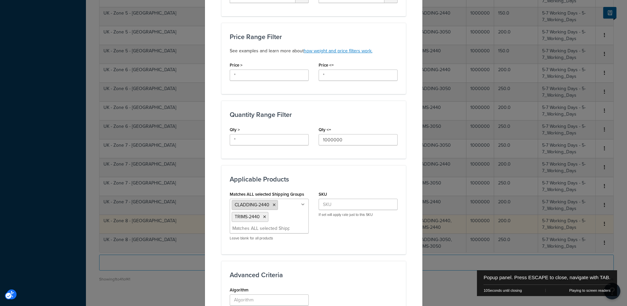
click at [273, 203] on icon "Popup" at bounding box center [274, 205] width 3 height 4
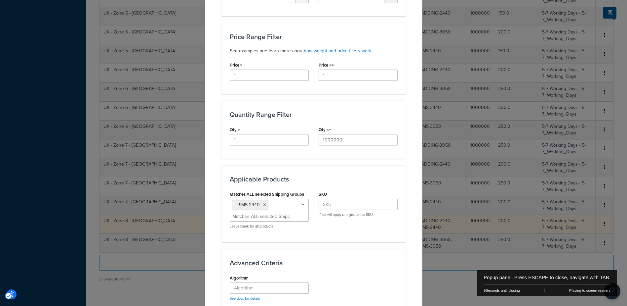
click at [404, 194] on div "Create Table Rate Define your own rates according to any combination of destina…" at bounding box center [314, 111] width 218 height 646
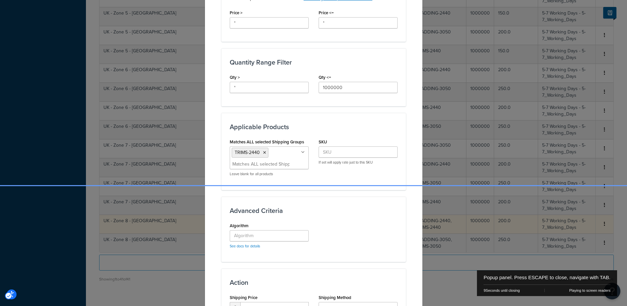
scroll to position [354, 0]
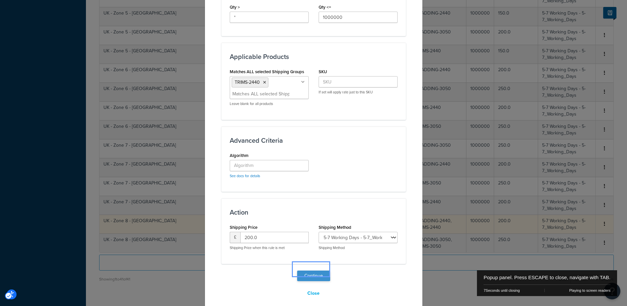
click at [309, 270] on button "Continue" at bounding box center [313, 275] width 33 height 11
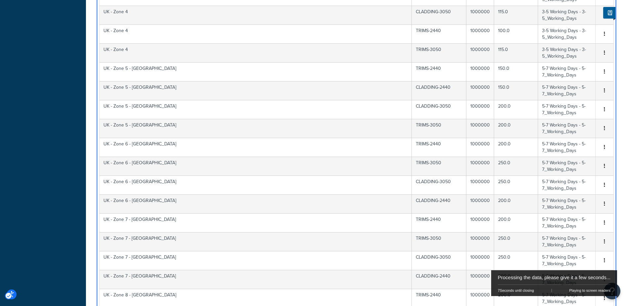
scroll to position [773, 0]
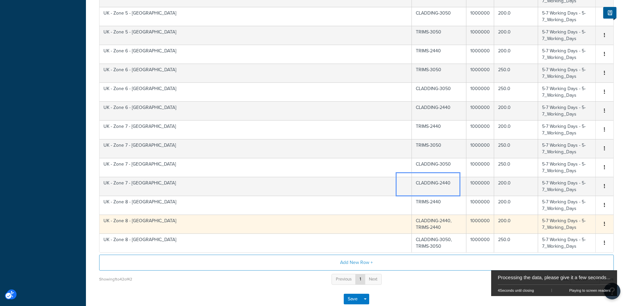
click at [419, 214] on td "CLADDING-2440, TRIMS-2440" at bounding box center [439, 223] width 55 height 19
select select "183164"
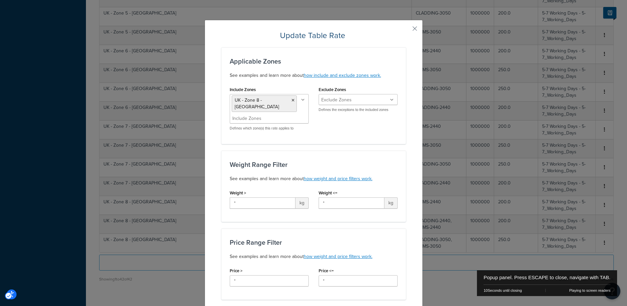
scroll to position [231, 0]
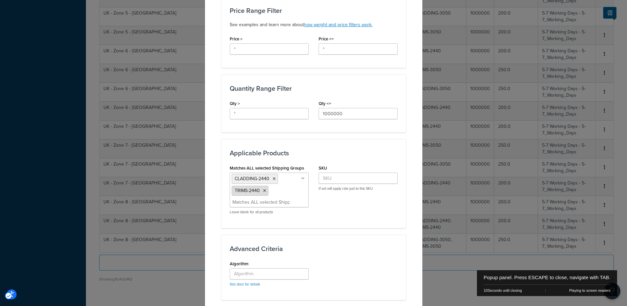
click at [263, 189] on icon "Popup" at bounding box center [264, 191] width 3 height 4
click at [382, 207] on div "Applicable Products Matches ALL selected Shipping Groups CLADDING-2440 ACCESSOR…" at bounding box center [314, 177] width 185 height 77
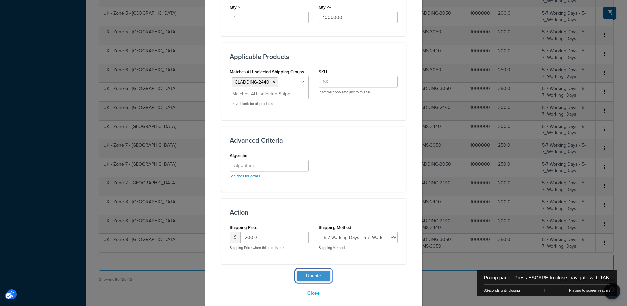
click at [319, 270] on button "Update" at bounding box center [313, 275] width 33 height 11
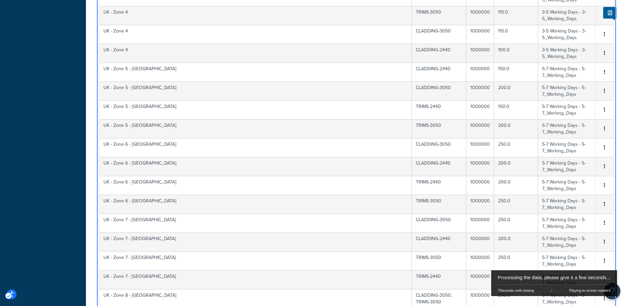
scroll to position [773, 0]
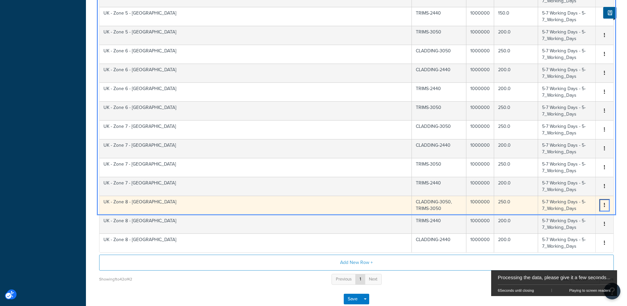
click at [605, 202] on icon "Unlabelled" at bounding box center [604, 204] width 1 height 5
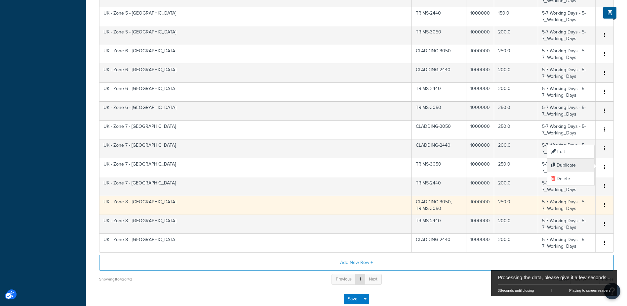
click at [566, 164] on div "Duplicate" at bounding box center [571, 165] width 47 height 14
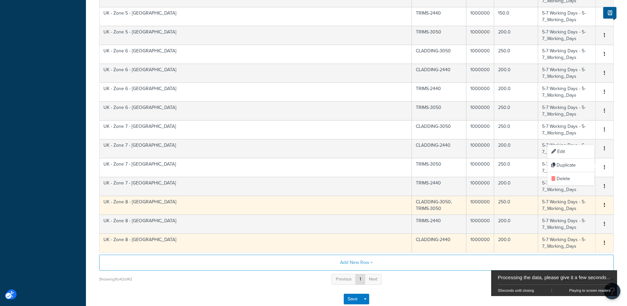
select select "183164"
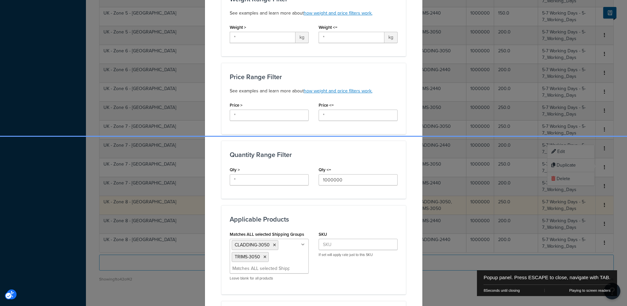
scroll to position [231, 0]
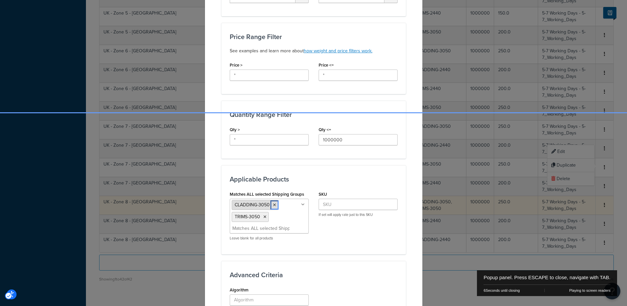
click at [273, 203] on icon "Popup" at bounding box center [274, 205] width 3 height 4
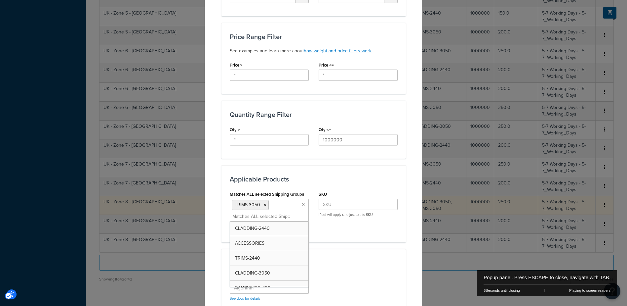
click at [371, 240] on div "Applicable Zones See examples and learn more about how include and exclude zone…" at bounding box center [314, 114] width 185 height 544
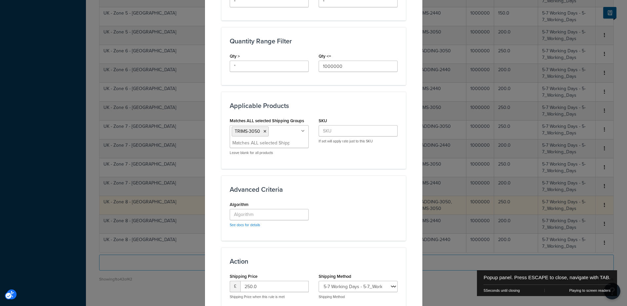
scroll to position [354, 0]
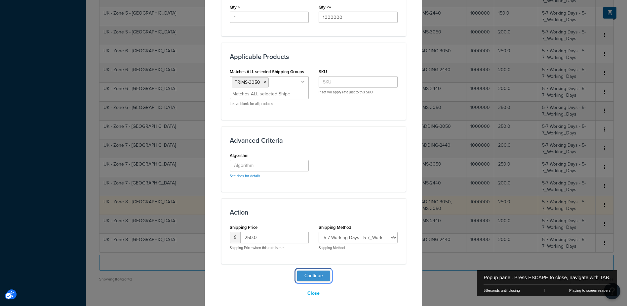
click at [314, 270] on button "Continue" at bounding box center [313, 275] width 33 height 11
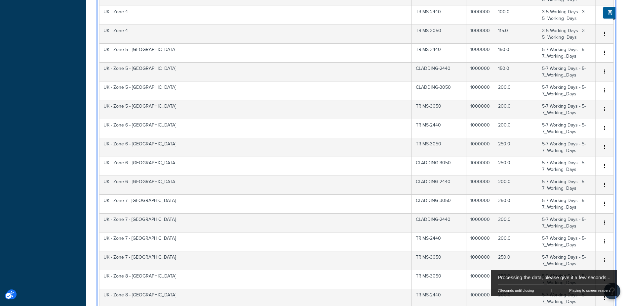
scroll to position [791, 0]
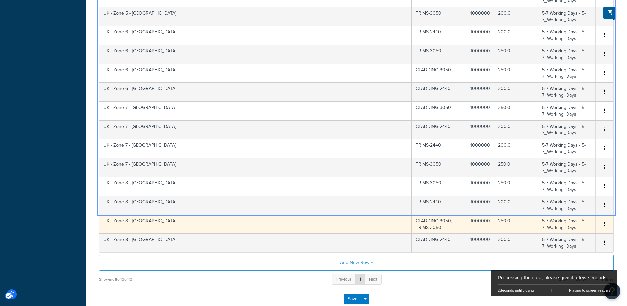
click at [418, 214] on td "CLADDING-3050, TRIMS-3050" at bounding box center [439, 223] width 55 height 19
select select "183164"
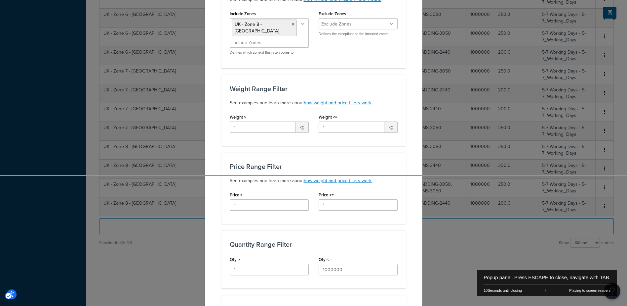
scroll to position [755, 0]
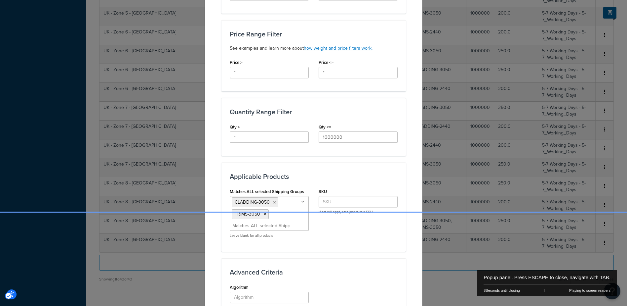
click at [264, 212] on icon "Popup" at bounding box center [265, 214] width 3 height 4
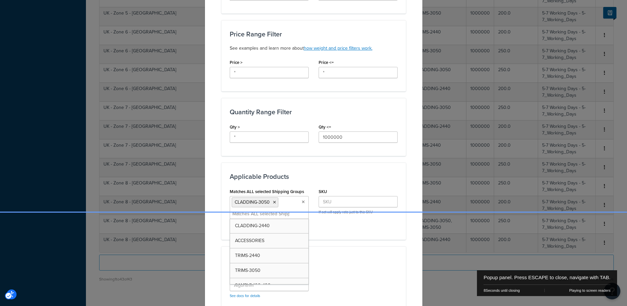
click at [396, 257] on div "Advanced Criteria Algorithm See docs for details | New Window" at bounding box center [314, 278] width 185 height 65
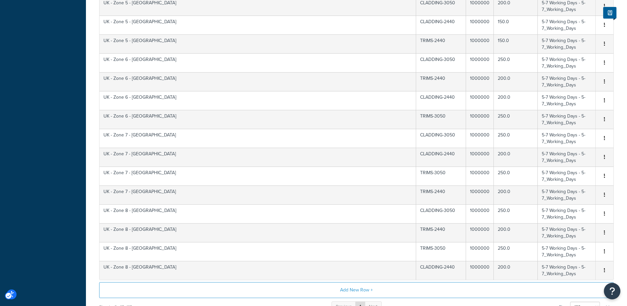
scroll to position [735, 0]
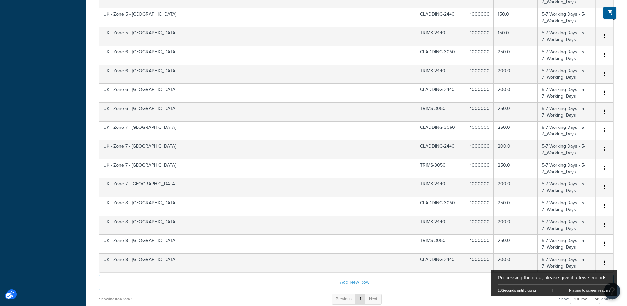
scroll to position [0, 0]
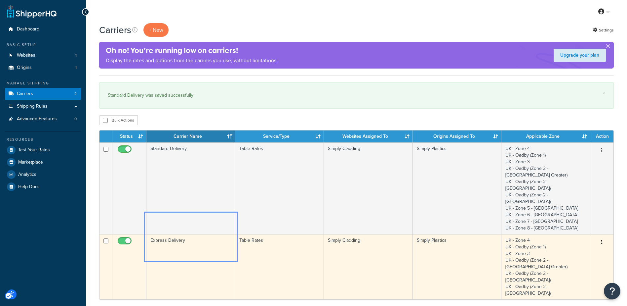
click at [166, 234] on td "Express Delivery" at bounding box center [191, 266] width 89 height 65
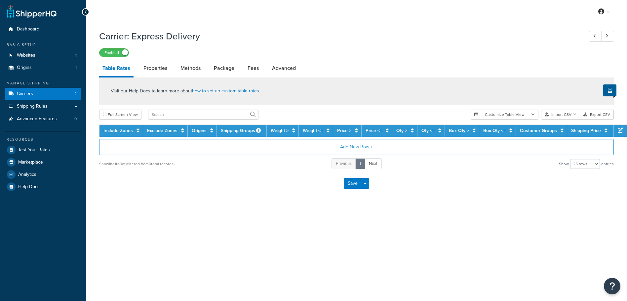
select select "25"
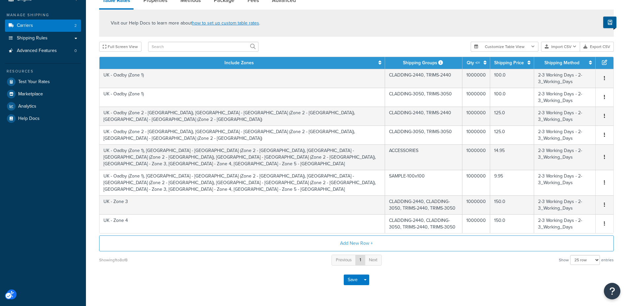
scroll to position [75, 0]
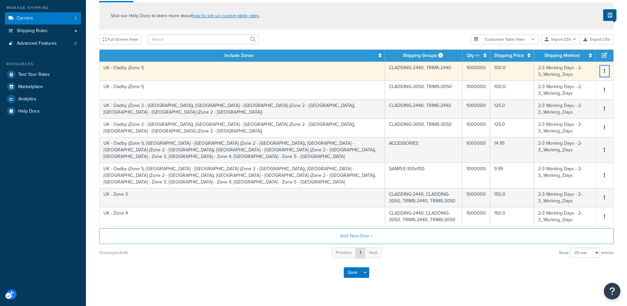
click at [605, 70] on icon "Unlabelled" at bounding box center [604, 70] width 1 height 5
click at [566, 71] on div "Duplicate" at bounding box center [571, 71] width 47 height 14
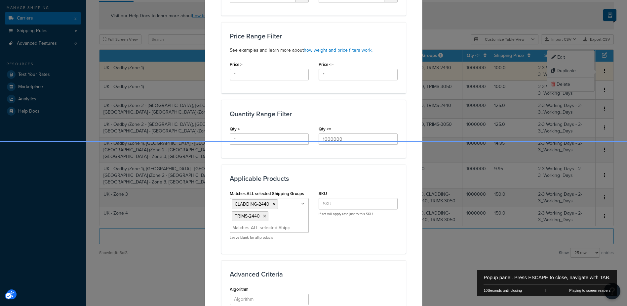
scroll to position [231, 0]
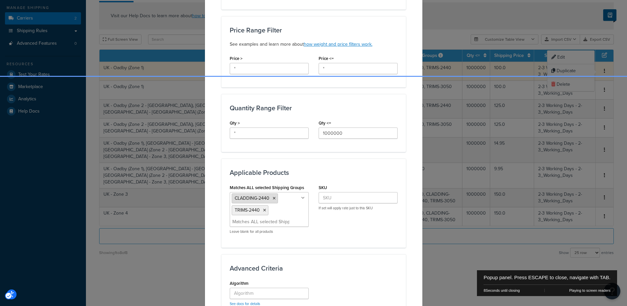
click at [273, 197] on icon "Popup" at bounding box center [274, 198] width 3 height 4
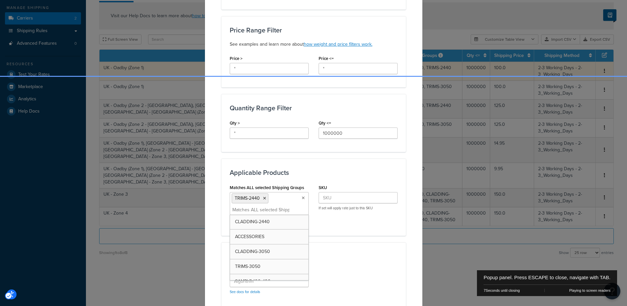
click at [381, 224] on div "Matches ALL selected Shipping Groups TRIMS-2440 CLADDING-2440 ACCESSORIES CLADD…" at bounding box center [314, 205] width 178 height 44
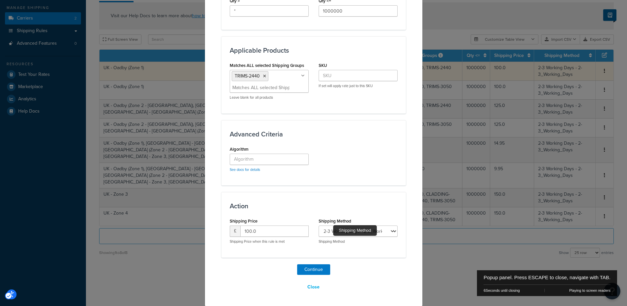
scroll to position [354, 0]
click at [314, 271] on button "Continue" at bounding box center [313, 269] width 33 height 11
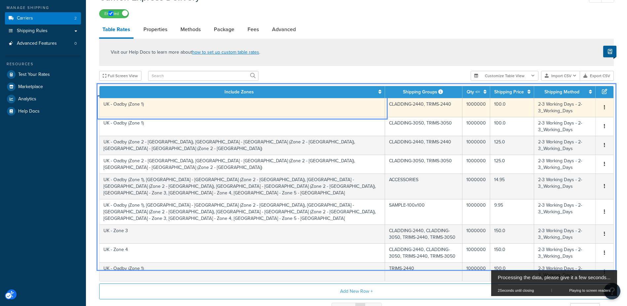
click at [333, 103] on td "UK - Oadby (Zone 1)" at bounding box center [243, 107] width 286 height 19
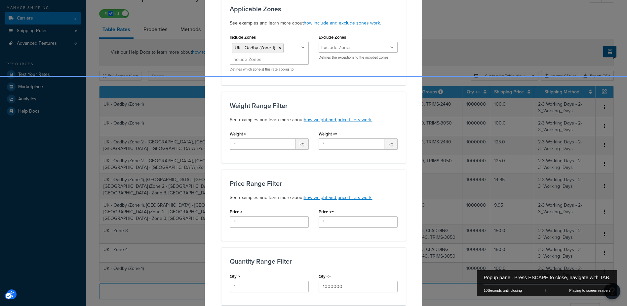
scroll to position [231, 0]
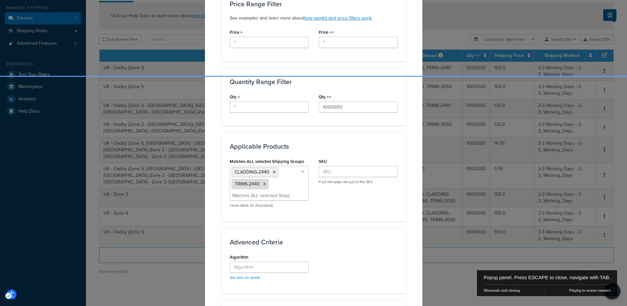
click at [263, 183] on icon "Popup" at bounding box center [264, 184] width 3 height 4
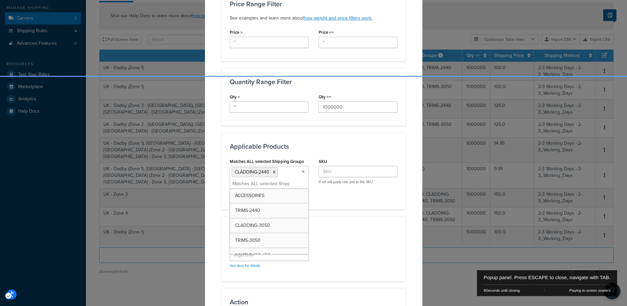
click at [387, 200] on div "Matches ALL selected Shipping Groups CLADDING-2440 ACCESSORIES TRIMS-2440 CLADD…" at bounding box center [314, 178] width 178 height 44
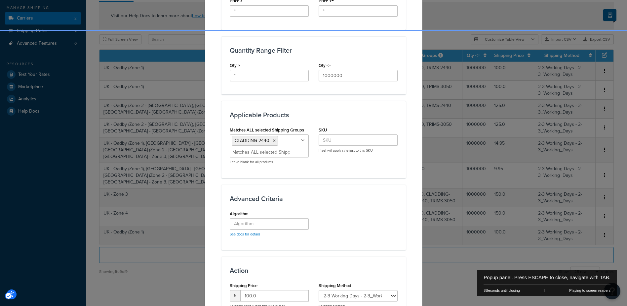
scroll to position [328, 0]
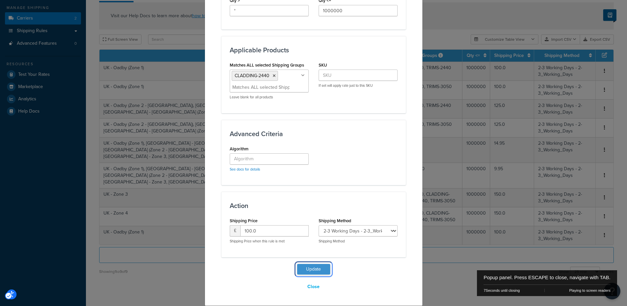
click at [313, 265] on button "Update" at bounding box center [313, 269] width 33 height 11
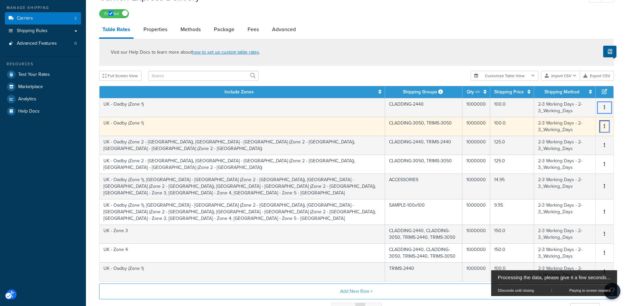
click at [604, 125] on button "Unlabelled" at bounding box center [604, 126] width 5 height 7
click at [566, 126] on div "Duplicate" at bounding box center [571, 126] width 47 height 14
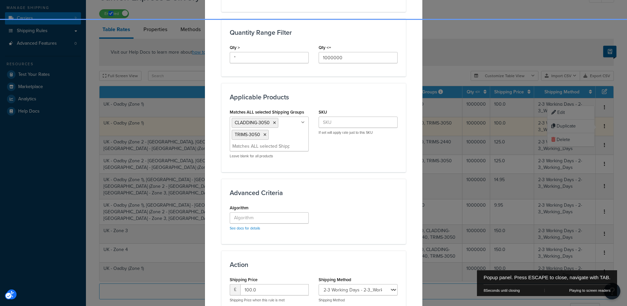
scroll to position [288, 0]
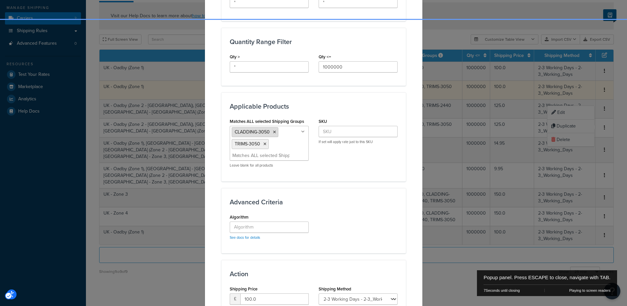
click at [273, 131] on icon "Popup" at bounding box center [274, 132] width 3 height 4
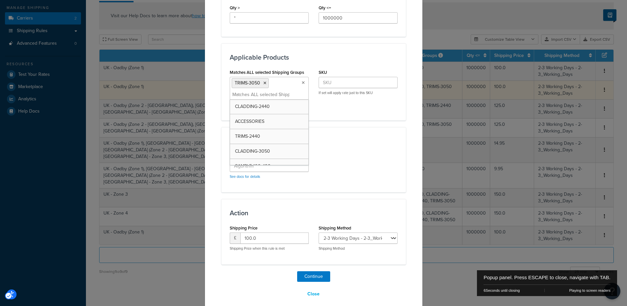
scroll to position [345, 0]
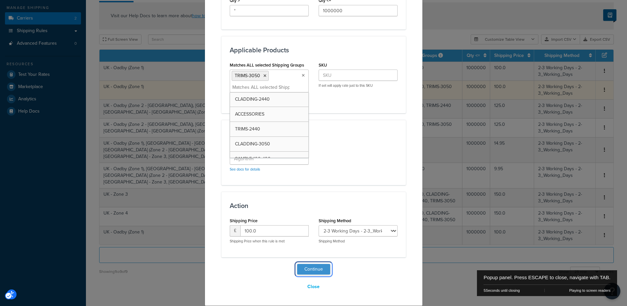
click at [316, 267] on button "Continue" at bounding box center [313, 269] width 33 height 11
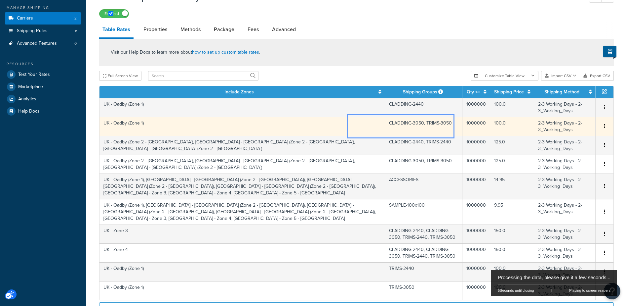
click at [385, 124] on td "CLADDING-3050, TRIMS-3050" at bounding box center [423, 126] width 77 height 19
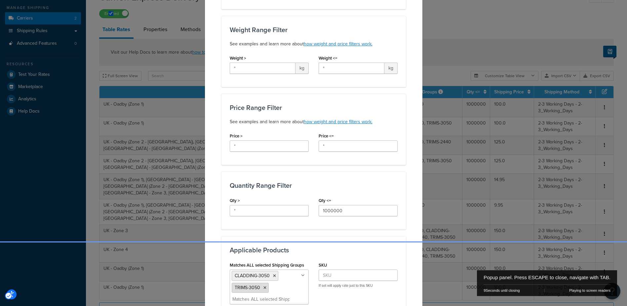
scroll to position [194, 0]
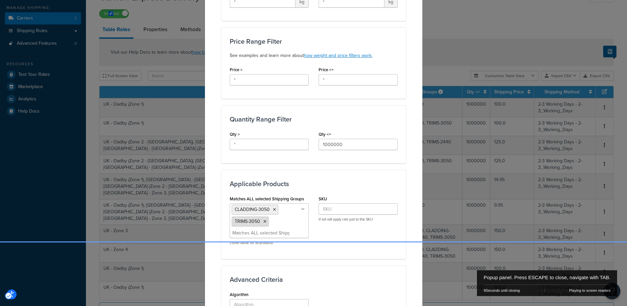
click at [264, 223] on icon "Popup" at bounding box center [265, 221] width 3 height 4
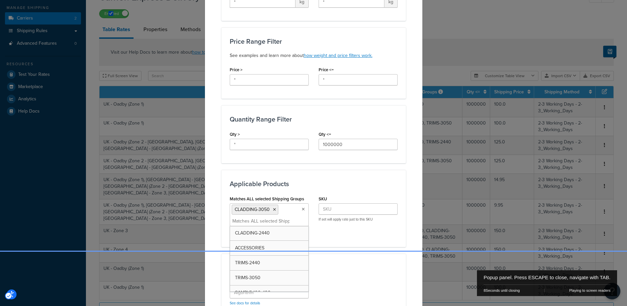
click at [387, 226] on div "SKU If set will apply rate just to this SKU" at bounding box center [358, 210] width 89 height 33
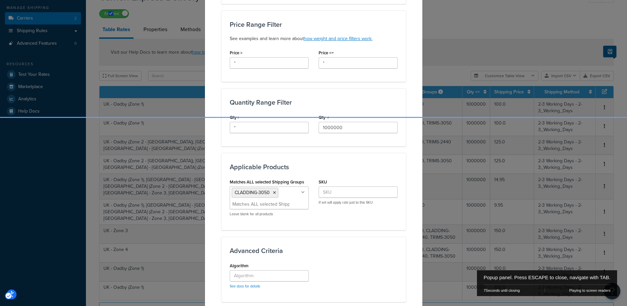
scroll to position [318, 0]
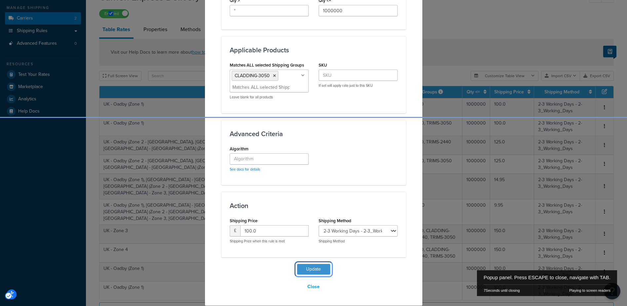
click at [317, 268] on button "Update" at bounding box center [313, 269] width 33 height 11
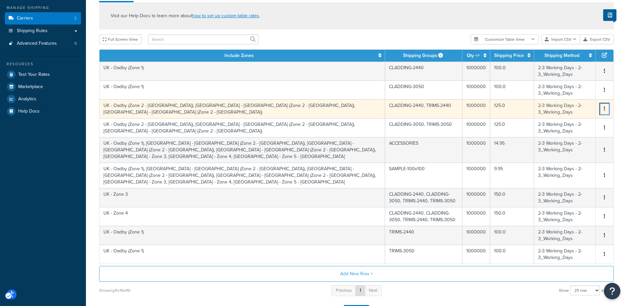
click at [605, 109] on icon "Unlabelled" at bounding box center [604, 108] width 1 height 5
click at [572, 110] on div "Duplicate" at bounding box center [571, 109] width 47 height 14
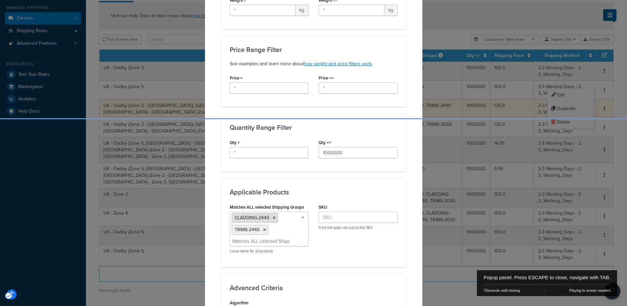
scroll to position [244, 0]
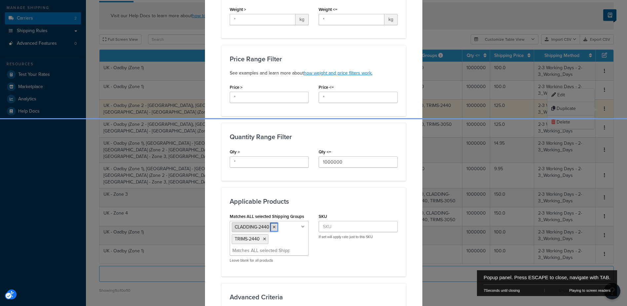
click at [273, 225] on icon "Popup" at bounding box center [274, 227] width 3 height 4
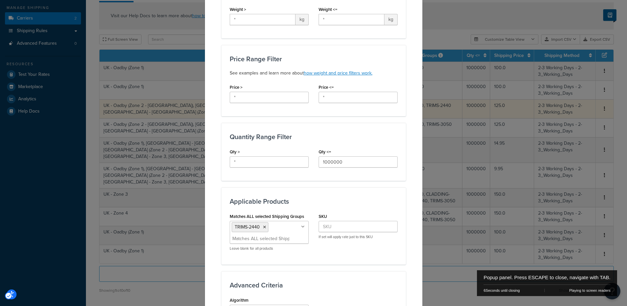
click at [413, 188] on div "Create Table Rate Define your own rates according to any combination of destina…" at bounding box center [314, 116] width 218 height 681
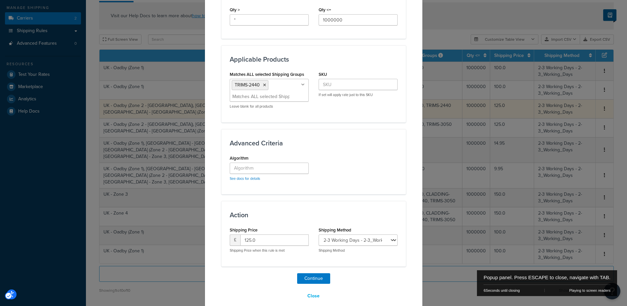
scroll to position [388, 0]
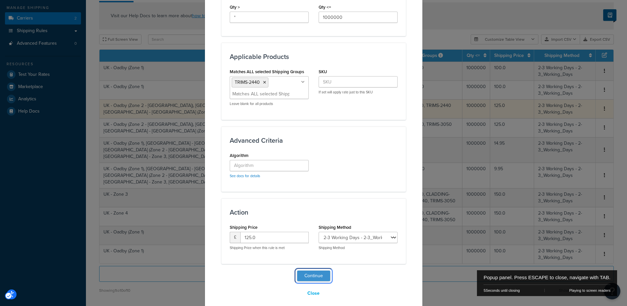
click at [312, 270] on button "Continue" at bounding box center [313, 275] width 33 height 11
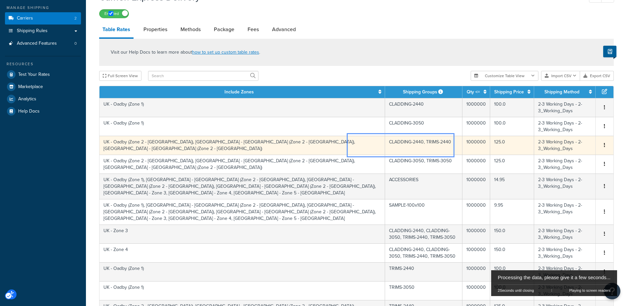
click at [385, 143] on td "CLADDING-2440, TRIMS-2440" at bounding box center [423, 145] width 77 height 19
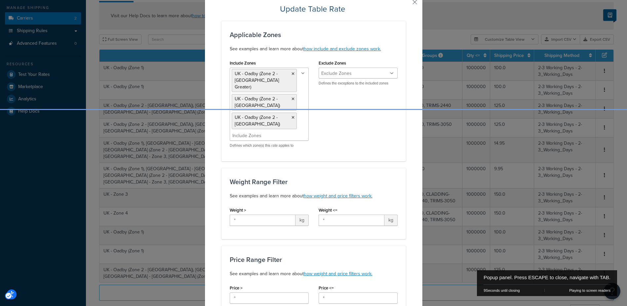
scroll to position [225, 0]
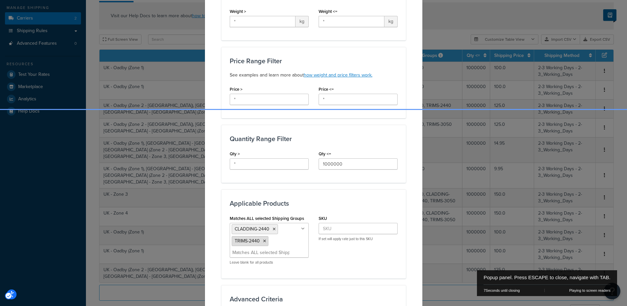
click at [263, 239] on icon "Popup" at bounding box center [264, 241] width 3 height 4
click at [384, 179] on div "Applicable Zones See examples and learn more about how include and exclude zone…" at bounding box center [314, 116] width 185 height 588
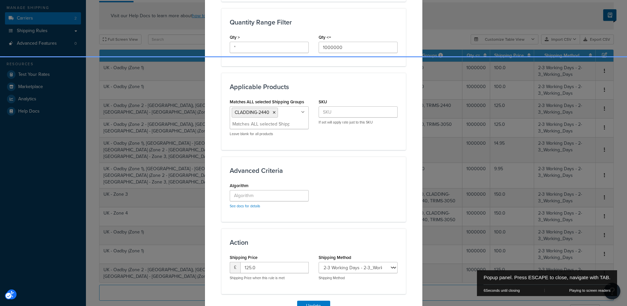
scroll to position [362, 0]
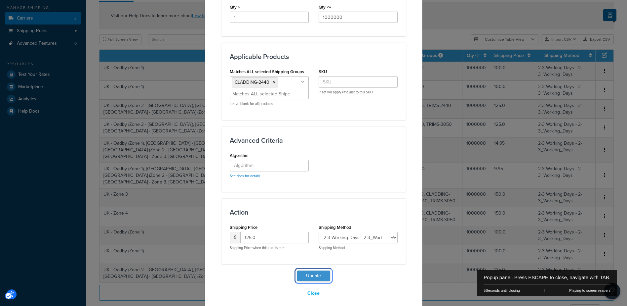
click at [311, 270] on button "Update" at bounding box center [313, 275] width 33 height 11
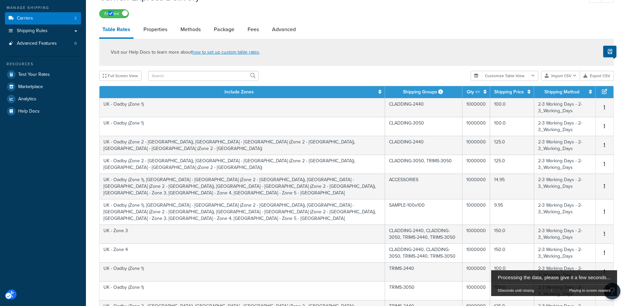
click at [605, 162] on icon "button" at bounding box center [604, 163] width 1 height 5
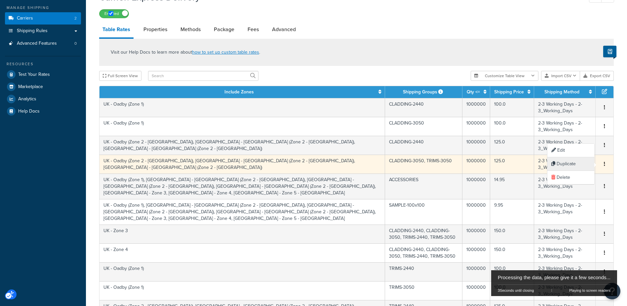
click at [575, 163] on div "Duplicate" at bounding box center [571, 164] width 47 height 14
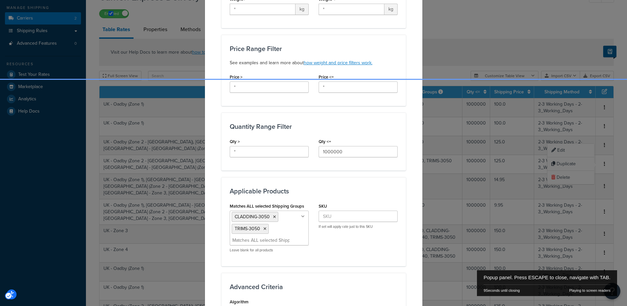
scroll to position [255, 0]
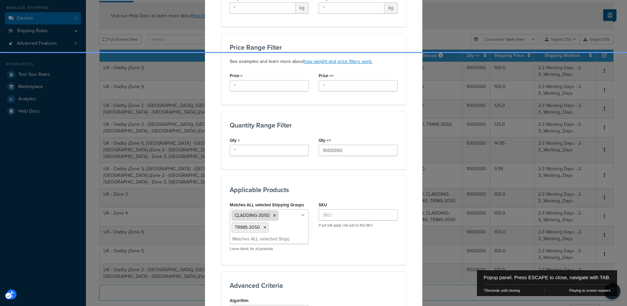
click at [273, 213] on icon "Popup" at bounding box center [274, 215] width 3 height 4
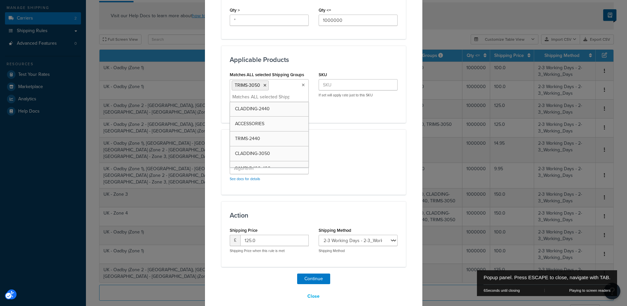
scroll to position [388, 0]
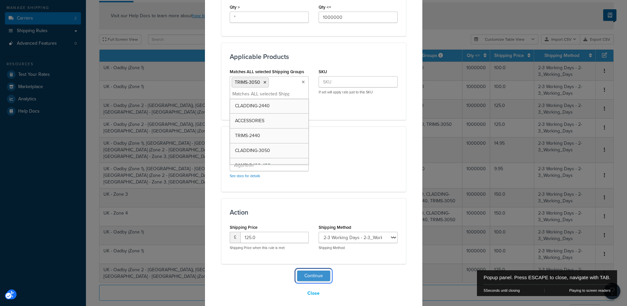
click at [318, 270] on button "Continue" at bounding box center [313, 275] width 33 height 11
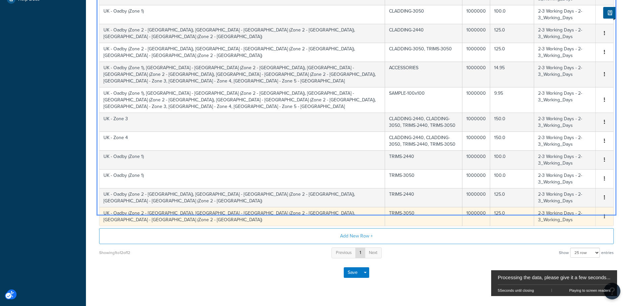
scroll to position [55, 0]
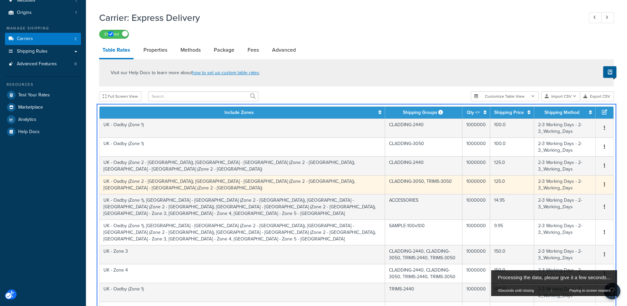
click at [385, 180] on td "CLADDING-3050, TRIMS-3050" at bounding box center [423, 184] width 77 height 19
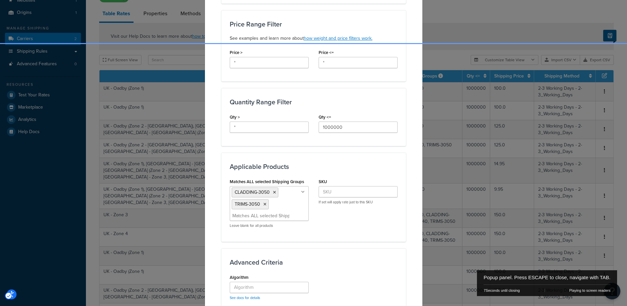
scroll to position [265, 0]
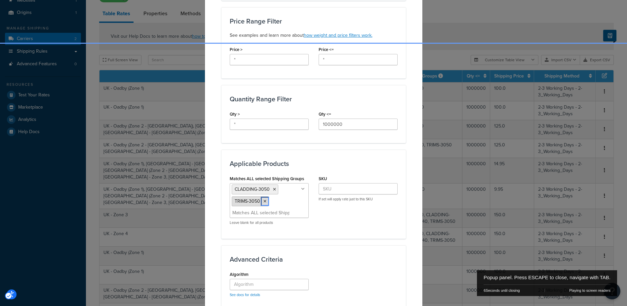
click at [264, 199] on icon "Popup" at bounding box center [265, 201] width 3 height 4
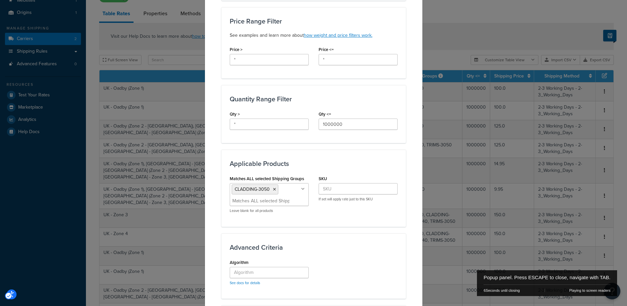
click at [385, 210] on div "Matches ALL selected Shipping Groups CLADDING-3050 CLADDING-2440 ACCESSORIES TR…" at bounding box center [314, 196] width 178 height 44
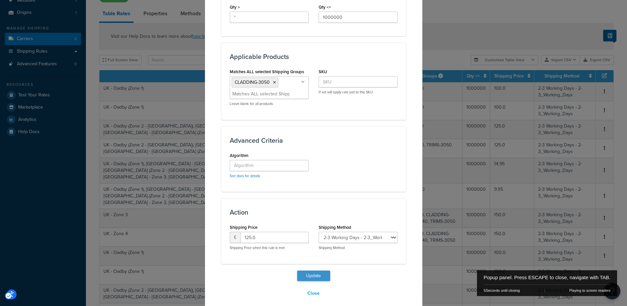
scroll to position [151, 0]
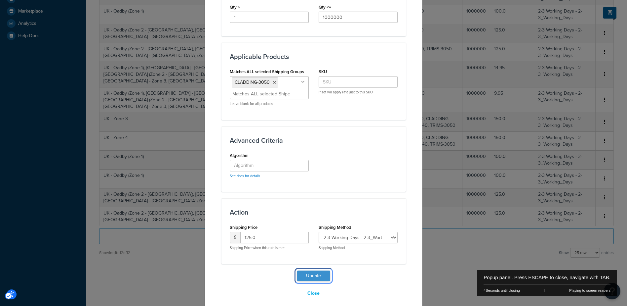
click at [314, 270] on button "Update" at bounding box center [313, 275] width 33 height 11
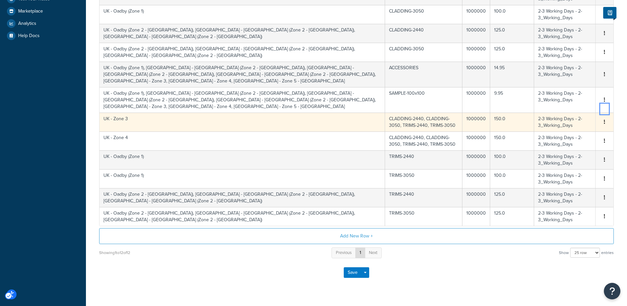
click at [605, 119] on icon "Unlabelled" at bounding box center [604, 121] width 1 height 5
click at [566, 108] on div "Duplicate" at bounding box center [571, 109] width 47 height 14
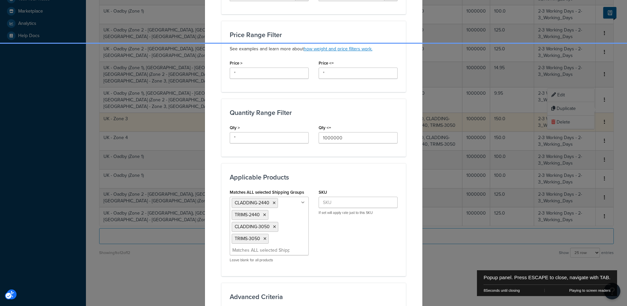
scroll to position [265, 0]
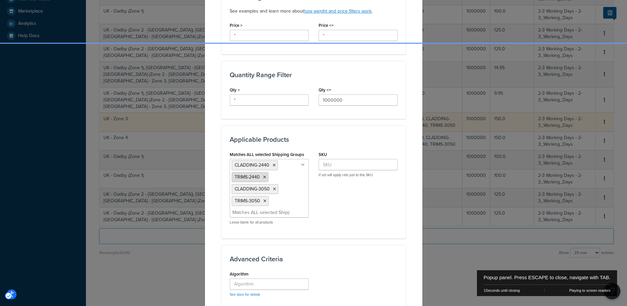
click at [263, 176] on icon "Popup" at bounding box center [264, 177] width 3 height 4
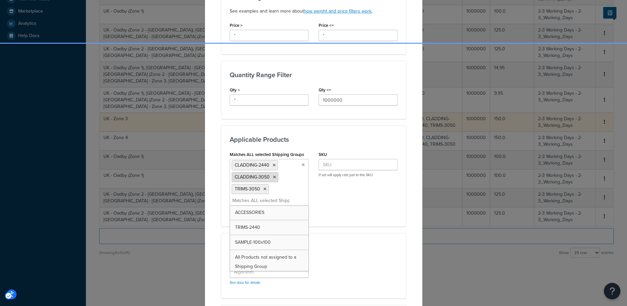
click at [273, 176] on icon "Popup" at bounding box center [274, 177] width 3 height 4
click at [264, 178] on icon "Popup" at bounding box center [265, 177] width 3 height 4
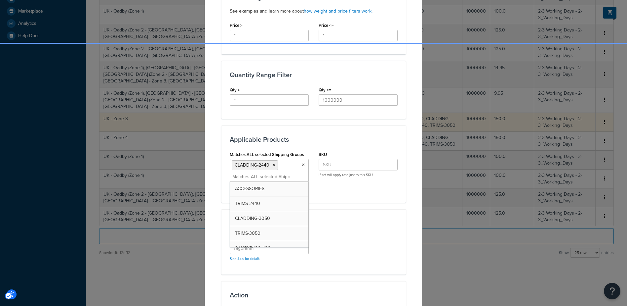
drag, startPoint x: 378, startPoint y: 200, endPoint x: 374, endPoint y: 203, distance: 5.2
click at [378, 200] on div "Applicable Products Matches ALL selected Shipping Groups CLADDING-2440 ACCESSOR…" at bounding box center [314, 163] width 185 height 77
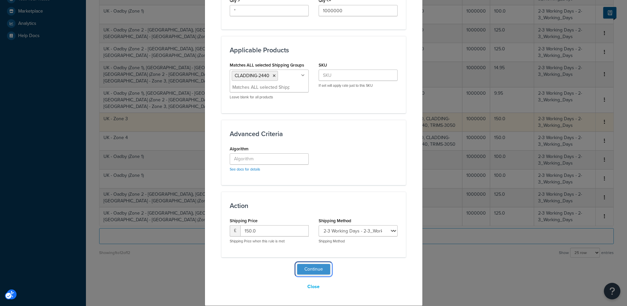
click at [314, 269] on button "Continue" at bounding box center [313, 269] width 33 height 11
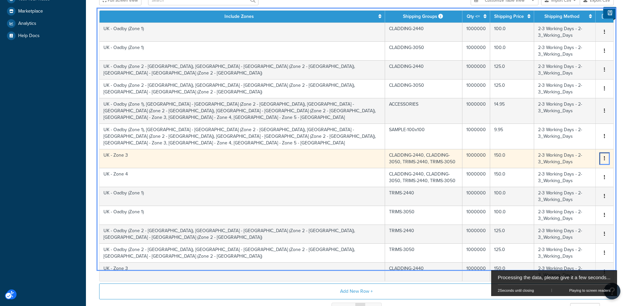
click at [604, 156] on icon "button" at bounding box center [604, 158] width 1 height 5
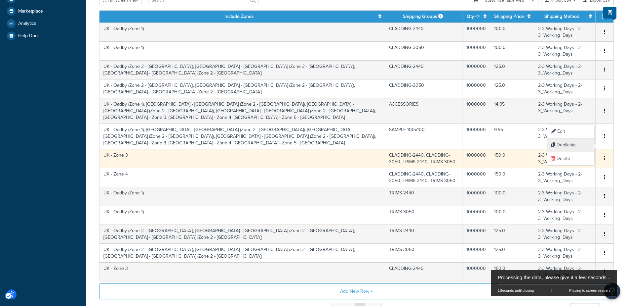
click at [574, 144] on div "Duplicate" at bounding box center [571, 145] width 47 height 14
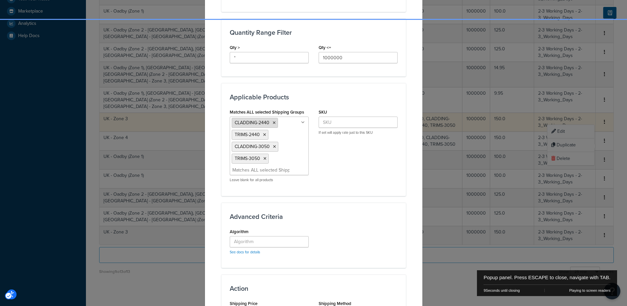
scroll to position [288, 0]
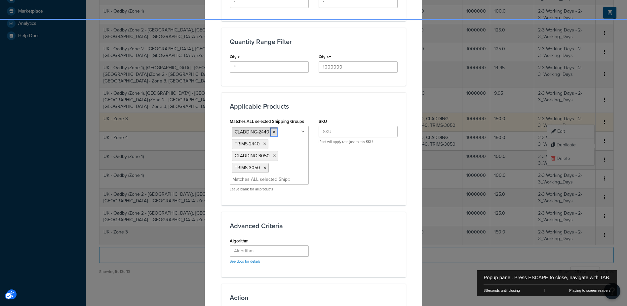
click at [273, 131] on icon "Popup" at bounding box center [274, 132] width 3 height 4
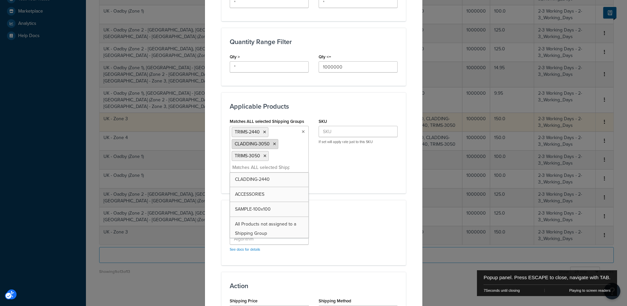
click at [273, 142] on icon "Popup" at bounding box center [274, 144] width 3 height 4
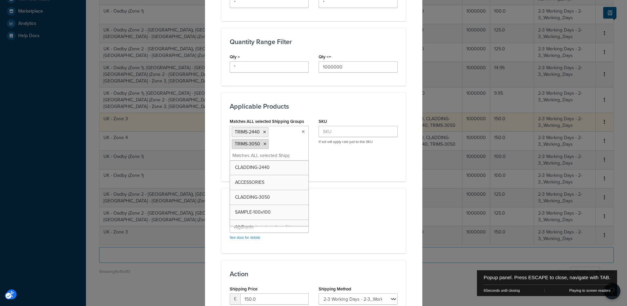
click at [264, 143] on icon "Popup" at bounding box center [265, 144] width 3 height 4
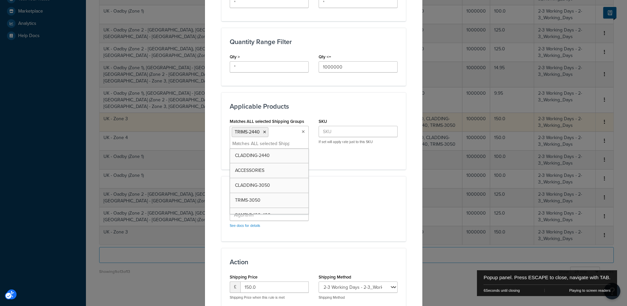
click at [361, 162] on div "Applicable Products Matches ALL selected Shipping Groups TRIMS-2440 CLADDING-24…" at bounding box center [314, 130] width 185 height 77
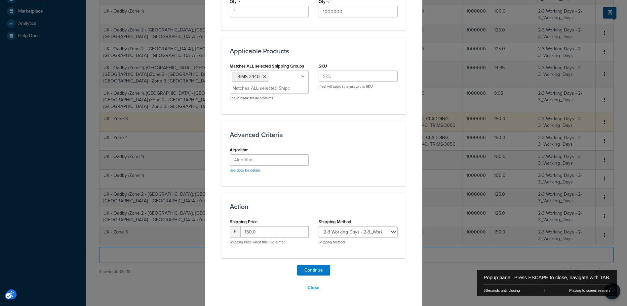
scroll to position [345, 0]
click at [314, 266] on button "Continue" at bounding box center [313, 269] width 33 height 11
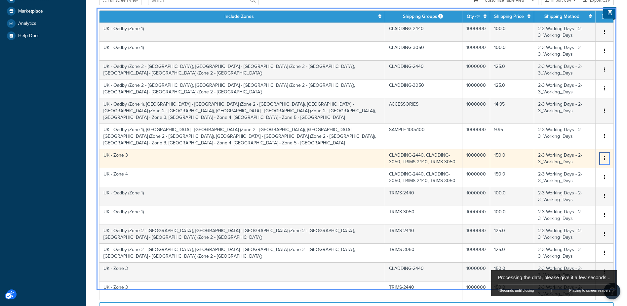
click at [605, 156] on icon "button" at bounding box center [604, 158] width 1 height 5
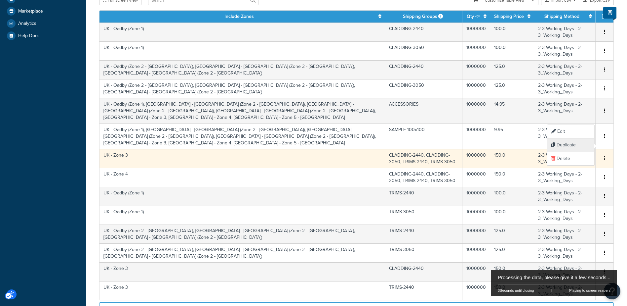
click at [563, 143] on div "Duplicate" at bounding box center [571, 145] width 47 height 14
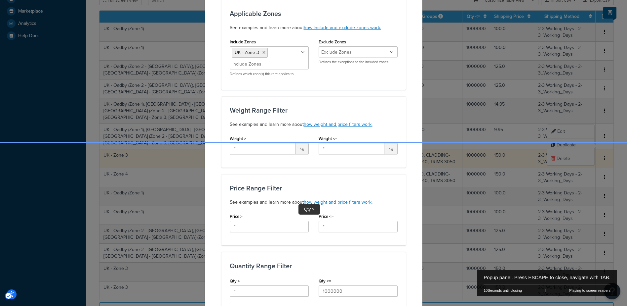
scroll to position [198, 0]
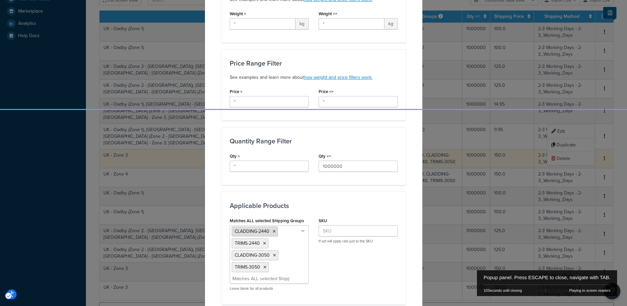
click at [273, 230] on icon "Popup" at bounding box center [274, 231] width 3 height 4
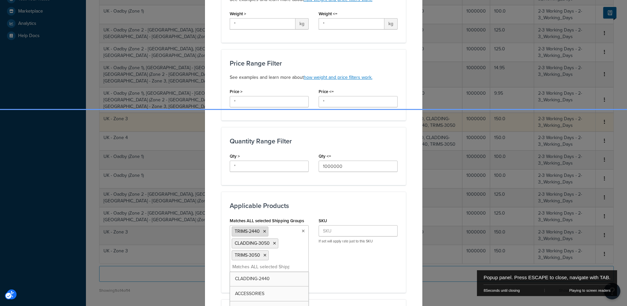
click at [263, 231] on icon "Popup" at bounding box center [264, 231] width 3 height 4
click at [264, 243] on icon "Popup" at bounding box center [265, 243] width 3 height 4
click at [416, 253] on div "Create Table Rate Define your own rates according to any combination of destina…" at bounding box center [314, 141] width 218 height 640
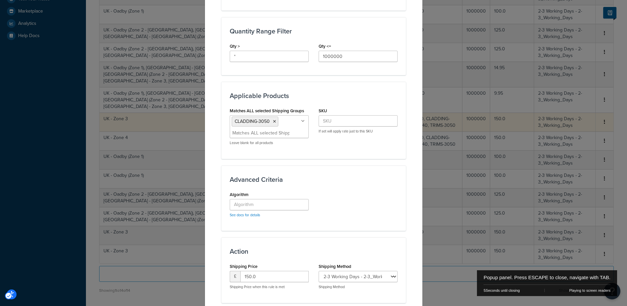
scroll to position [354, 0]
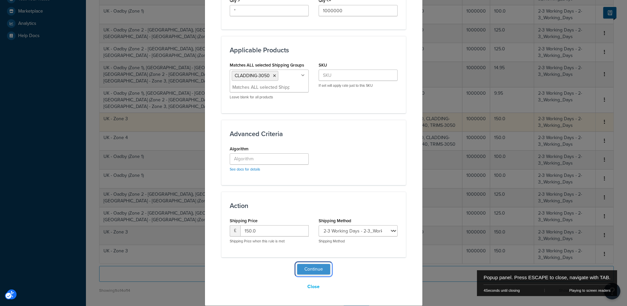
click at [314, 269] on button "Continue" at bounding box center [313, 269] width 33 height 11
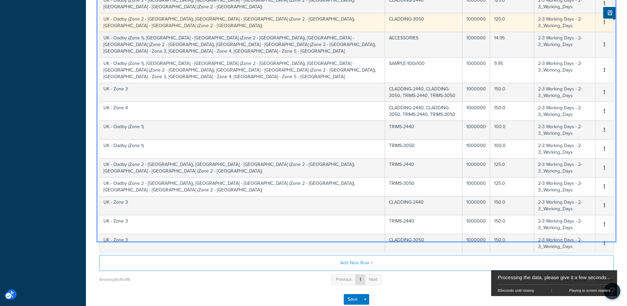
scroll to position [161, 0]
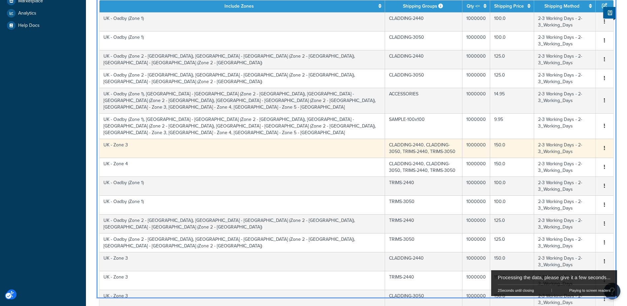
click at [393, 139] on td "CLADDING-2440, CLADDING-3050, TRIMS-2440, TRIMS-3050" at bounding box center [423, 148] width 77 height 19
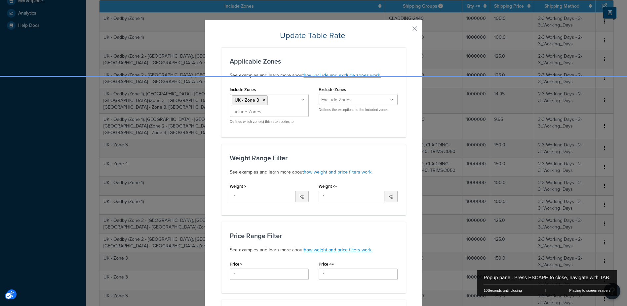
scroll to position [231, 0]
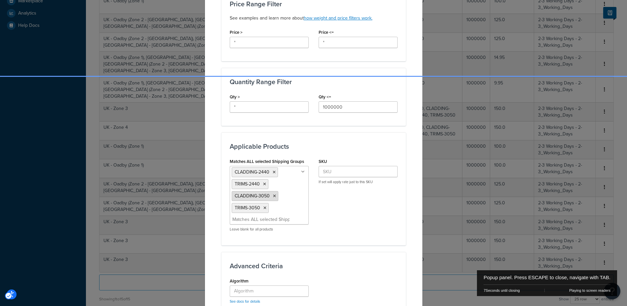
click at [273, 194] on icon "Popup" at bounding box center [274, 196] width 3 height 4
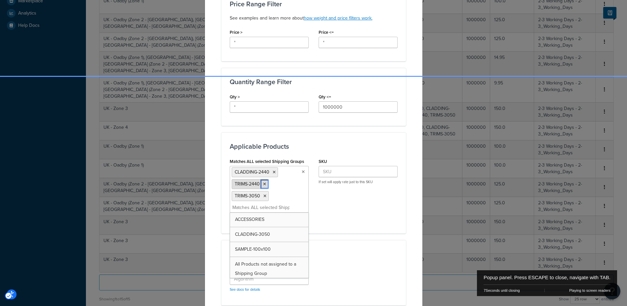
click at [263, 183] on icon "Popup" at bounding box center [264, 184] width 3 height 4
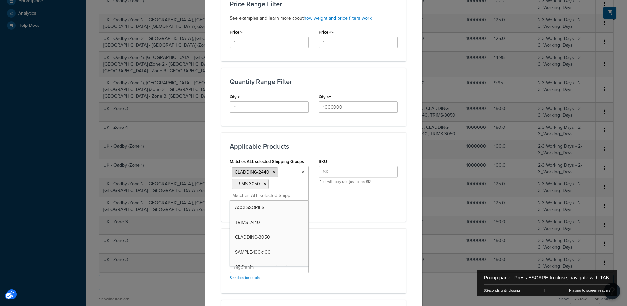
click at [274, 169] on li "CLADDING-2440" at bounding box center [255, 172] width 46 height 10
click at [273, 170] on icon "Popup" at bounding box center [274, 172] width 3 height 4
click at [367, 198] on div "Matches ALL selected Shipping Groups TRIMS-3050 CLADDING-2440 ACCESSORIES TRIMS…" at bounding box center [314, 178] width 178 height 44
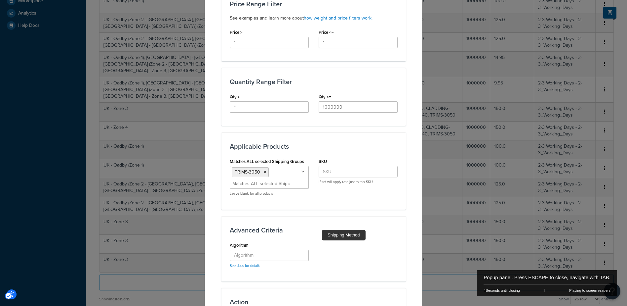
scroll to position [328, 0]
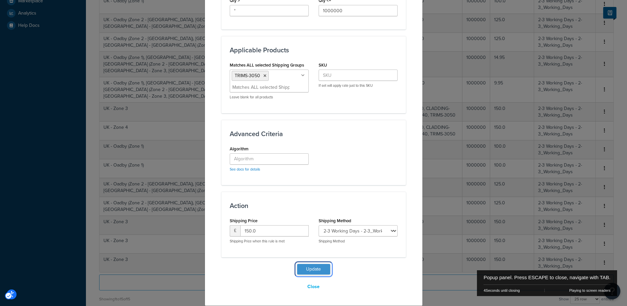
click at [314, 268] on button "Update" at bounding box center [313, 269] width 33 height 11
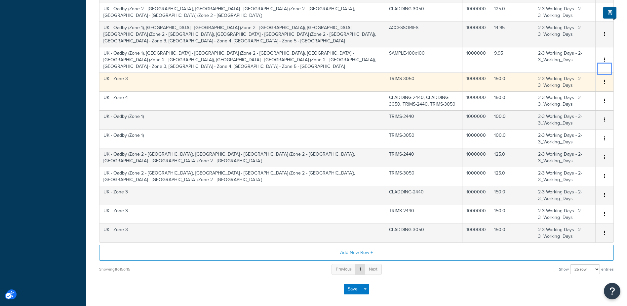
scroll to position [207, 0]
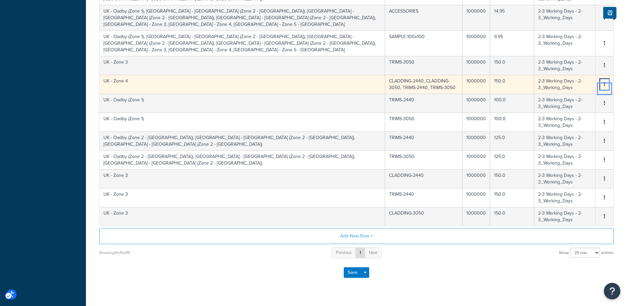
click at [604, 82] on icon "Unlabelled" at bounding box center [604, 84] width 1 height 5
click at [584, 68] on div "Duplicate" at bounding box center [571, 71] width 47 height 14
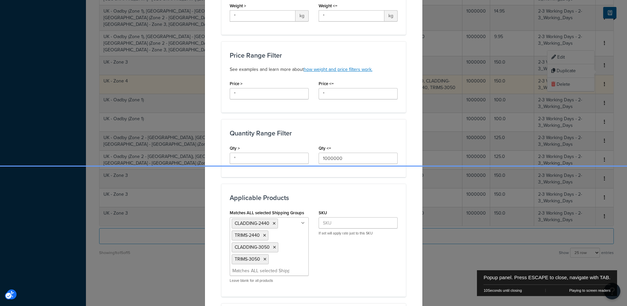
scroll to position [231, 0]
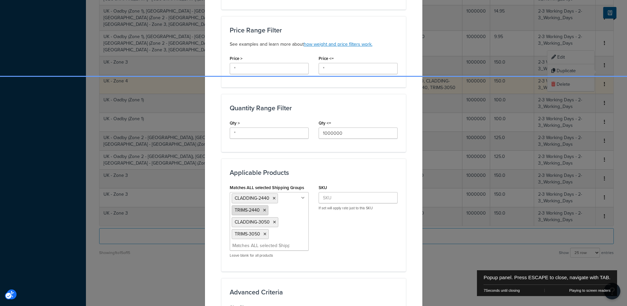
click at [263, 210] on icon "Popup" at bounding box center [264, 210] width 3 height 4
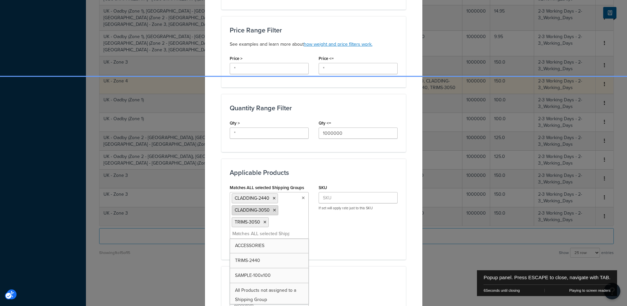
click at [273, 210] on icon "Popup" at bounding box center [274, 210] width 3 height 4
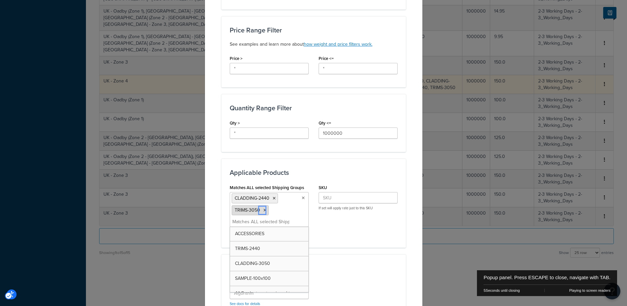
click at [264, 211] on icon "Popup" at bounding box center [265, 210] width 3 height 4
drag, startPoint x: 359, startPoint y: 231, endPoint x: 358, endPoint y: 236, distance: 4.4
click at [359, 231] on div "Applicable Products Matches ALL selected Shipping Groups CLADDING-2440 ACCESSOR…" at bounding box center [314, 196] width 185 height 77
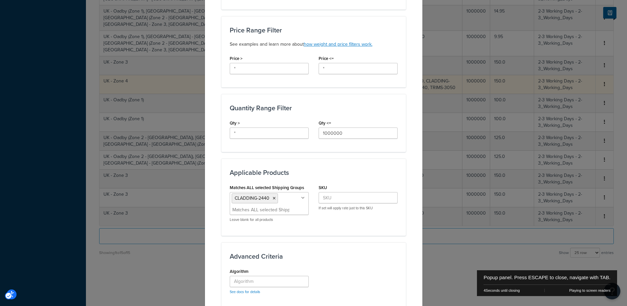
scroll to position [354, 0]
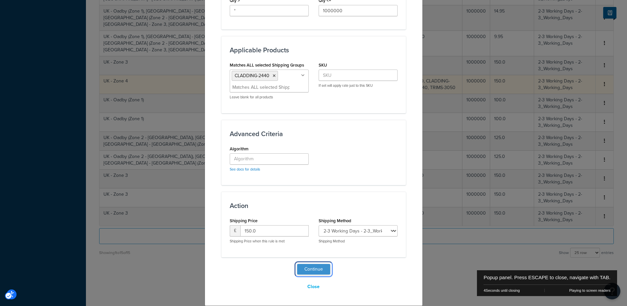
click at [314, 271] on button "Continue" at bounding box center [313, 269] width 33 height 11
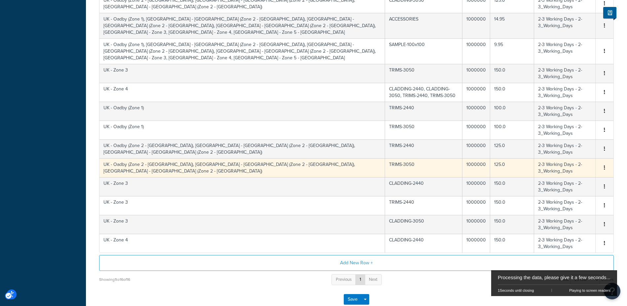
scroll to position [226, 0]
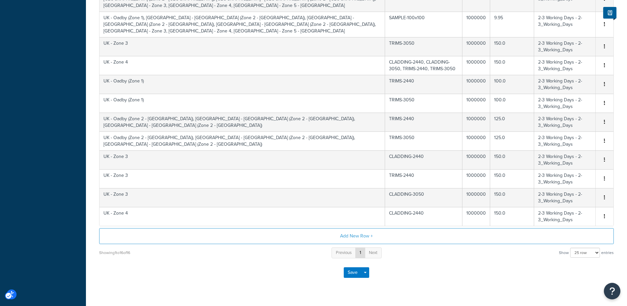
click at [456, 259] on div "Save Save Dropdown Save and Edit" at bounding box center [356, 272] width 515 height 27
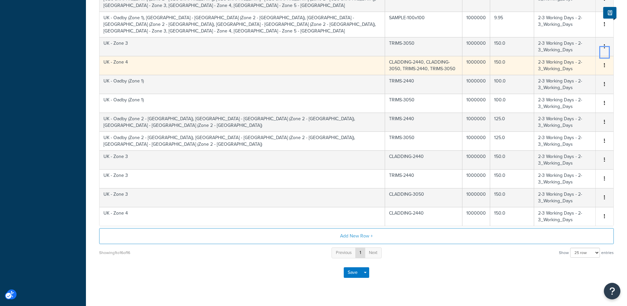
click at [606, 62] on button "button" at bounding box center [604, 65] width 5 height 7
click at [576, 54] on div "Duplicate" at bounding box center [571, 52] width 47 height 14
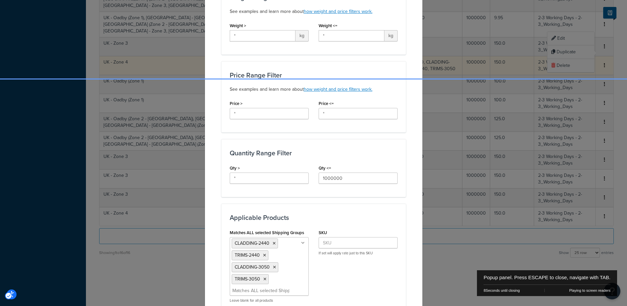
scroll to position [231, 0]
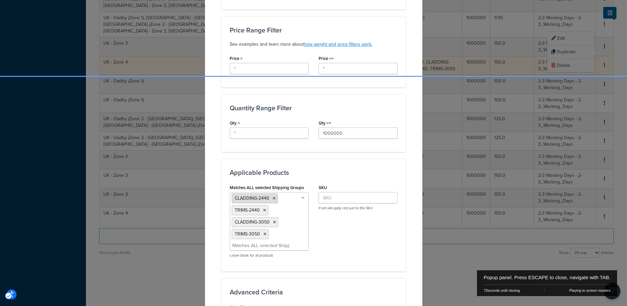
click at [273, 198] on icon "Popup" at bounding box center [274, 198] width 3 height 4
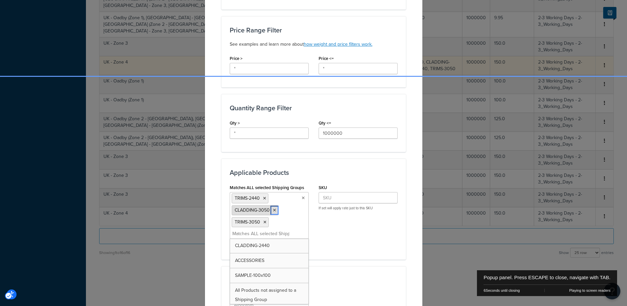
click at [273, 211] on icon "Popup" at bounding box center [274, 210] width 3 height 4
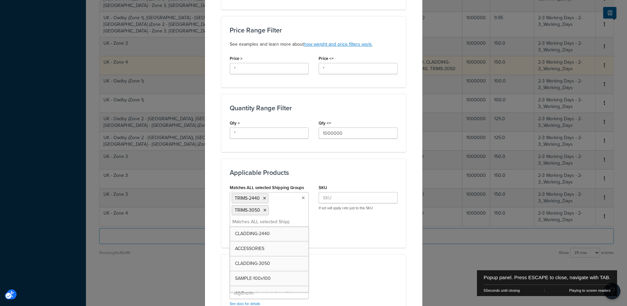
drag, startPoint x: 263, startPoint y: 210, endPoint x: 271, endPoint y: 214, distance: 9.0
click at [264, 210] on li "TRIMS-3050" at bounding box center [250, 210] width 37 height 10
click at [264, 208] on icon "Popup" at bounding box center [265, 210] width 3 height 4
click at [348, 226] on div "Matches ALL selected Shipping Groups TRIMS-2440 CLADDING-2440 ACCESSORIES CLADD…" at bounding box center [314, 205] width 178 height 44
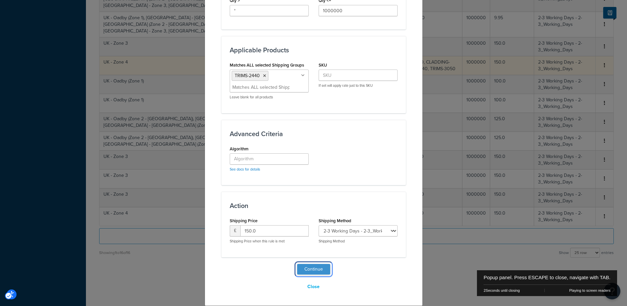
click at [317, 267] on button "Continue" at bounding box center [313, 269] width 33 height 11
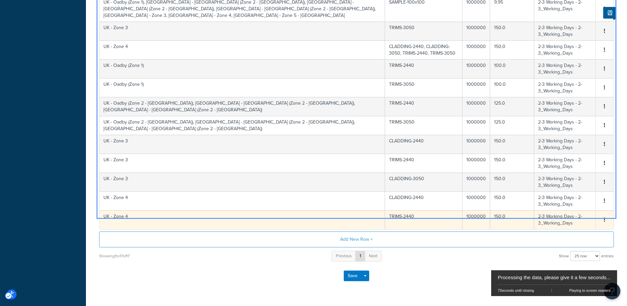
scroll to position [281, 0]
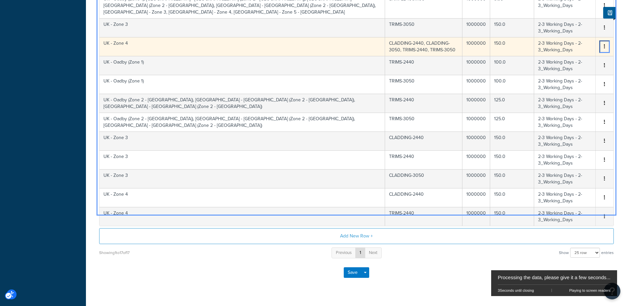
click at [605, 44] on icon "button" at bounding box center [604, 46] width 1 height 5
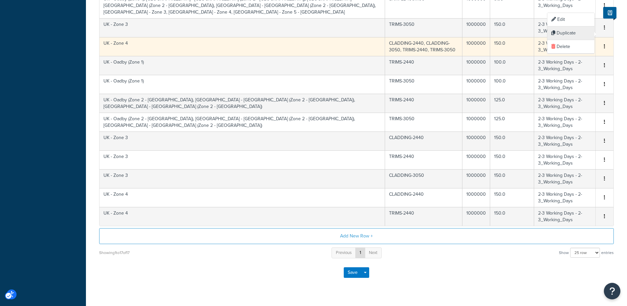
scroll to position [245, 0]
click at [575, 34] on div "Duplicate" at bounding box center [571, 33] width 47 height 14
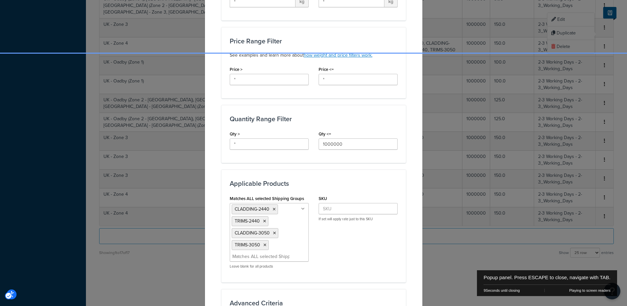
scroll to position [265, 0]
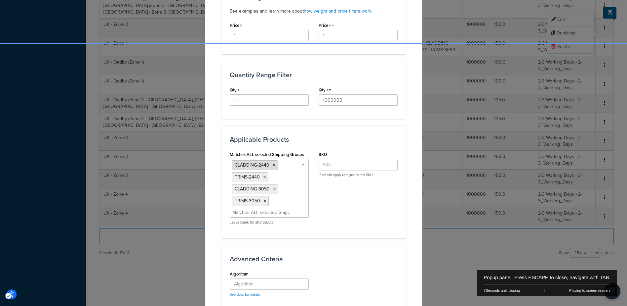
click at [273, 164] on icon "Popup" at bounding box center [274, 165] width 3 height 4
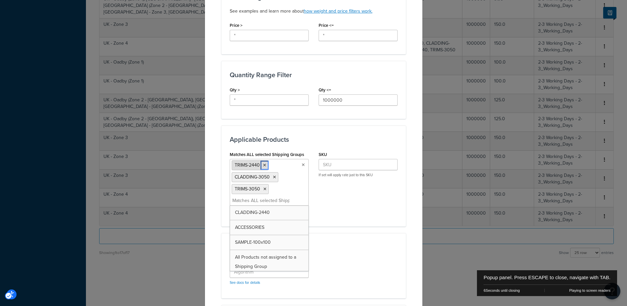
click at [263, 165] on icon "Popup" at bounding box center [264, 165] width 3 height 4
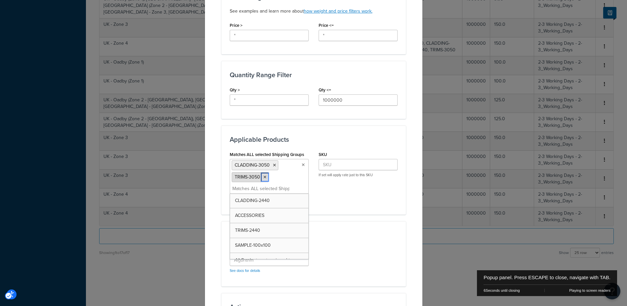
click at [264, 176] on icon "Popup" at bounding box center [265, 177] width 3 height 4
click at [369, 195] on div "Applicable Products Matches ALL selected Shipping Groups CLADDING-3050 CLADDING…" at bounding box center [314, 163] width 185 height 77
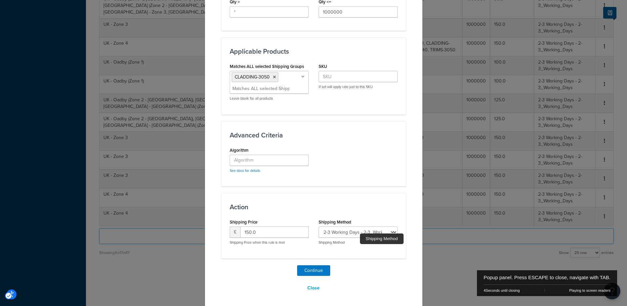
scroll to position [354, 0]
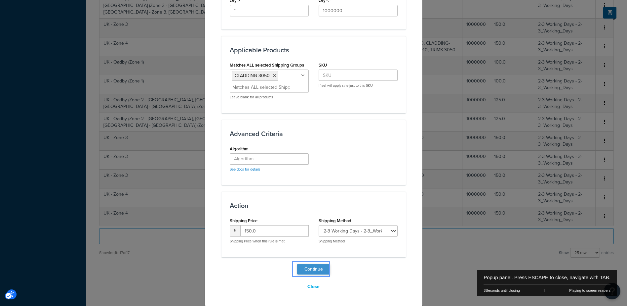
click at [314, 268] on button "Continue" at bounding box center [313, 269] width 33 height 11
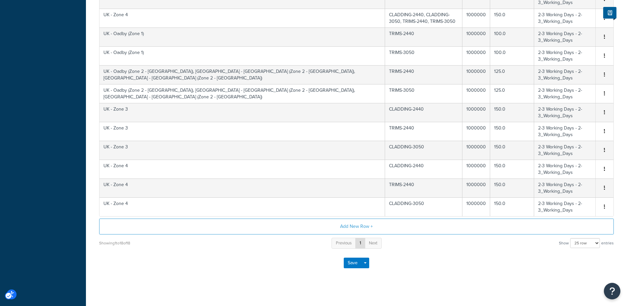
scroll to position [264, 0]
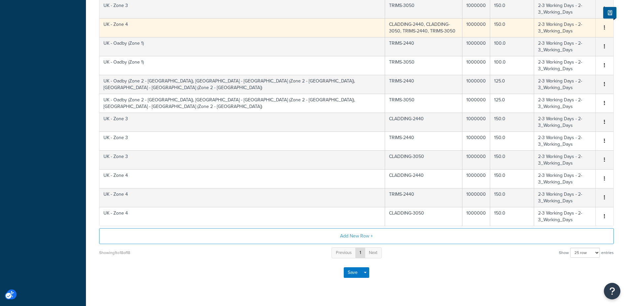
click at [394, 18] on td "CLADDING-2440, CLADDING-3050, TRIMS-2440, TRIMS-3050" at bounding box center [423, 27] width 77 height 19
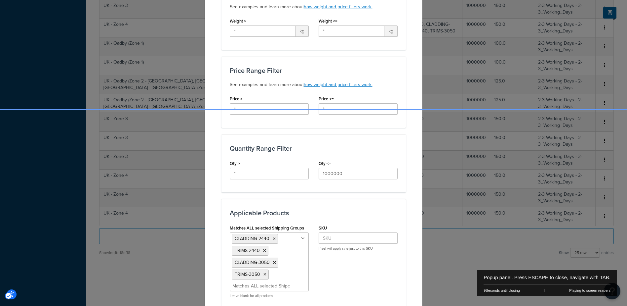
scroll to position [207, 0]
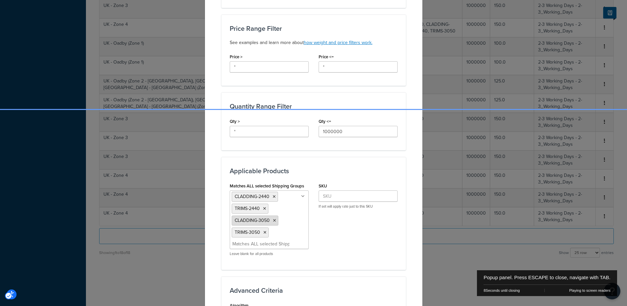
click at [273, 219] on icon "Popup" at bounding box center [274, 220] width 3 height 4
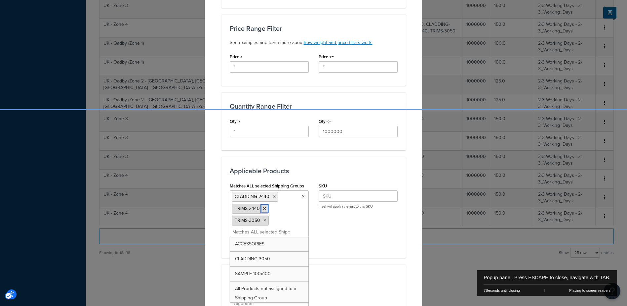
click at [263, 209] on icon "Popup" at bounding box center [264, 208] width 3 height 4
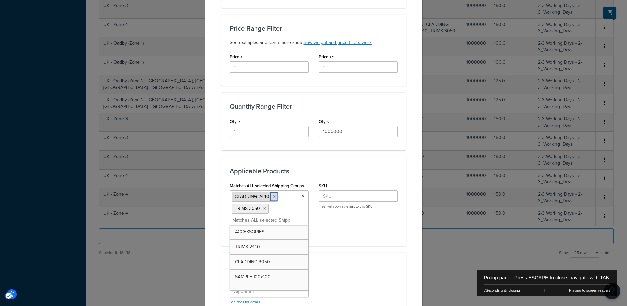
click at [273, 196] on icon "Popup" at bounding box center [274, 196] width 3 height 4
click at [368, 228] on div "Applicable Products Matches ALL selected Shipping Groups TRIMS-3050 CLADDING-24…" at bounding box center [314, 195] width 185 height 77
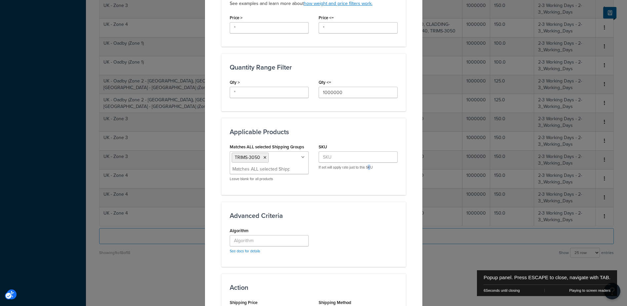
scroll to position [328, 0]
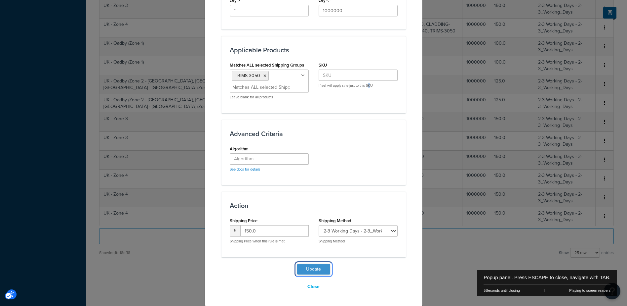
click at [321, 268] on button "Update" at bounding box center [313, 269] width 33 height 11
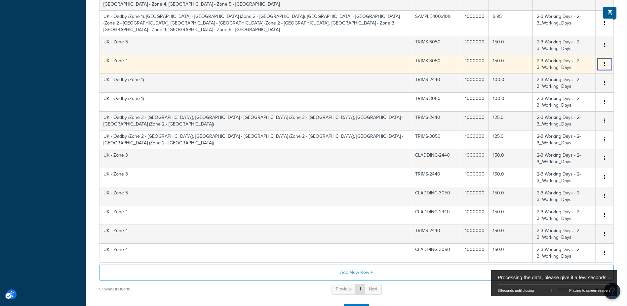
scroll to position [65, 0]
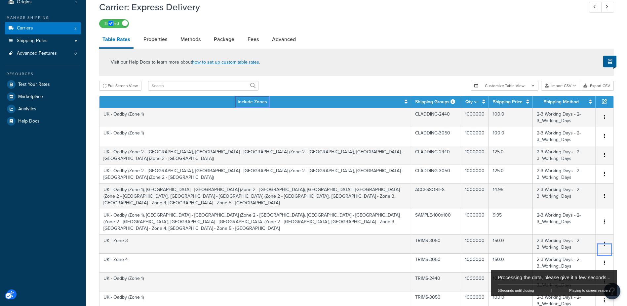
click at [405, 101] on icon at bounding box center [406, 101] width 3 height 5
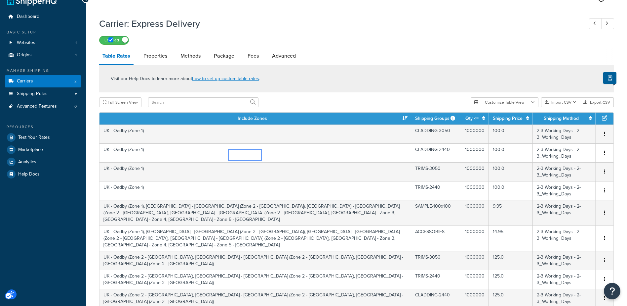
scroll to position [0, 0]
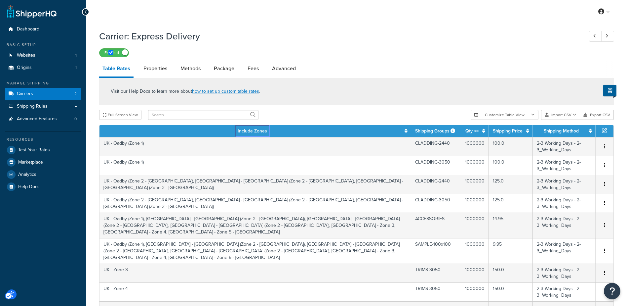
click at [405, 131] on icon at bounding box center [406, 130] width 3 height 5
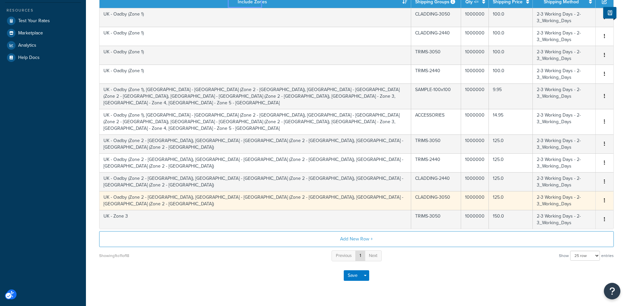
scroll to position [132, 0]
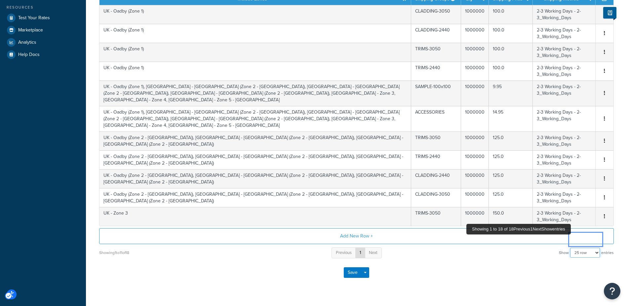
click at [586, 247] on select "10 rows 15 rows 25 rows 50 rows 100 rows 1000 rows" at bounding box center [585, 252] width 30 height 10
select select "50"
click at [571, 247] on select "10 rows 15 rows 25 rows 50 rows 100 rows 1000 rows" at bounding box center [585, 252] width 30 height 10
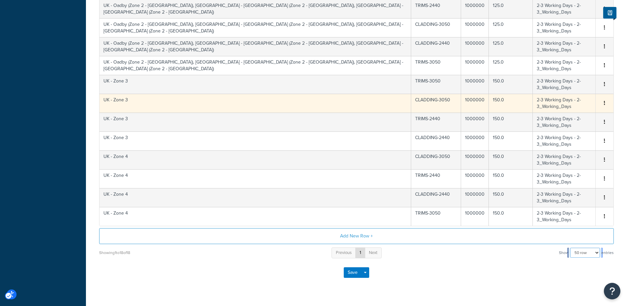
scroll to position [99, 0]
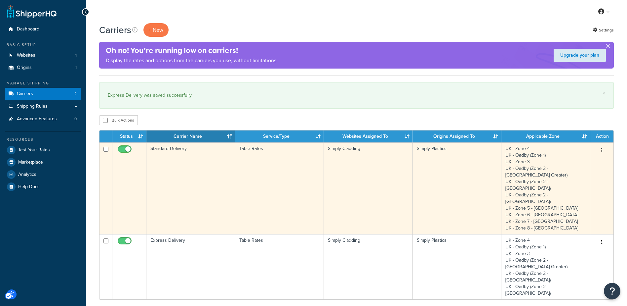
click at [185, 159] on td "Standard Delivery" at bounding box center [191, 188] width 89 height 92
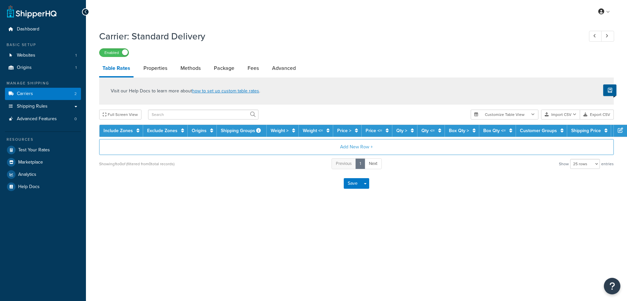
select select "25"
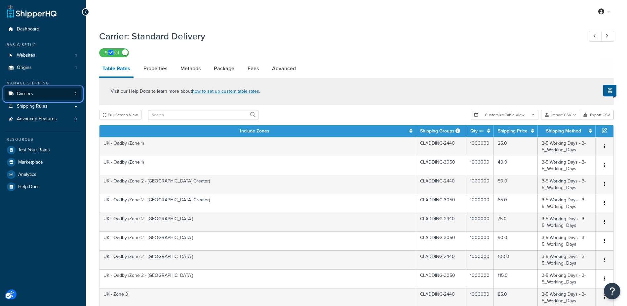
click at [33, 93] on link "Carriers 2" at bounding box center [43, 94] width 76 height 12
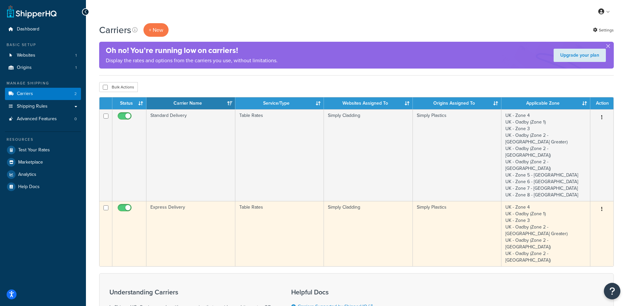
click at [166, 201] on td "Express Delivery" at bounding box center [191, 233] width 89 height 65
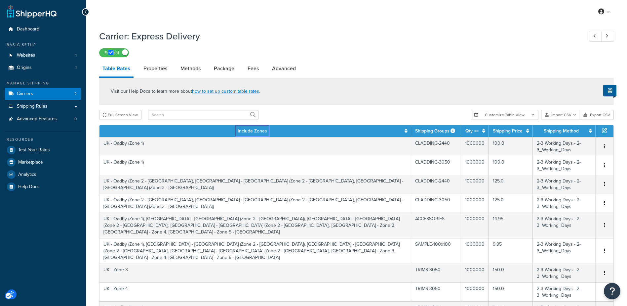
click at [405, 132] on icon at bounding box center [406, 130] width 3 height 5
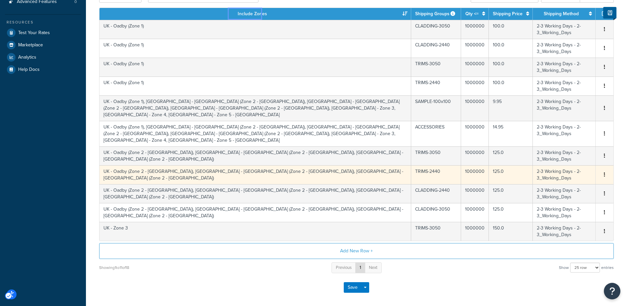
scroll to position [132, 0]
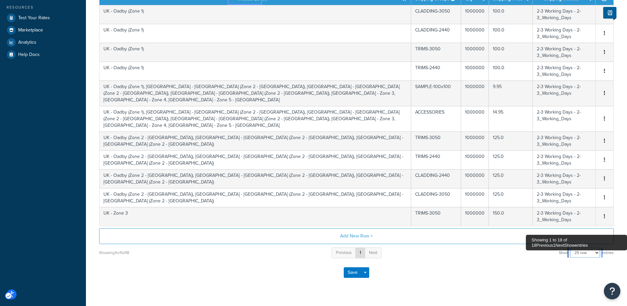
click at [589, 247] on select "10 rows 15 rows 25 rows 50 rows 100 rows 1000 rows" at bounding box center [585, 252] width 30 height 10
select select "50"
click at [571, 247] on select "10 rows 15 rows 25 rows 50 rows 100 rows 1000 rows" at bounding box center [585, 252] width 30 height 10
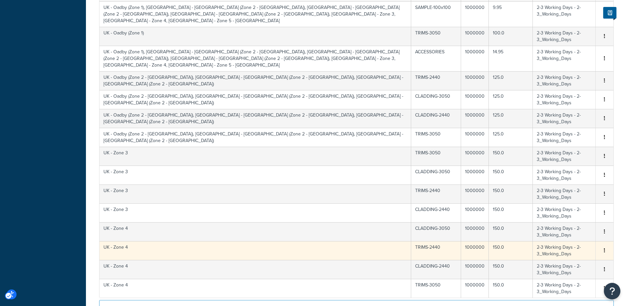
scroll to position [198, 0]
